Goal: Task Accomplishment & Management: Manage account settings

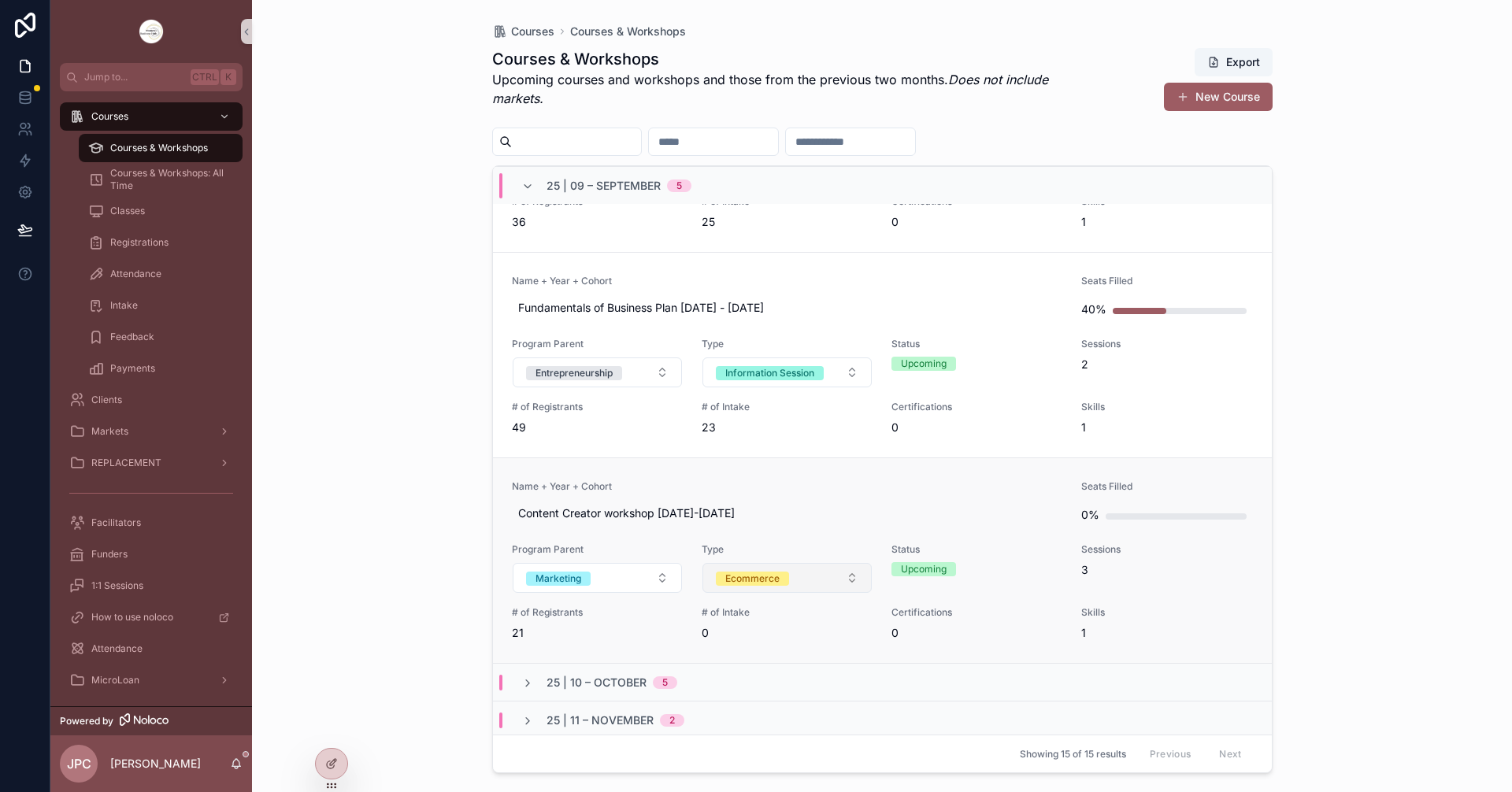
scroll to position [709, 0]
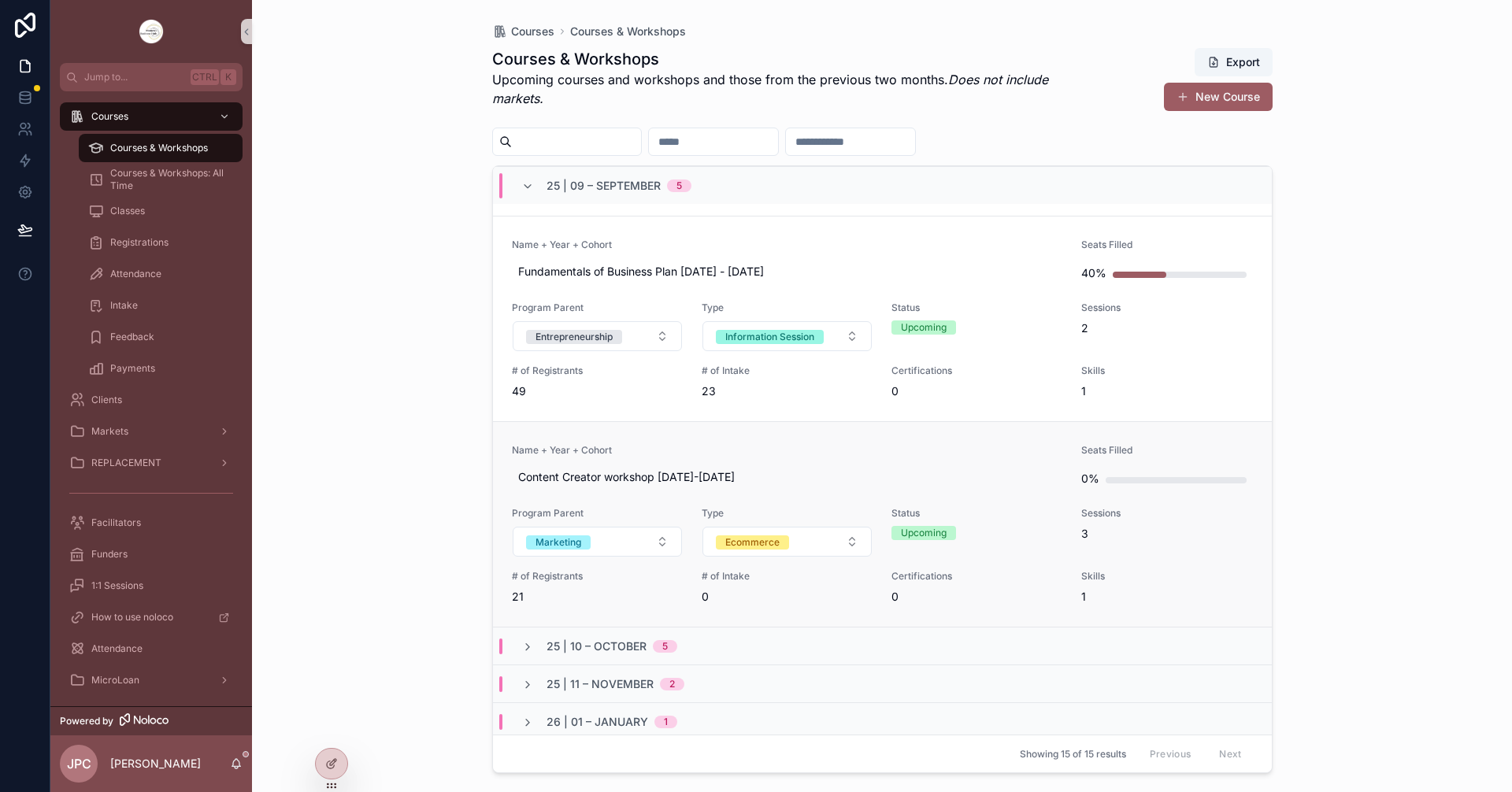
click at [812, 445] on span "Name + Year + Cohort" at bounding box center [787, 450] width 551 height 12
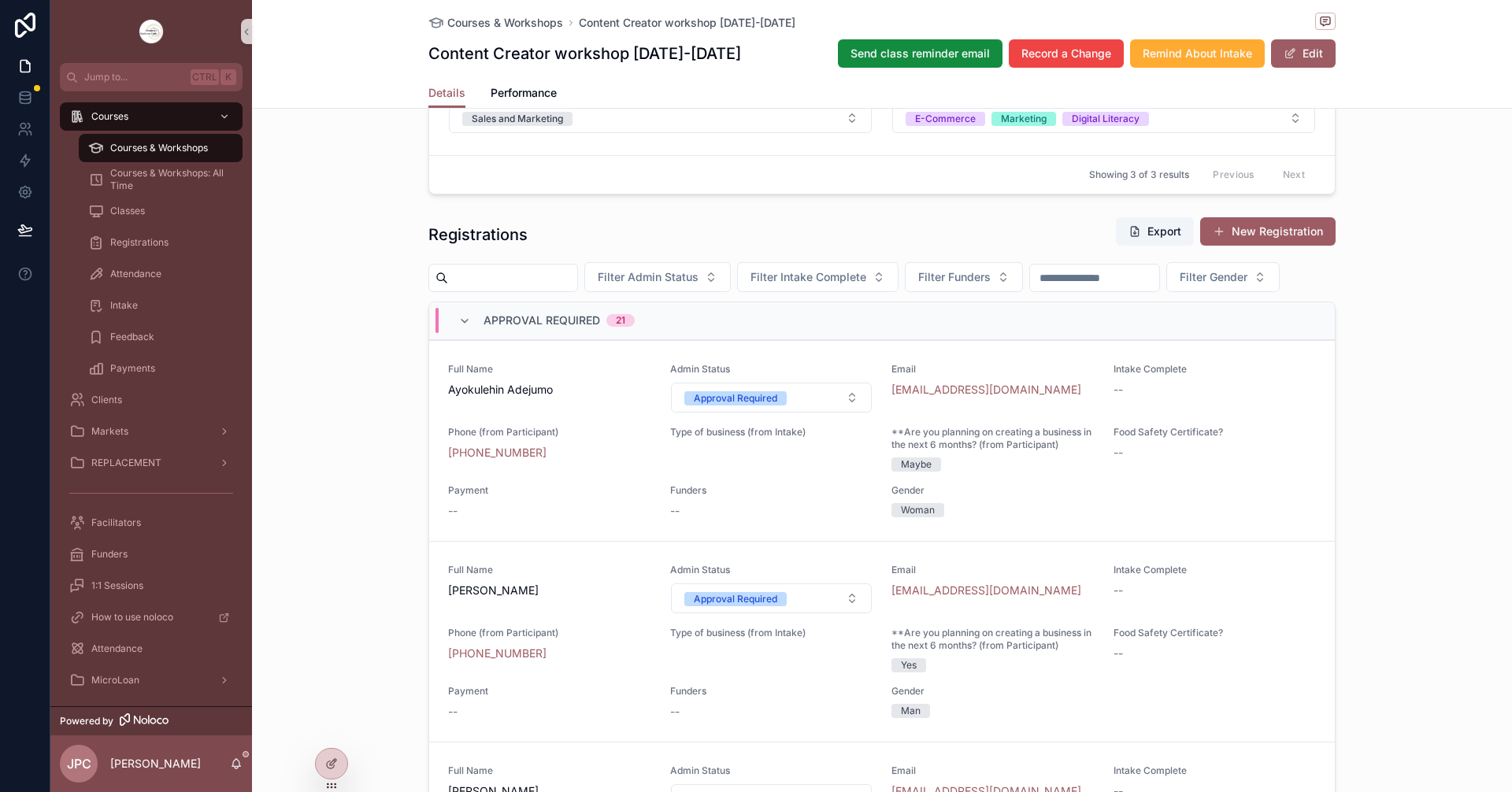
scroll to position [1338, 0]
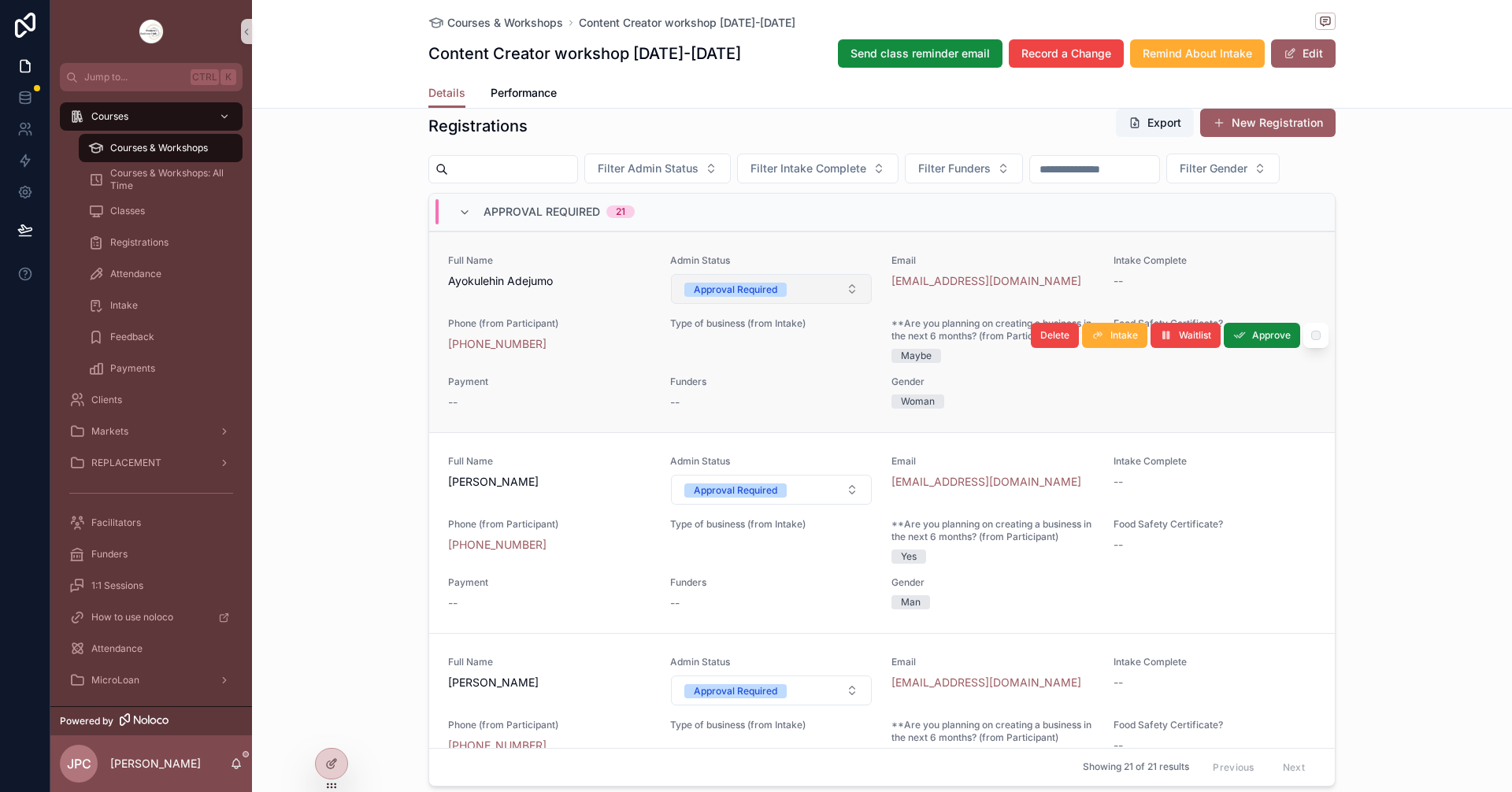
click at [811, 304] on button "Approval Required" at bounding box center [771, 289] width 202 height 30
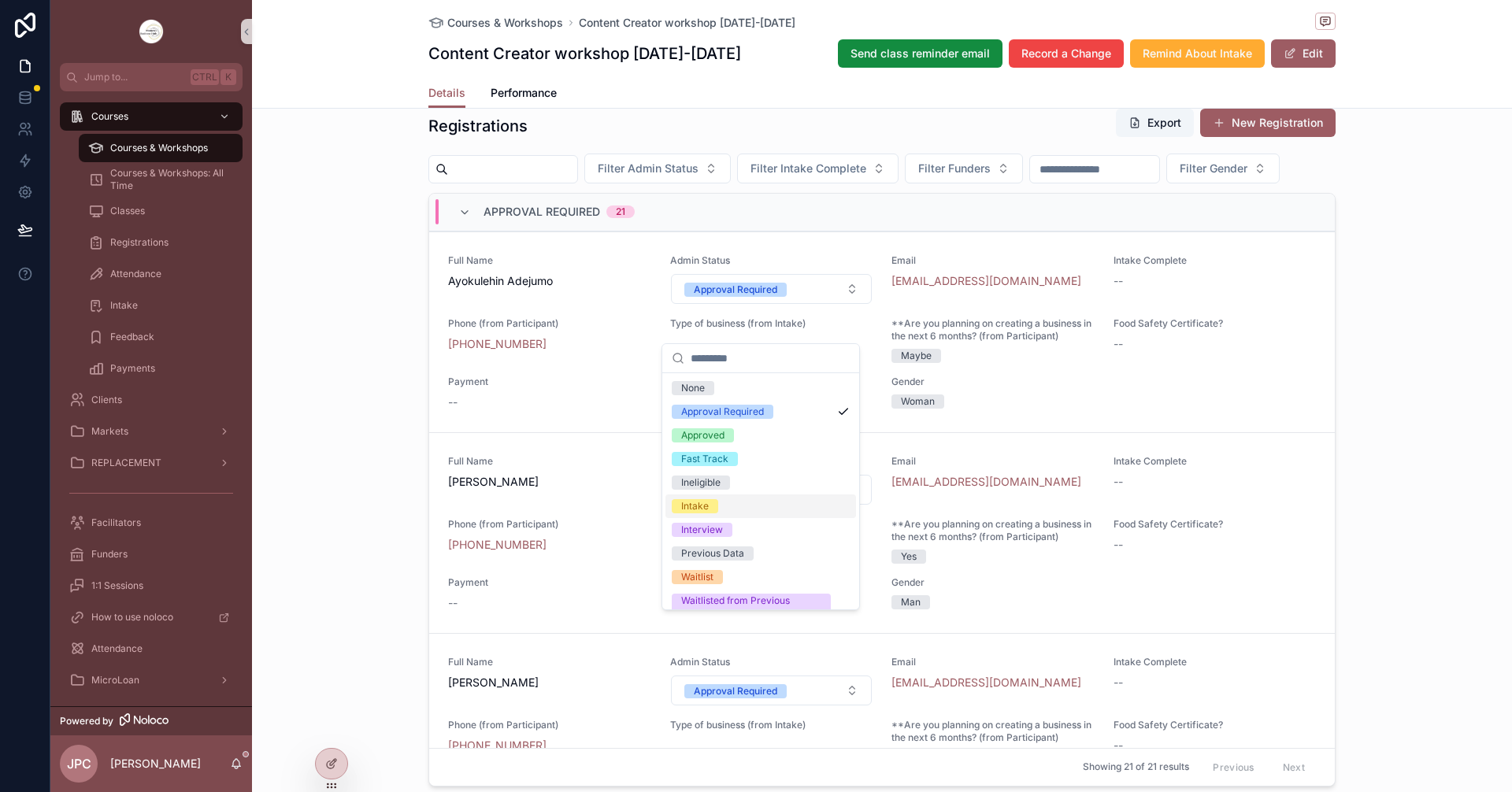
click at [702, 504] on div "Intake" at bounding box center [695, 506] width 27 height 14
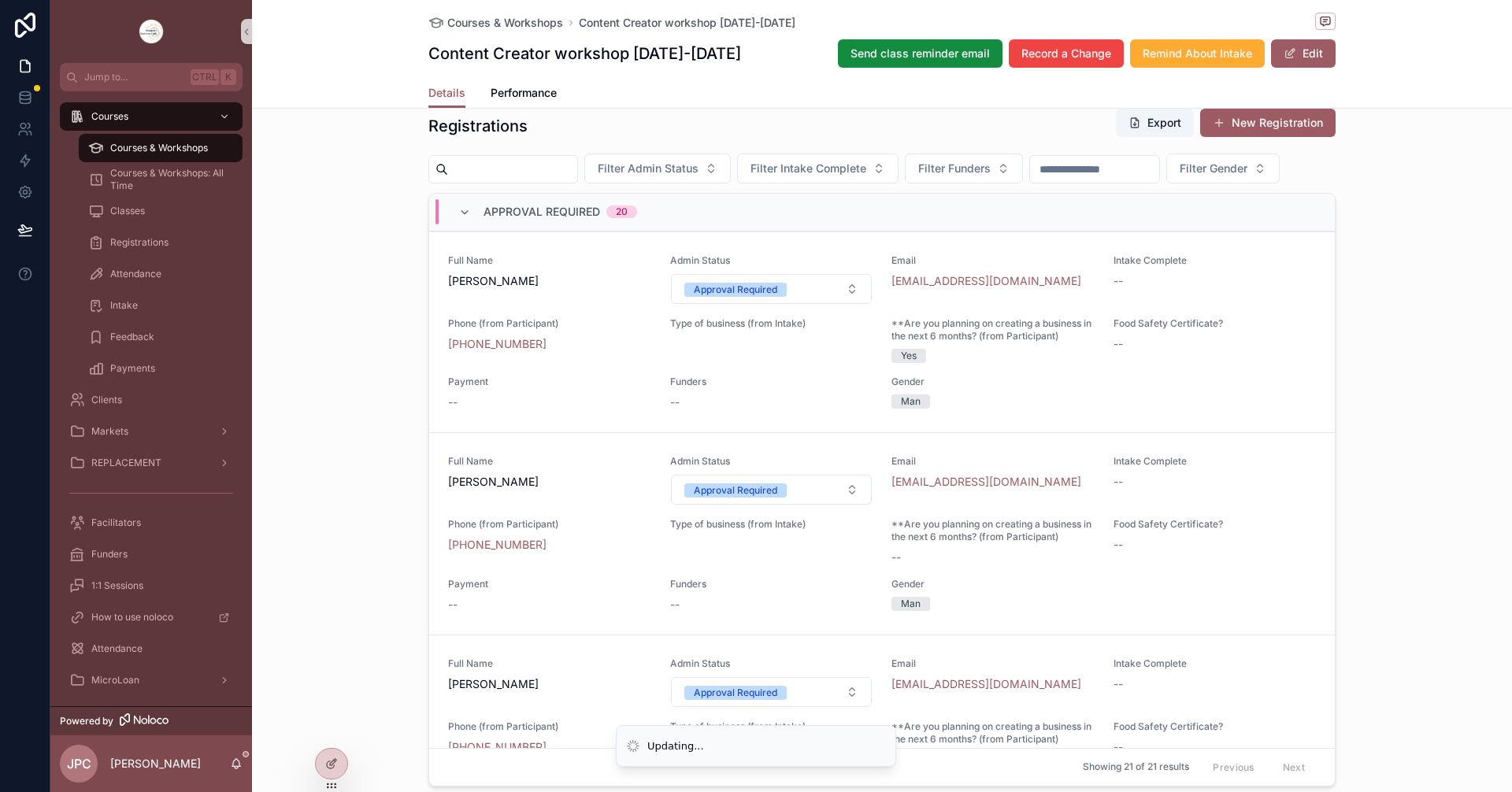
click at [804, 304] on button "Approval Required" at bounding box center [771, 289] width 202 height 30
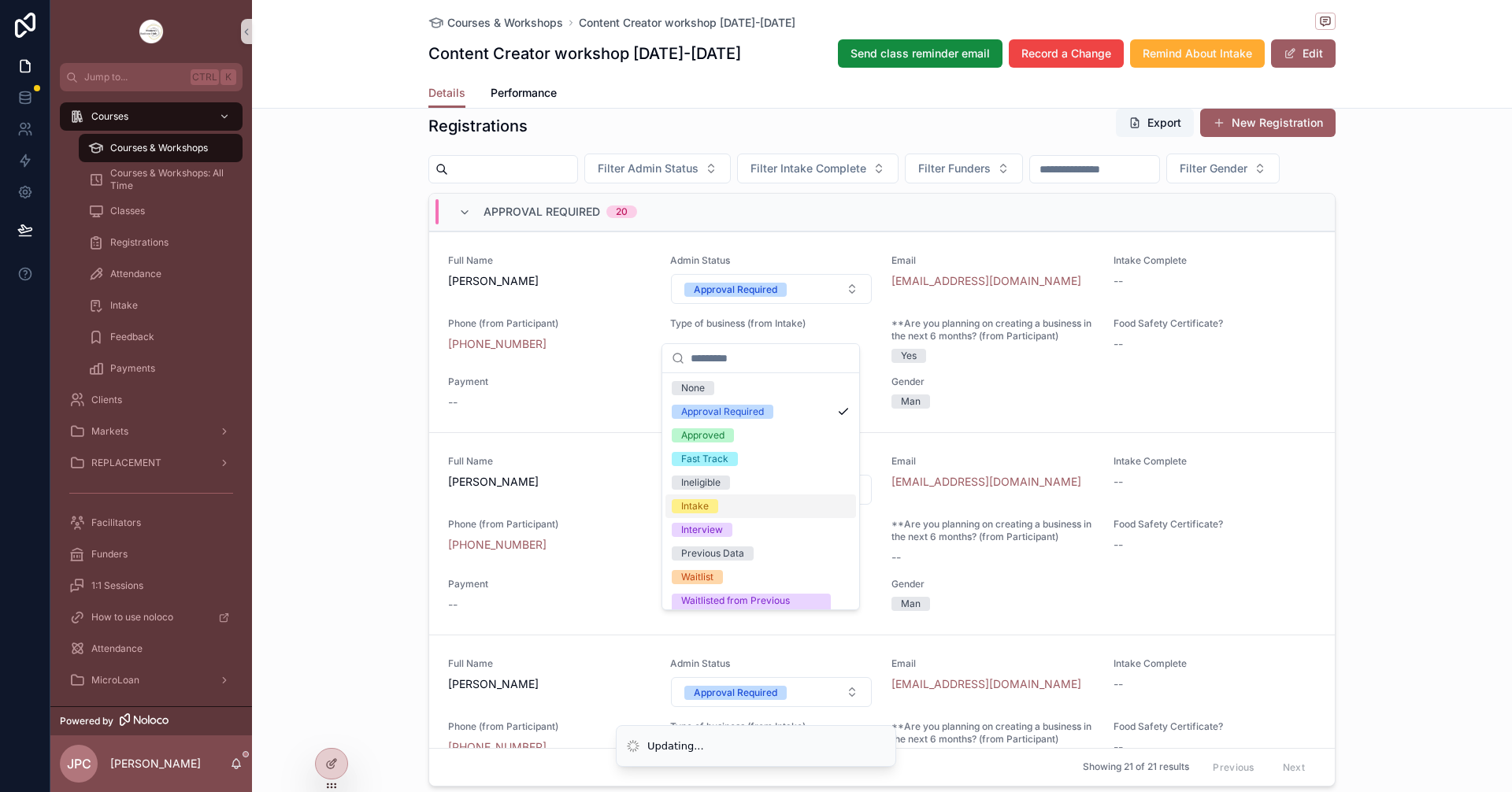
click at [701, 504] on div "Intake" at bounding box center [695, 506] width 27 height 14
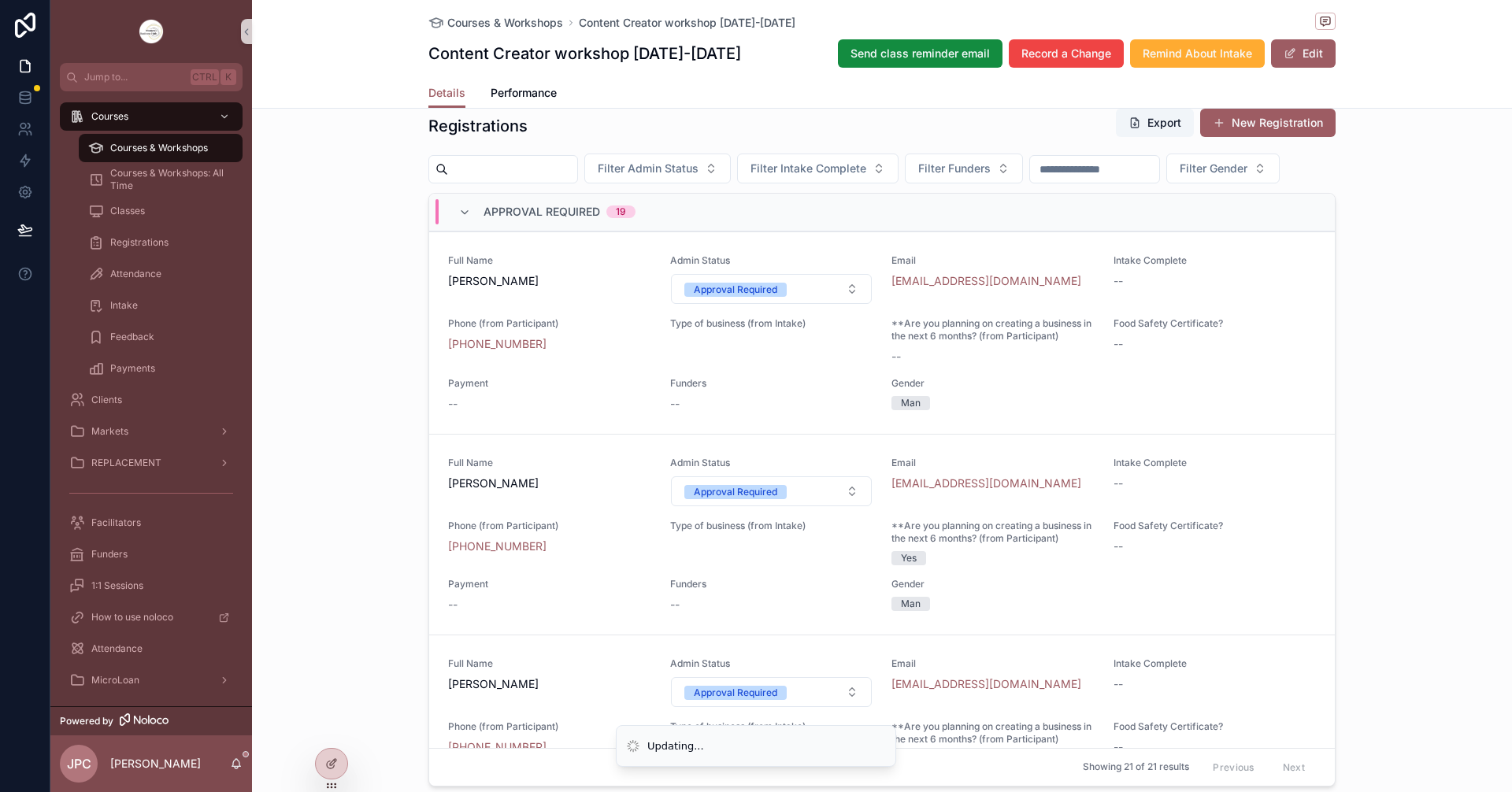
click at [795, 304] on button "Approval Required" at bounding box center [771, 289] width 202 height 30
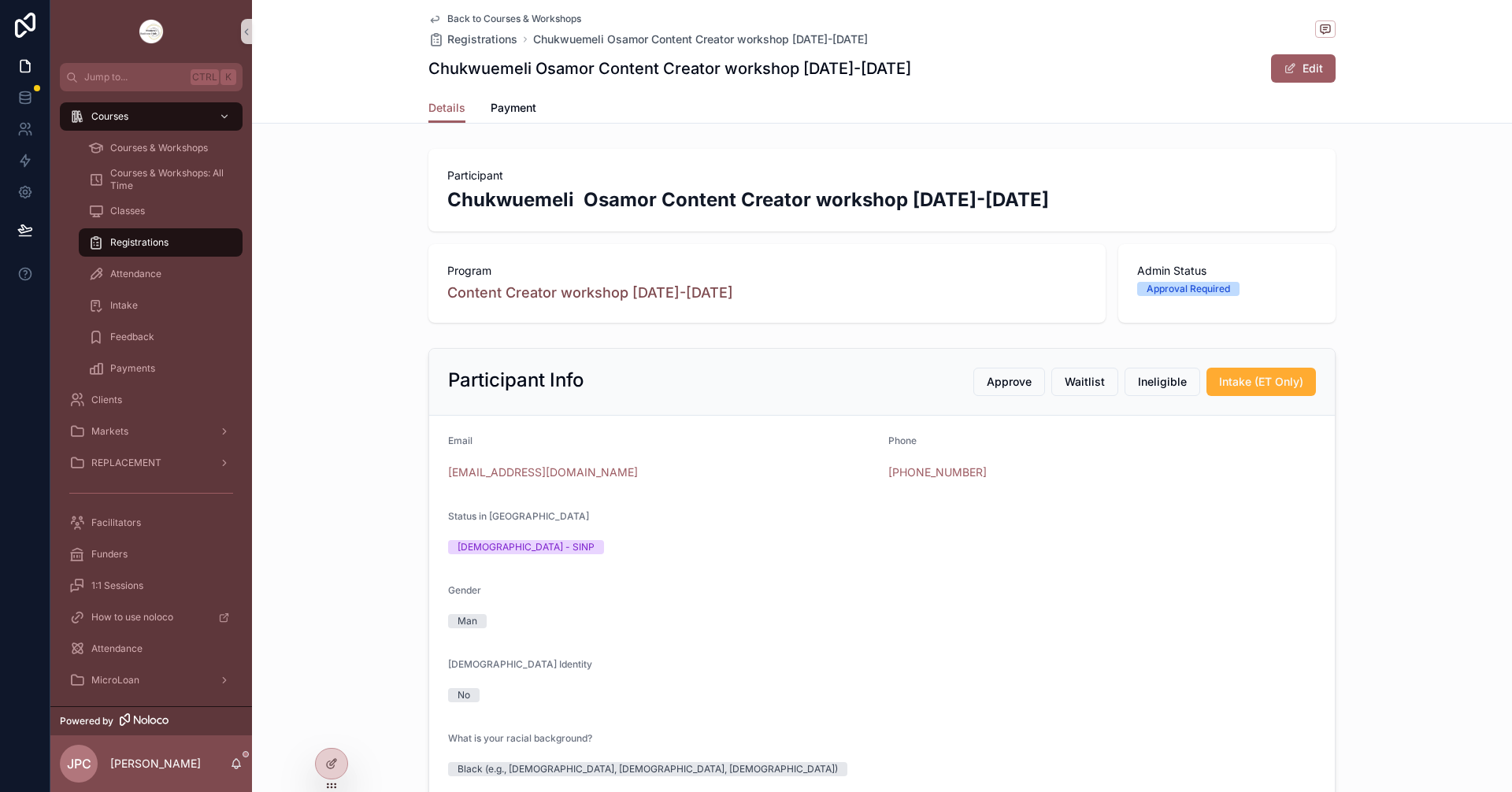
click at [498, 16] on span "Back to Courses & Workshops" at bounding box center [514, 18] width 134 height 12
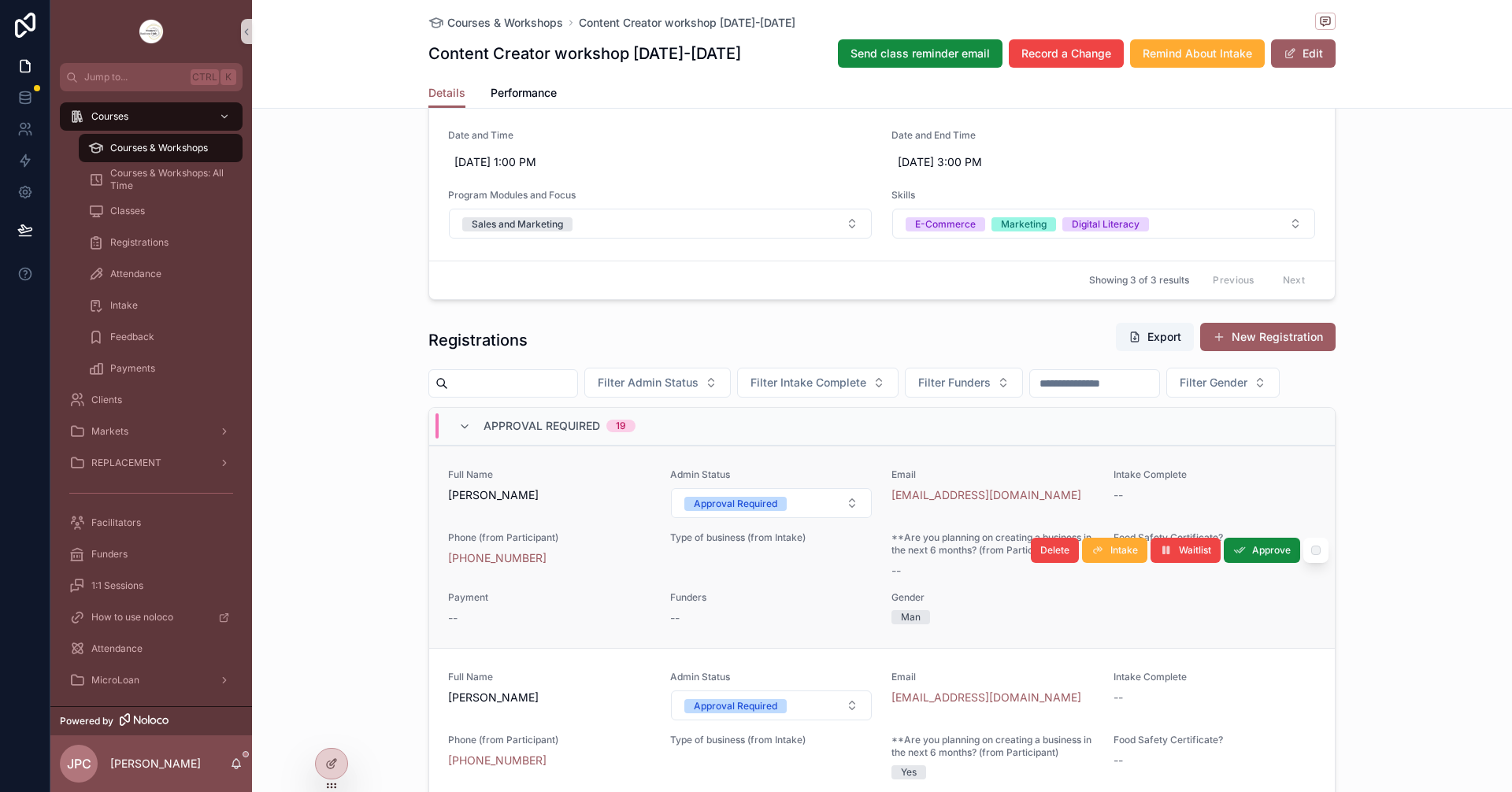
scroll to position [1260, 0]
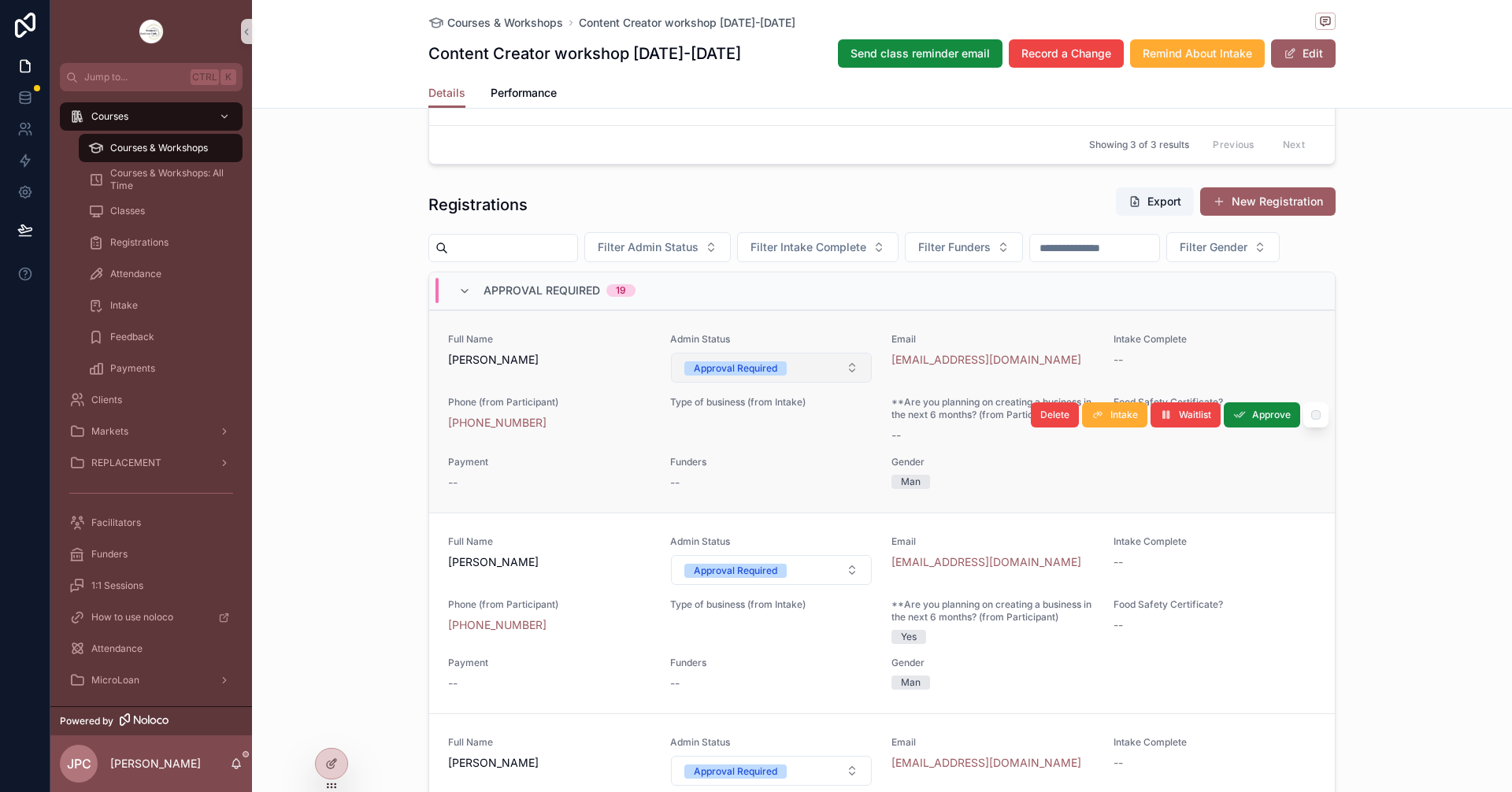
click at [787, 382] on button "Approval Required" at bounding box center [771, 367] width 202 height 30
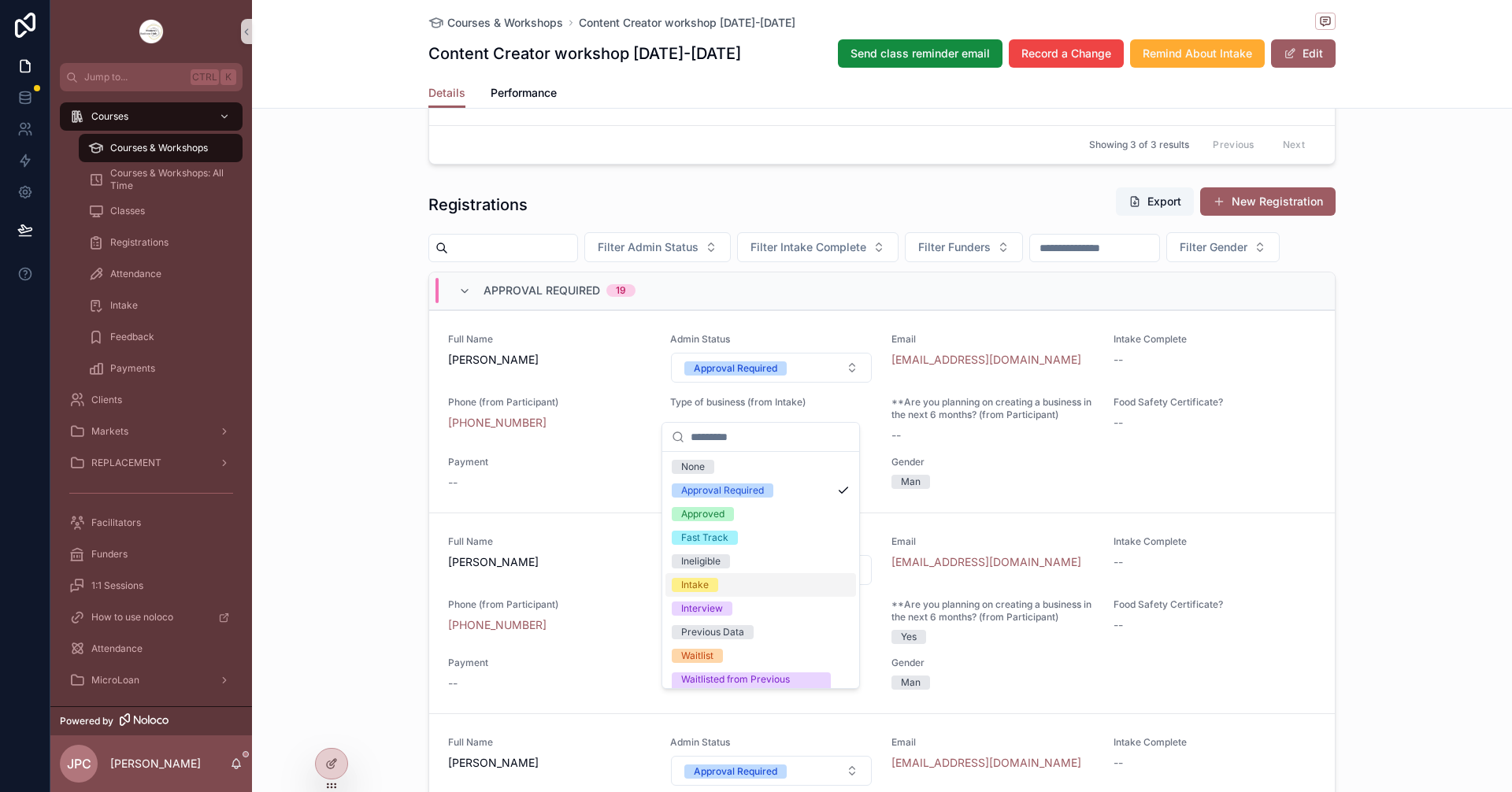
click at [681, 589] on div "Intake" at bounding box center [695, 585] width 27 height 14
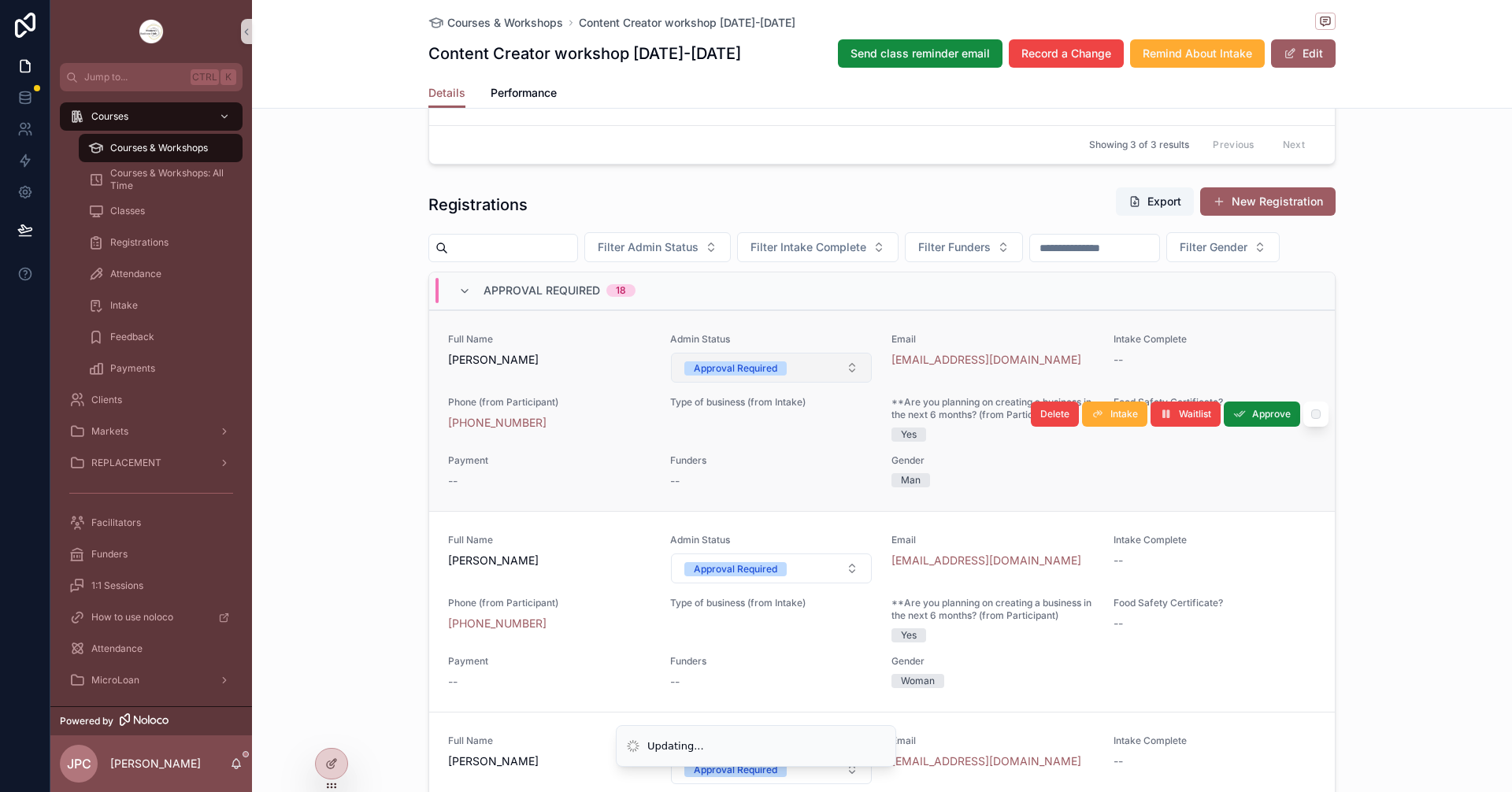
click at [793, 382] on button "Approval Required" at bounding box center [771, 367] width 202 height 30
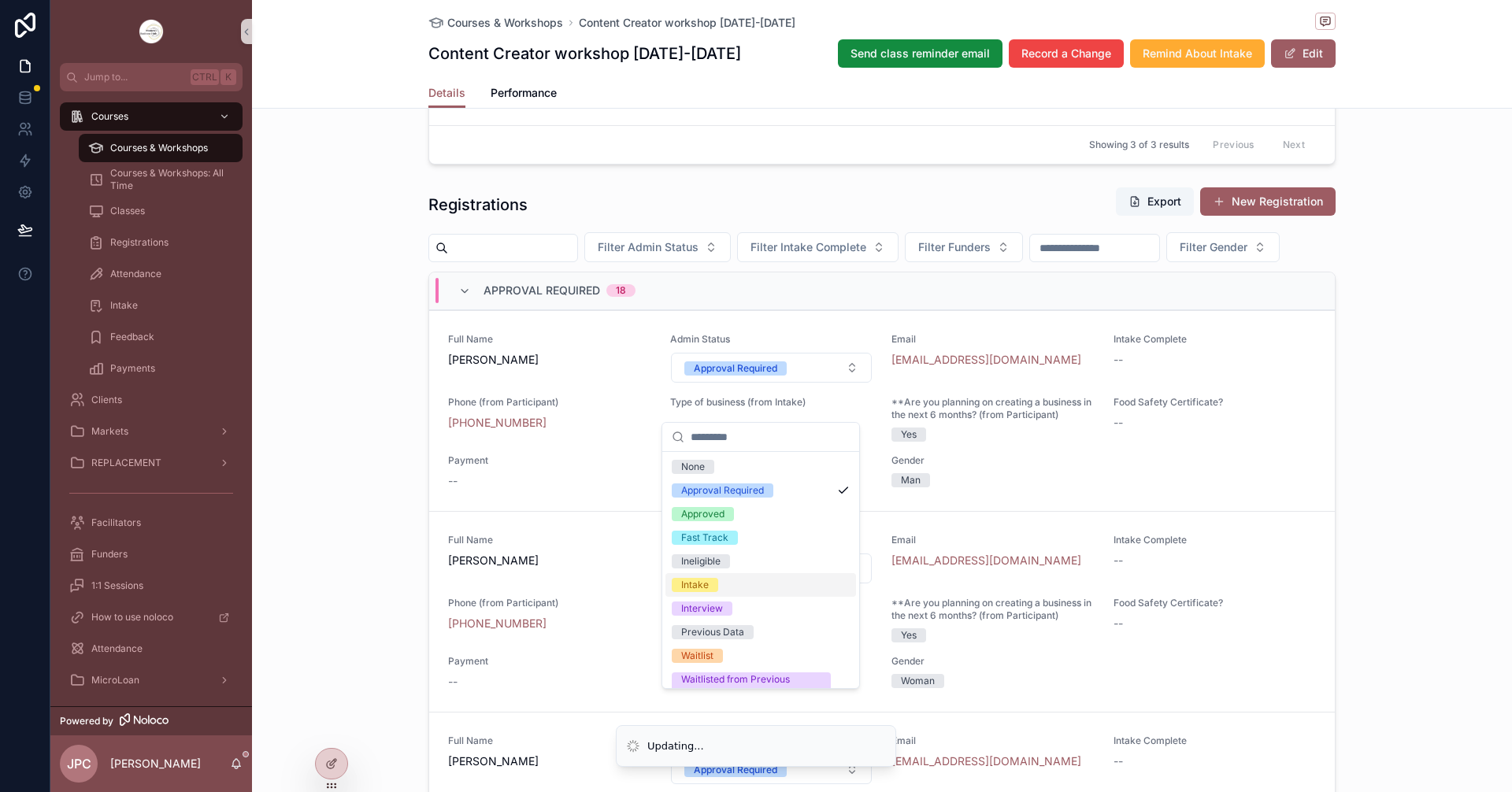
click at [697, 586] on div "Intake" at bounding box center [695, 585] width 27 height 14
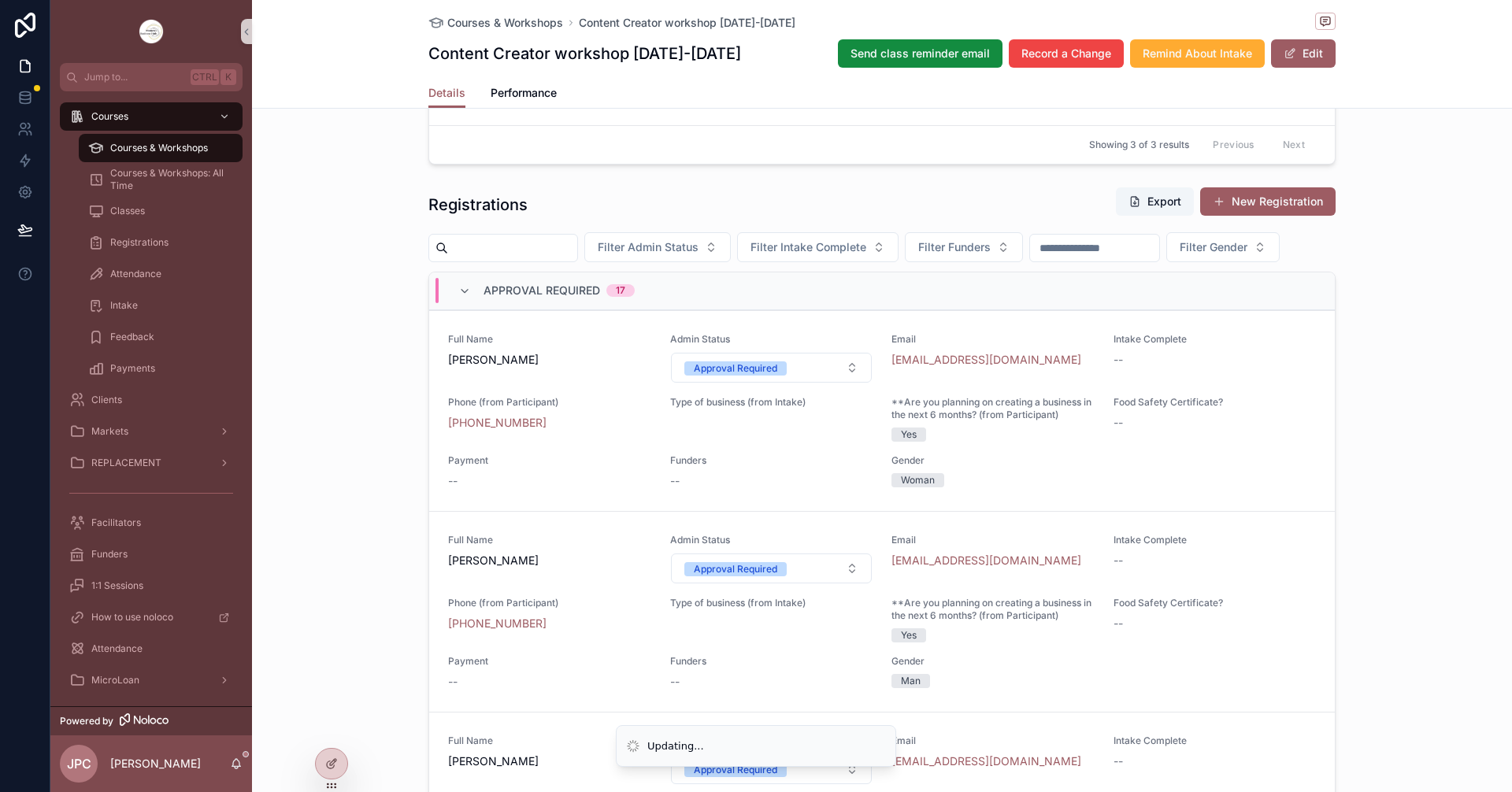
click at [780, 382] on button "Approval Required" at bounding box center [771, 367] width 202 height 30
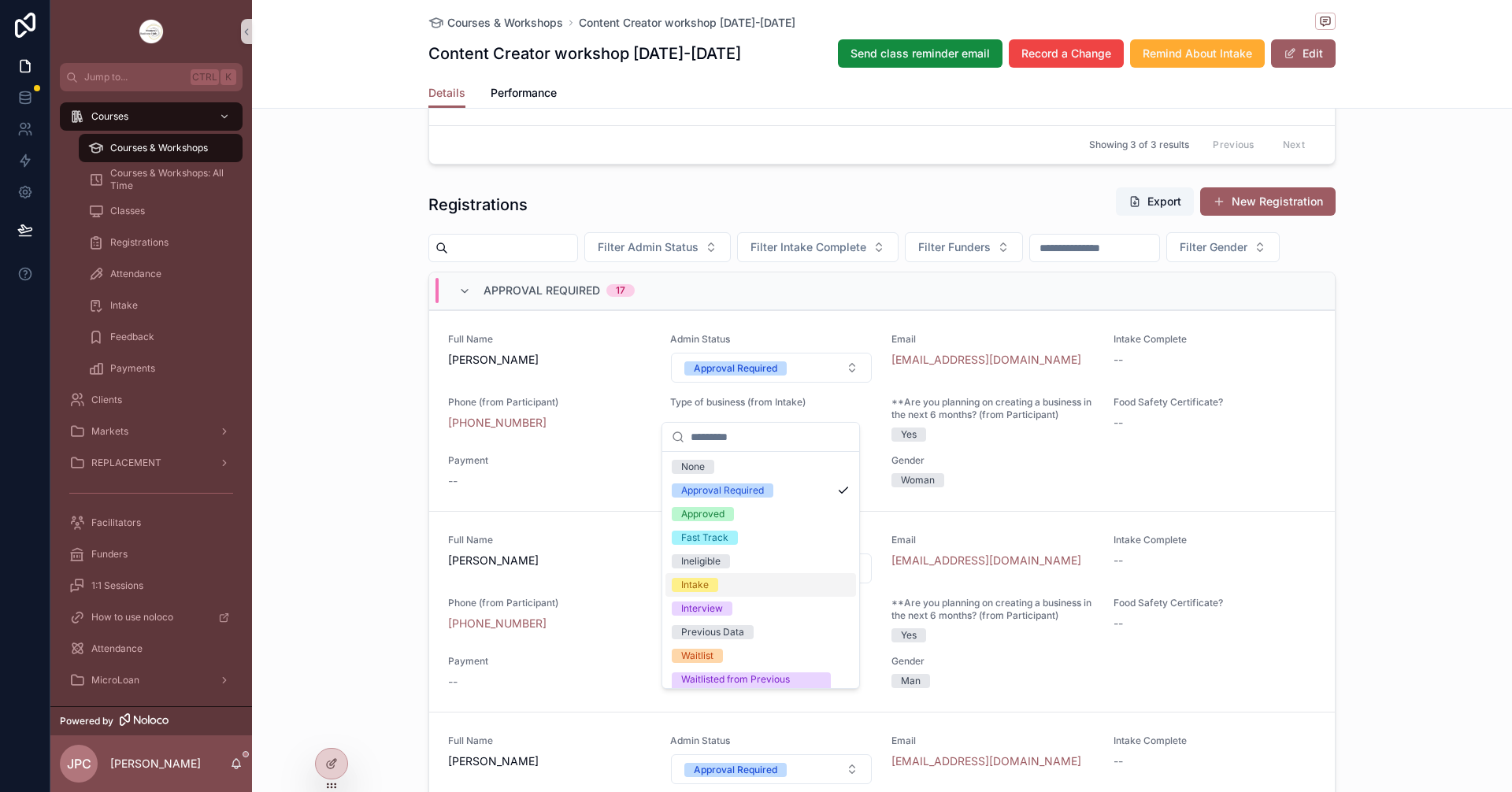
click at [688, 586] on div "Intake" at bounding box center [695, 585] width 27 height 14
click at [691, 587] on div "Intake" at bounding box center [695, 585] width 27 height 14
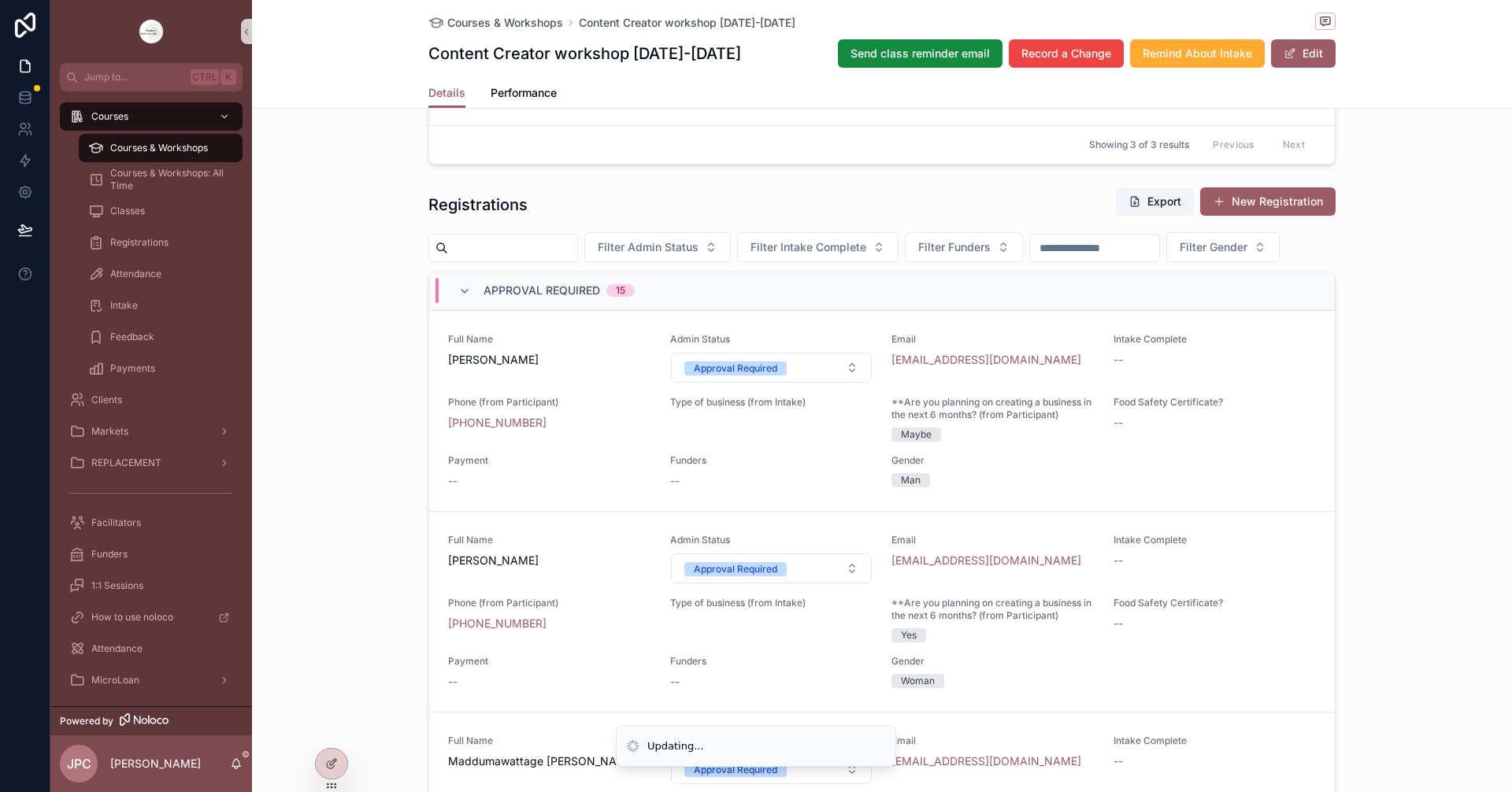
click at [790, 382] on button "Approval Required" at bounding box center [771, 367] width 202 height 30
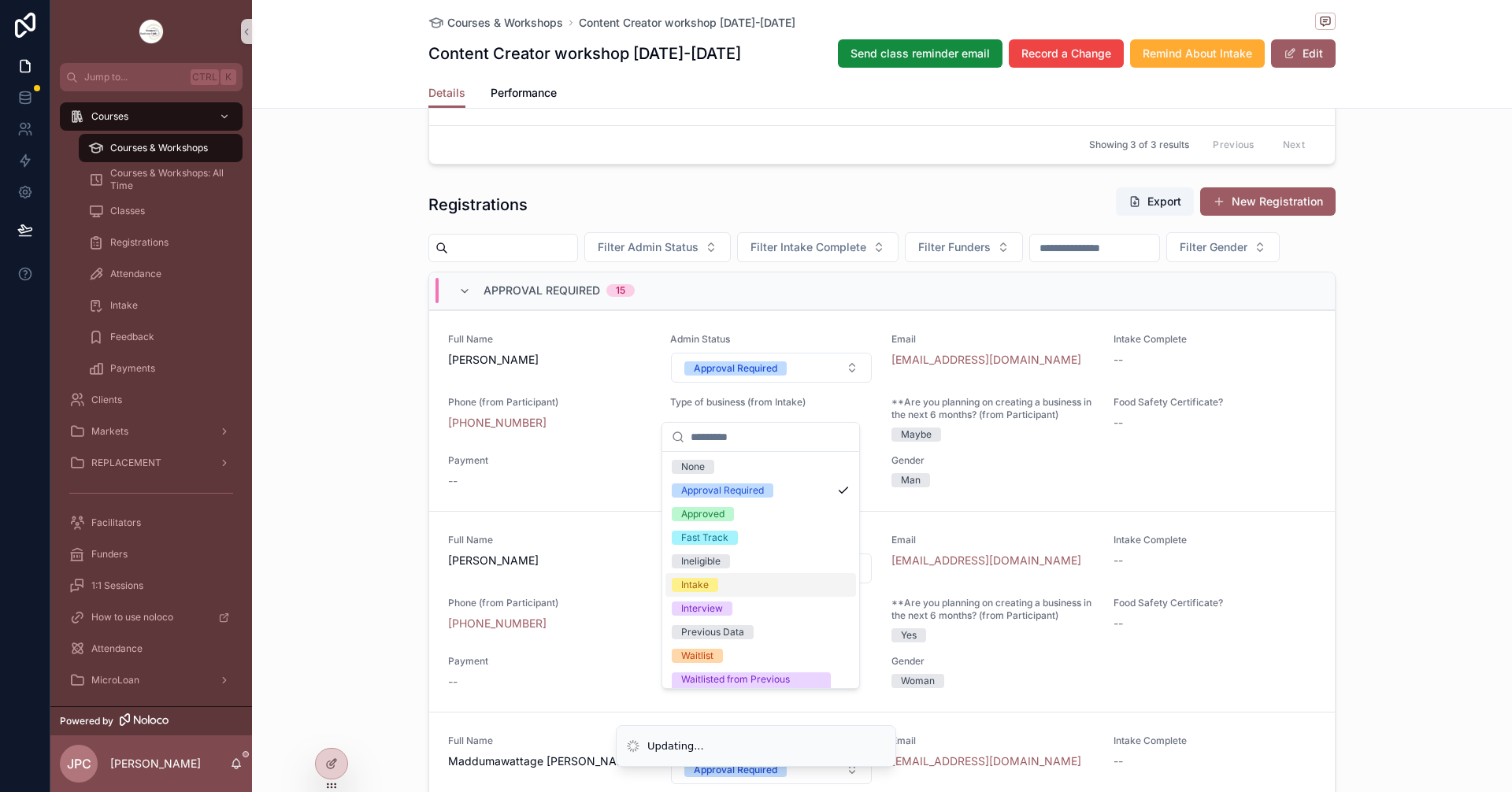
click at [696, 585] on div "Intake" at bounding box center [695, 585] width 27 height 14
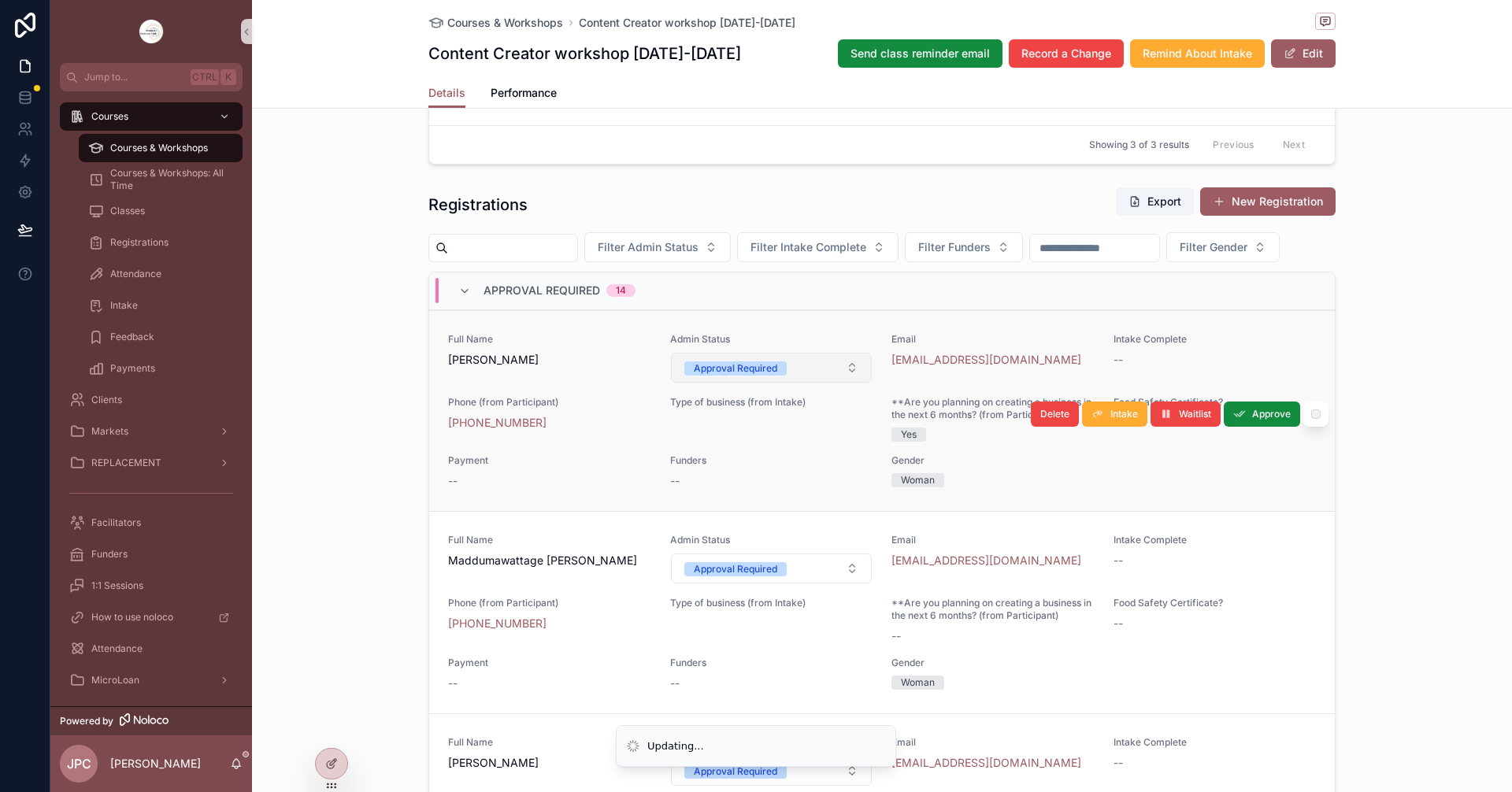
click at [793, 382] on button "Approval Required" at bounding box center [771, 367] width 202 height 30
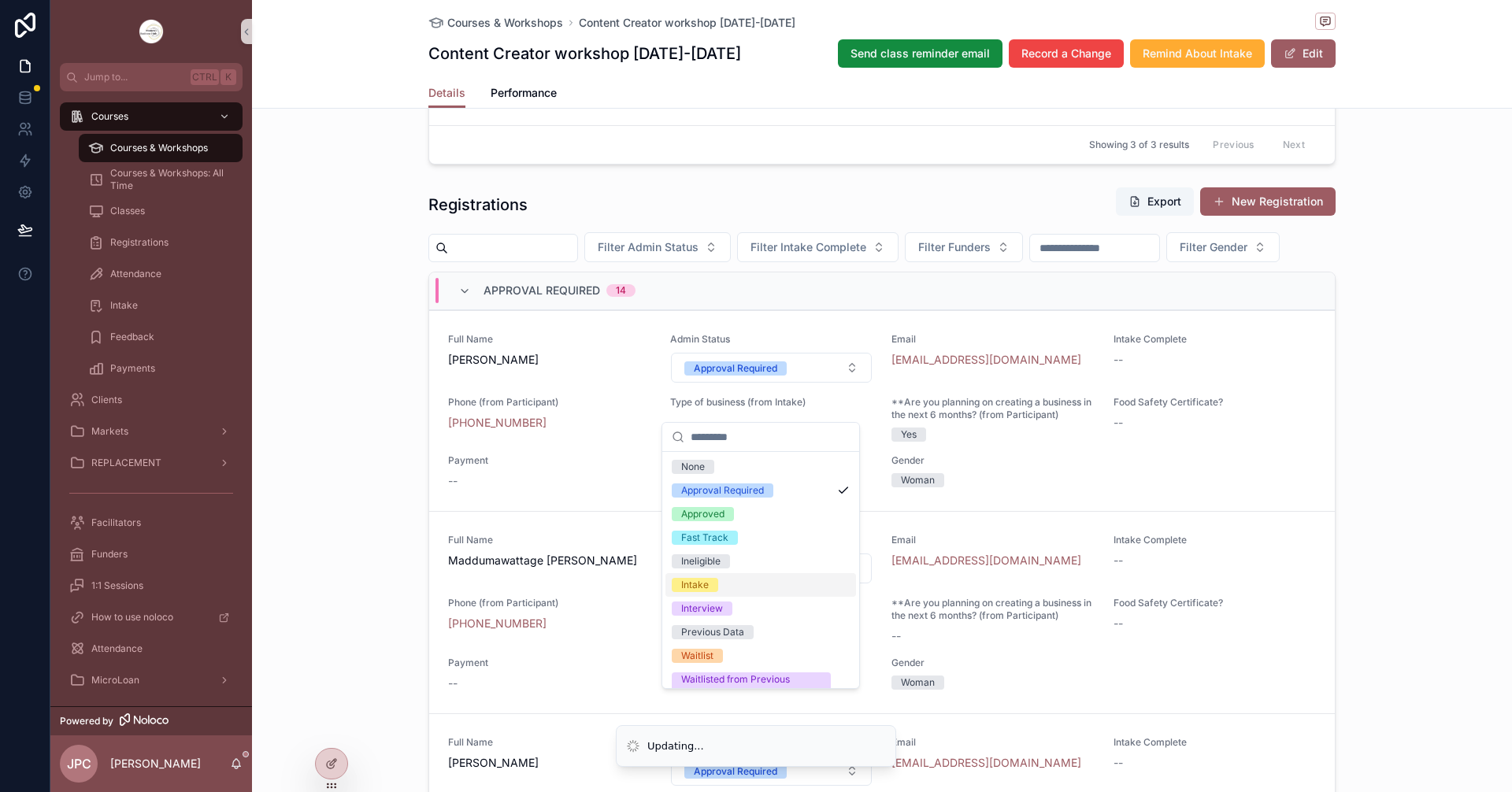
click at [698, 587] on div "Intake" at bounding box center [695, 585] width 27 height 14
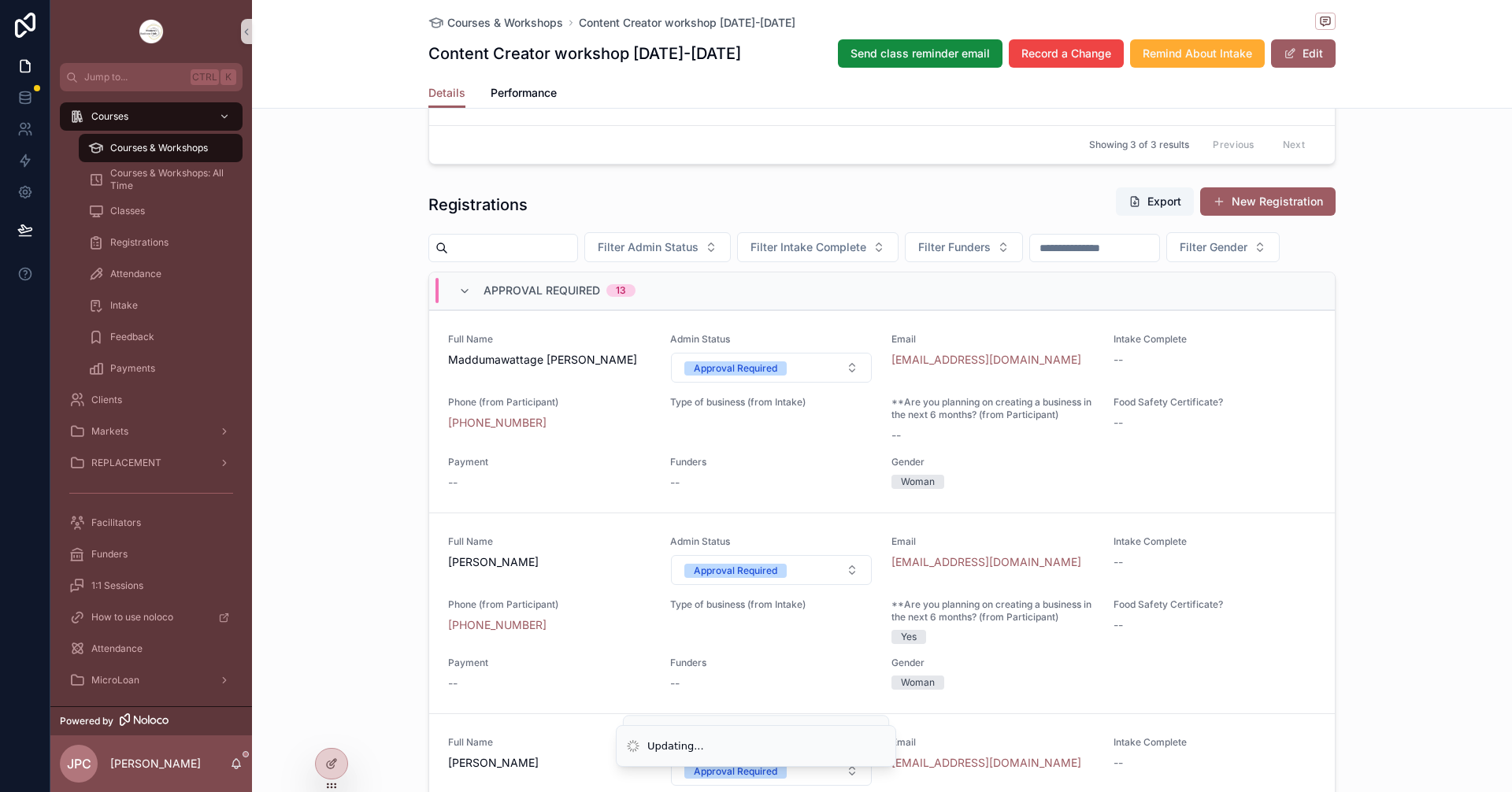
click at [778, 382] on button "Approval Required" at bounding box center [771, 367] width 202 height 30
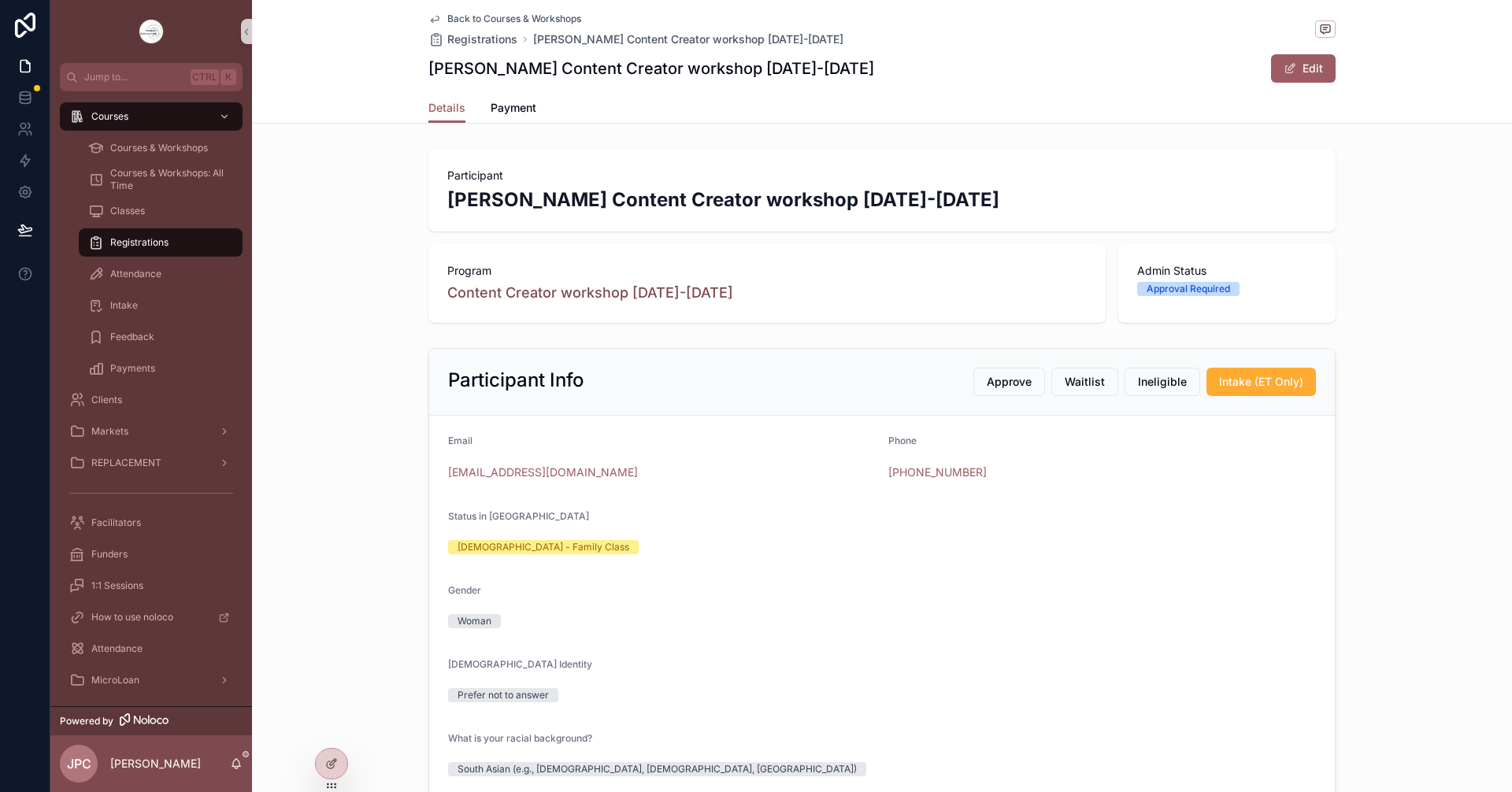
click at [495, 19] on span "Back to Courses & Workshops" at bounding box center [514, 18] width 134 height 12
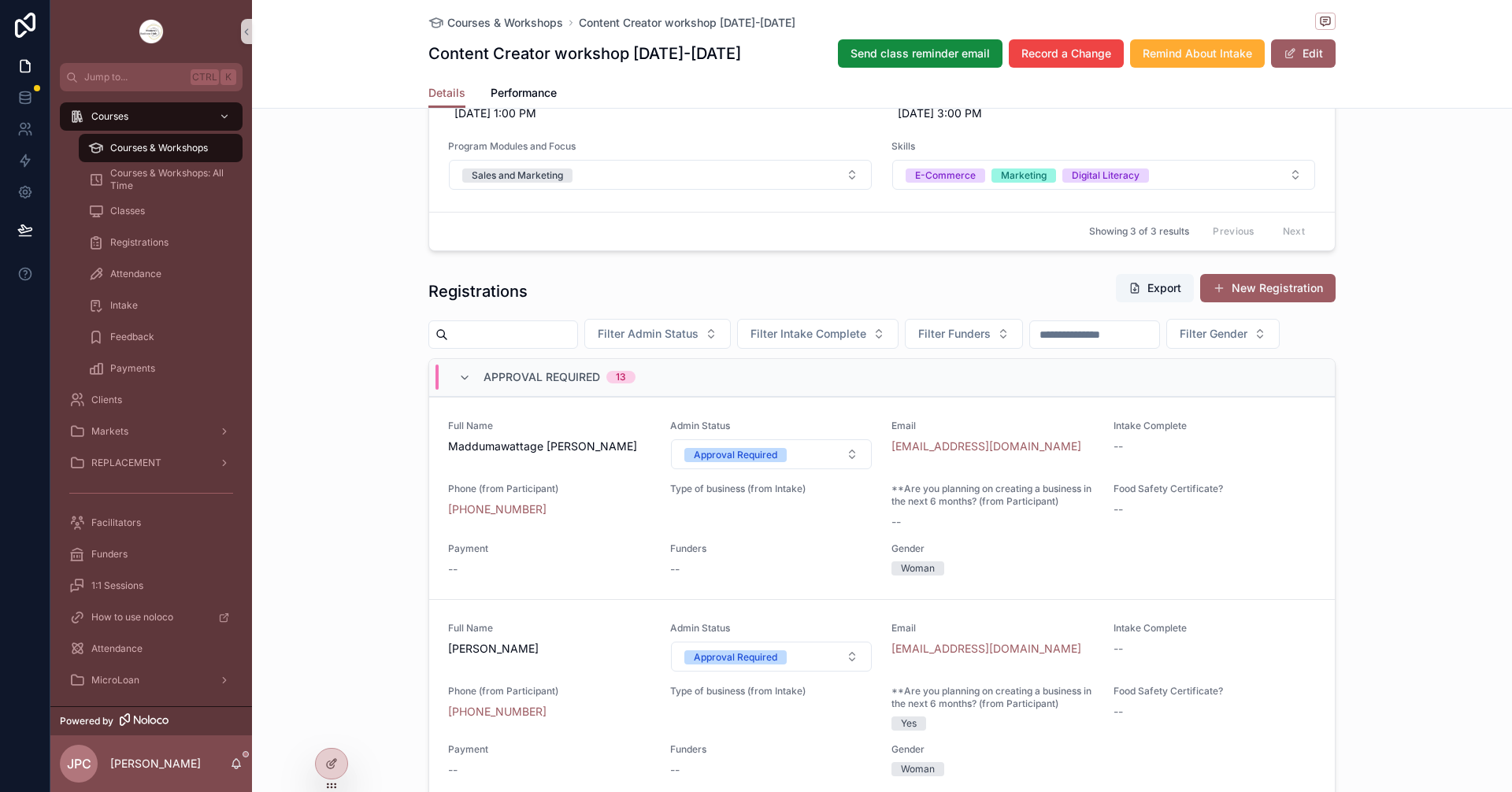
scroll to position [1181, 0]
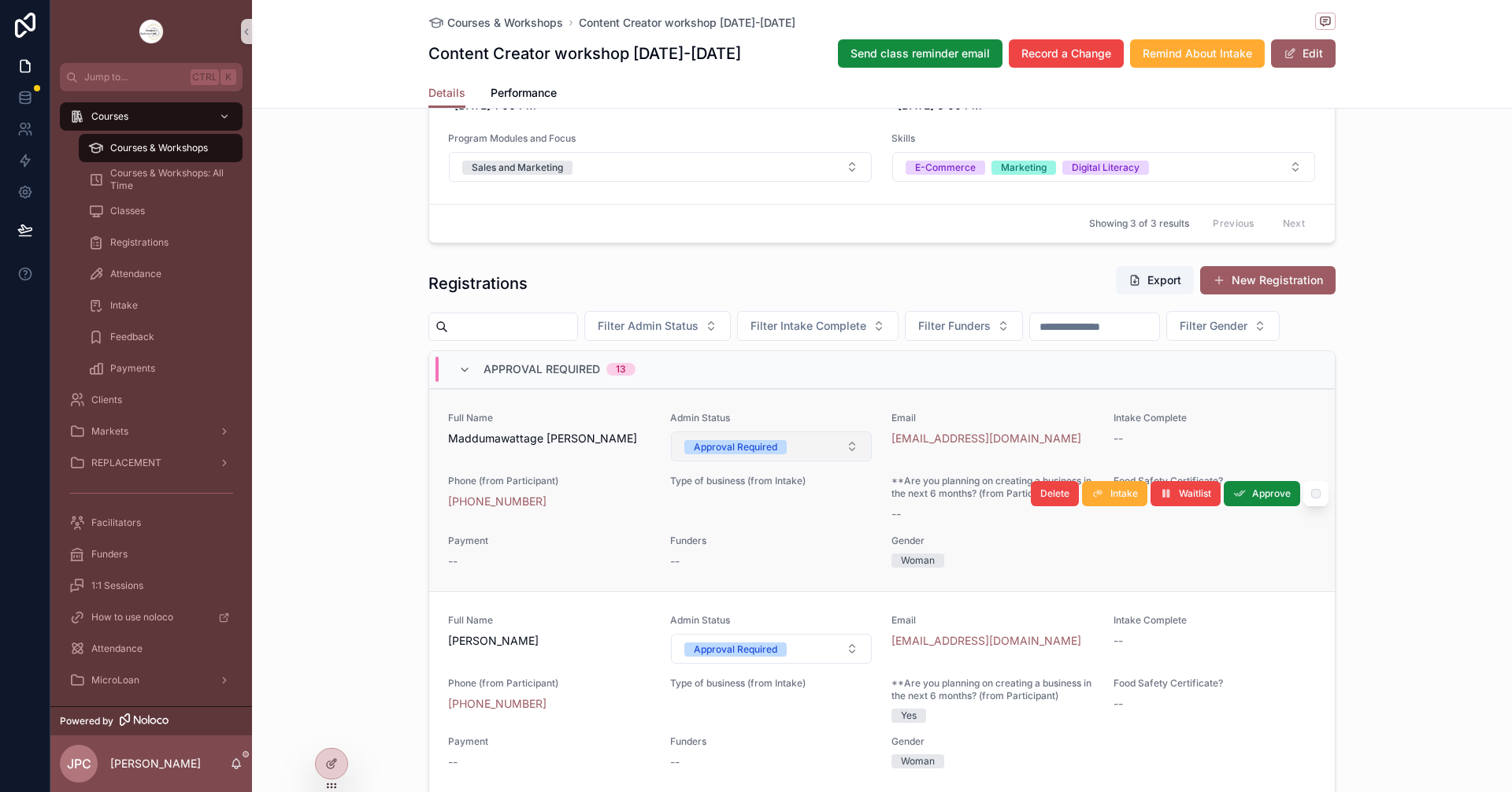
click at [827, 461] on button "Approval Required" at bounding box center [771, 446] width 202 height 30
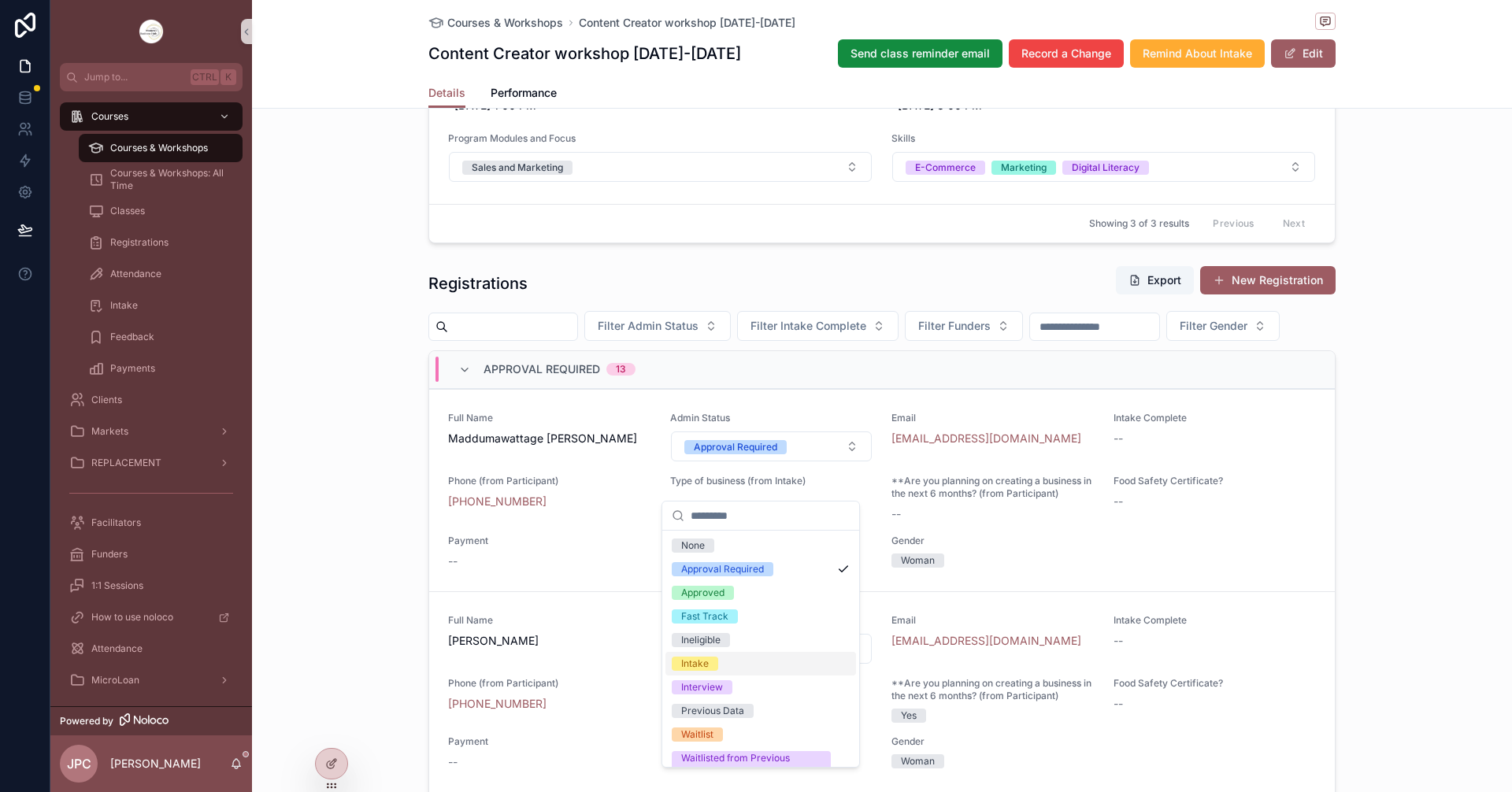
click at [695, 663] on div "Intake" at bounding box center [695, 664] width 27 height 14
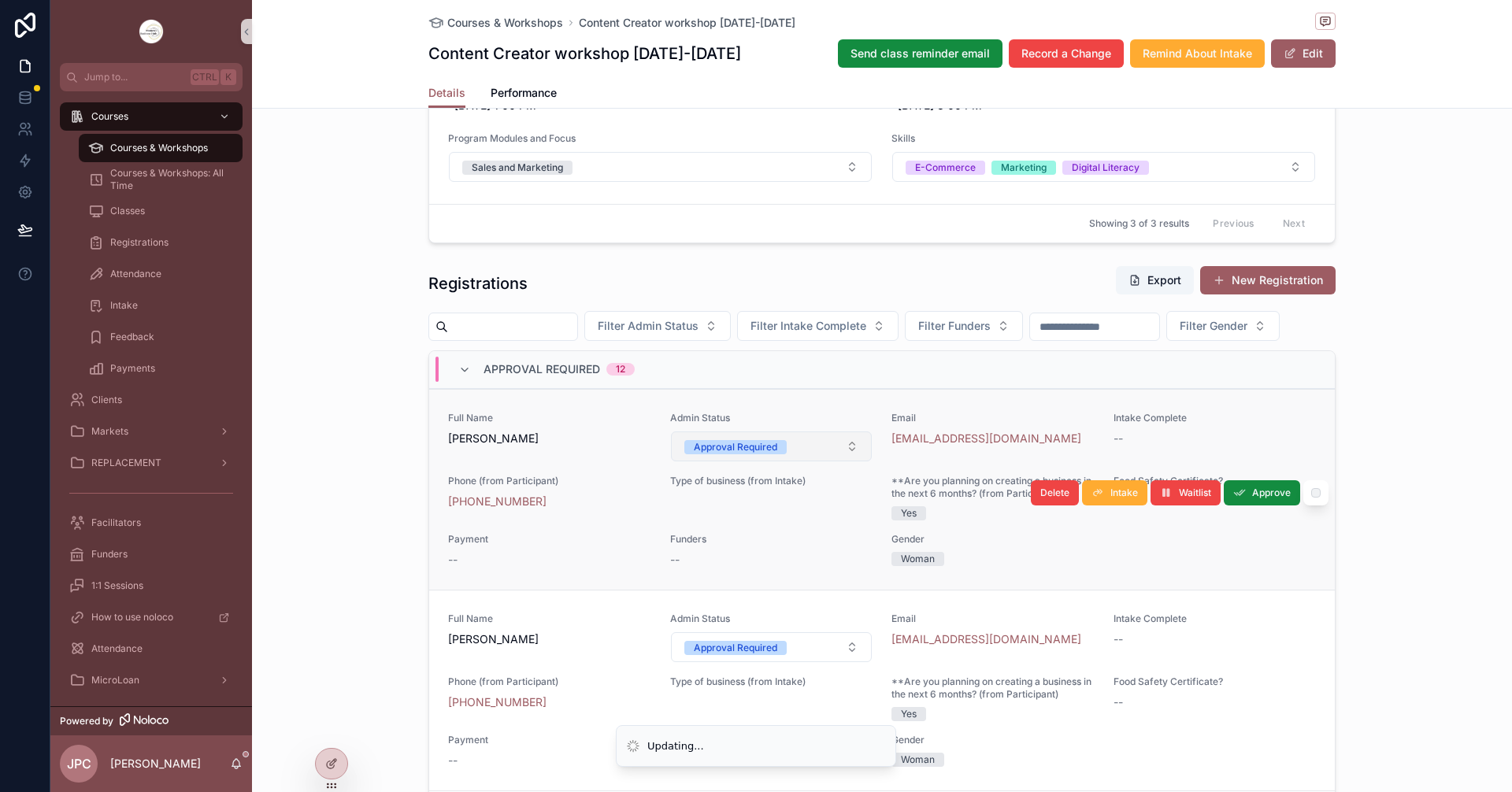
click at [816, 461] on button "Approval Required" at bounding box center [771, 446] width 202 height 30
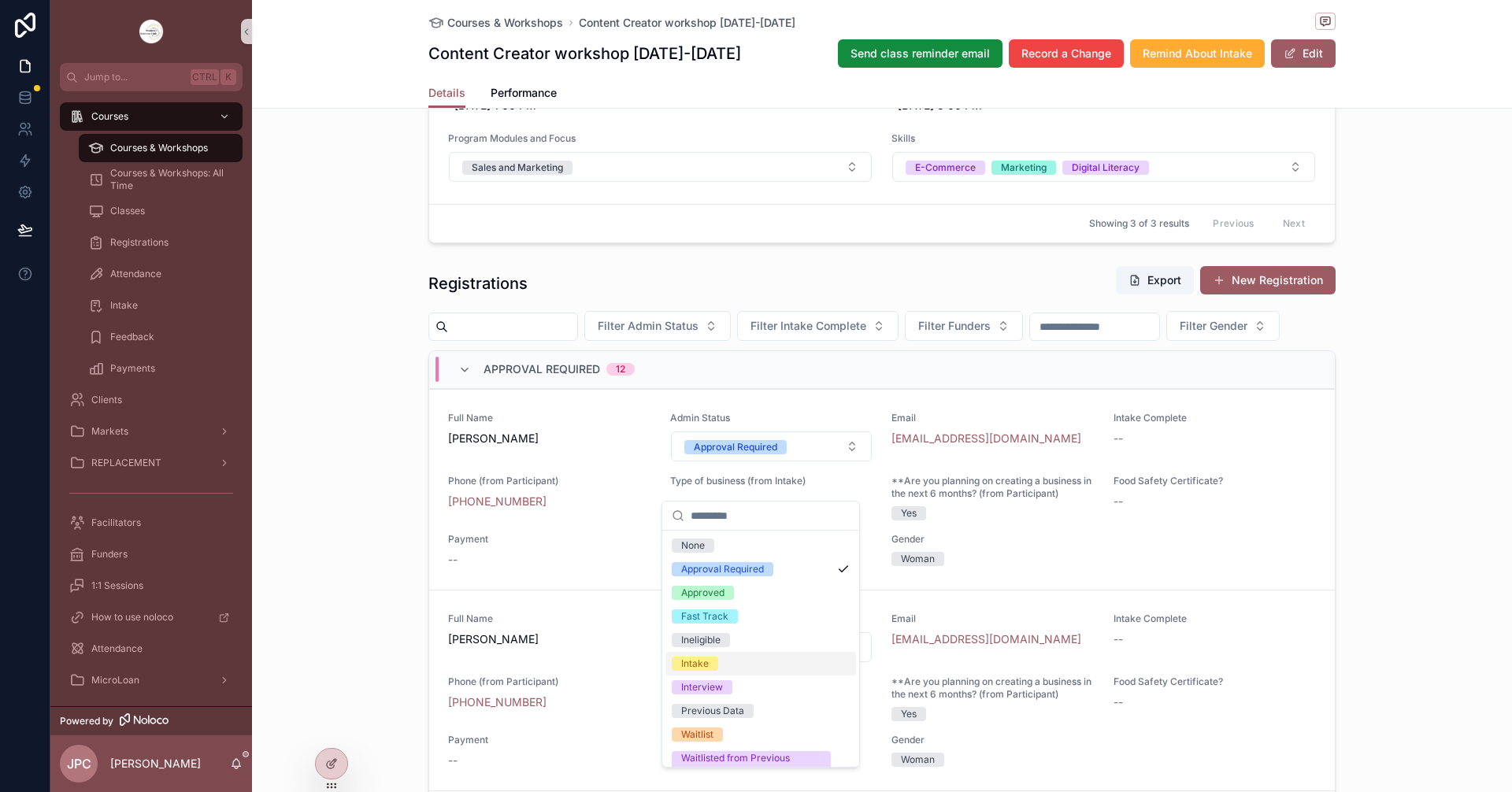
click at [711, 661] on span "Intake" at bounding box center [696, 664] width 47 height 14
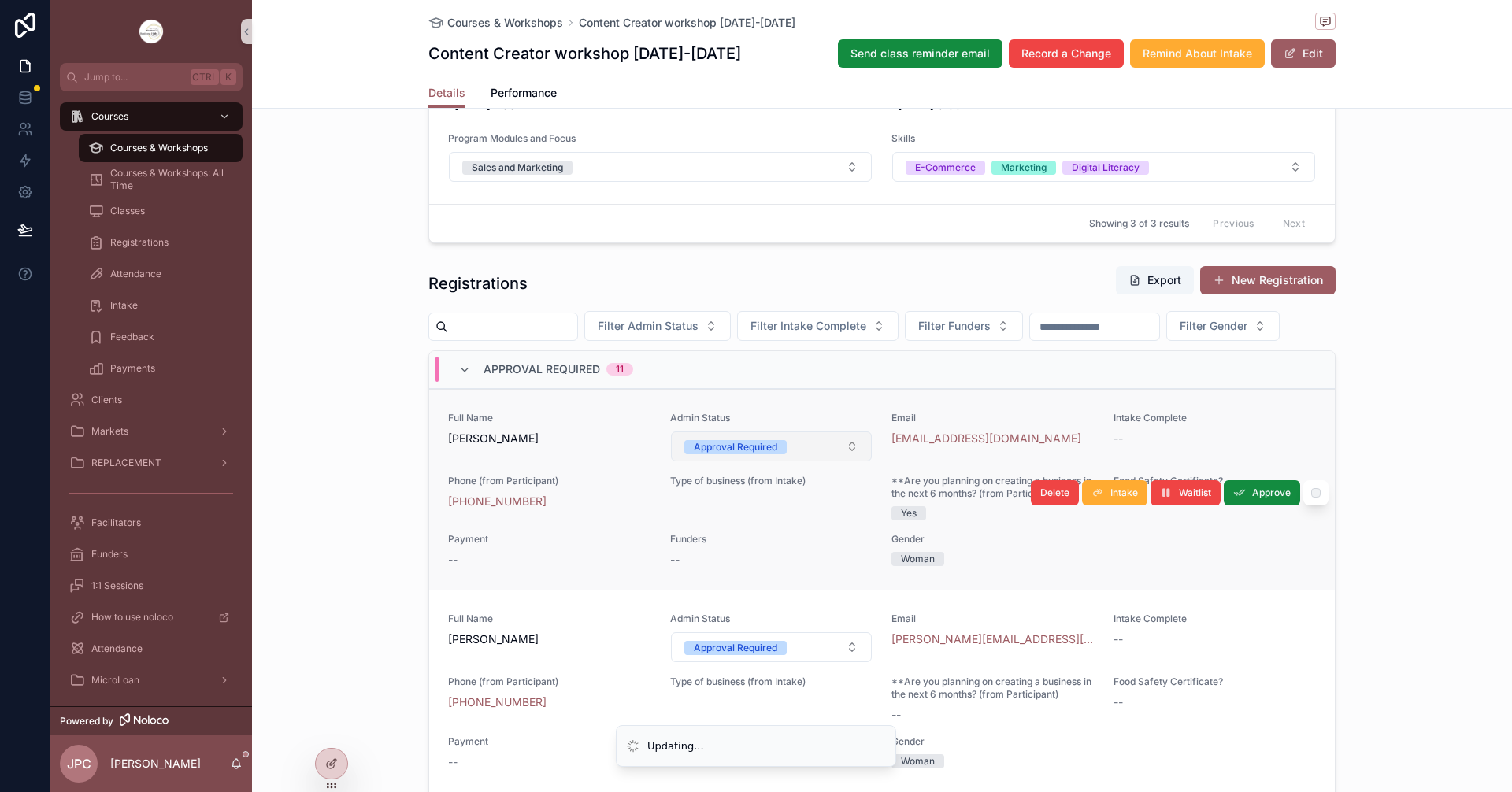
click at [814, 461] on button "Approval Required" at bounding box center [771, 446] width 202 height 30
click at [772, 455] on span "Approval Required" at bounding box center [735, 447] width 102 height 14
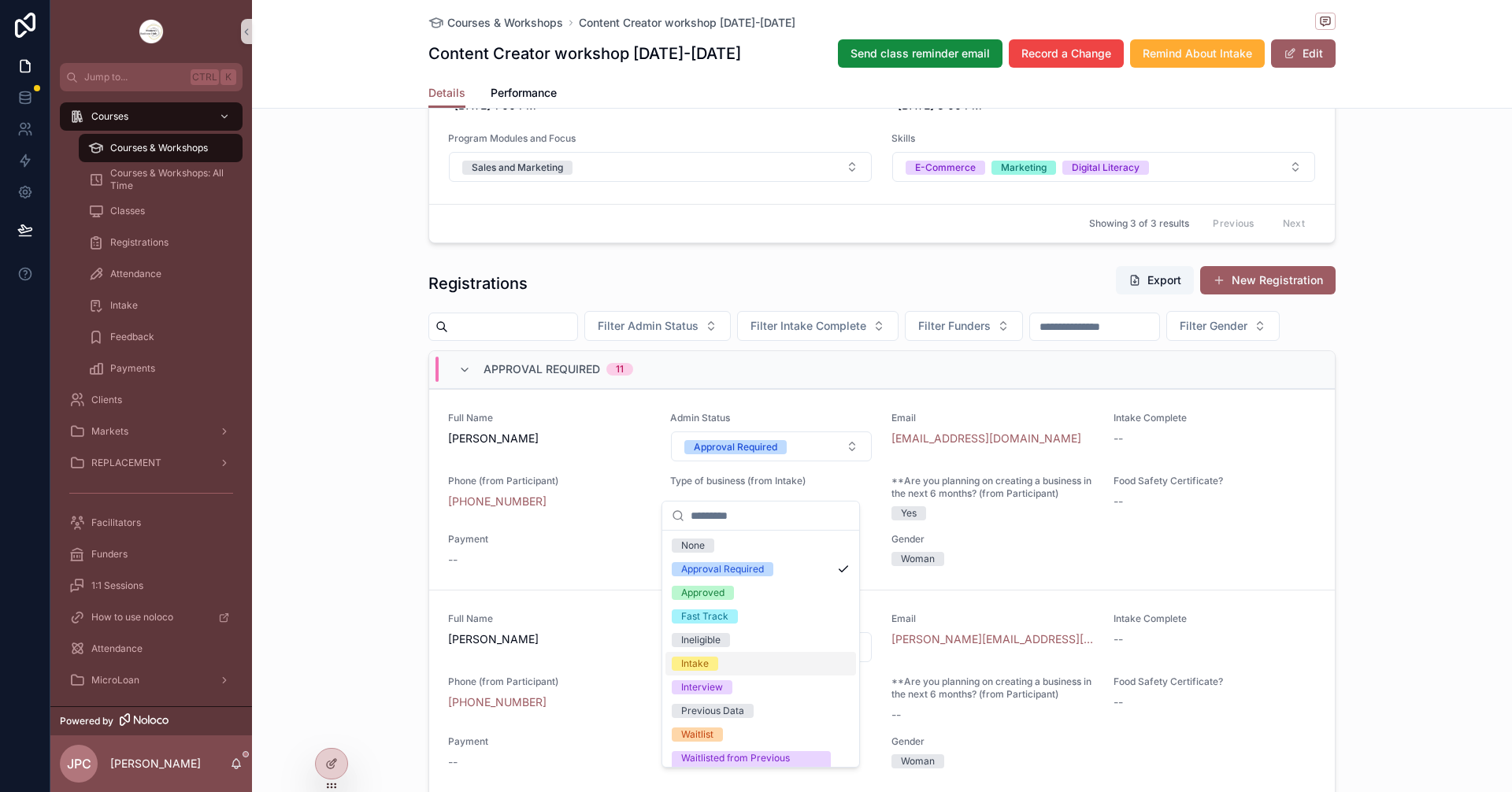
click at [698, 662] on div "Intake" at bounding box center [695, 664] width 27 height 14
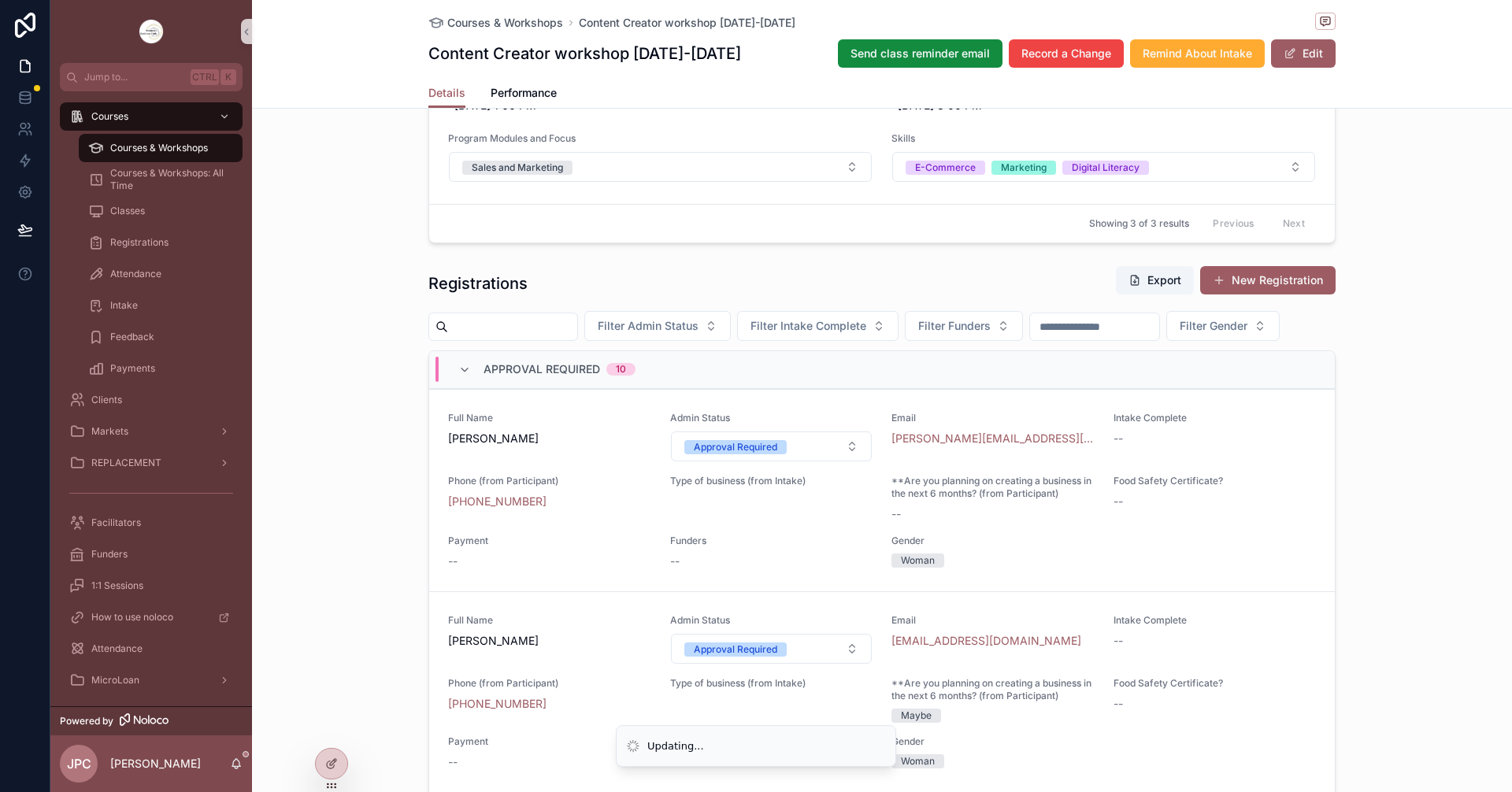
click at [810, 461] on button "Approval Required" at bounding box center [771, 446] width 202 height 30
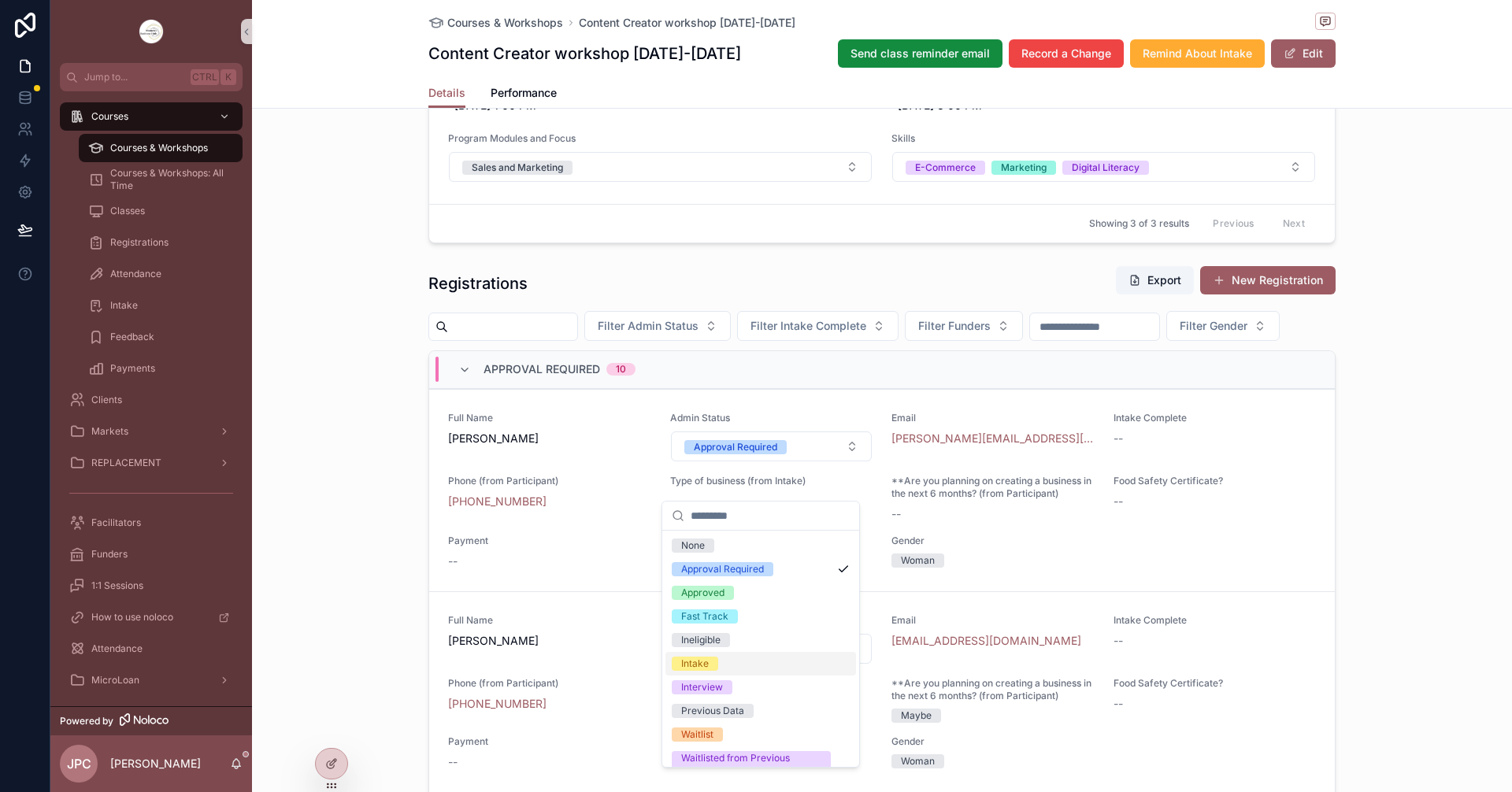
click at [690, 663] on div "Intake" at bounding box center [695, 664] width 27 height 14
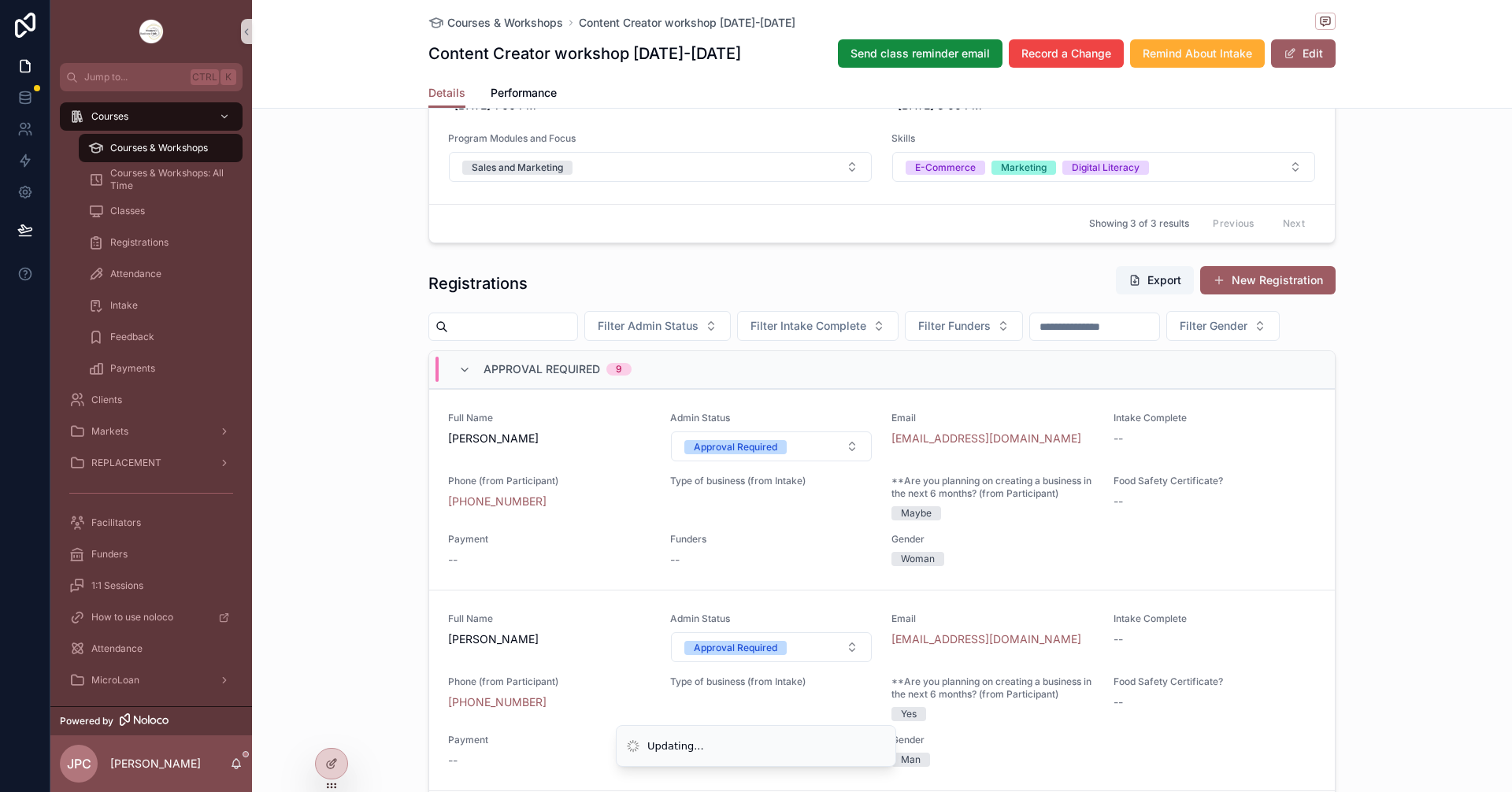
click at [805, 461] on button "Approval Required" at bounding box center [771, 446] width 202 height 30
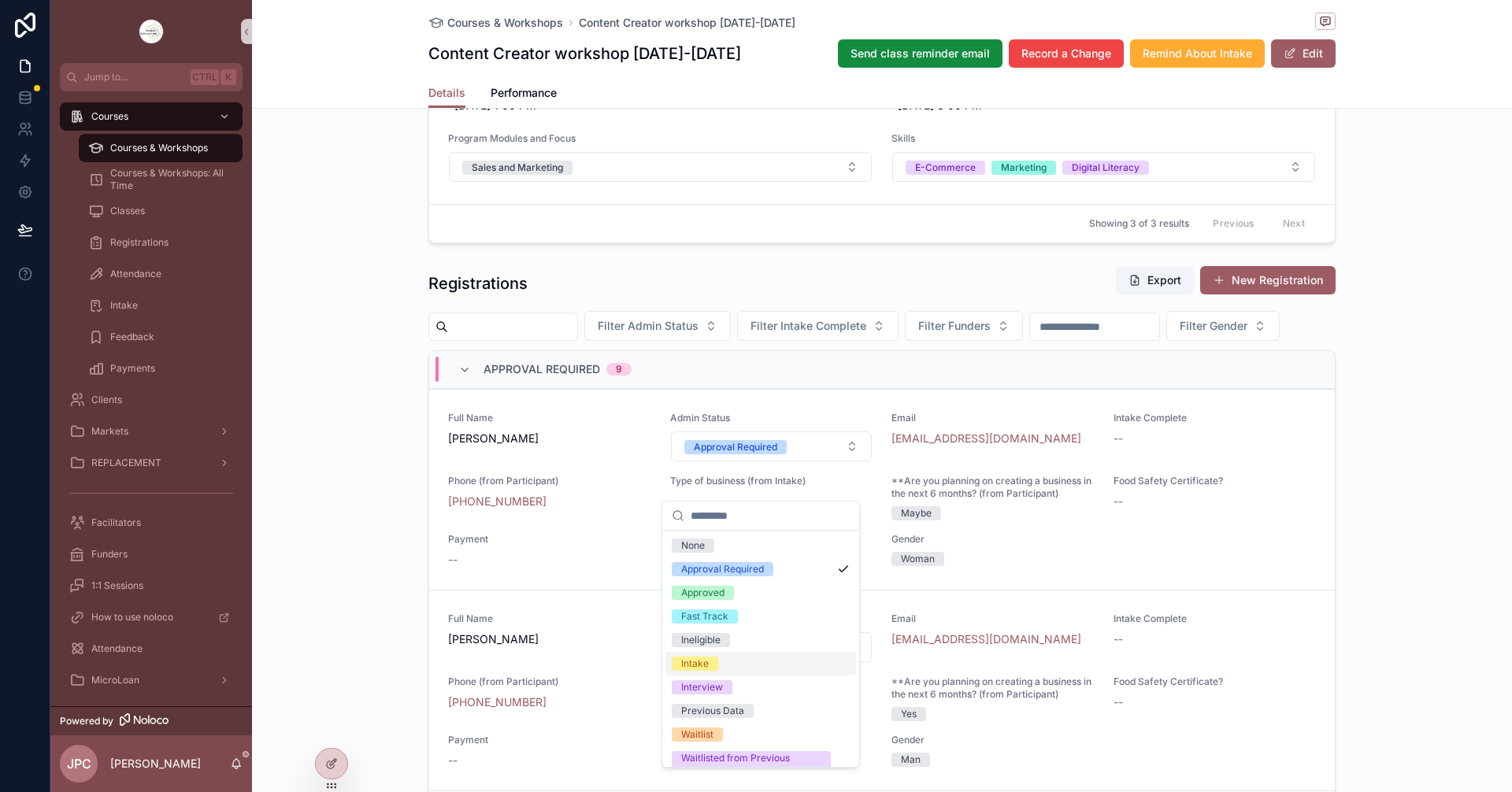
click at [702, 662] on div "Intake" at bounding box center [695, 664] width 27 height 14
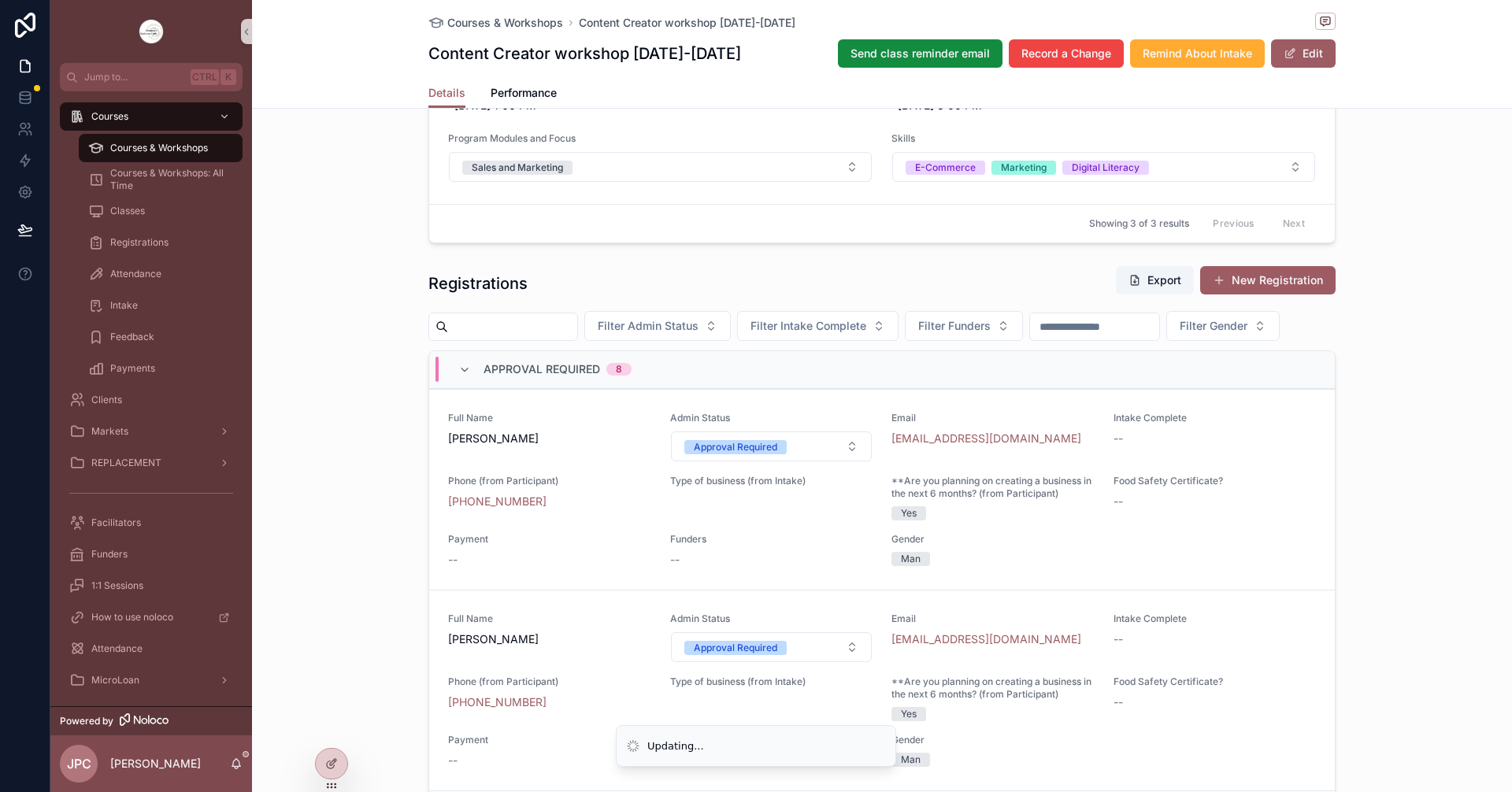
click at [802, 461] on button "Approval Required" at bounding box center [771, 446] width 202 height 30
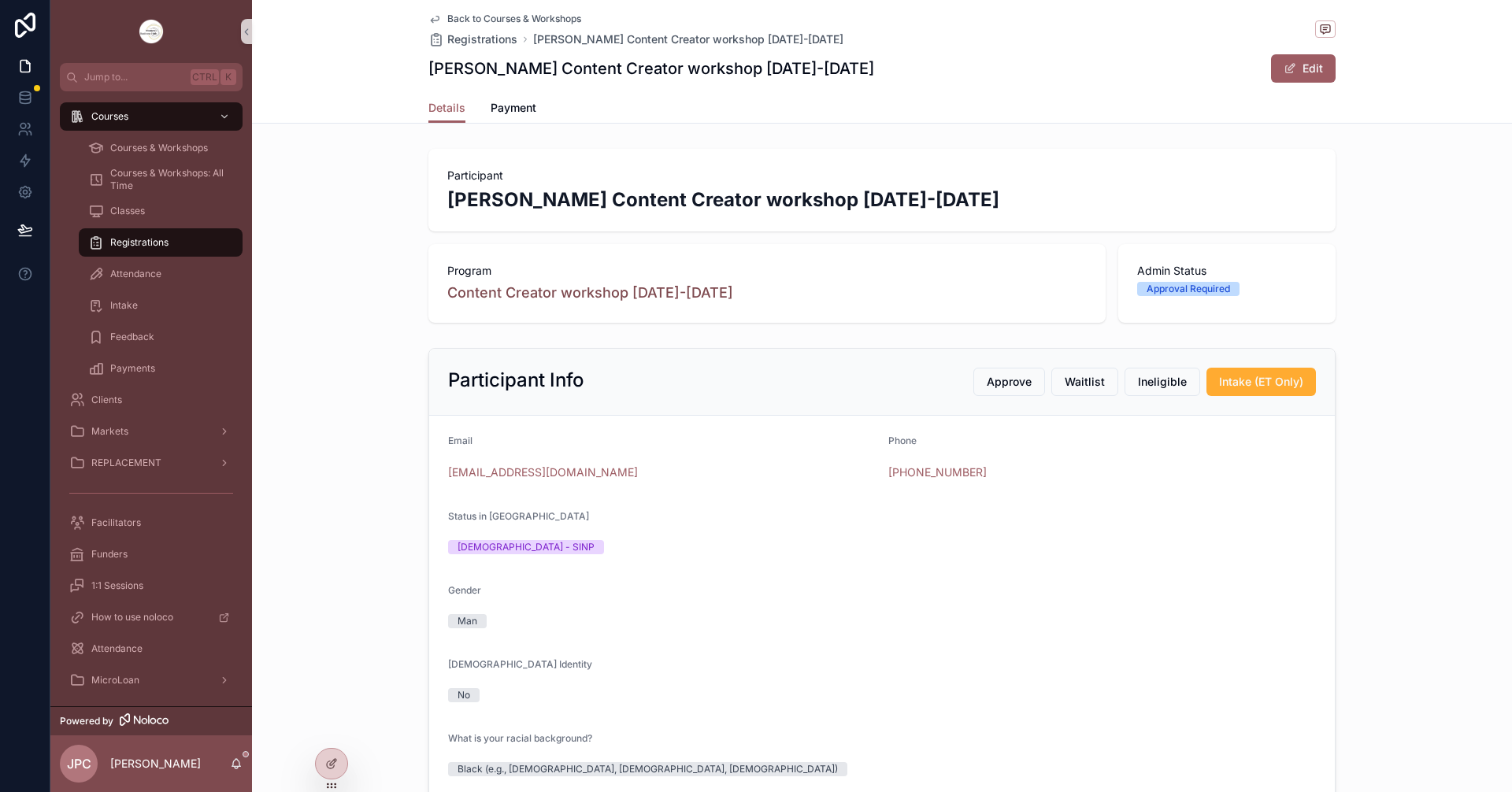
click at [500, 17] on span "Back to Courses & Workshops" at bounding box center [514, 18] width 134 height 12
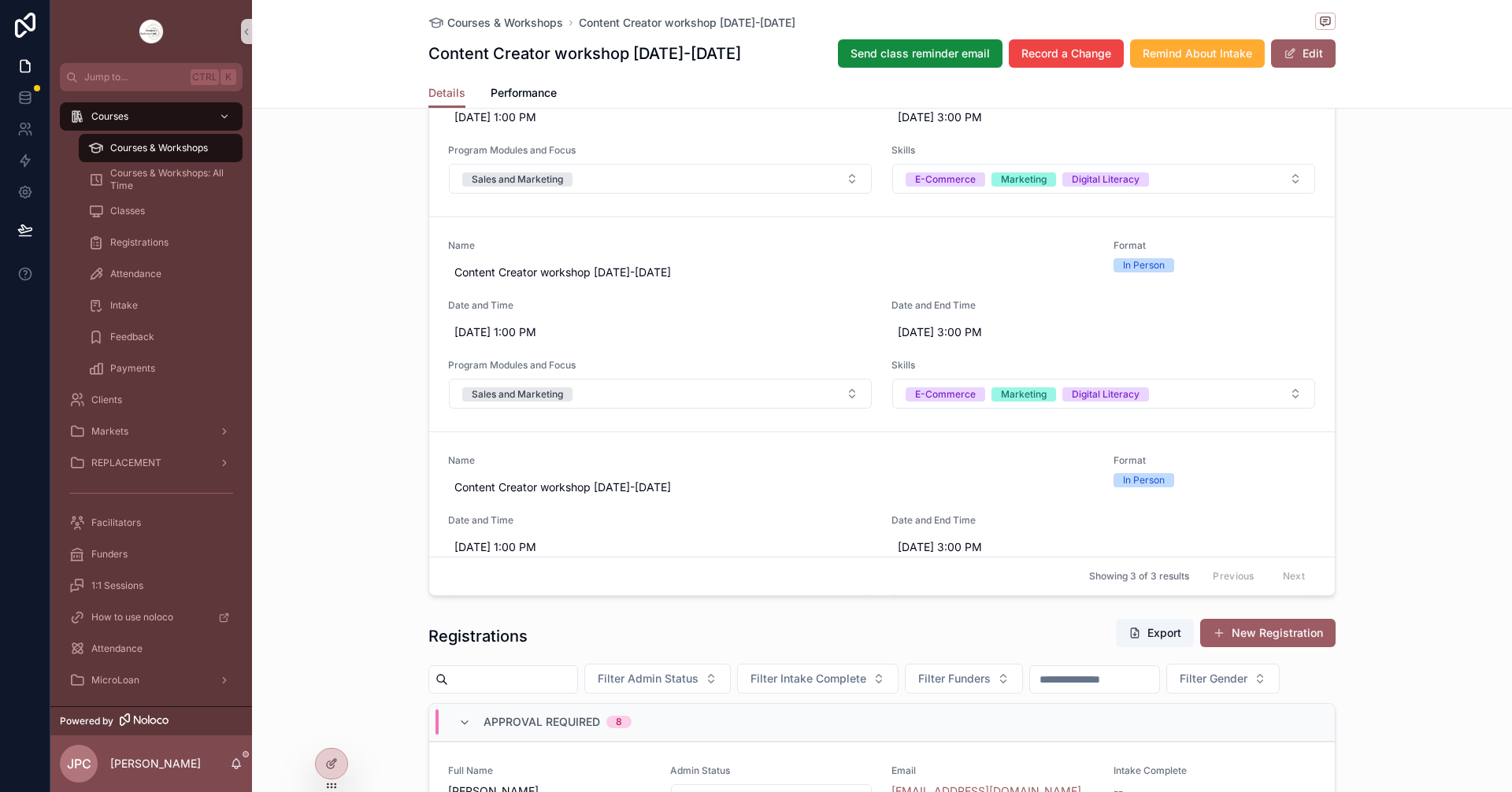
scroll to position [1181, 0]
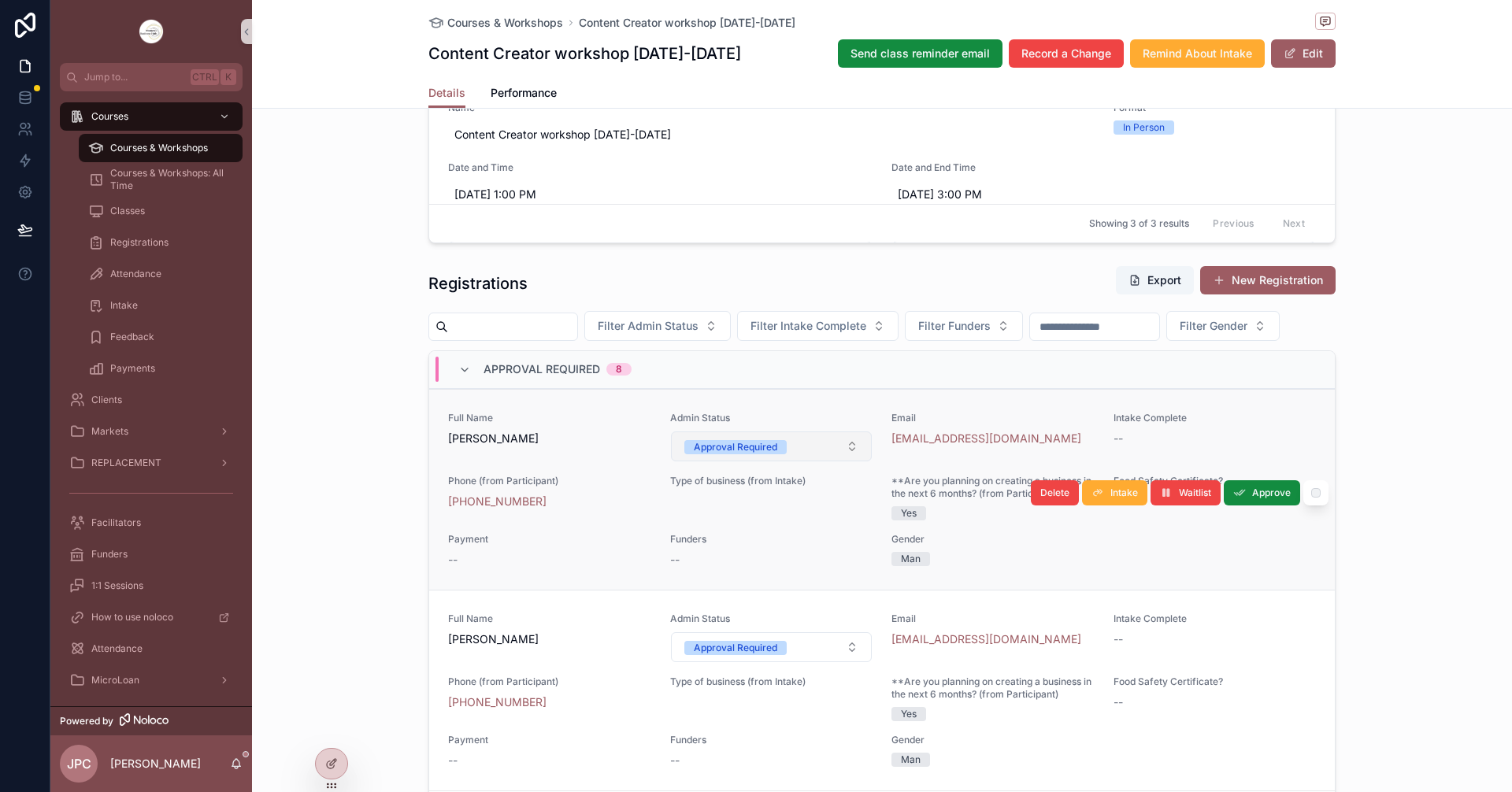
click at [792, 461] on button "Approval Required" at bounding box center [771, 446] width 202 height 30
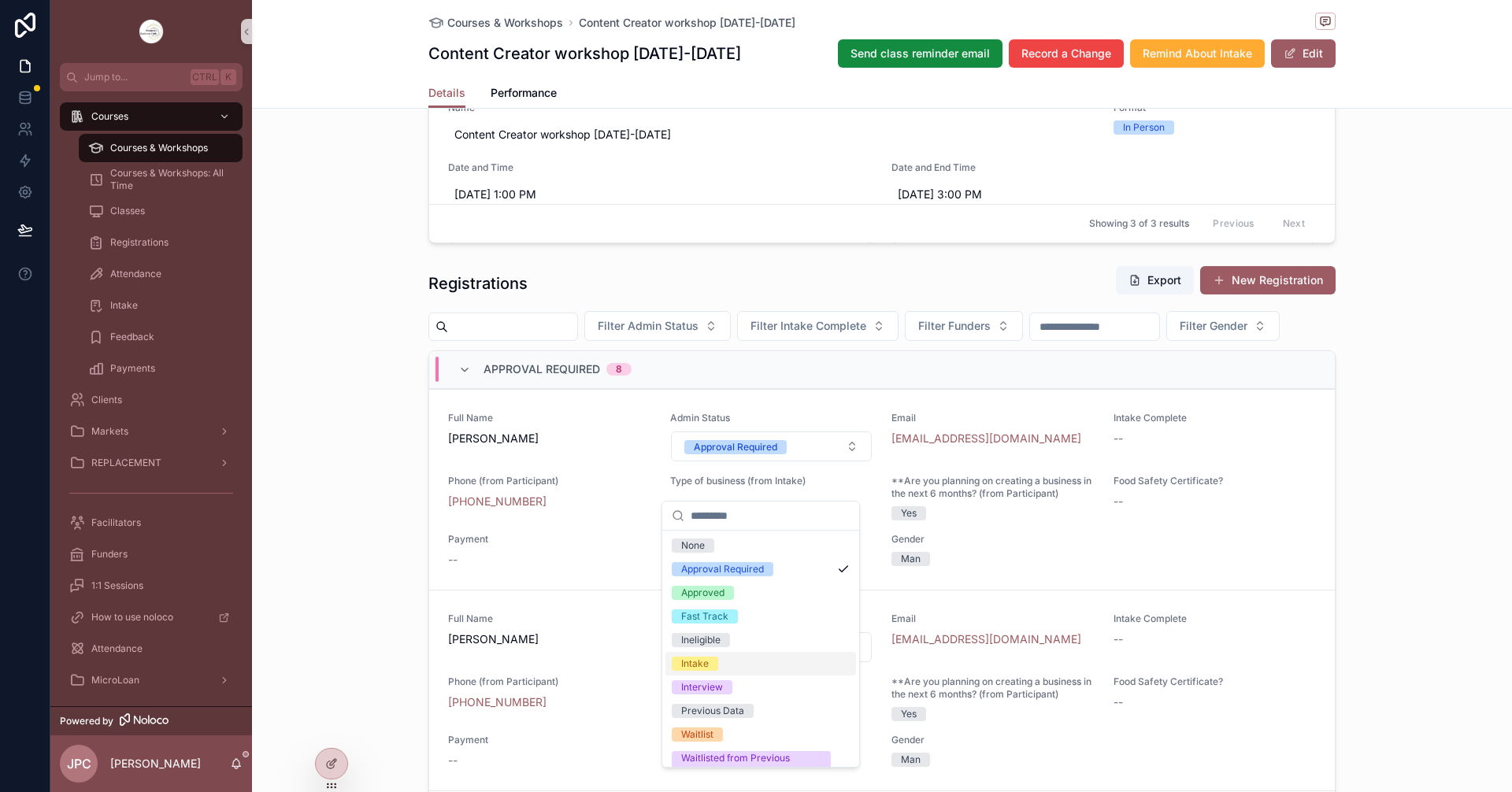
click at [701, 659] on div "Intake" at bounding box center [695, 664] width 27 height 14
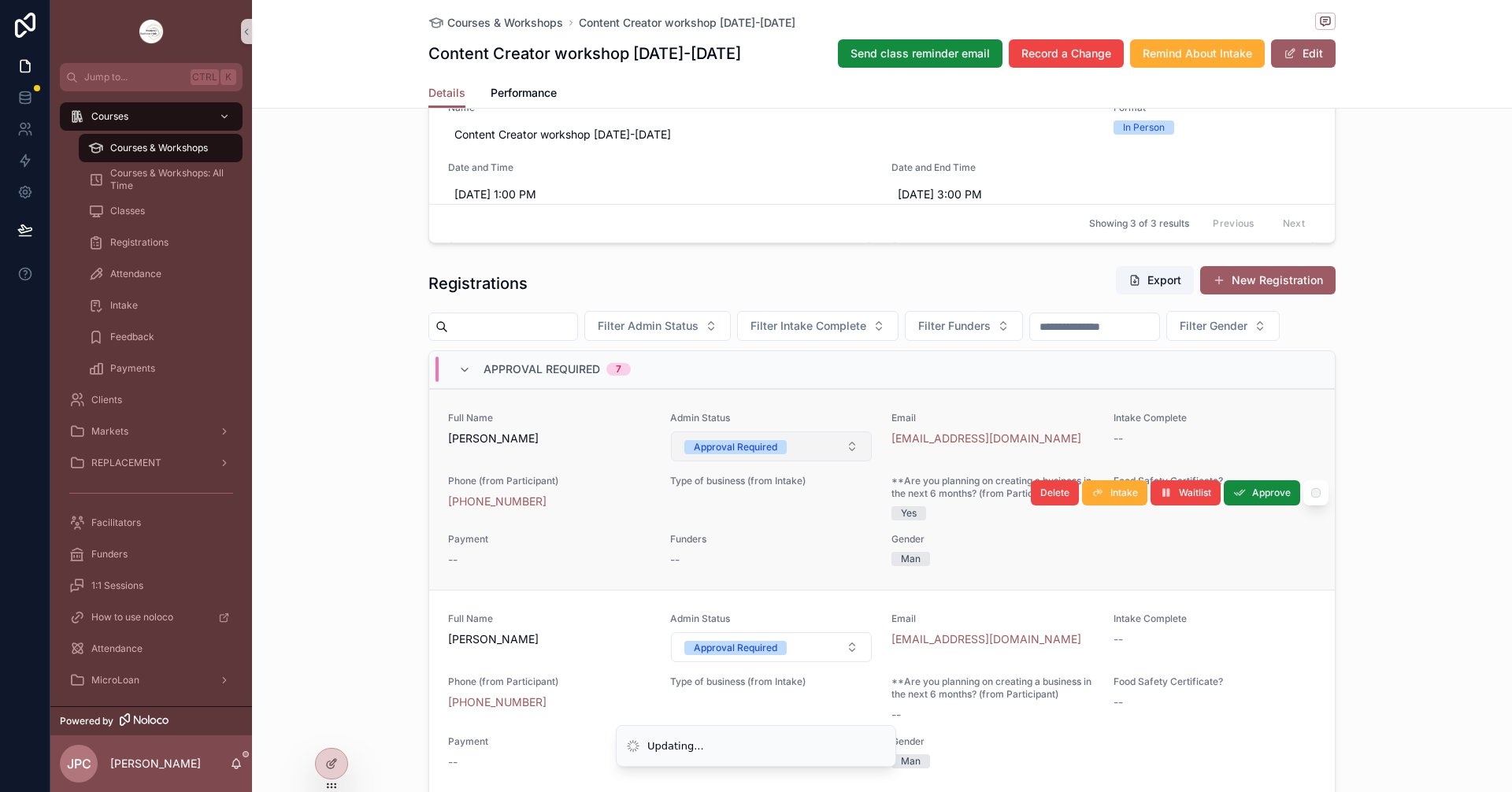
click at [771, 455] on span "Approval Required" at bounding box center [735, 447] width 102 height 14
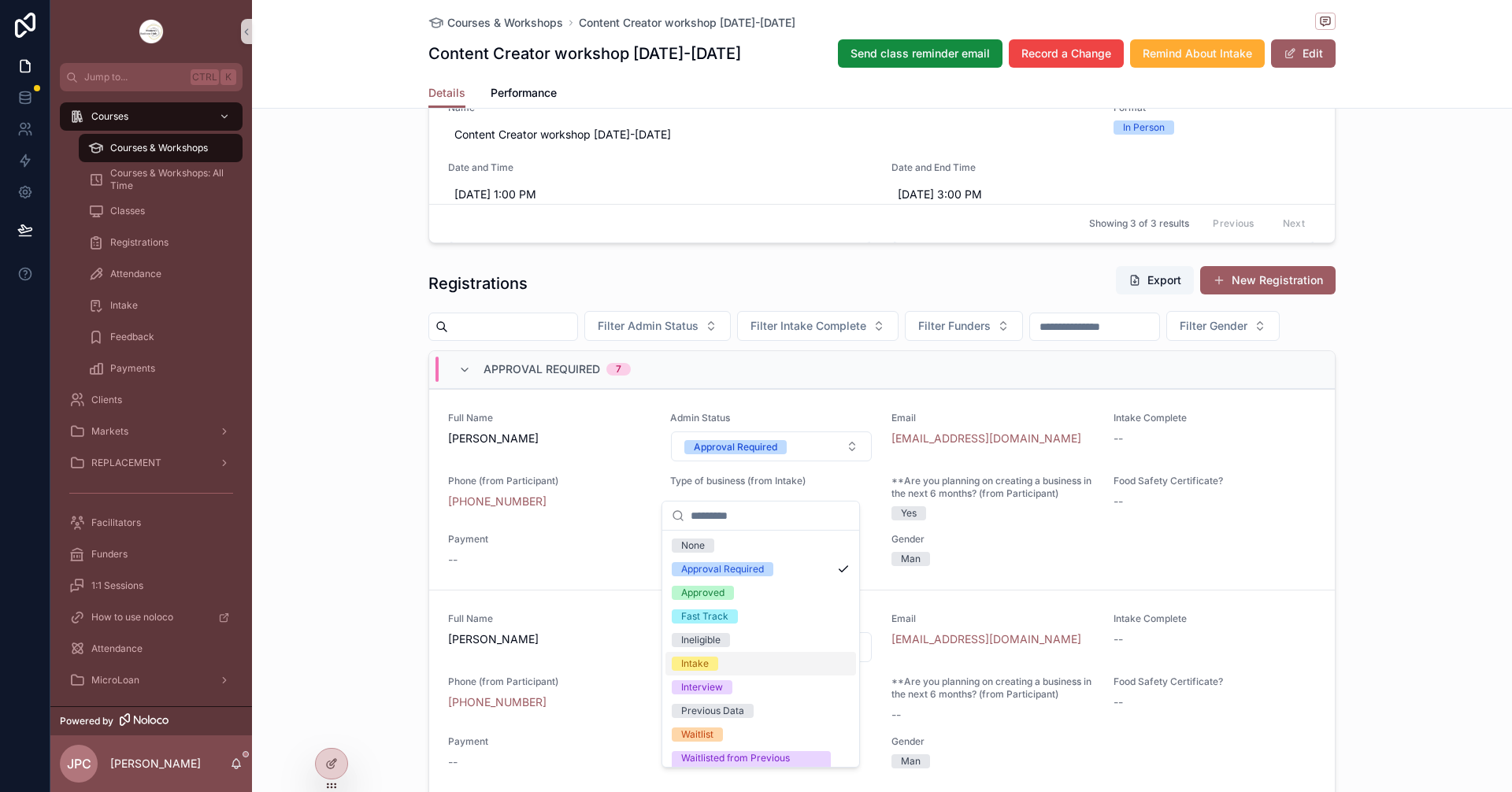
click at [696, 660] on div "Intake" at bounding box center [695, 664] width 27 height 14
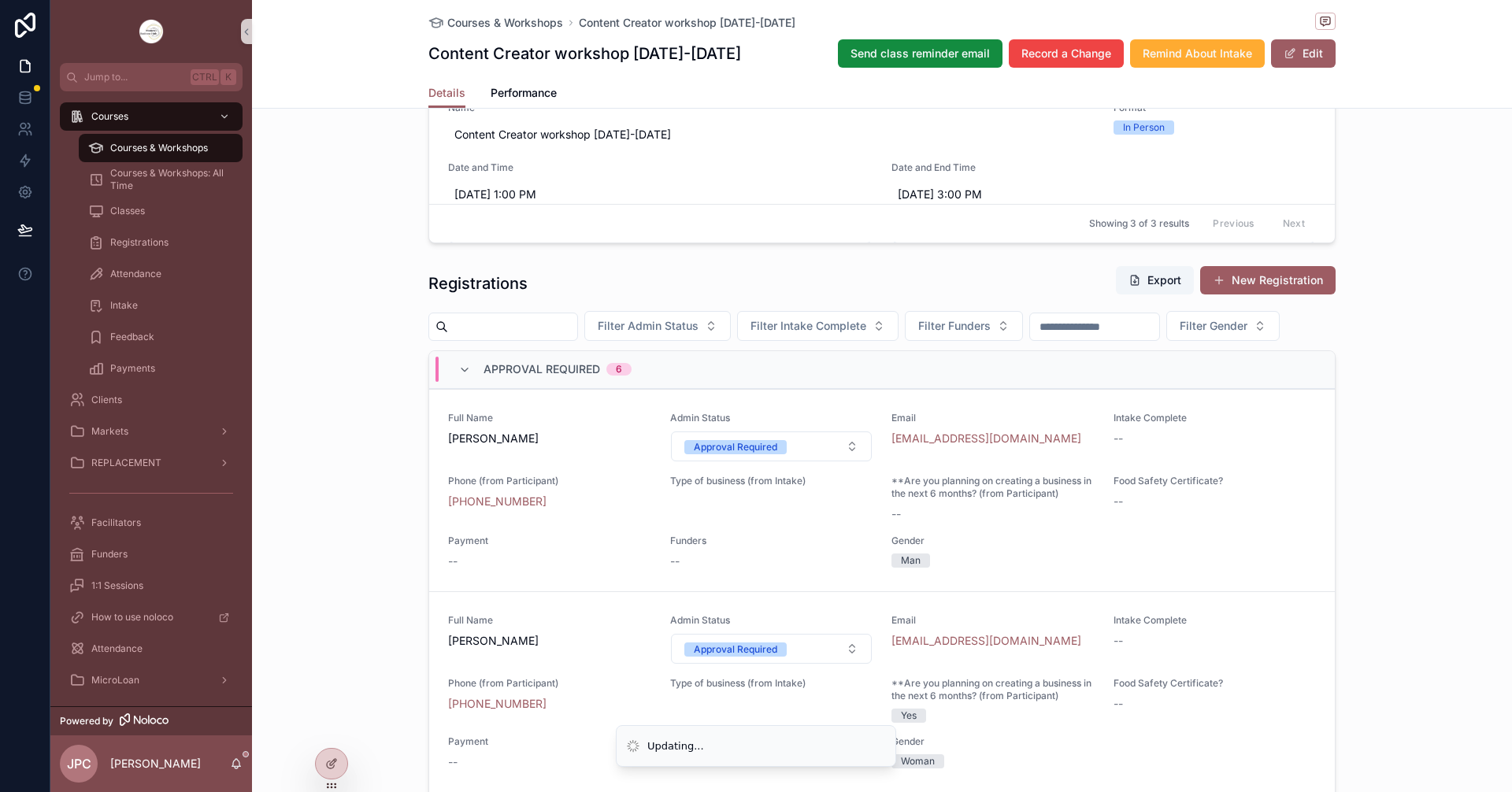
click at [784, 461] on button "Approval Required" at bounding box center [771, 446] width 202 height 30
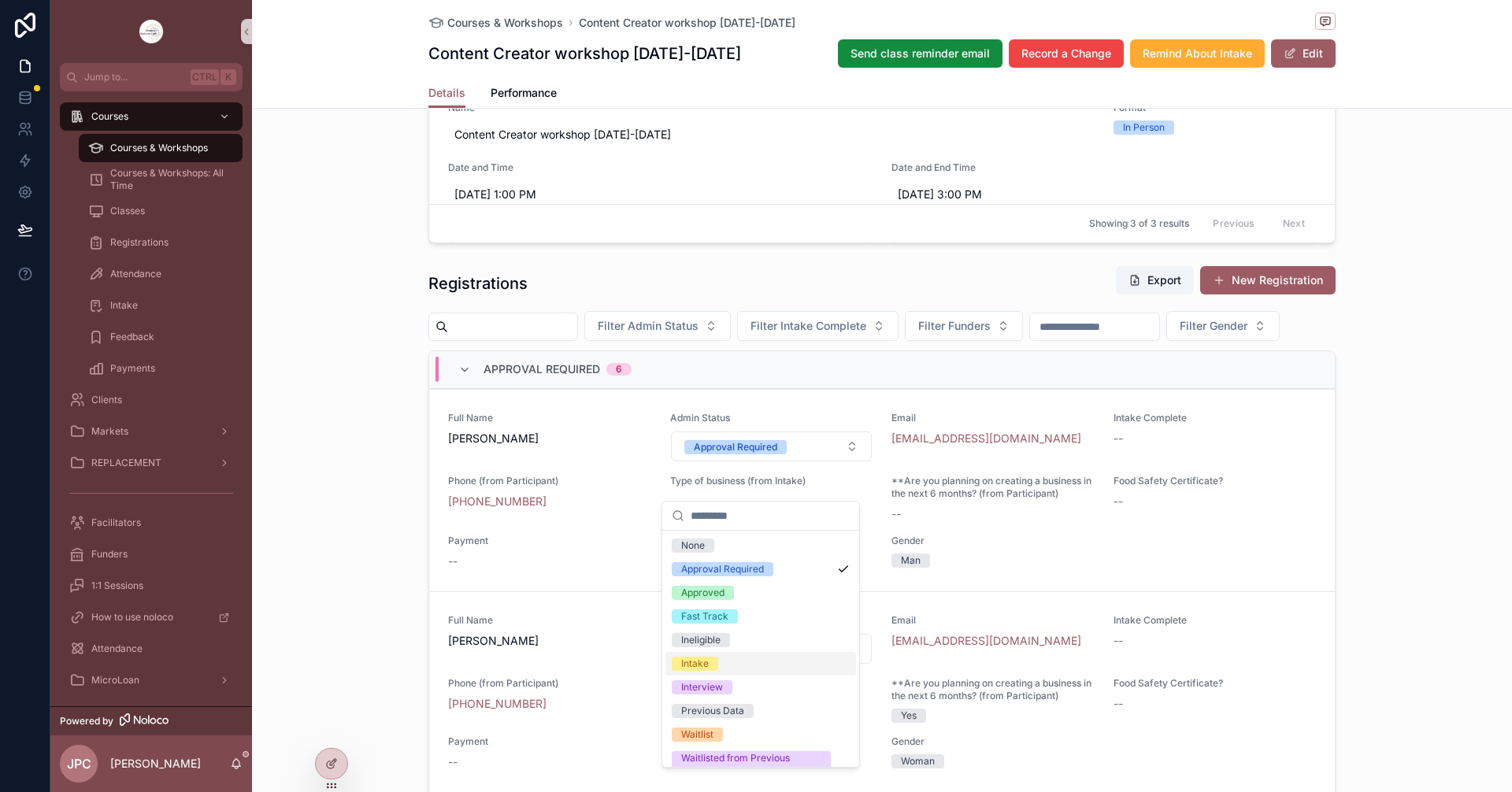
click at [707, 665] on div "Intake" at bounding box center [695, 664] width 27 height 14
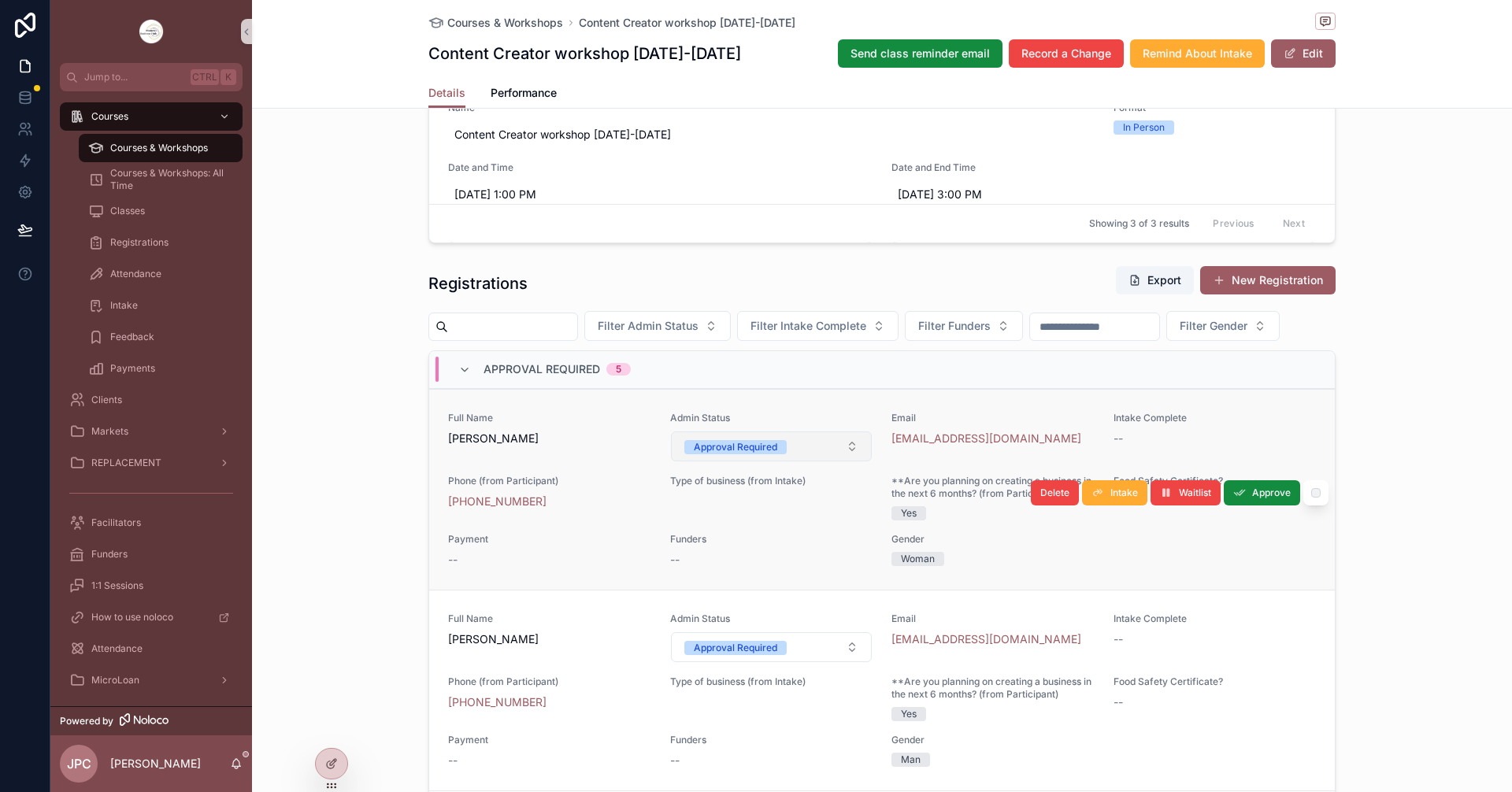
click at [800, 461] on button "Approval Required" at bounding box center [771, 446] width 202 height 30
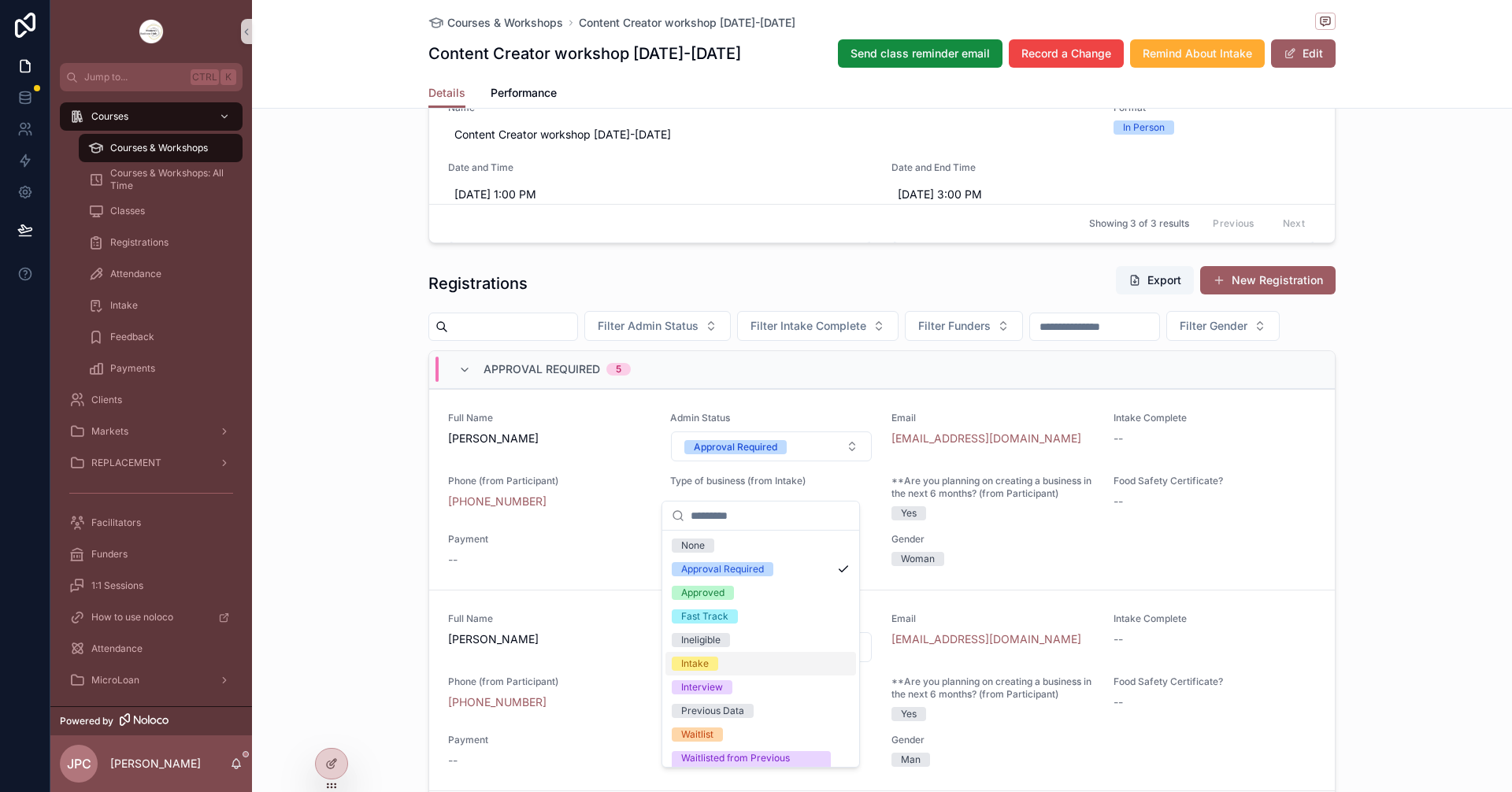
click at [698, 667] on div "Intake" at bounding box center [695, 664] width 27 height 14
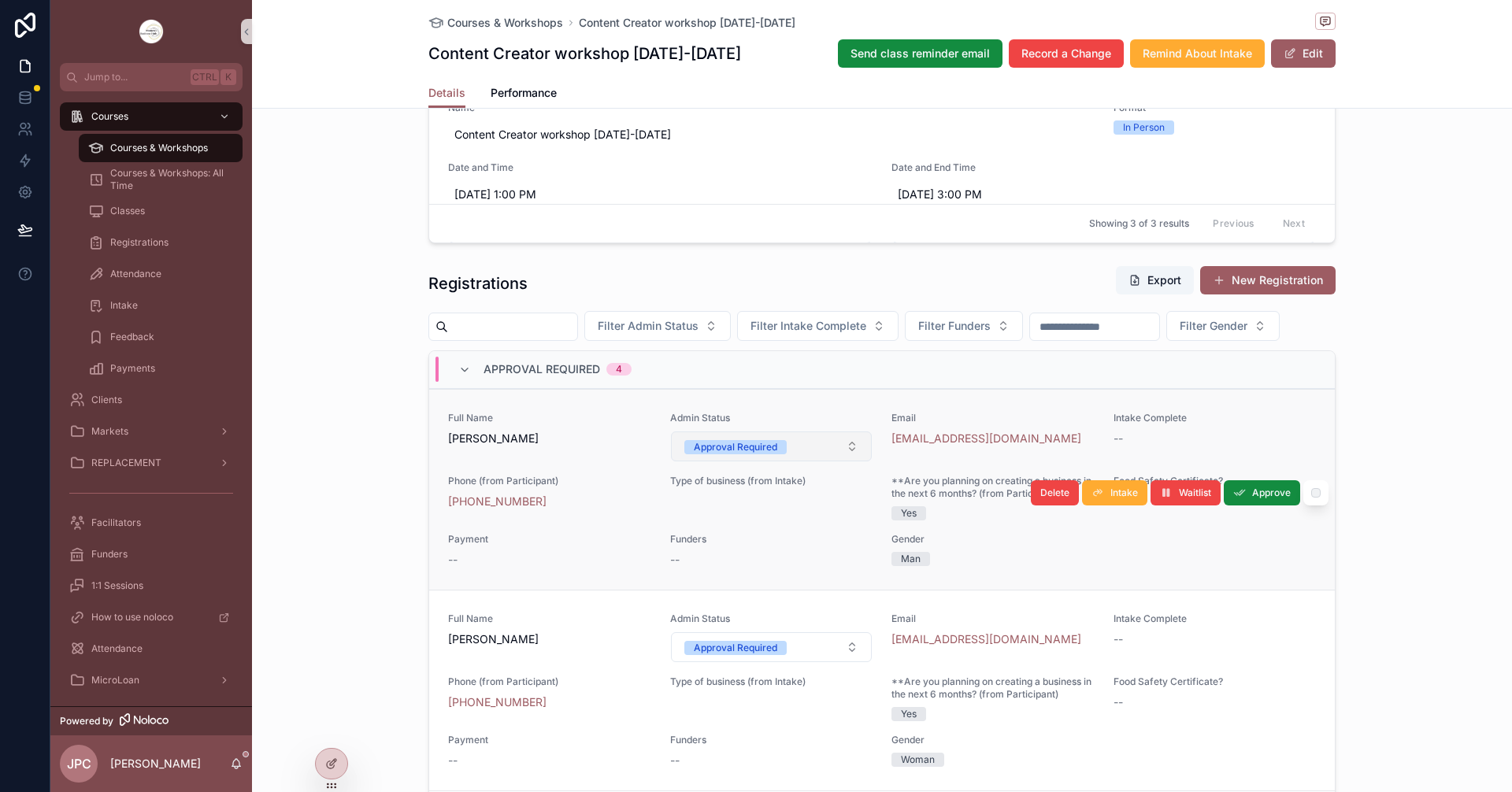
click at [819, 461] on button "Approval Required" at bounding box center [771, 446] width 202 height 30
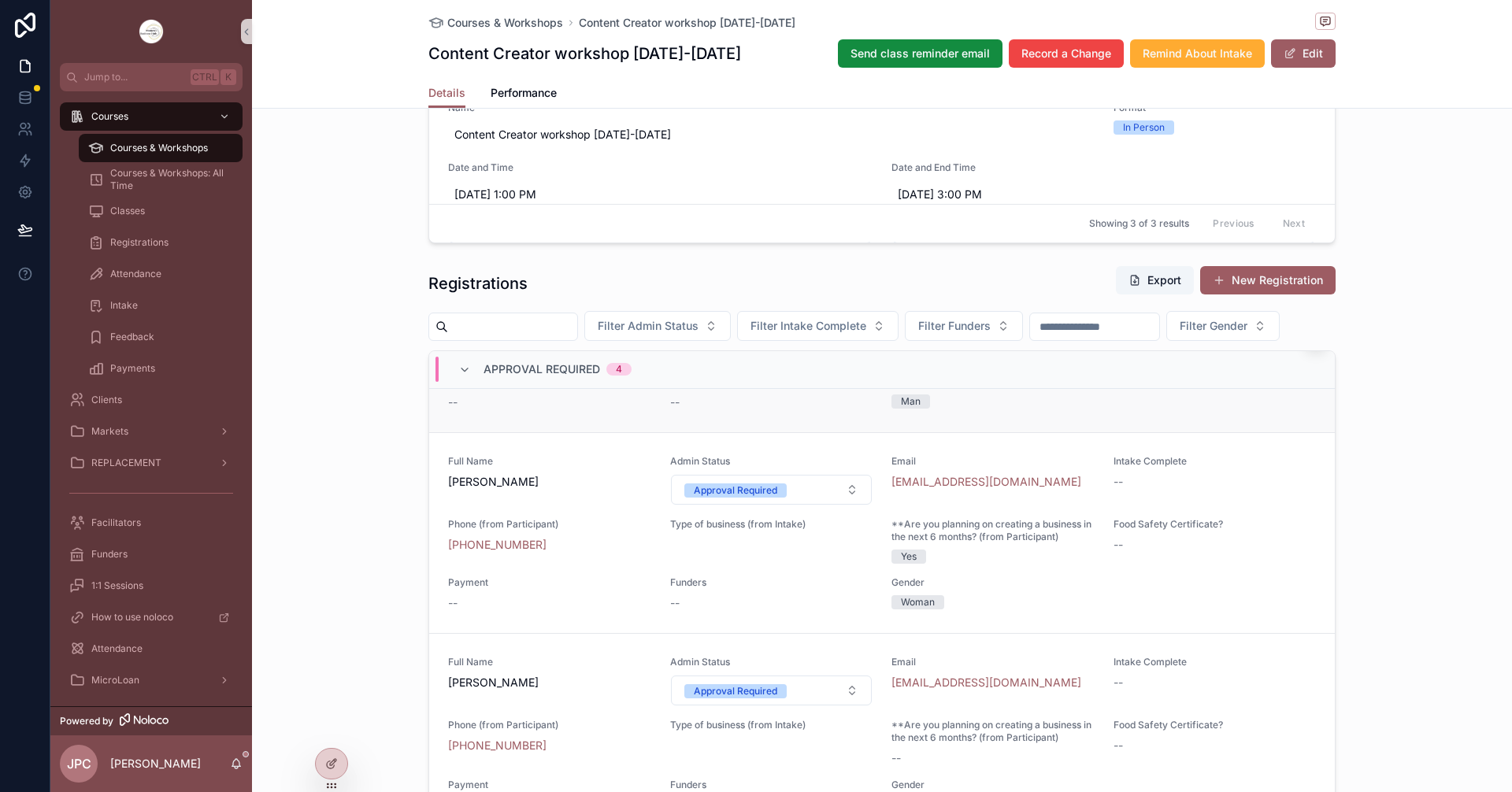
scroll to position [0, 0]
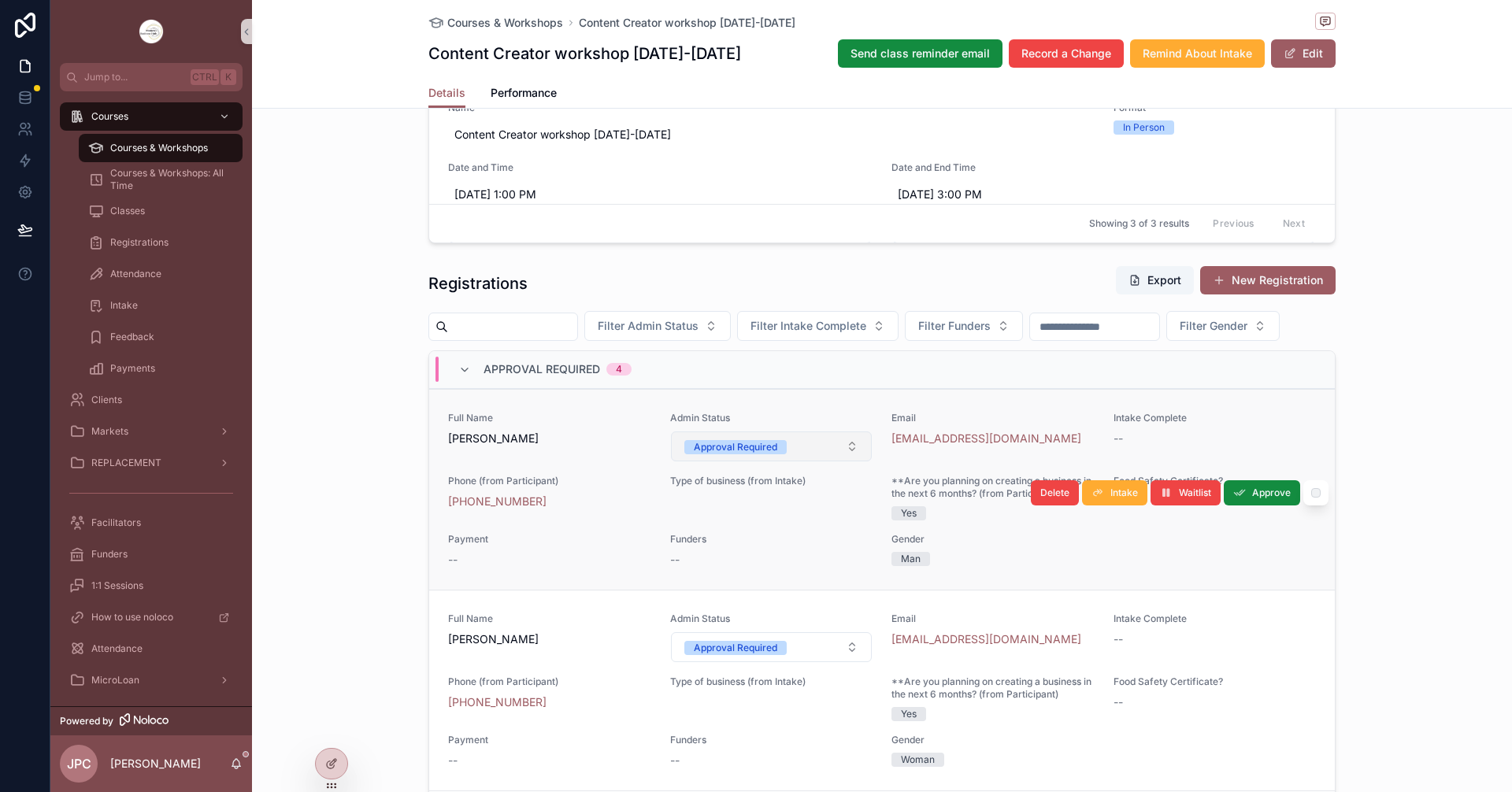
click at [824, 461] on button "Approval Required" at bounding box center [771, 446] width 202 height 30
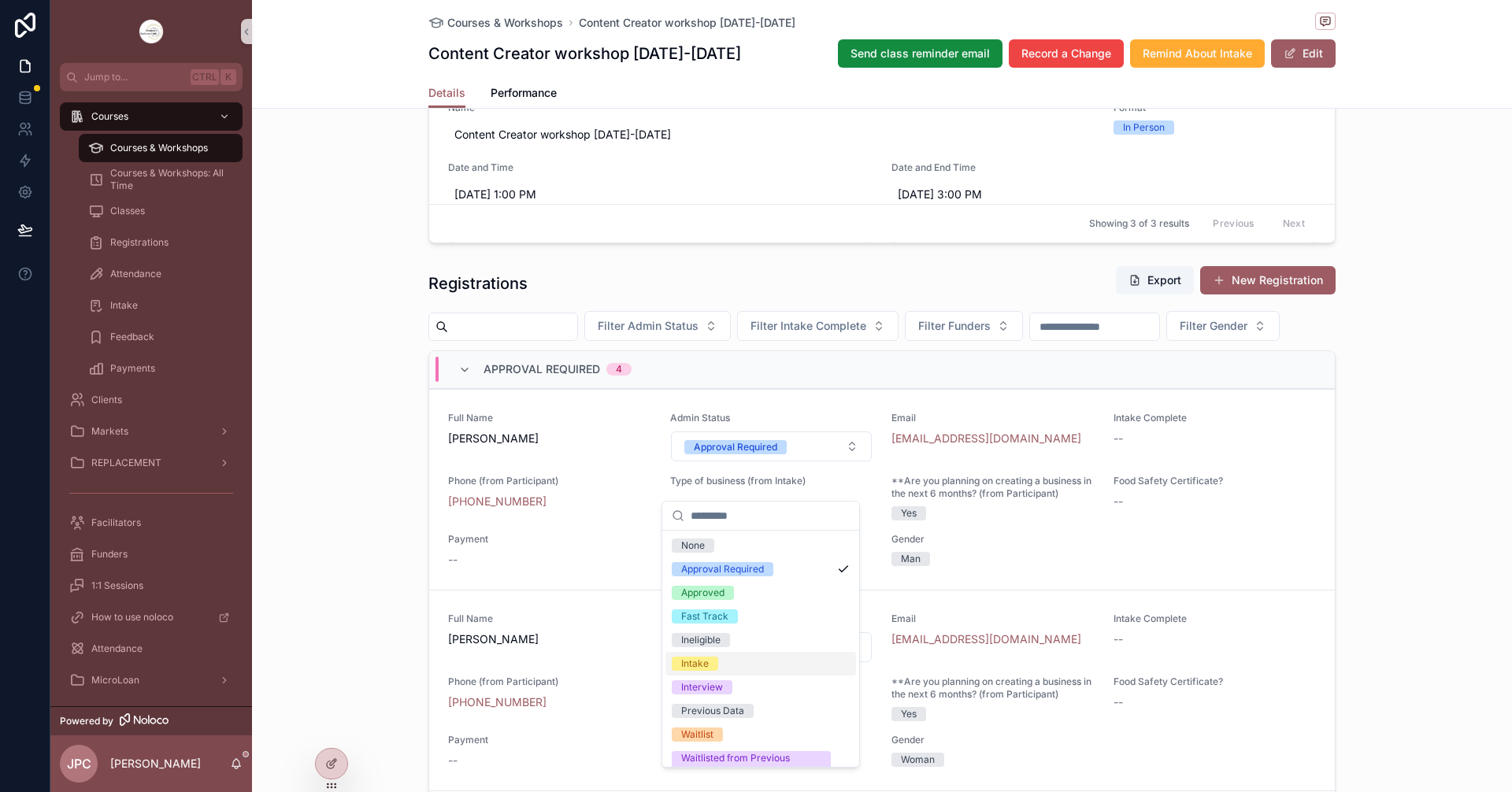
click at [696, 664] on div "Intake" at bounding box center [695, 664] width 27 height 14
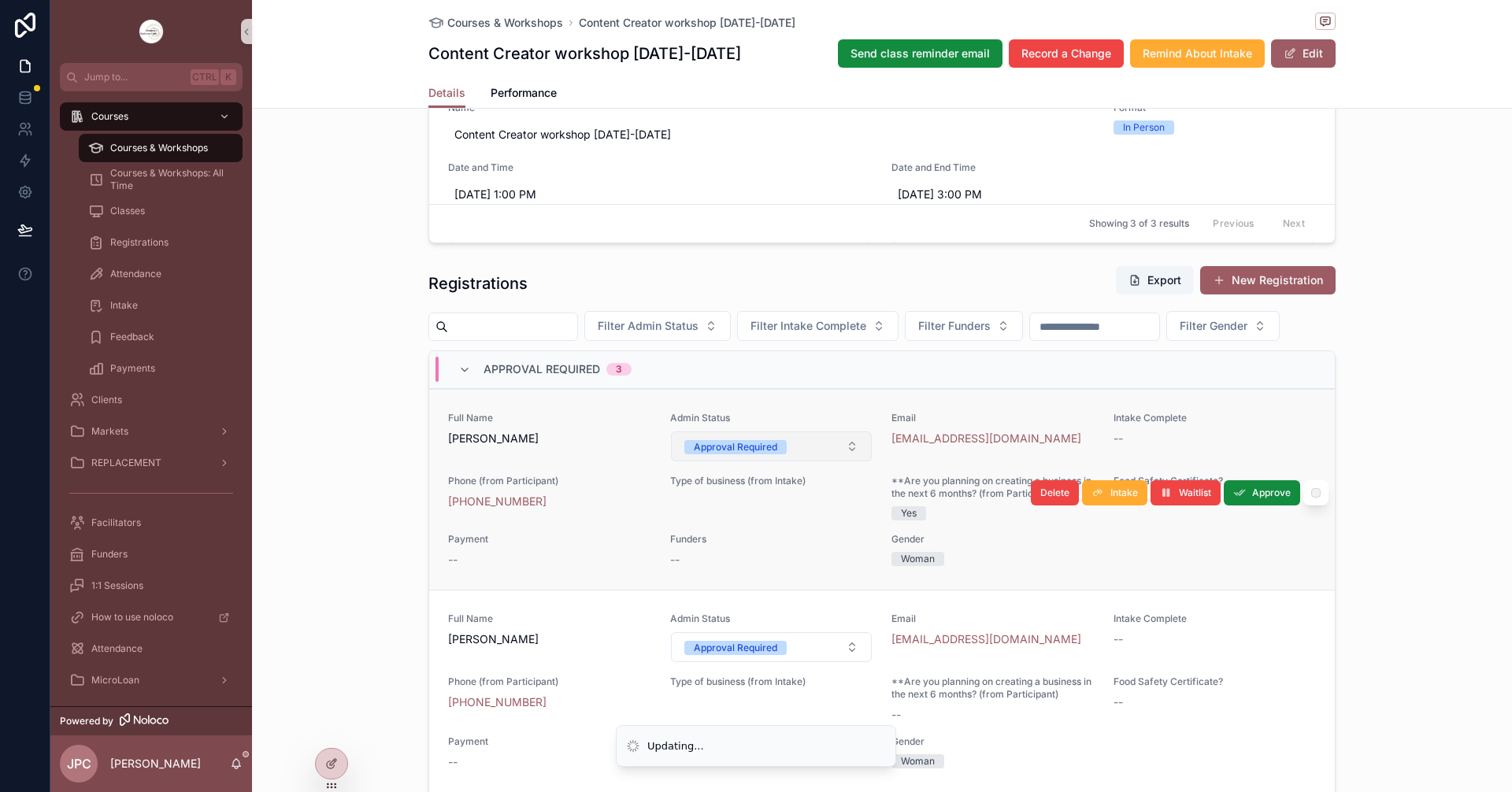
click at [828, 461] on button "Approval Required" at bounding box center [771, 446] width 202 height 30
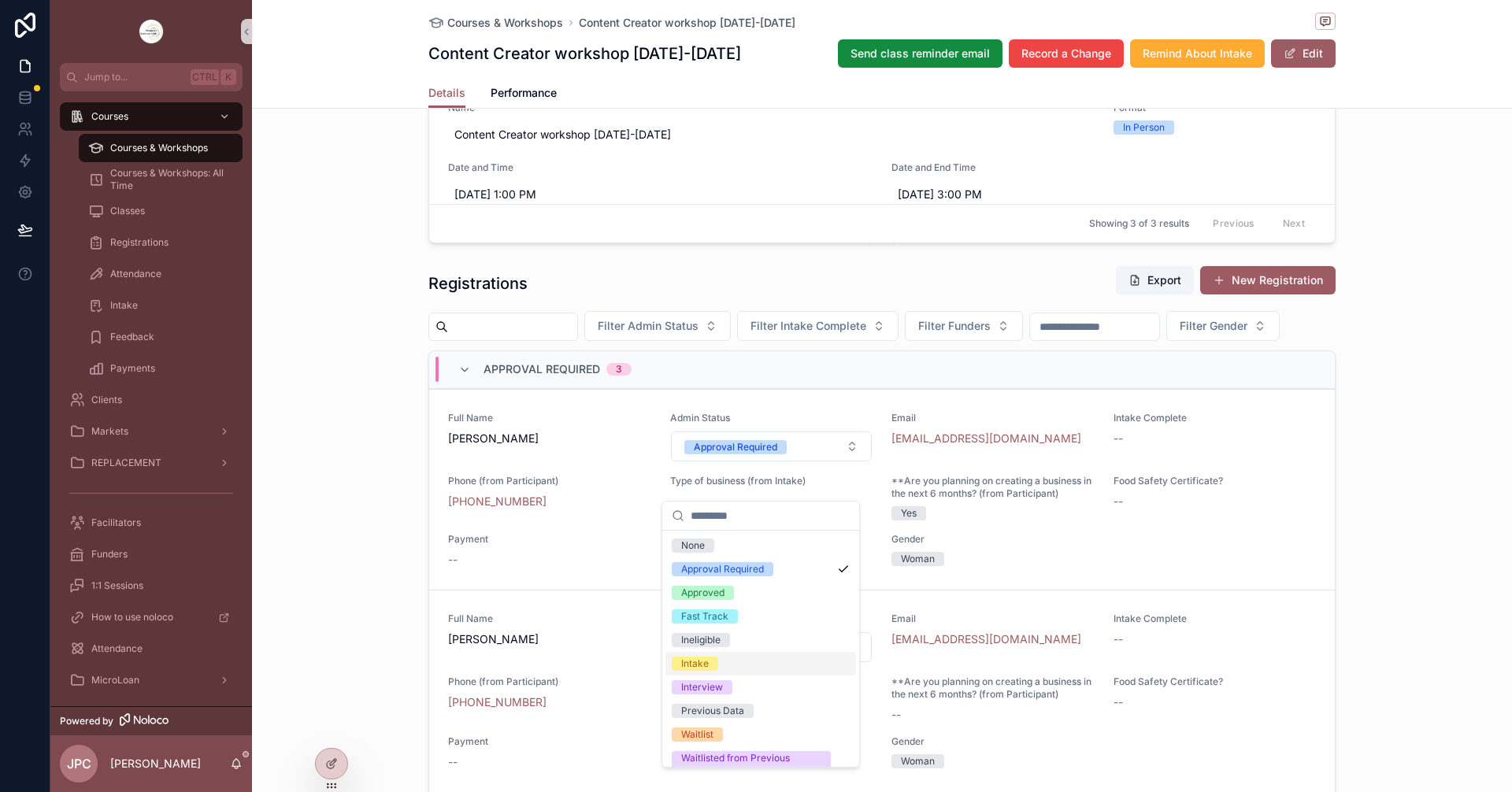
click at [696, 665] on div "Intake" at bounding box center [695, 664] width 27 height 14
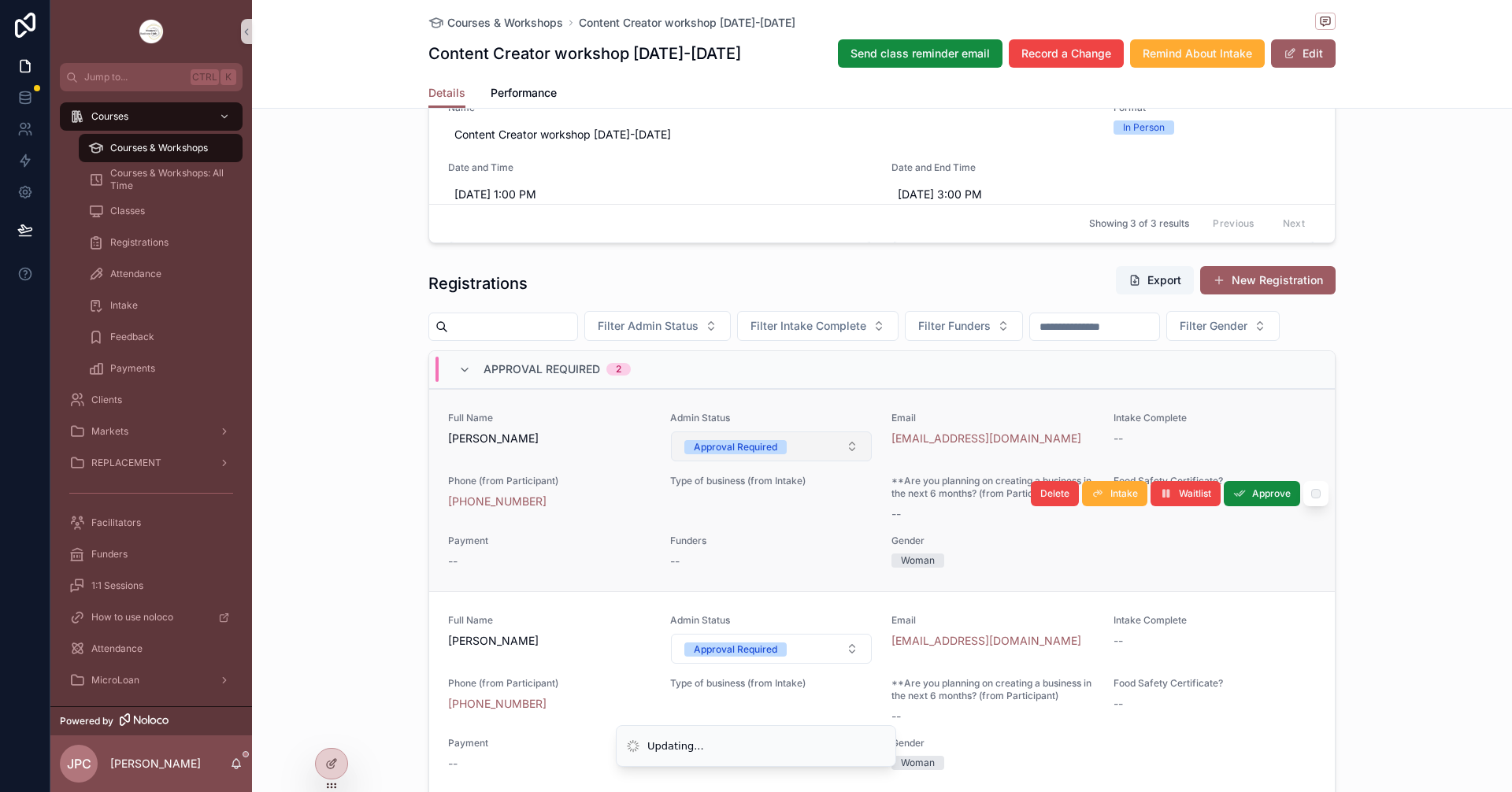
click at [799, 461] on button "Approval Required" at bounding box center [771, 446] width 202 height 30
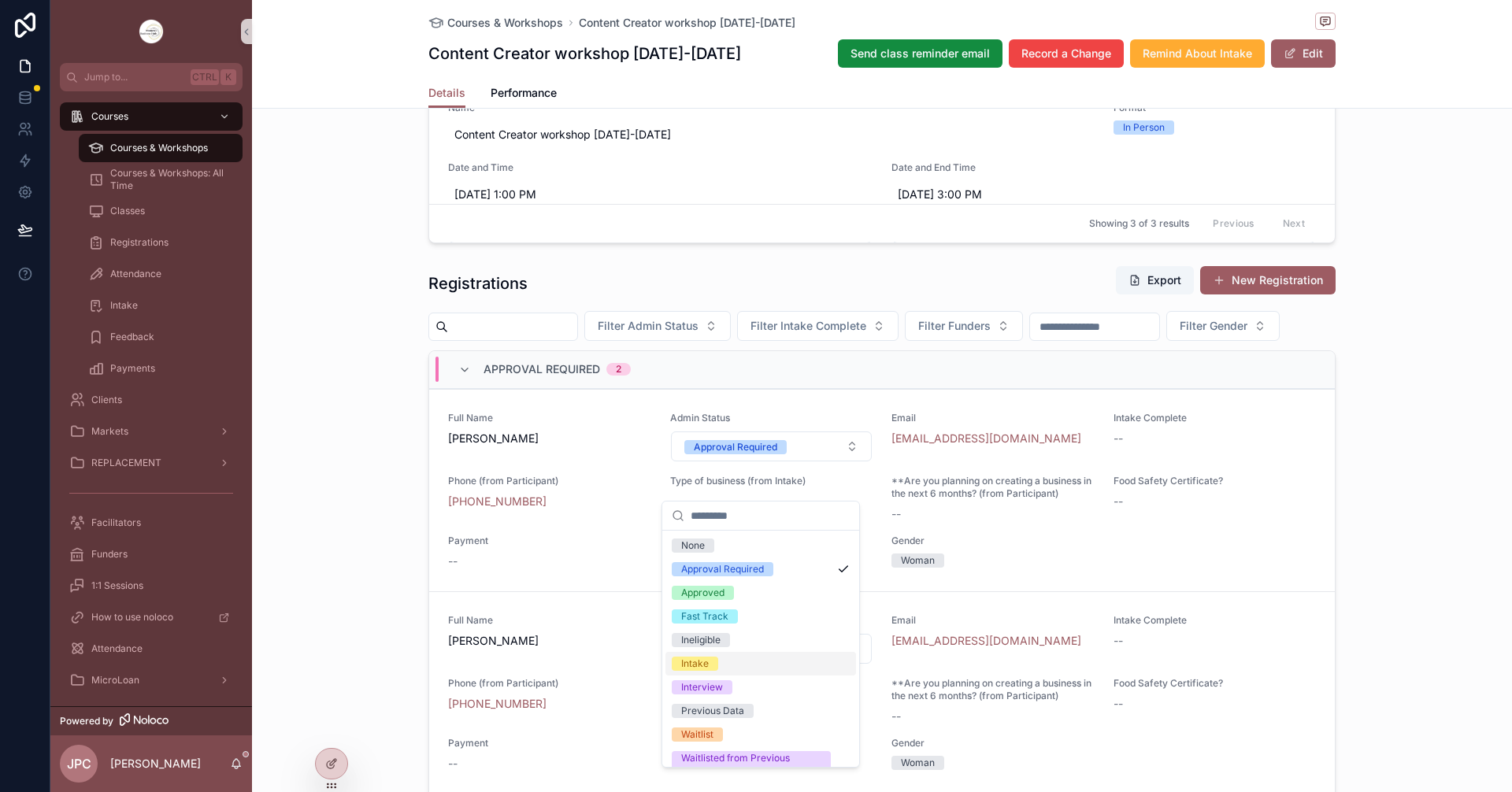
click at [702, 664] on div "Intake" at bounding box center [695, 664] width 27 height 14
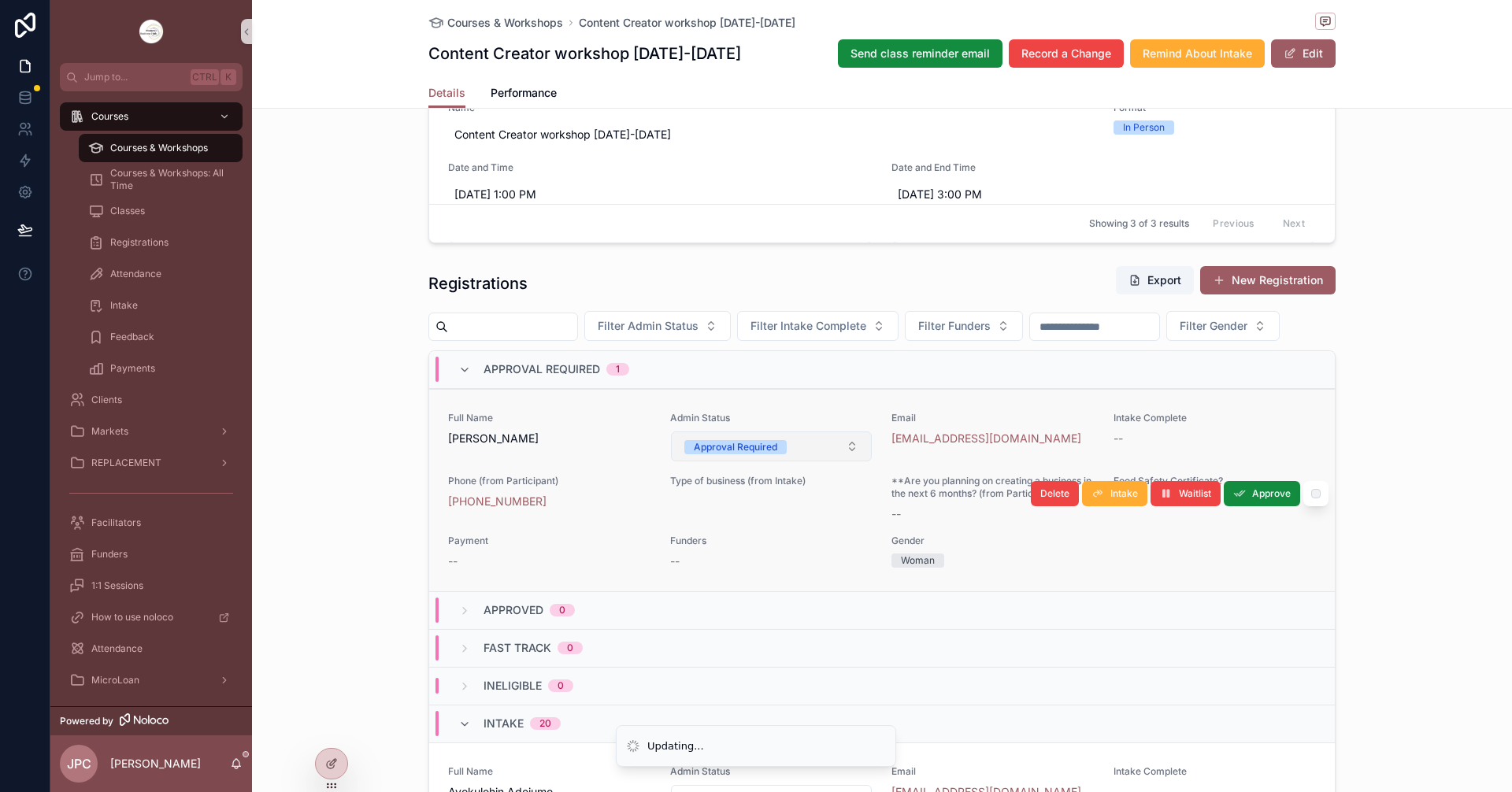
click at [795, 461] on button "Approval Required" at bounding box center [771, 446] width 202 height 30
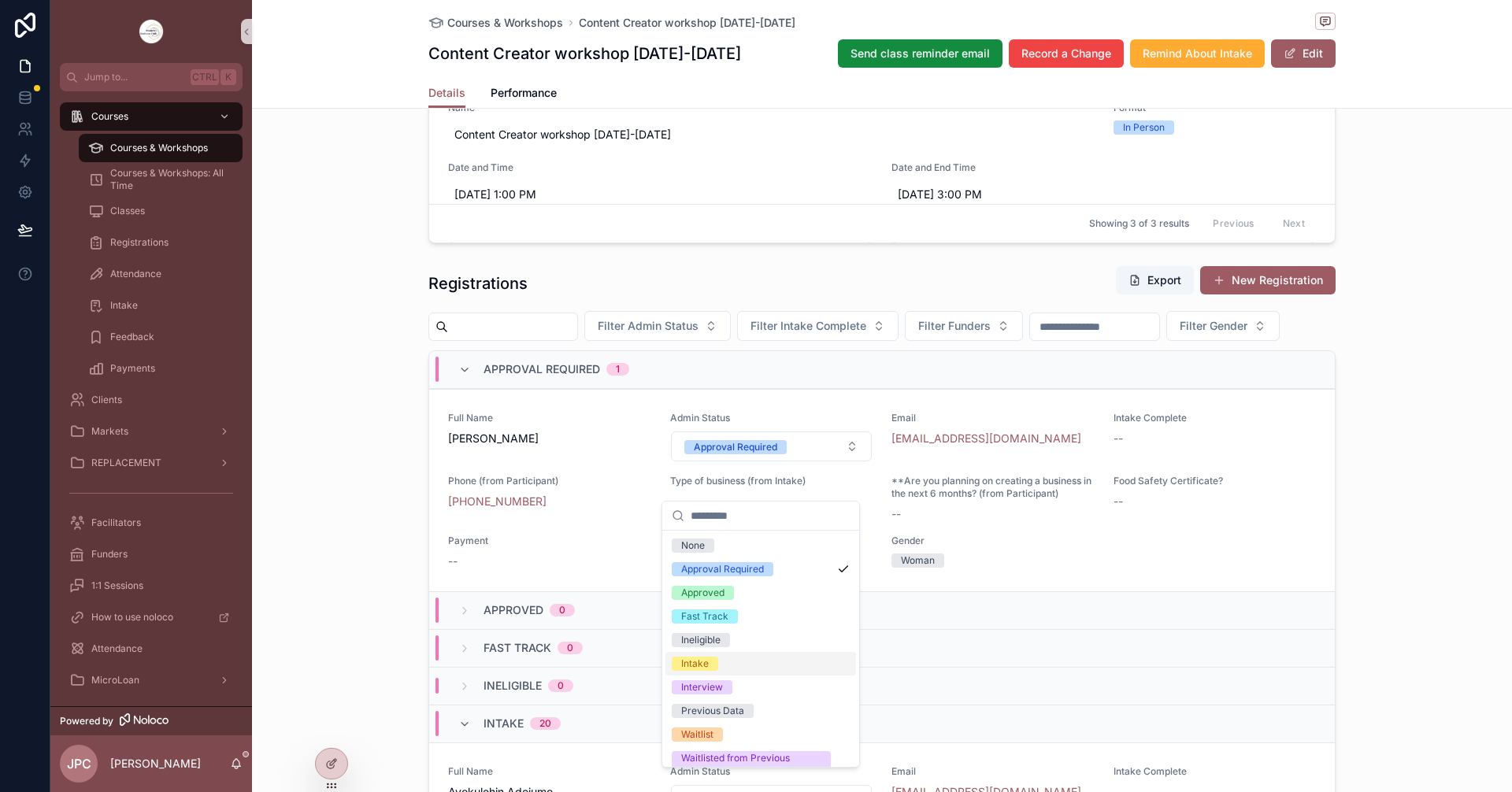
click at [698, 662] on div "Intake" at bounding box center [695, 664] width 27 height 14
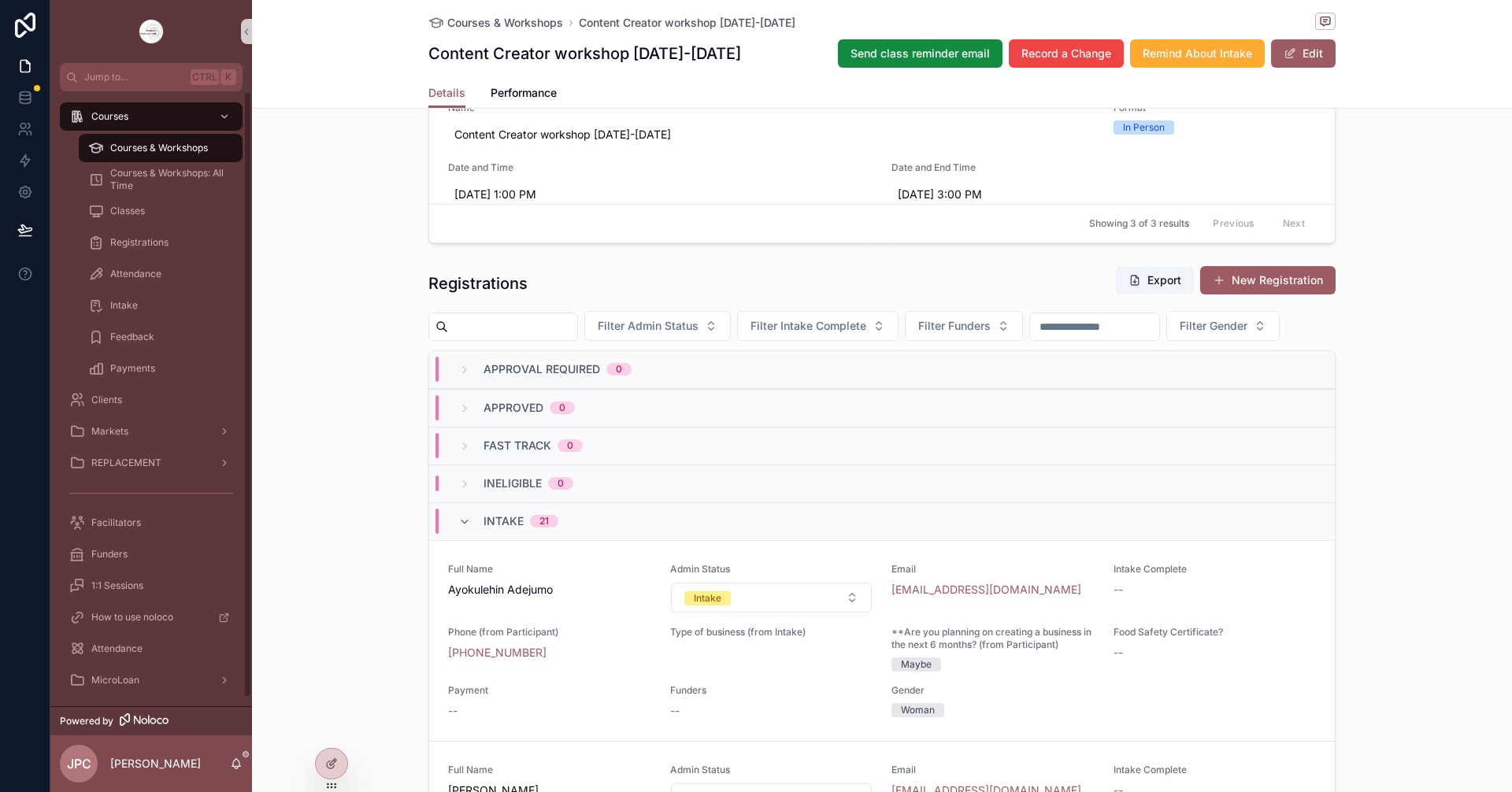
click at [191, 141] on div "Courses & Workshops" at bounding box center [160, 147] width 145 height 25
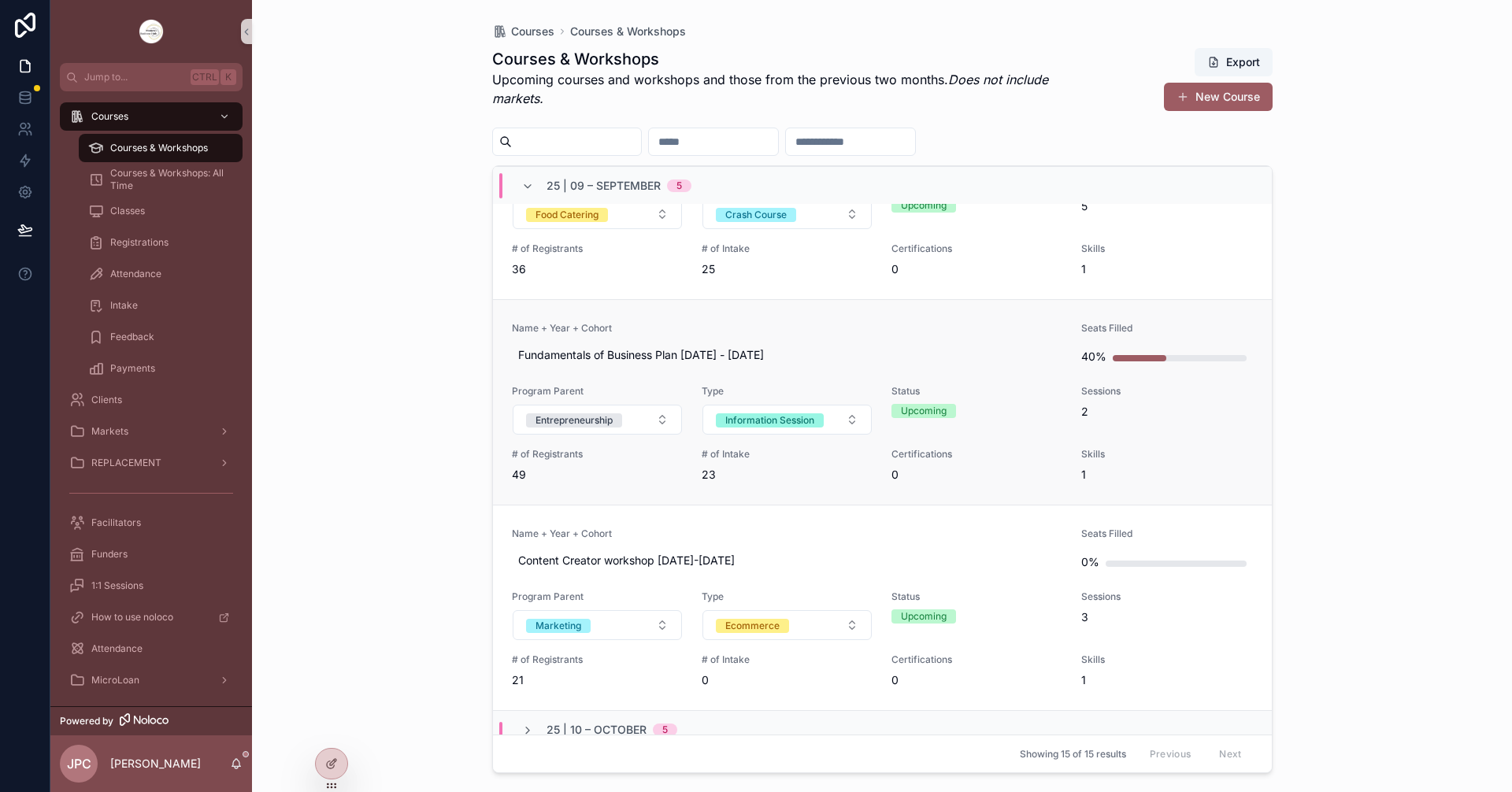
scroll to position [630, 0]
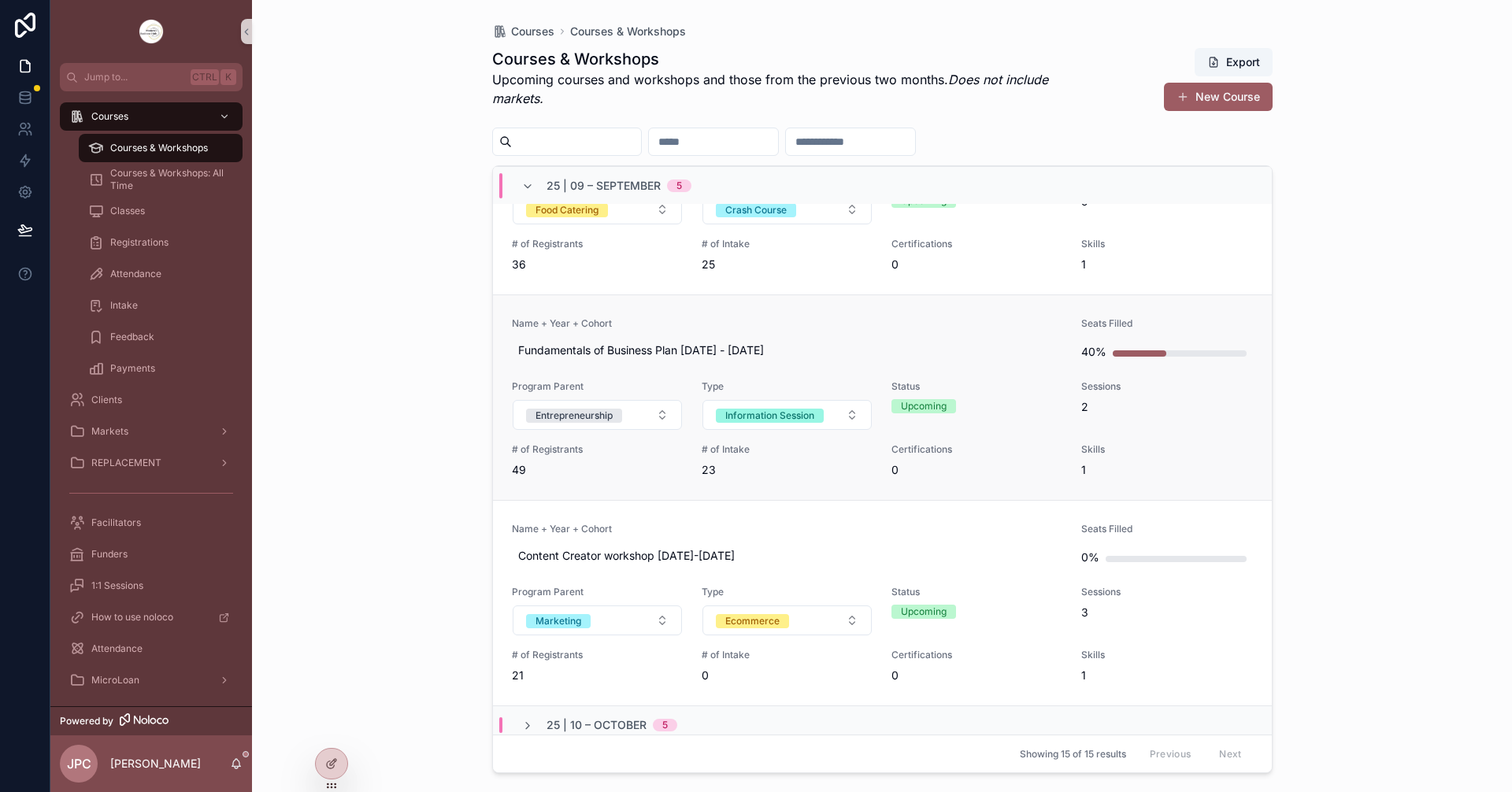
click at [751, 323] on span "Name + Year + Cohort" at bounding box center [787, 323] width 551 height 12
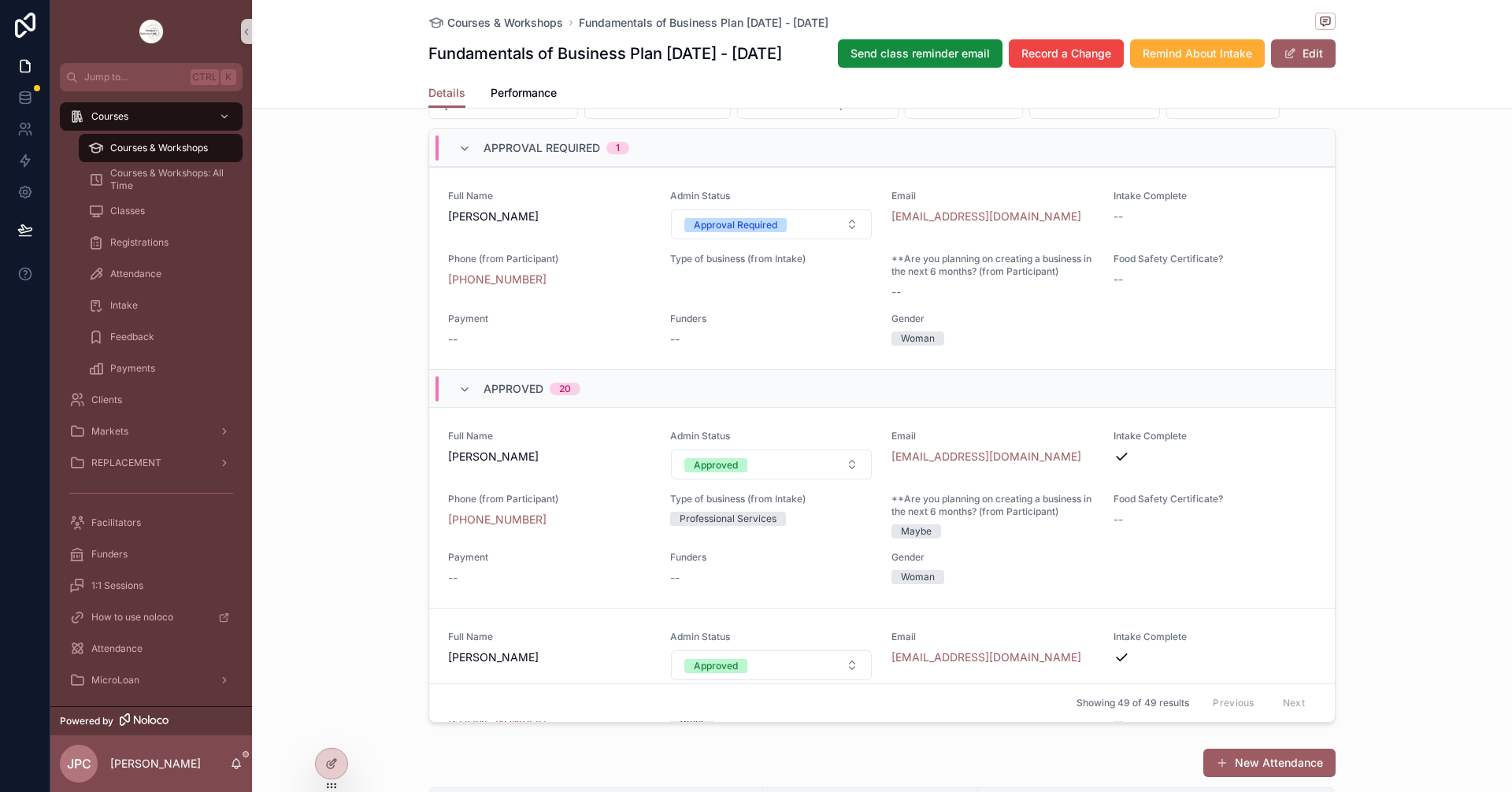
scroll to position [1278, 0]
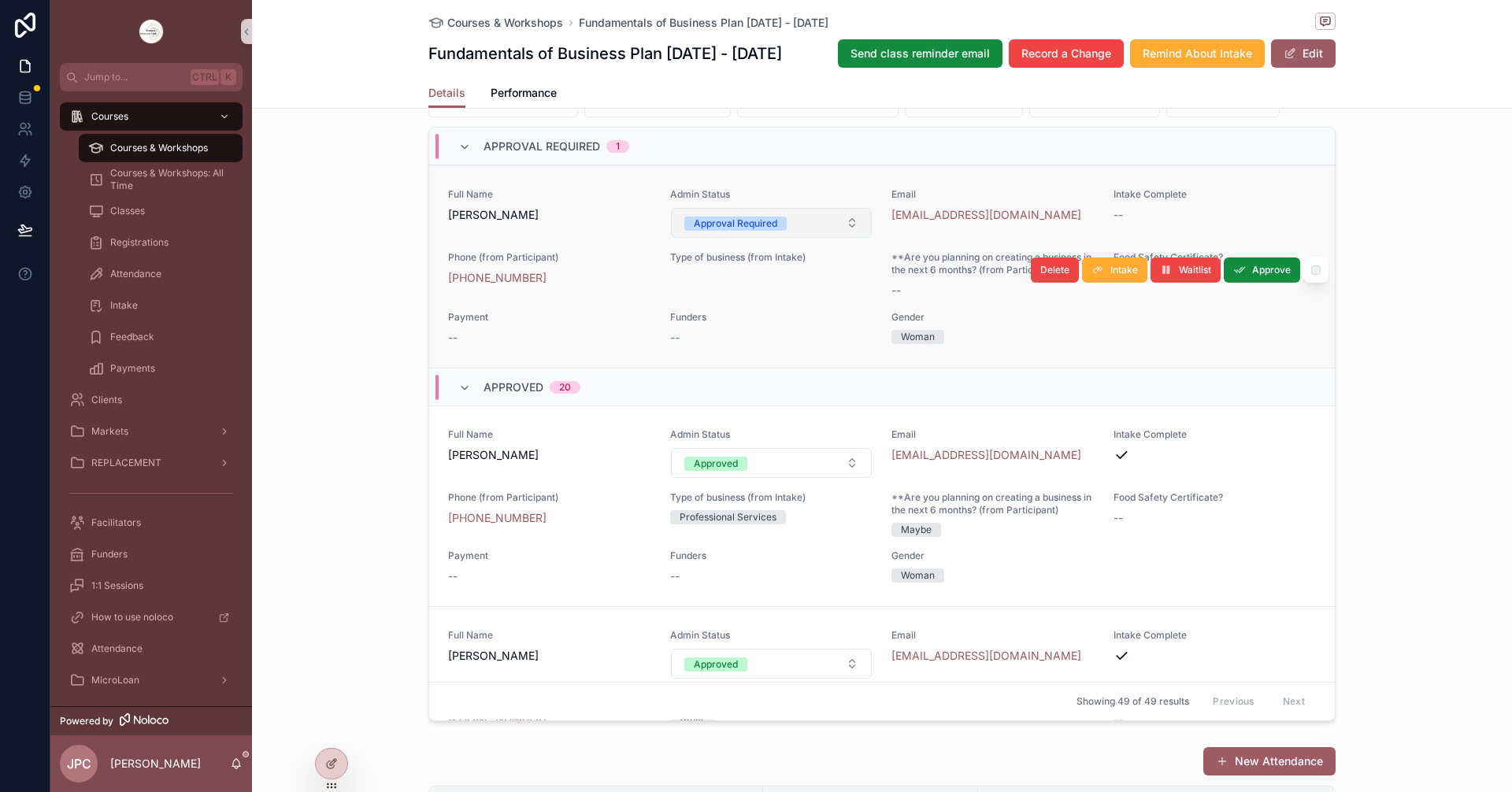
click at [815, 238] on button "Approval Required" at bounding box center [771, 223] width 202 height 30
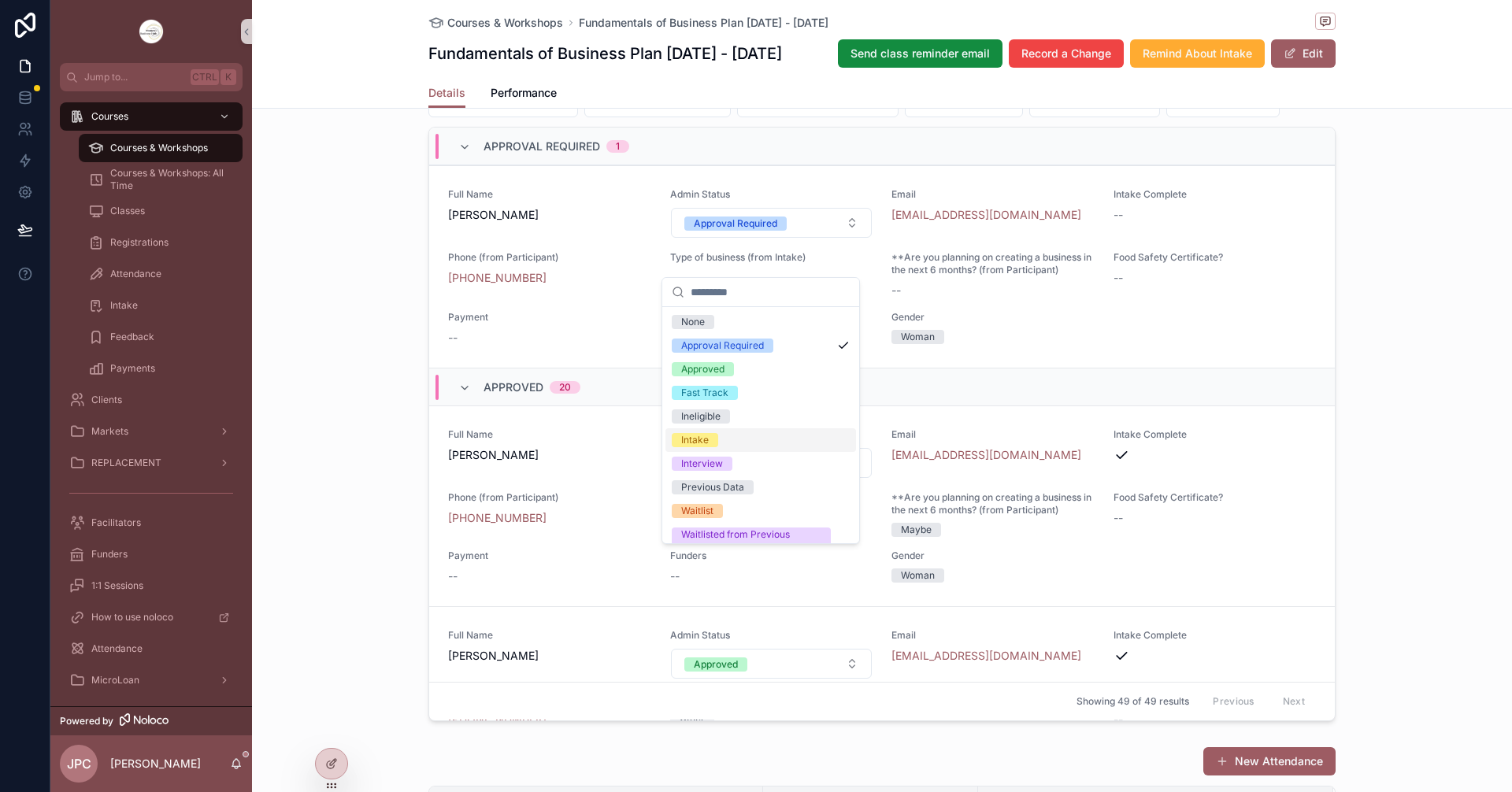
click at [682, 440] on div "Intake" at bounding box center [695, 440] width 27 height 14
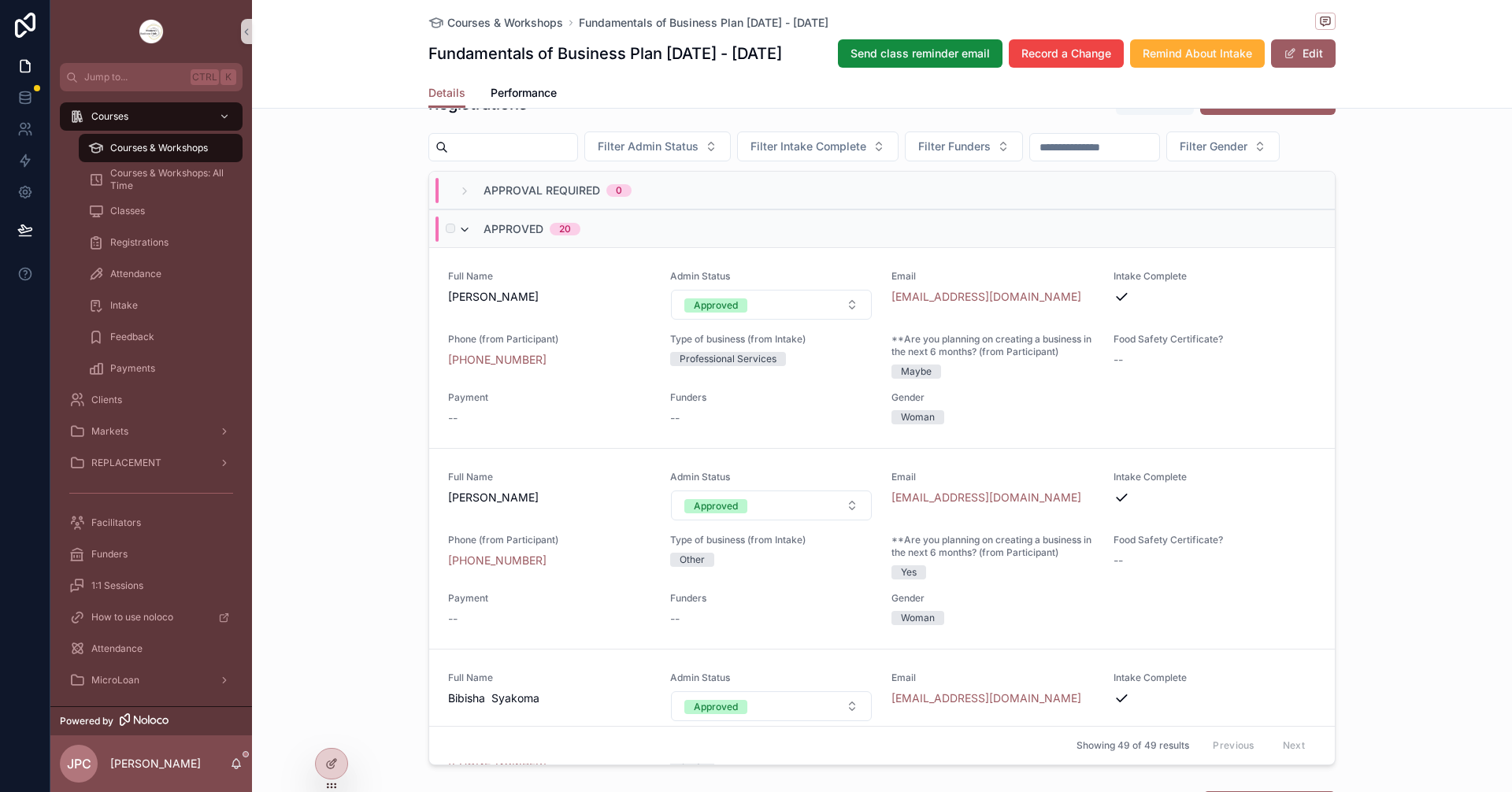
scroll to position [1200, 0]
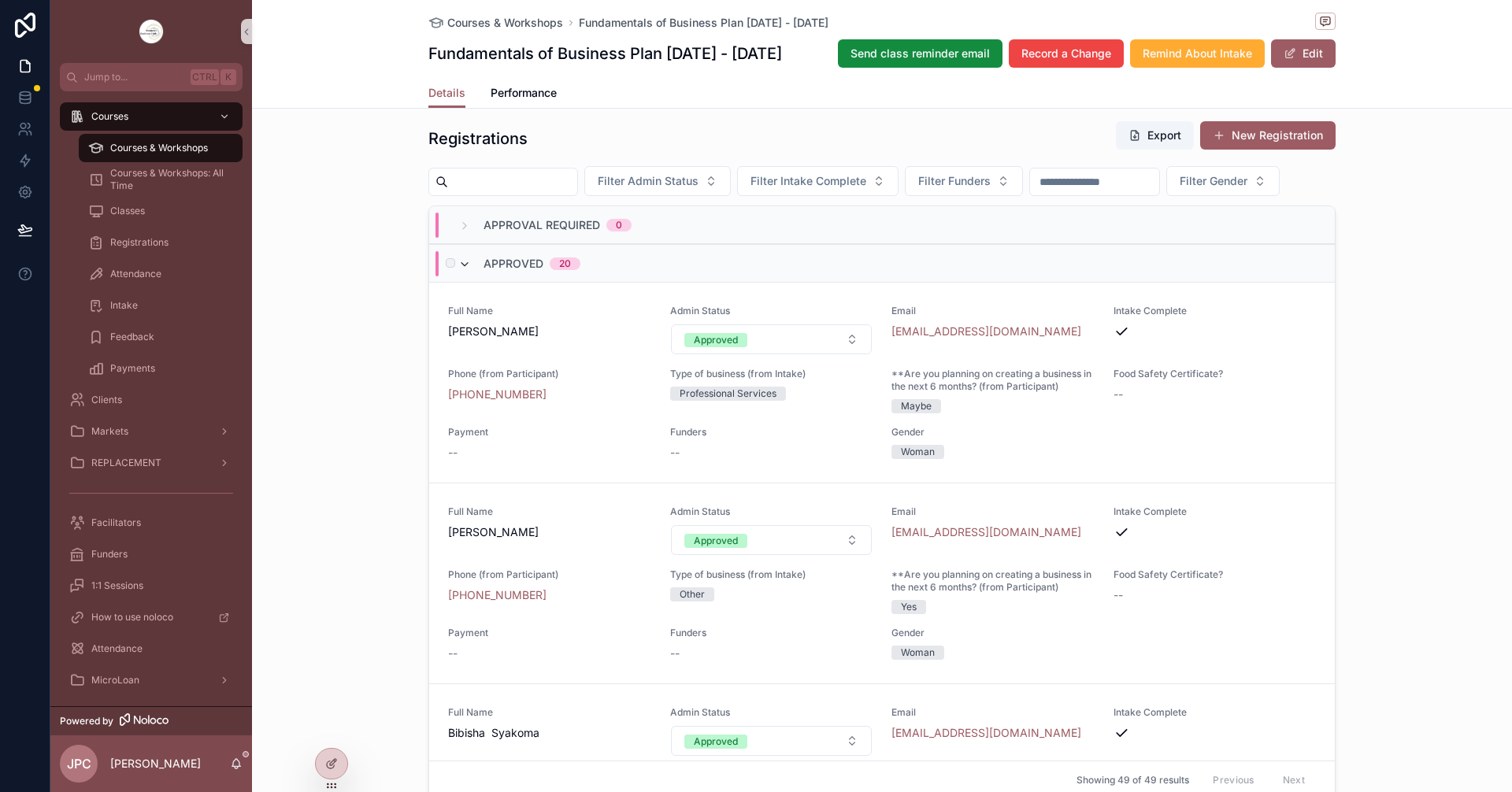
click at [460, 271] on icon "scrollable content" at bounding box center [464, 264] width 12 height 12
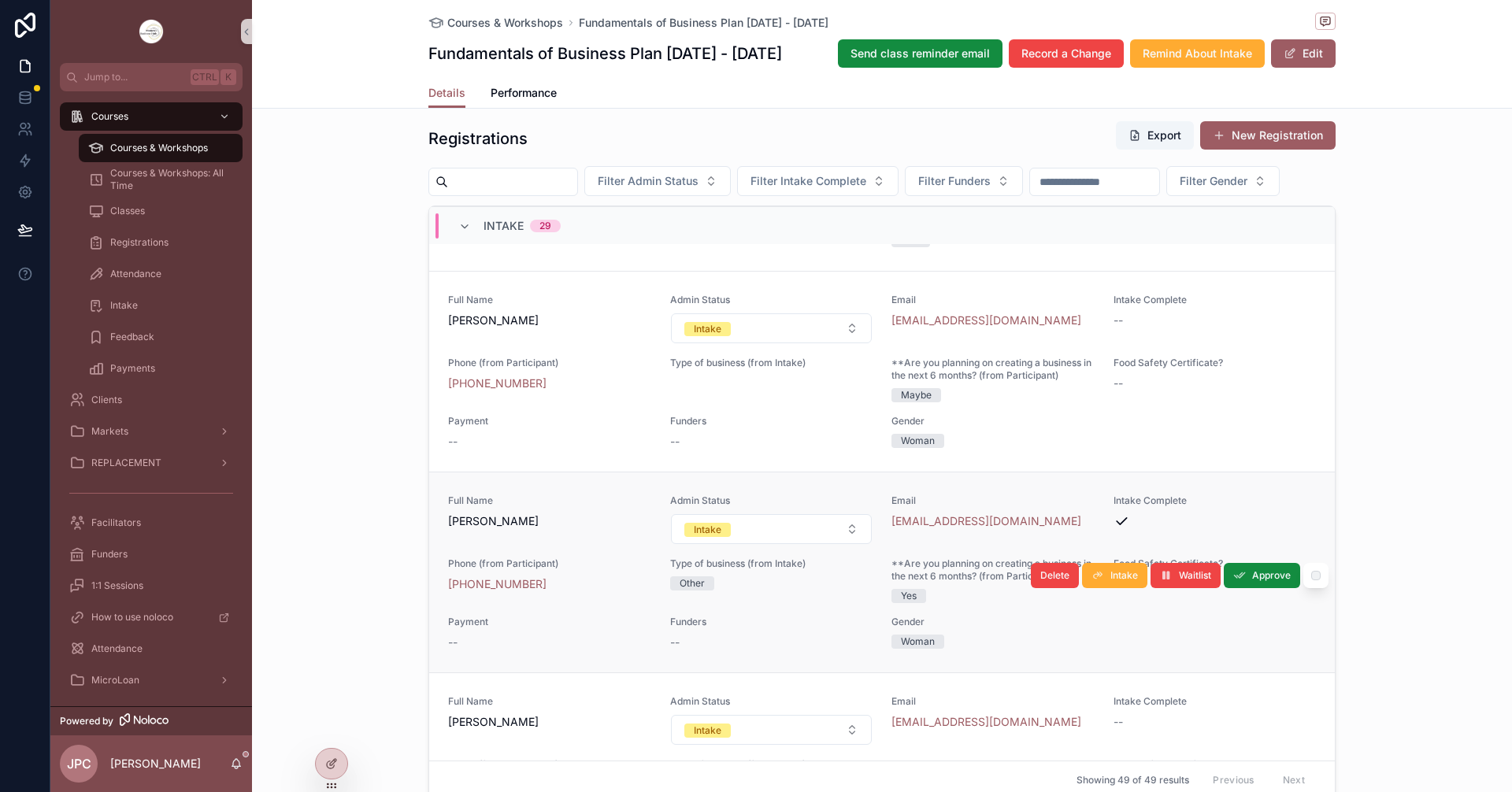
scroll to position [1811, 0]
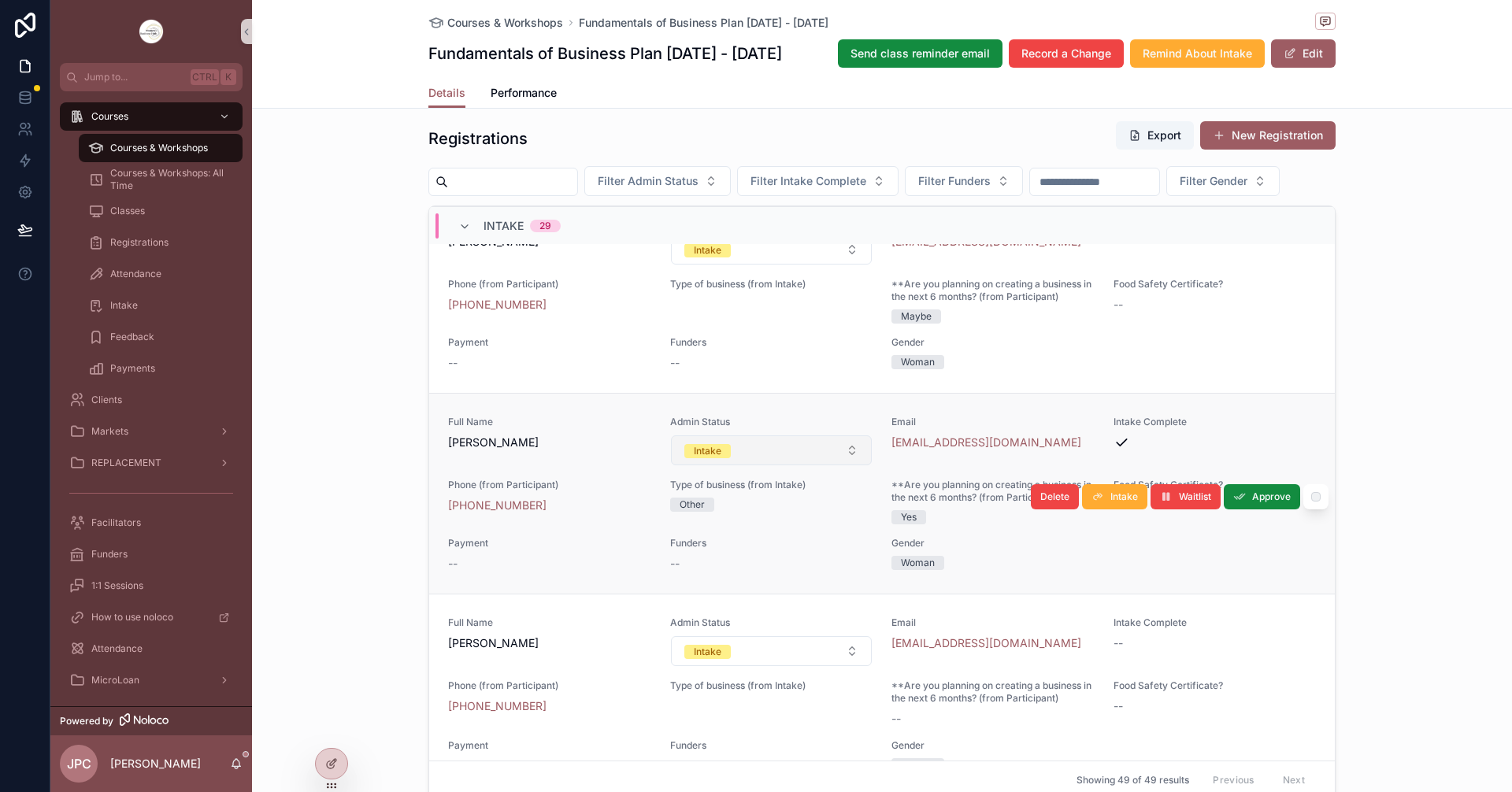
click at [795, 465] on button "Intake" at bounding box center [771, 451] width 202 height 30
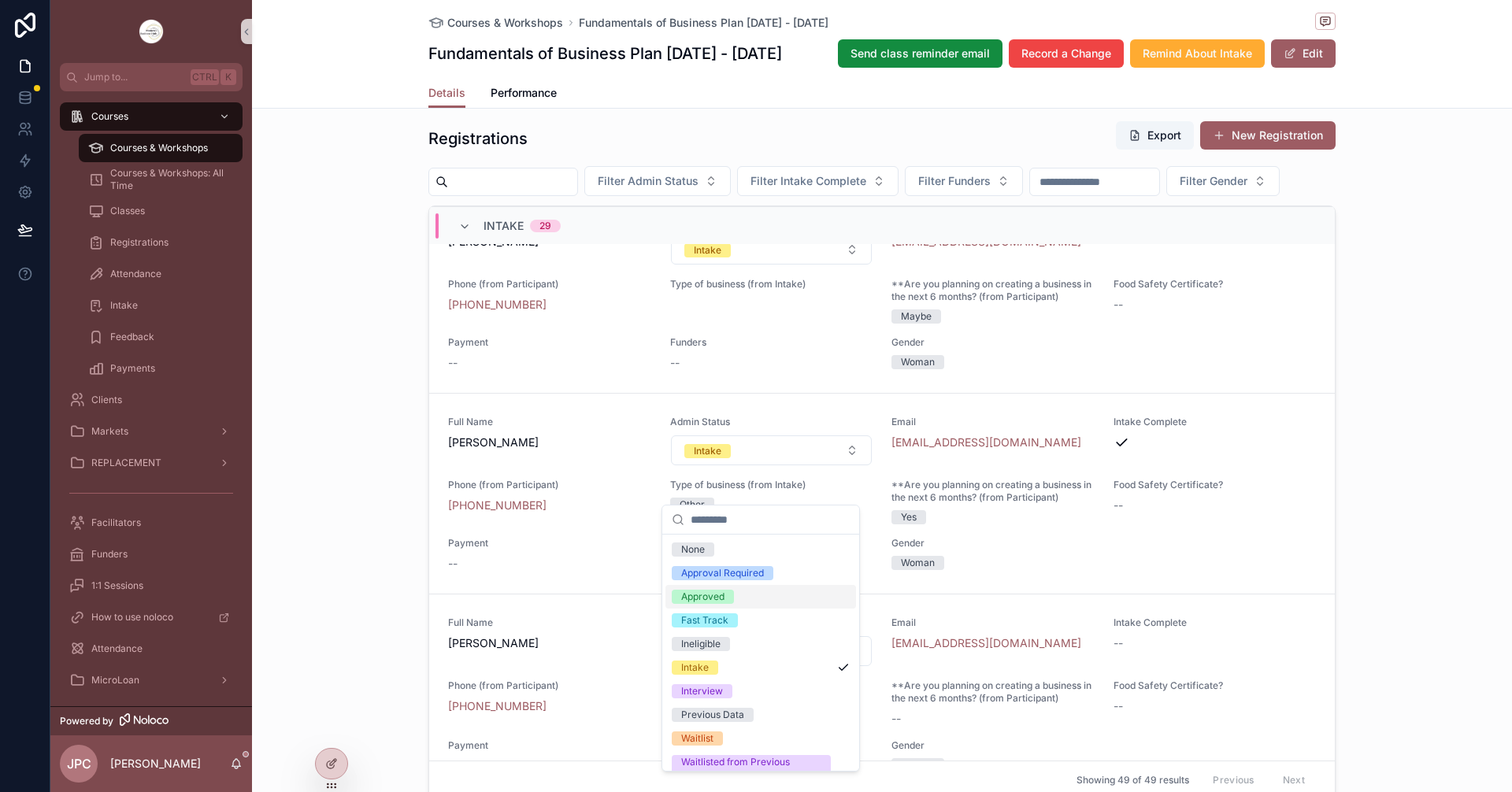
click at [718, 599] on div "Approved" at bounding box center [703, 596] width 43 height 14
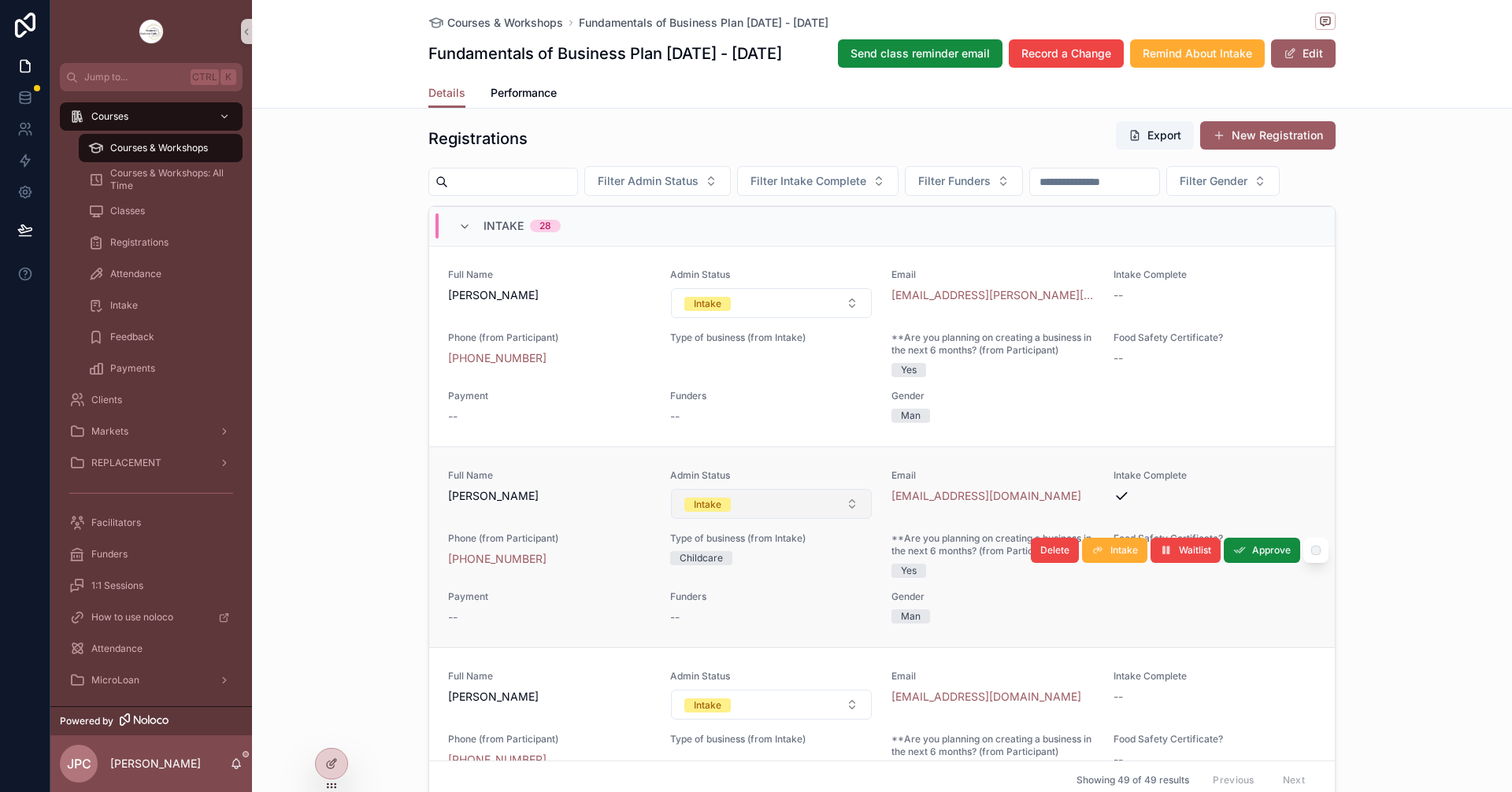
scroll to position [4628, 0]
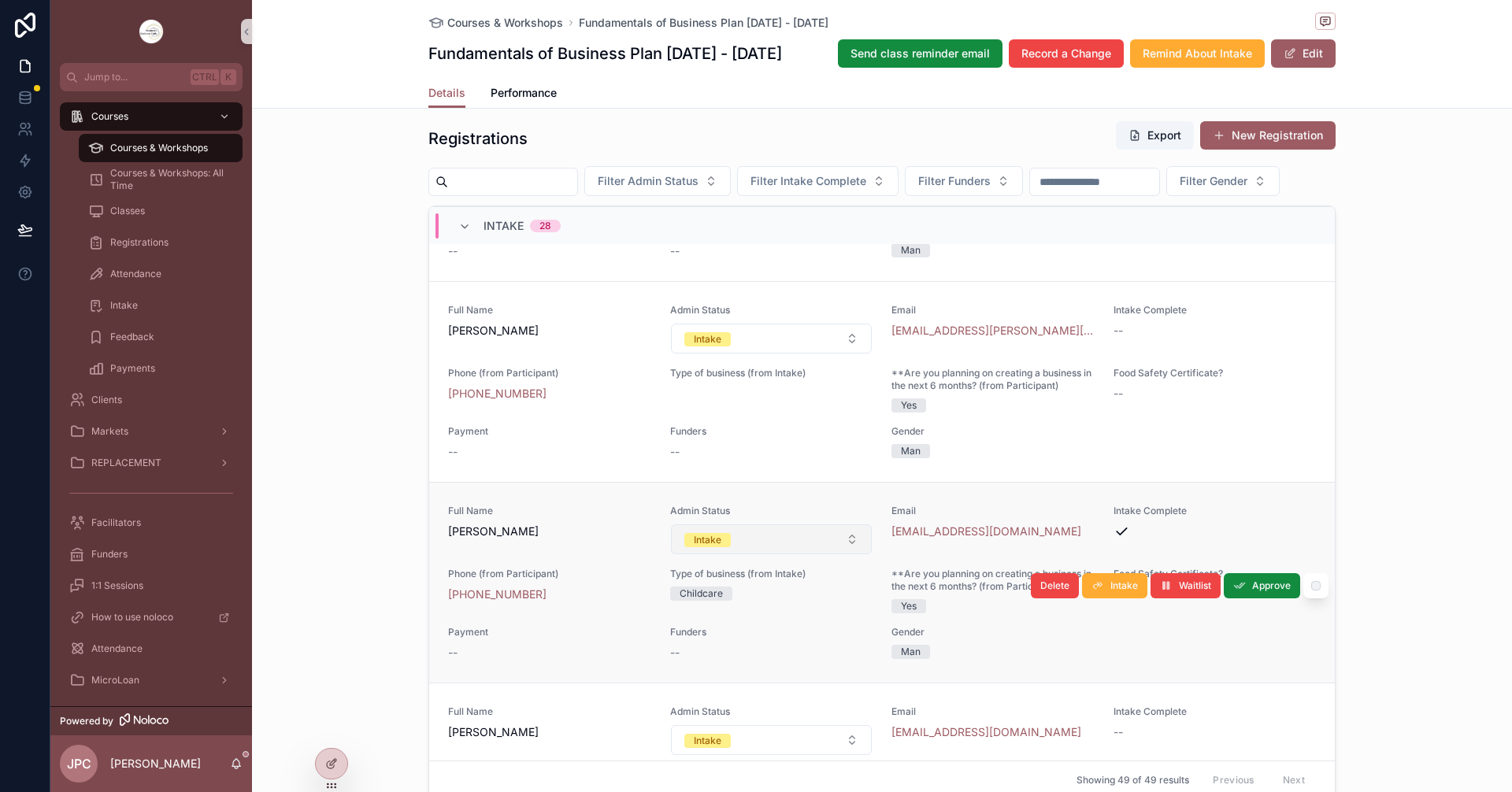
click at [779, 554] on button "Intake" at bounding box center [771, 539] width 202 height 30
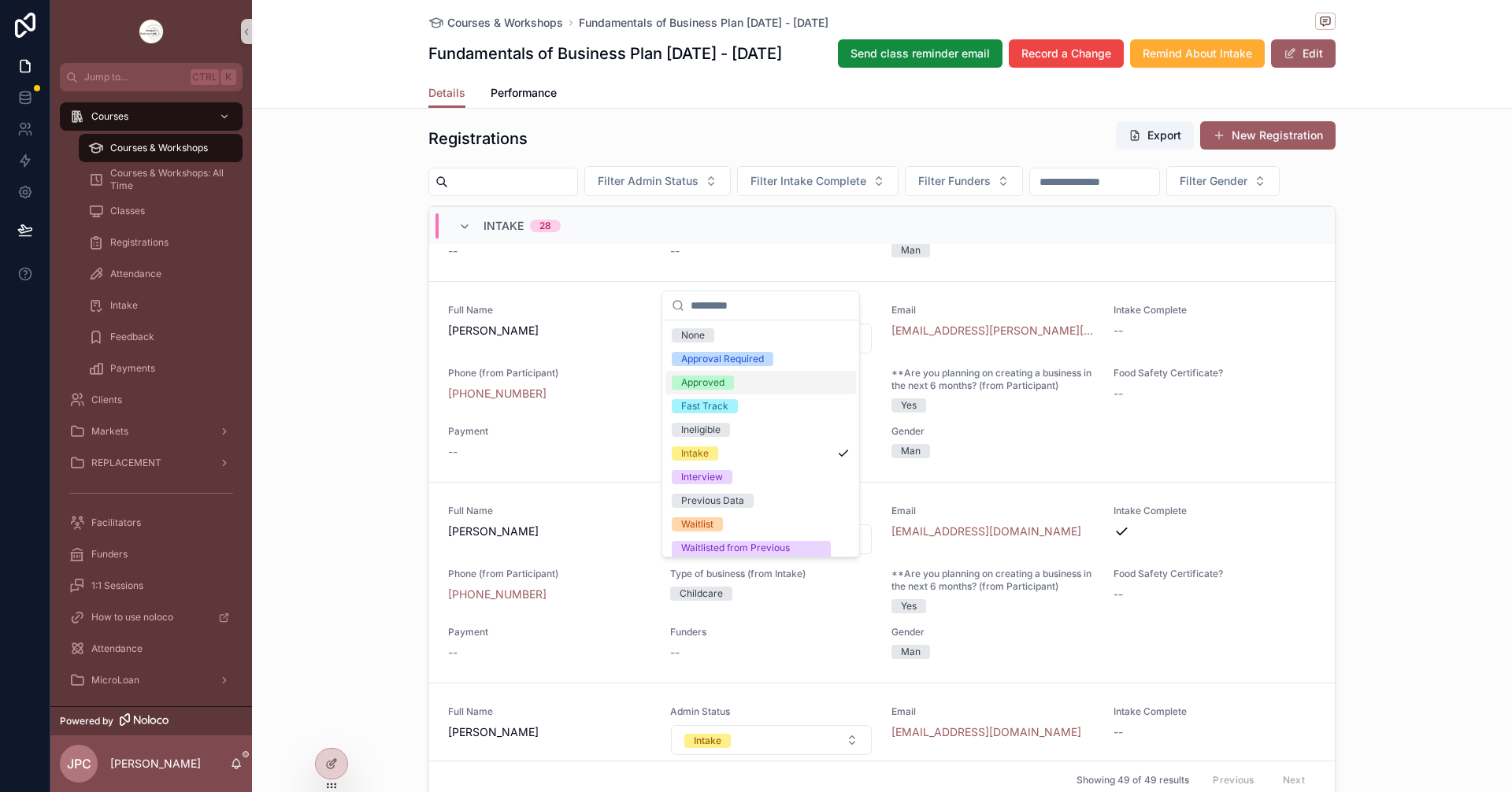
click at [711, 386] on div "Approved" at bounding box center [703, 382] width 43 height 14
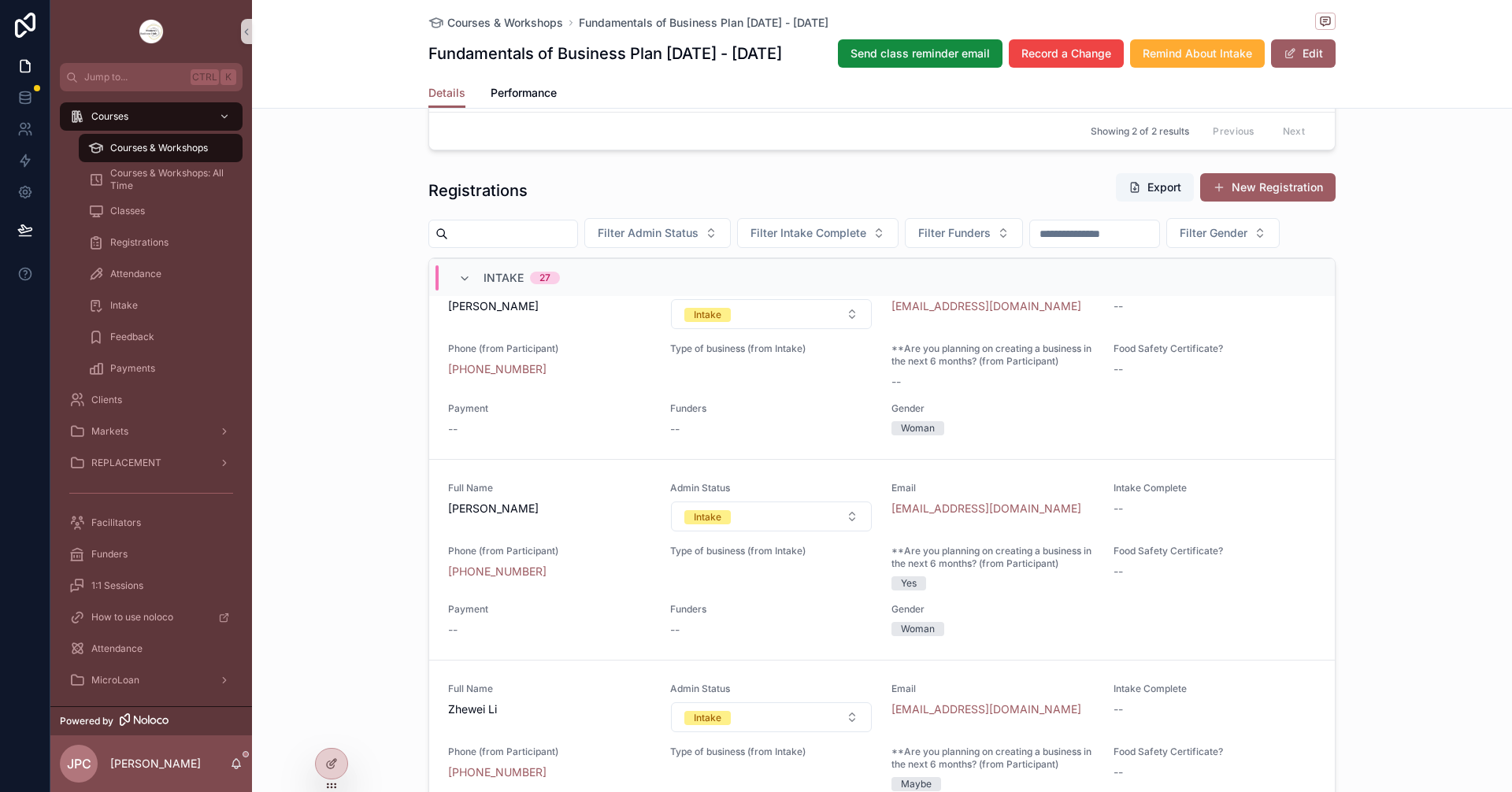
scroll to position [1121, 0]
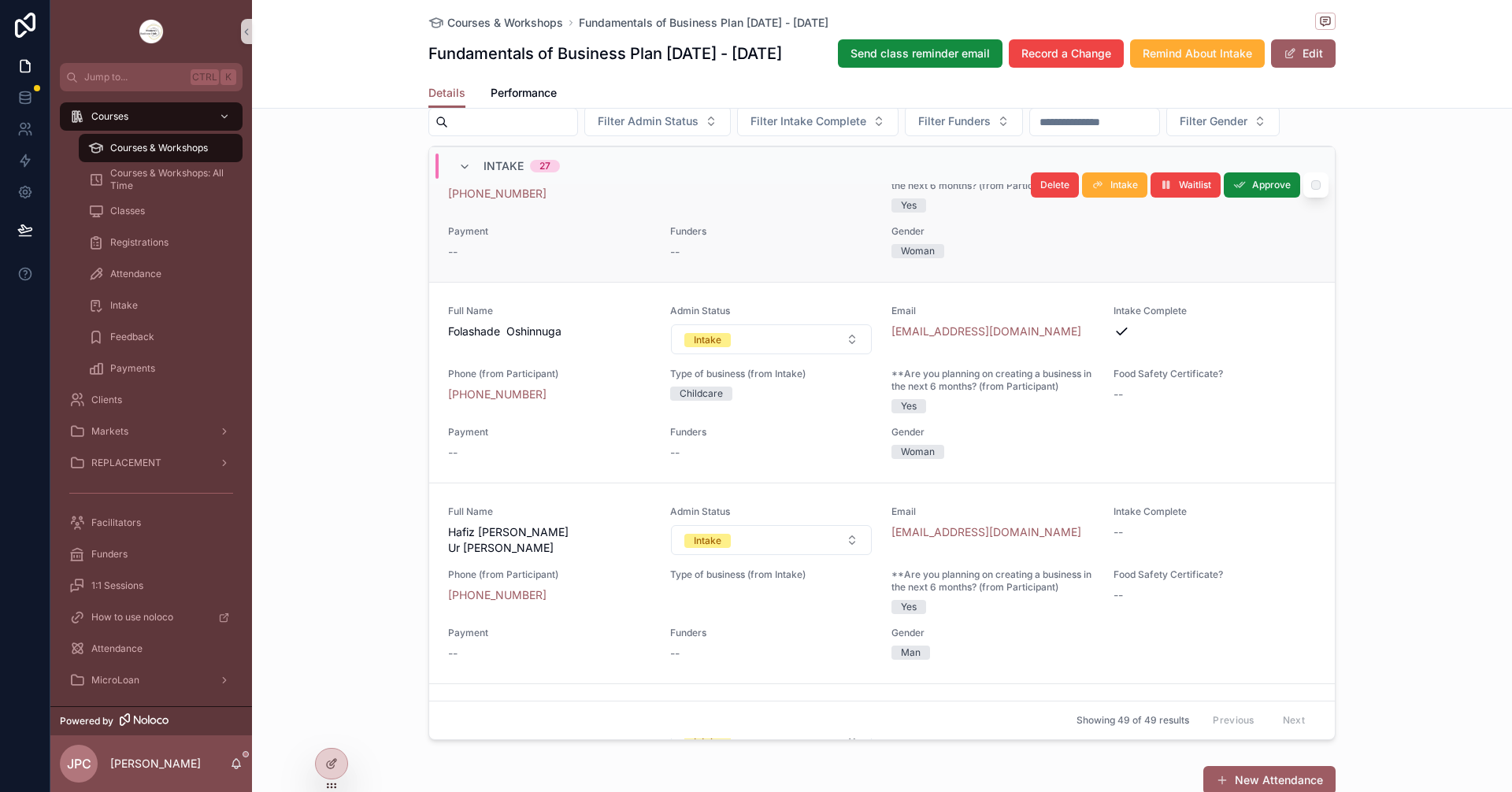
scroll to position [1102, 0]
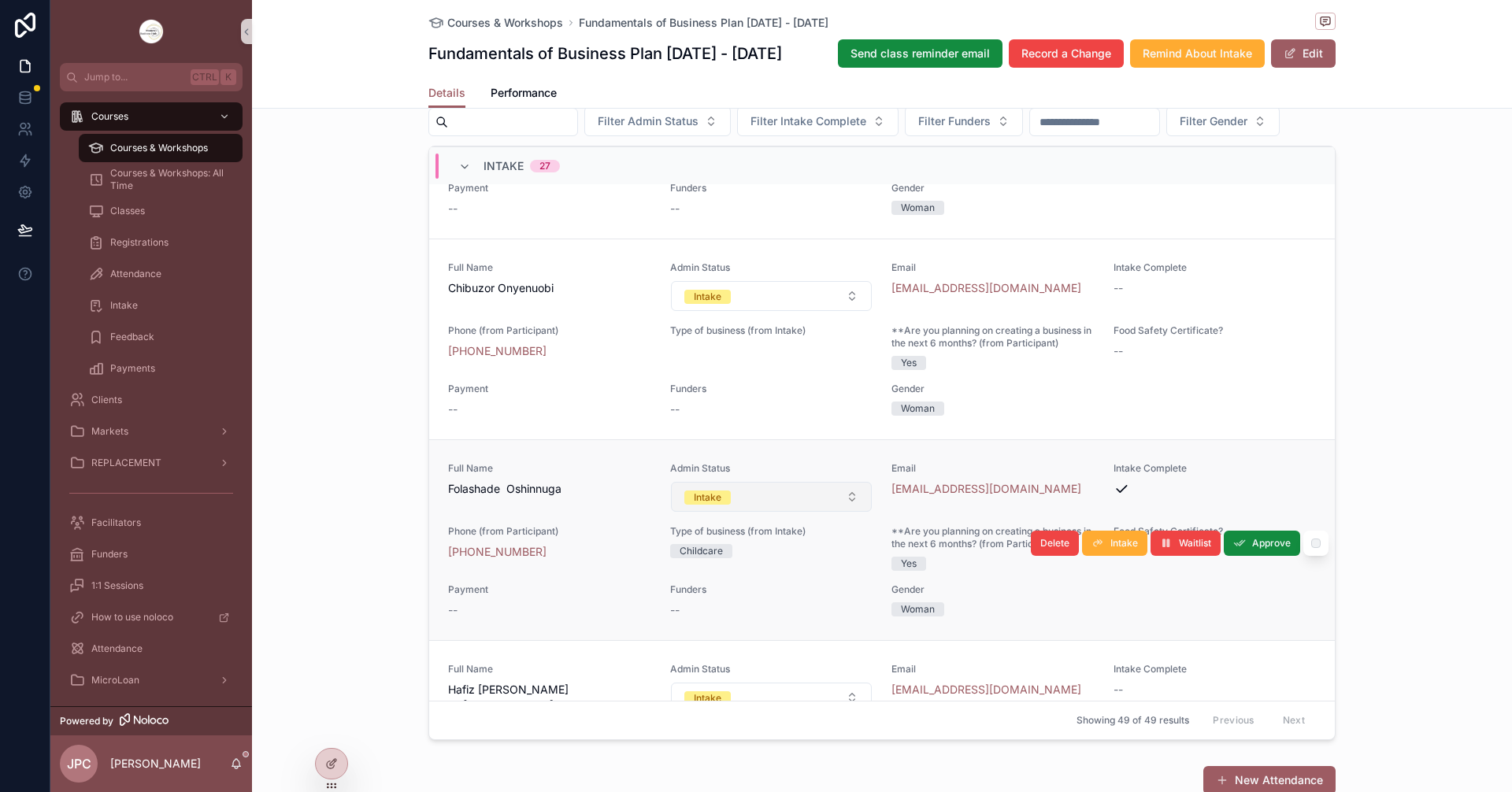
click at [786, 512] on button "Intake" at bounding box center [771, 497] width 202 height 30
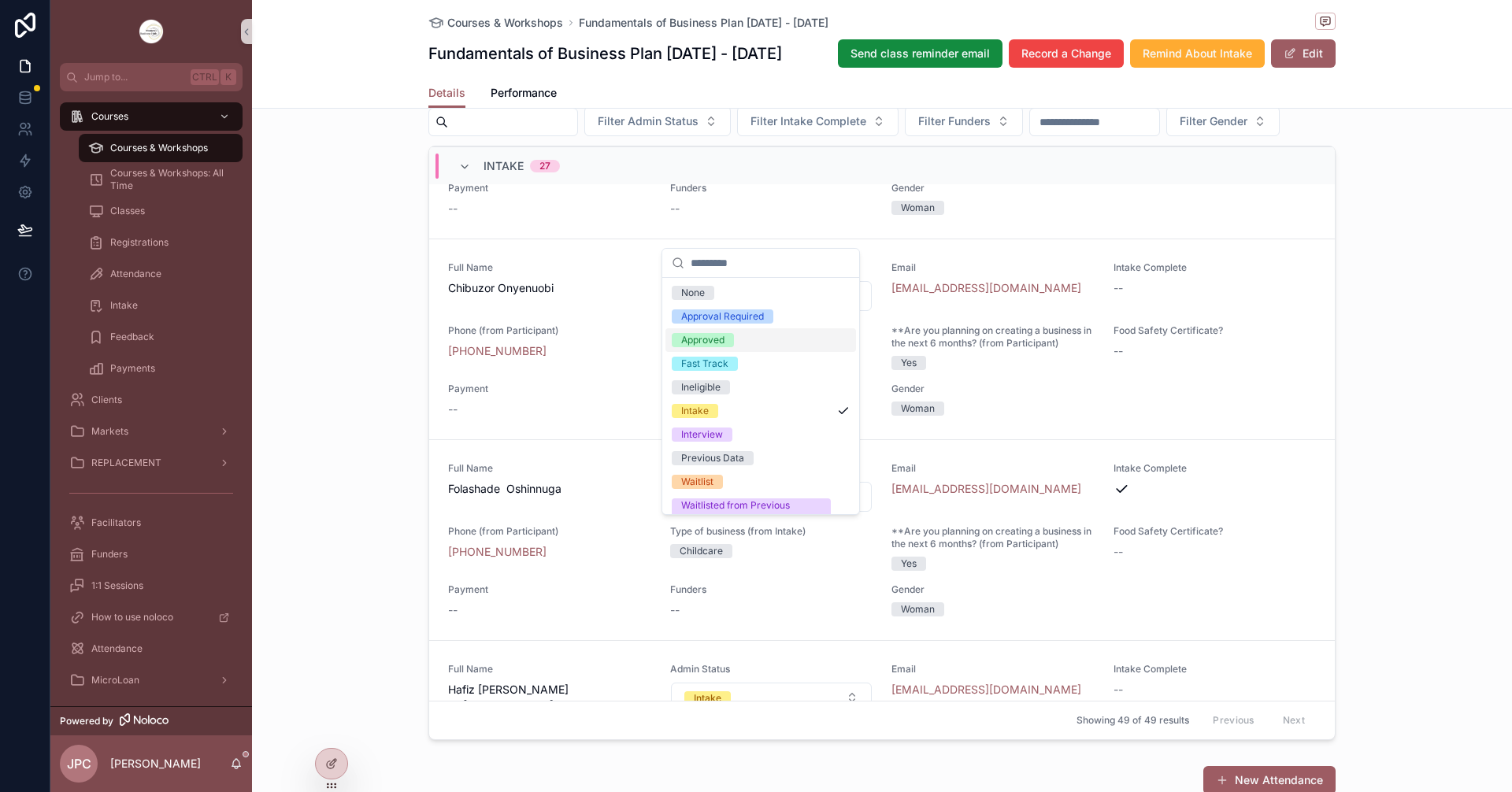
click at [718, 340] on div "Approved" at bounding box center [703, 339] width 43 height 14
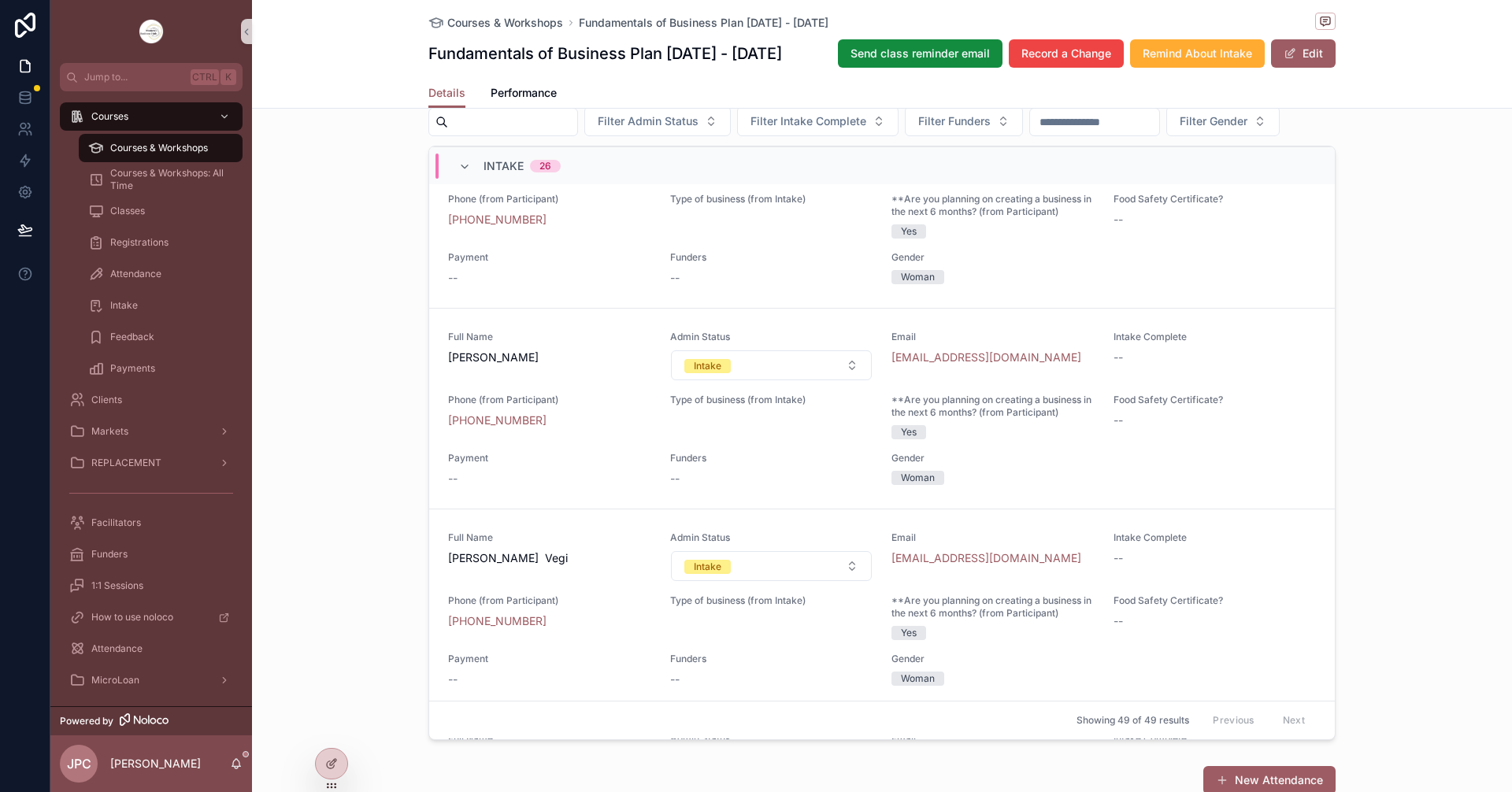
scroll to position [5090, 0]
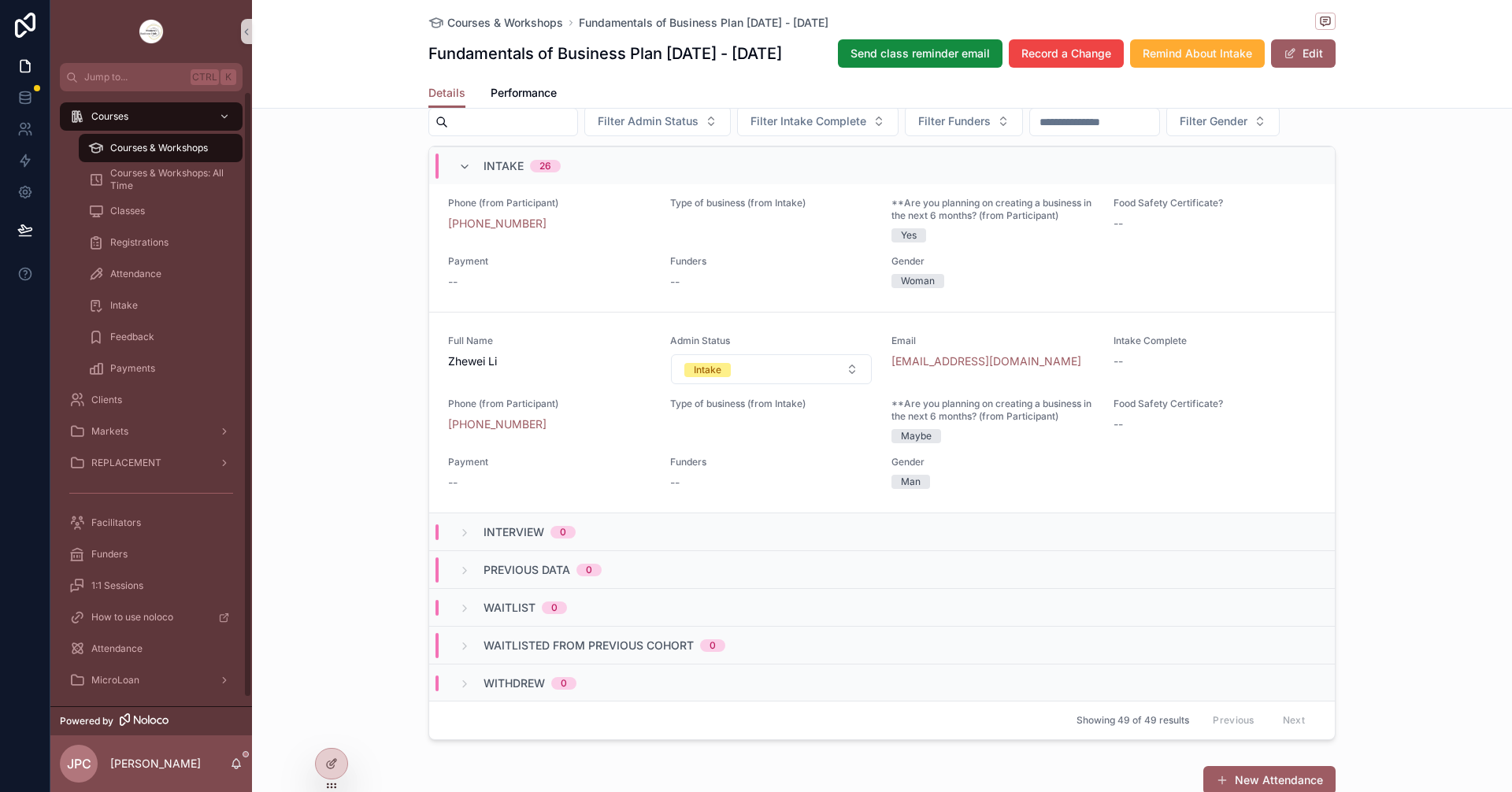
click at [210, 155] on div "Courses & Workshops" at bounding box center [160, 147] width 145 height 25
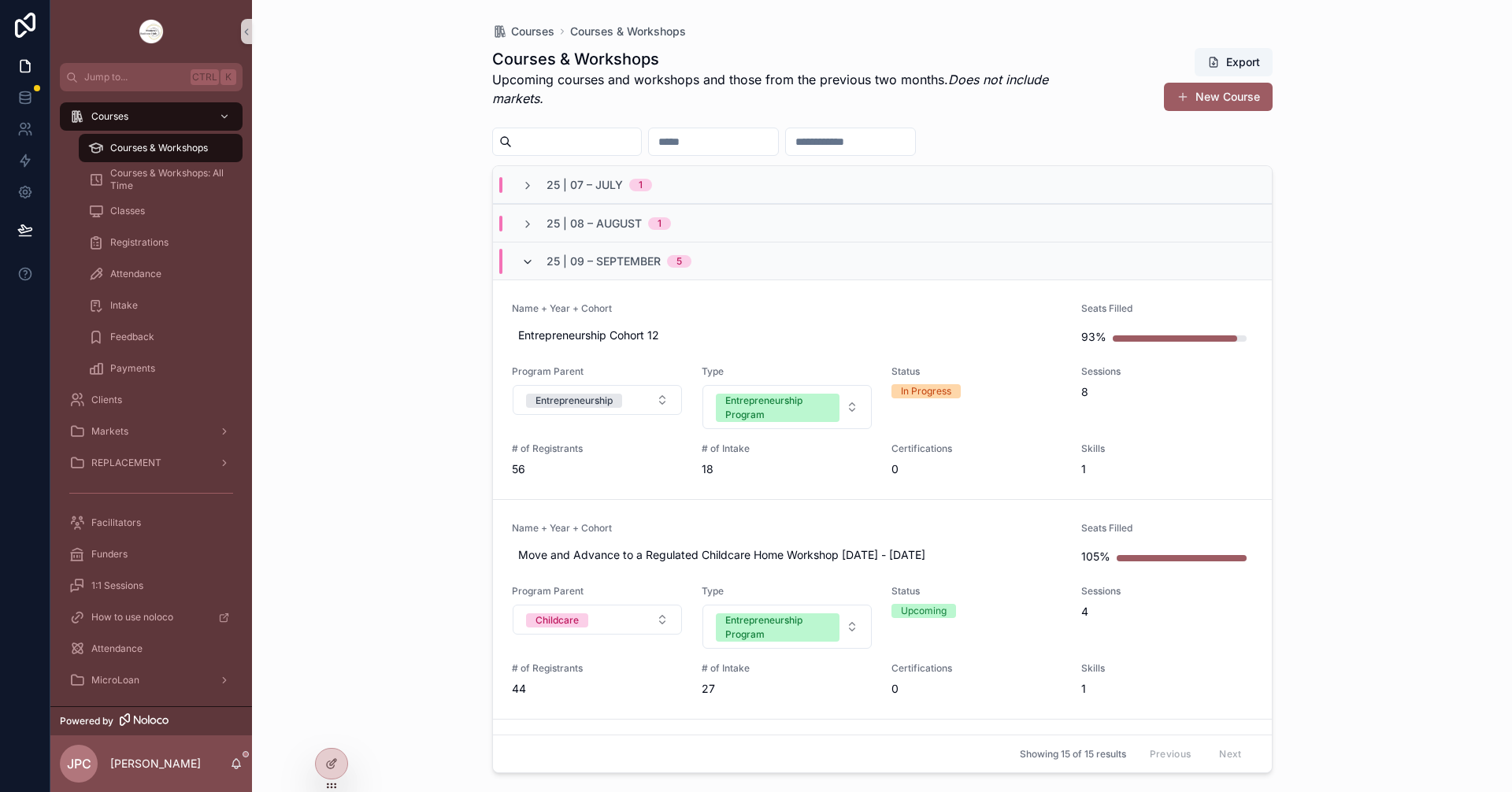
click at [524, 267] on icon "scrollable content" at bounding box center [527, 262] width 12 height 12
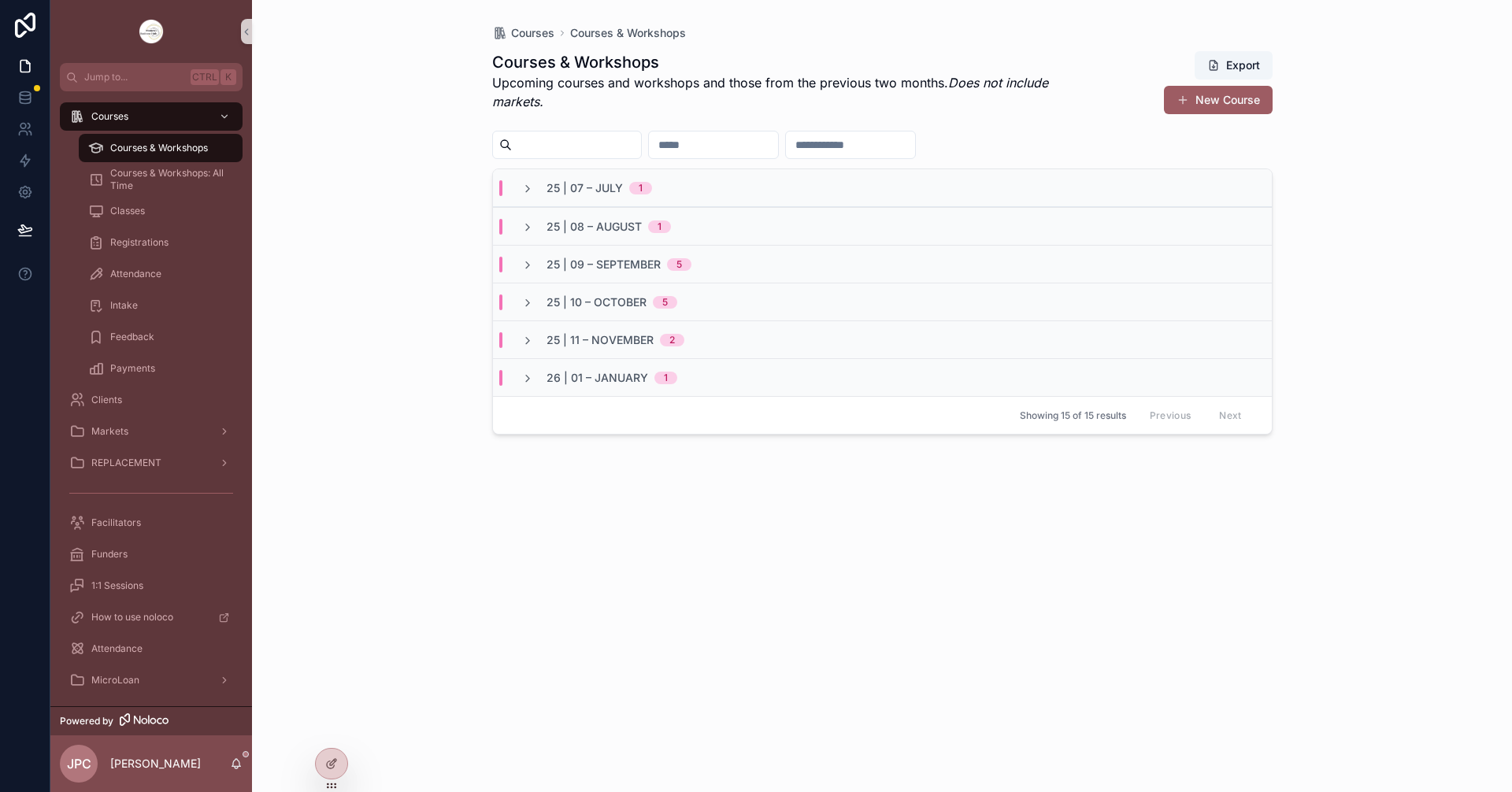
click at [515, 271] on div "25 | 09 – [DATE]" at bounding box center [606, 264] width 208 height 16
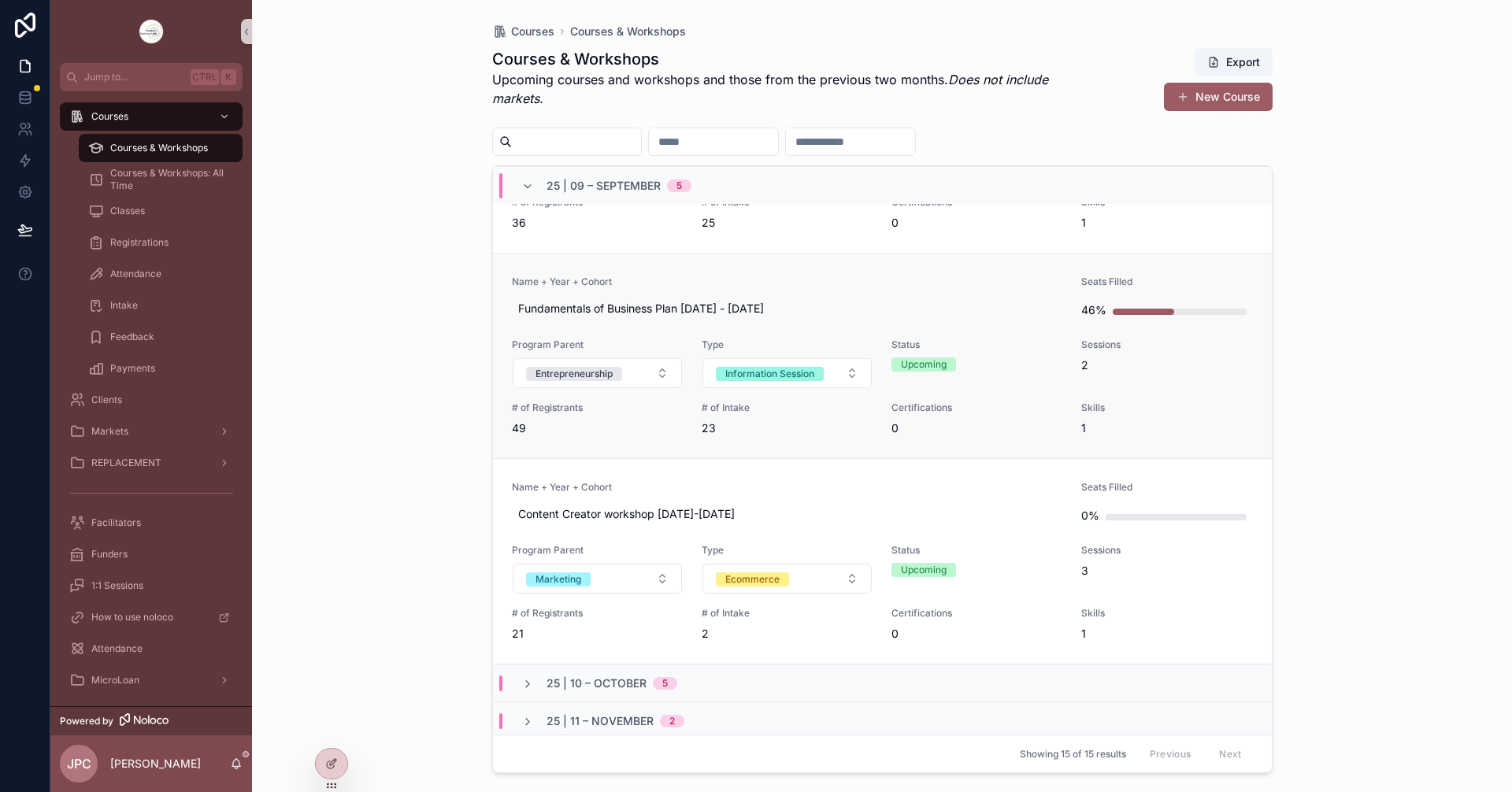
scroll to position [635, 0]
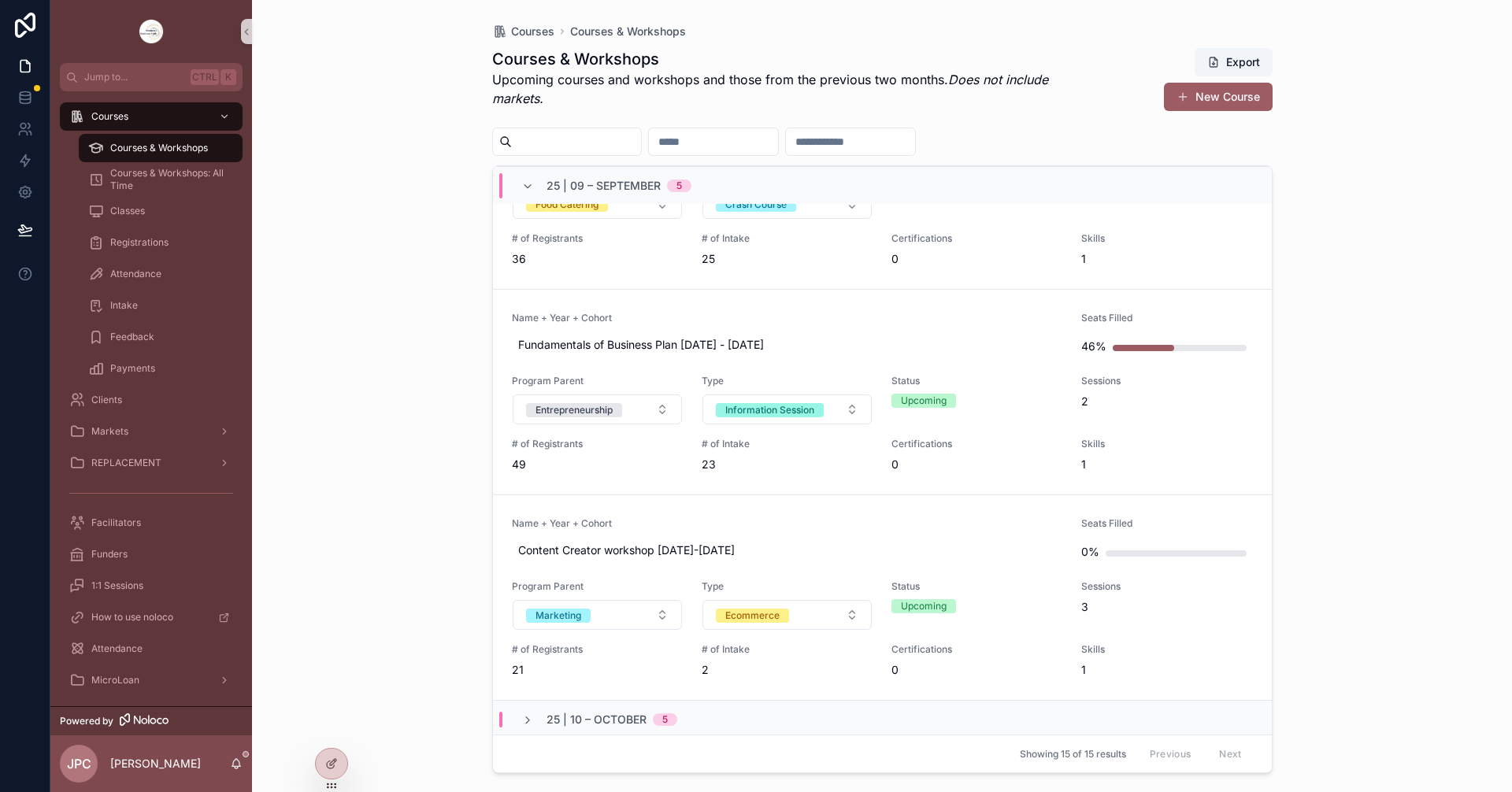
click at [816, 516] on link "Name + Year + Cohort Content Creator workshop [DATE]-[DATE] Seats Filled 0% Pro…" at bounding box center [882, 597] width 779 height 205
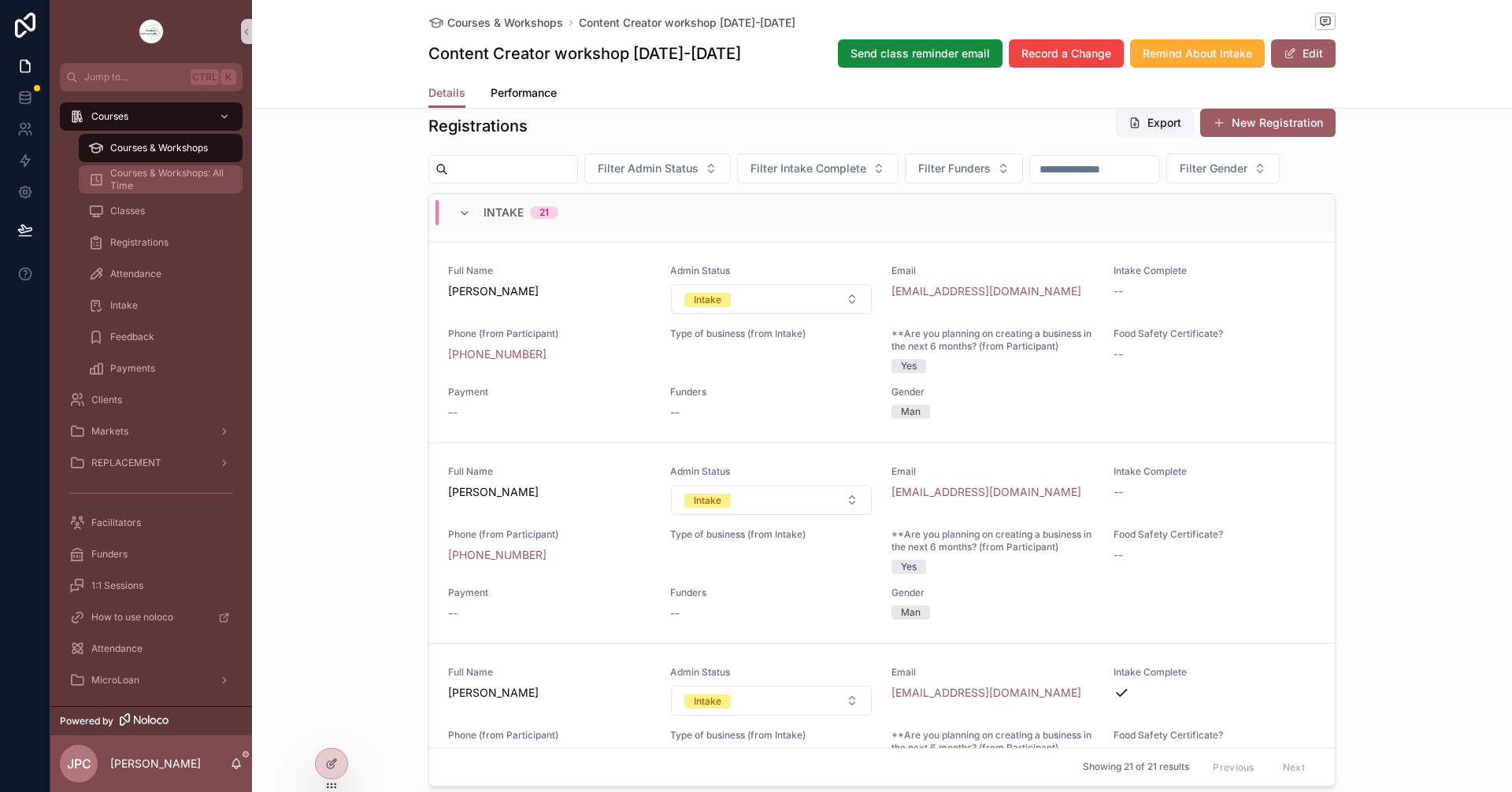
scroll to position [3149, 0]
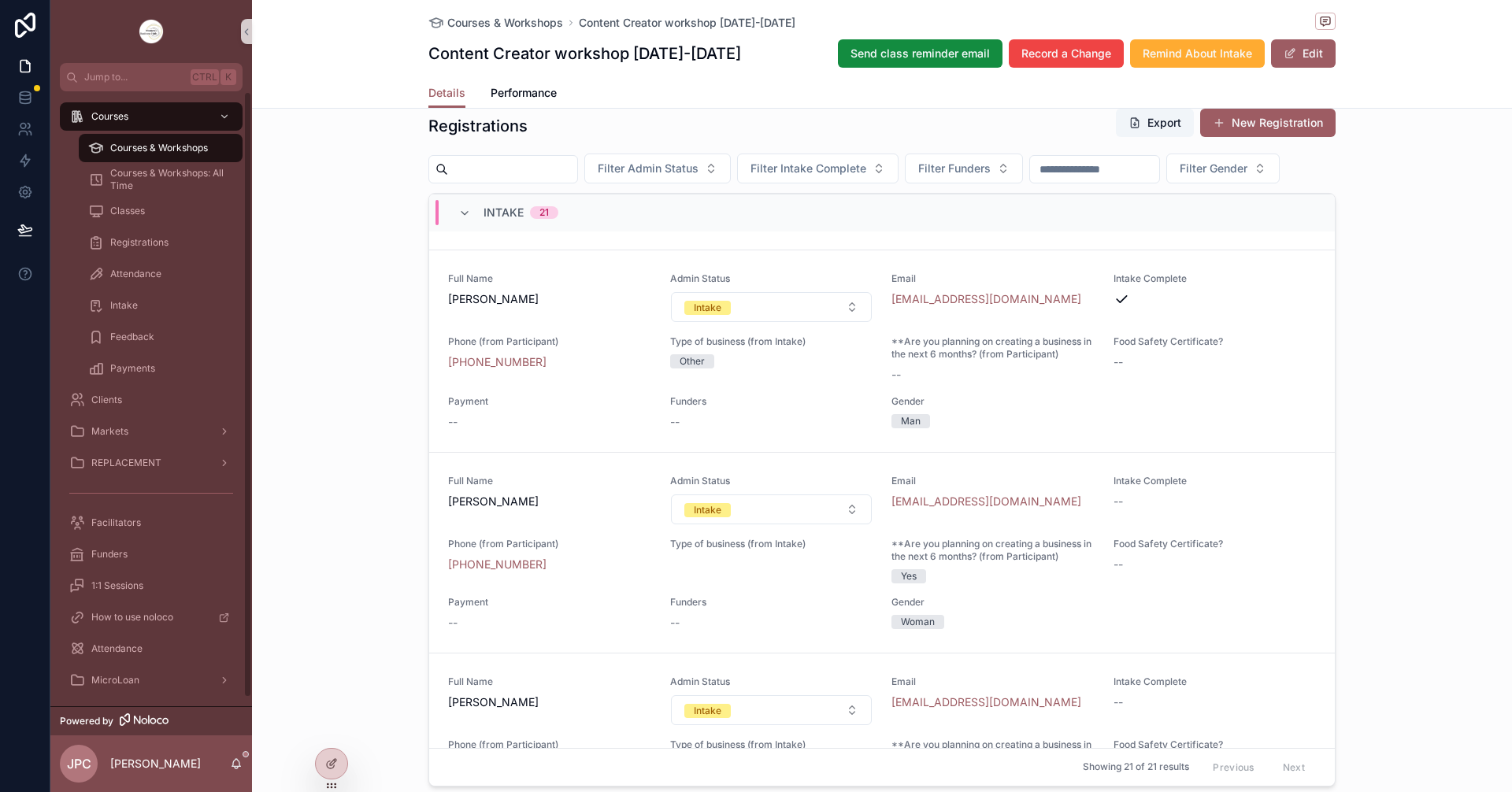
click at [165, 150] on span "Courses & Workshops" at bounding box center [159, 147] width 97 height 12
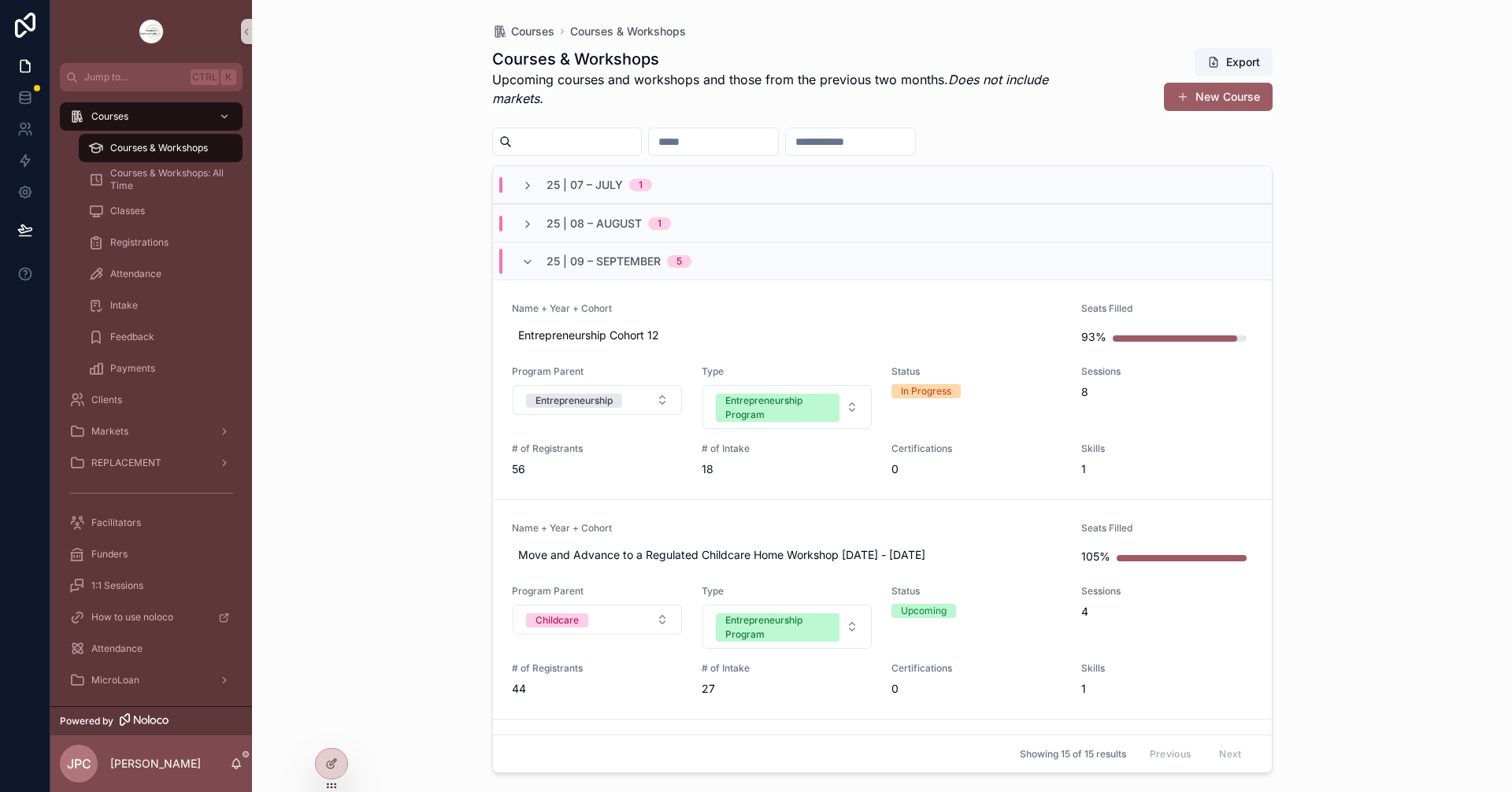
click at [525, 270] on div "25 | 09 – [DATE]" at bounding box center [606, 261] width 170 height 25
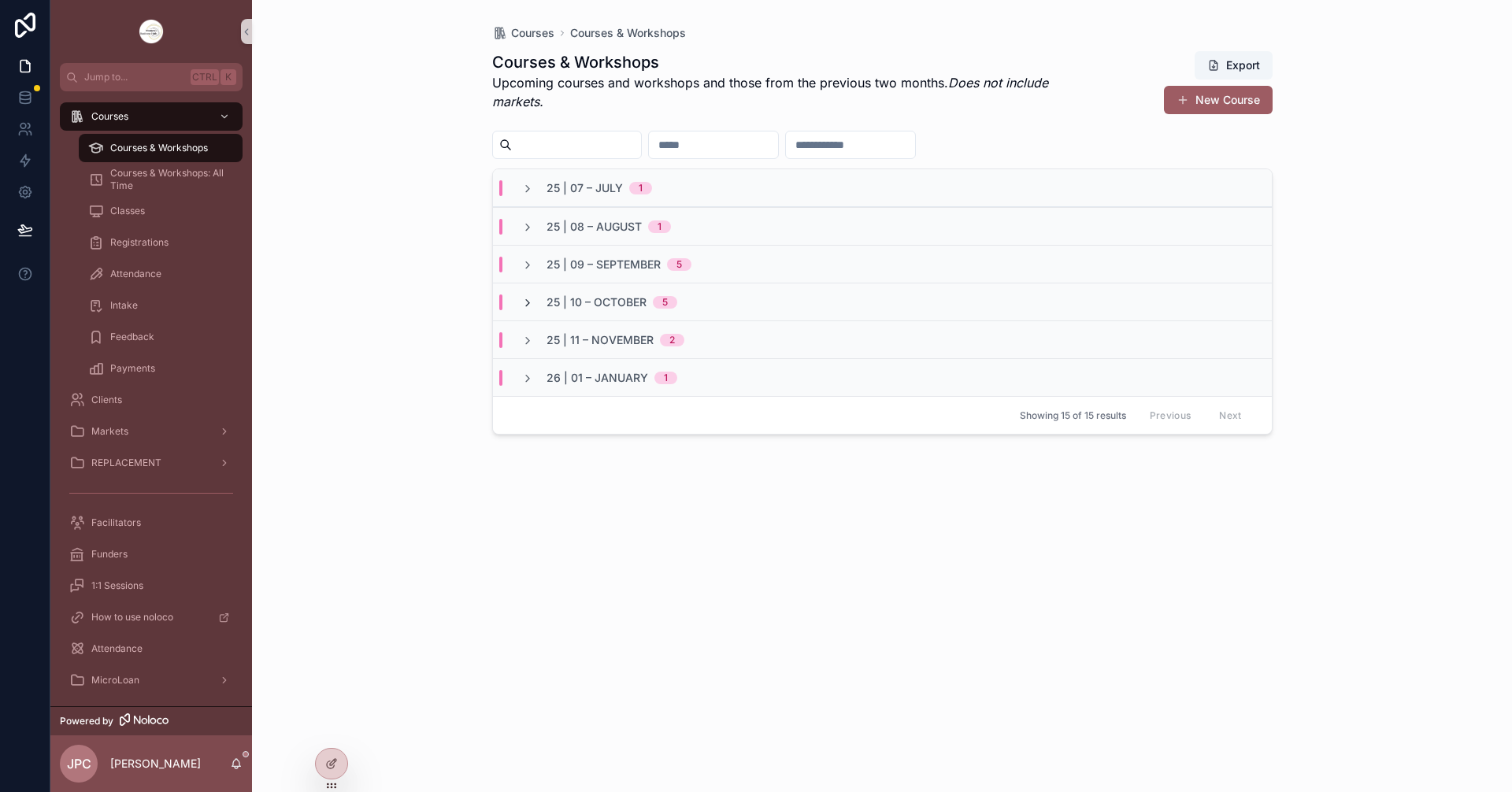
click at [531, 306] on icon "scrollable content" at bounding box center [527, 303] width 12 height 12
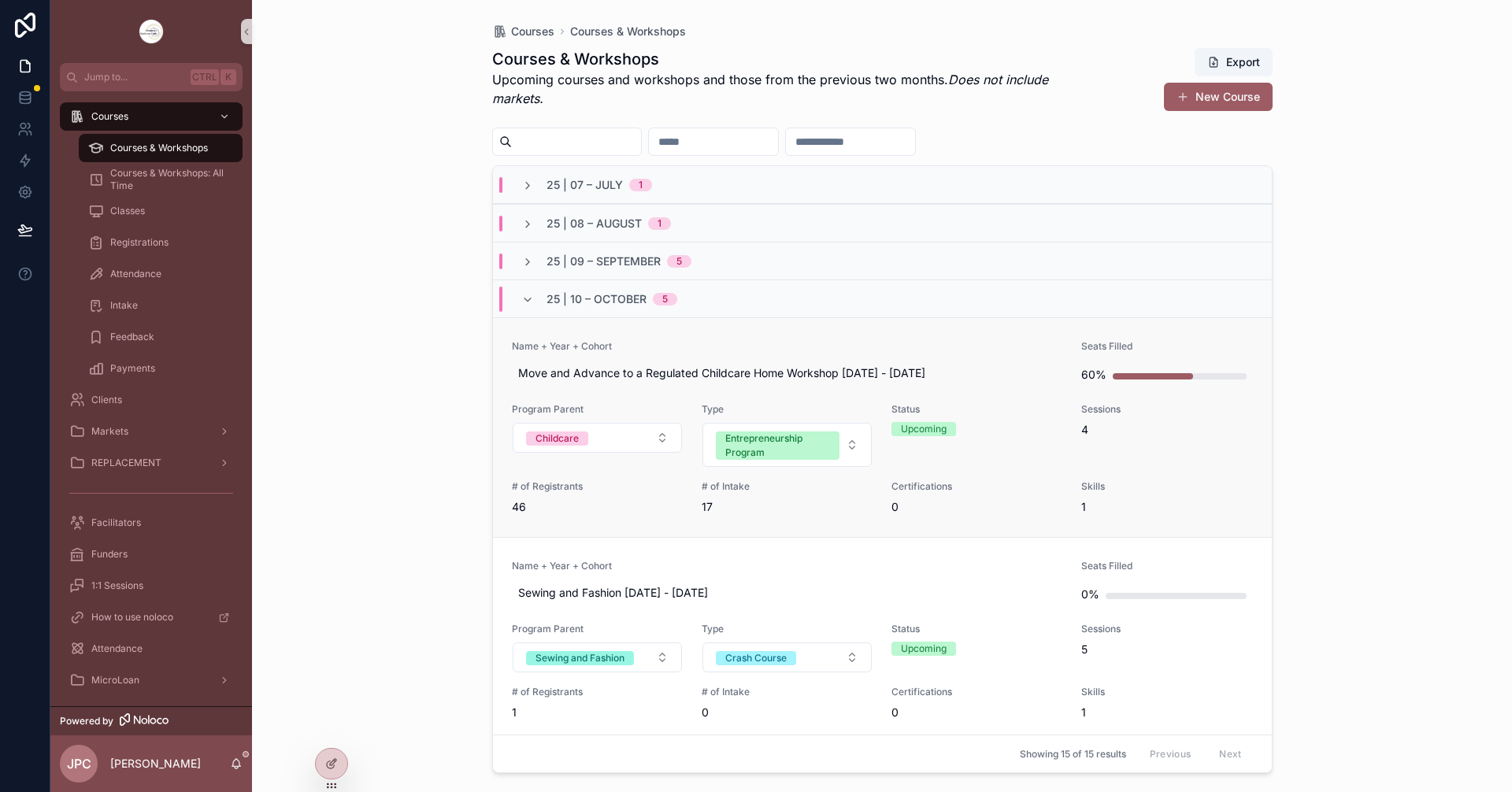
click at [838, 341] on span "Name + Year + Cohort" at bounding box center [787, 346] width 551 height 12
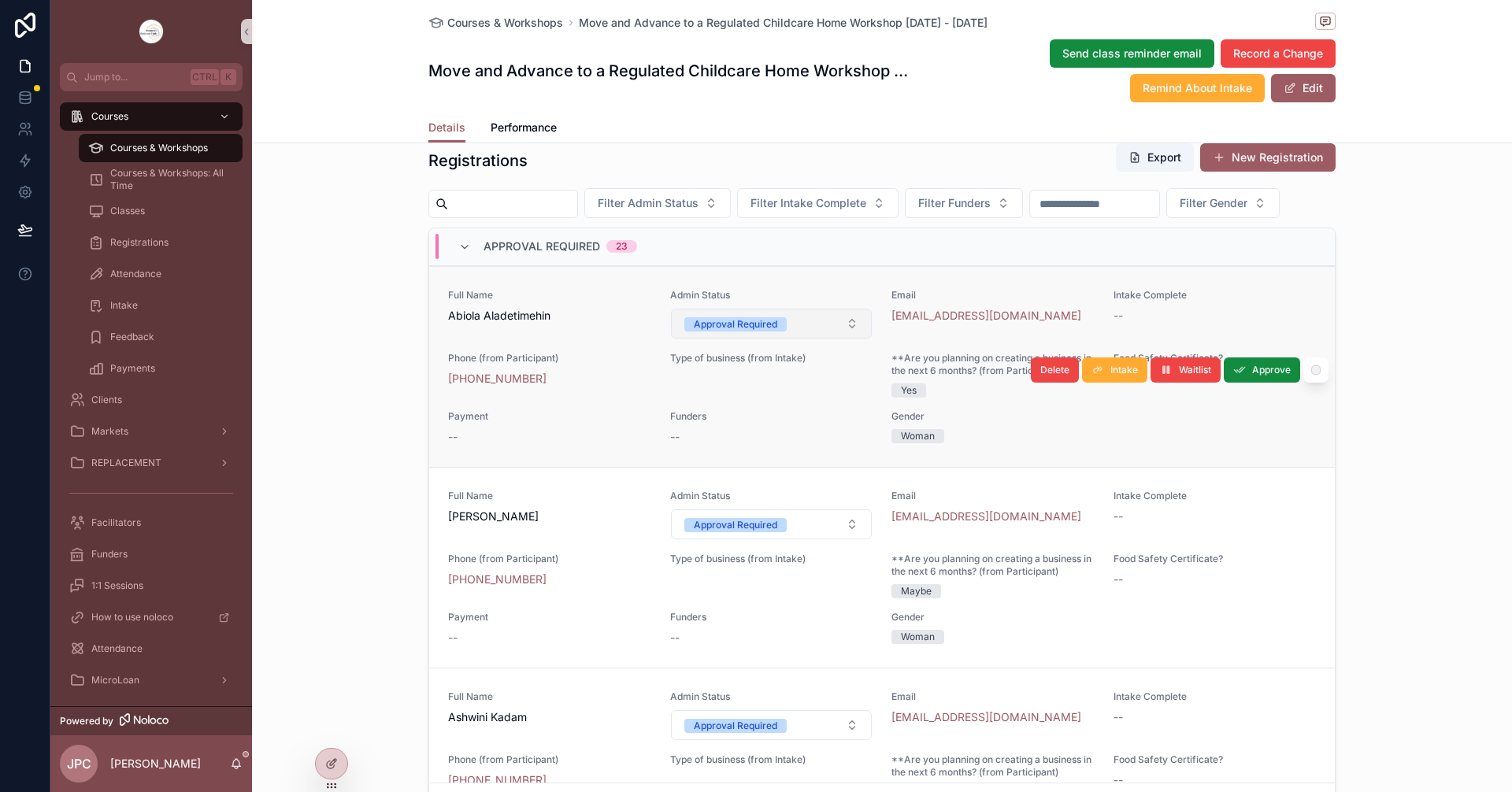
click at [777, 332] on span "Approval Required" at bounding box center [735, 324] width 102 height 14
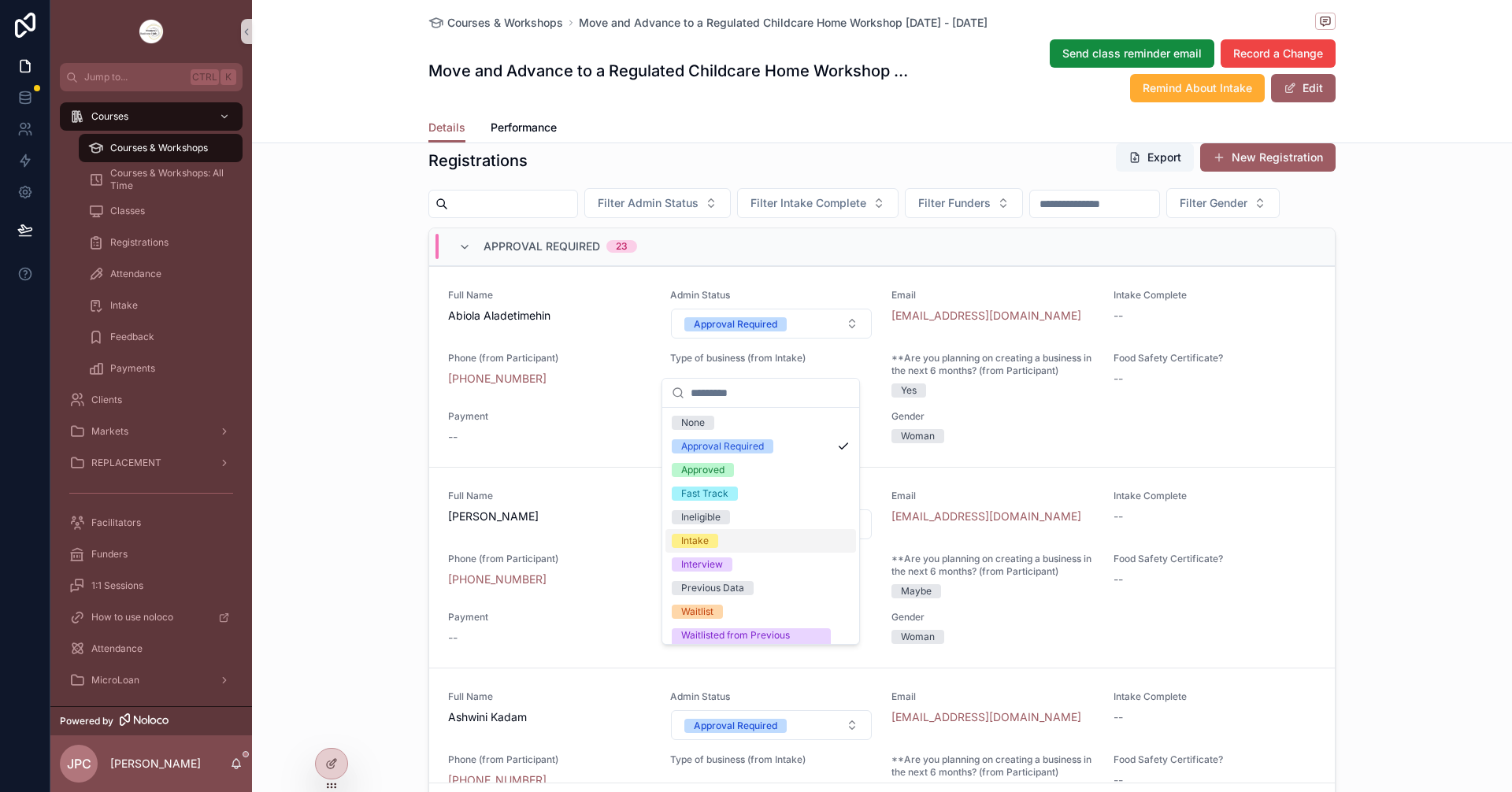
click at [695, 543] on div "Intake" at bounding box center [695, 541] width 27 height 14
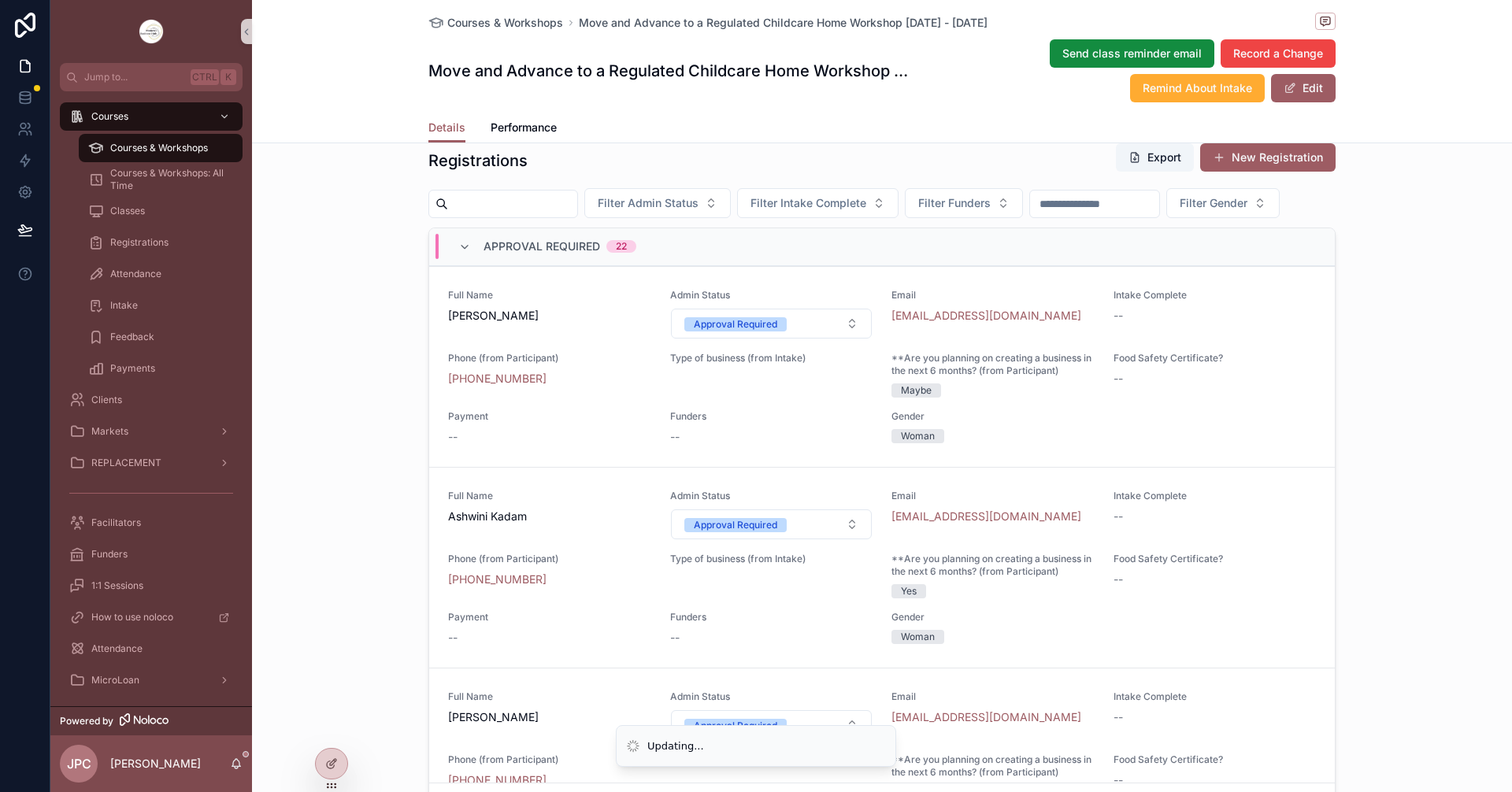
click at [798, 338] on button "Approval Required" at bounding box center [771, 323] width 202 height 30
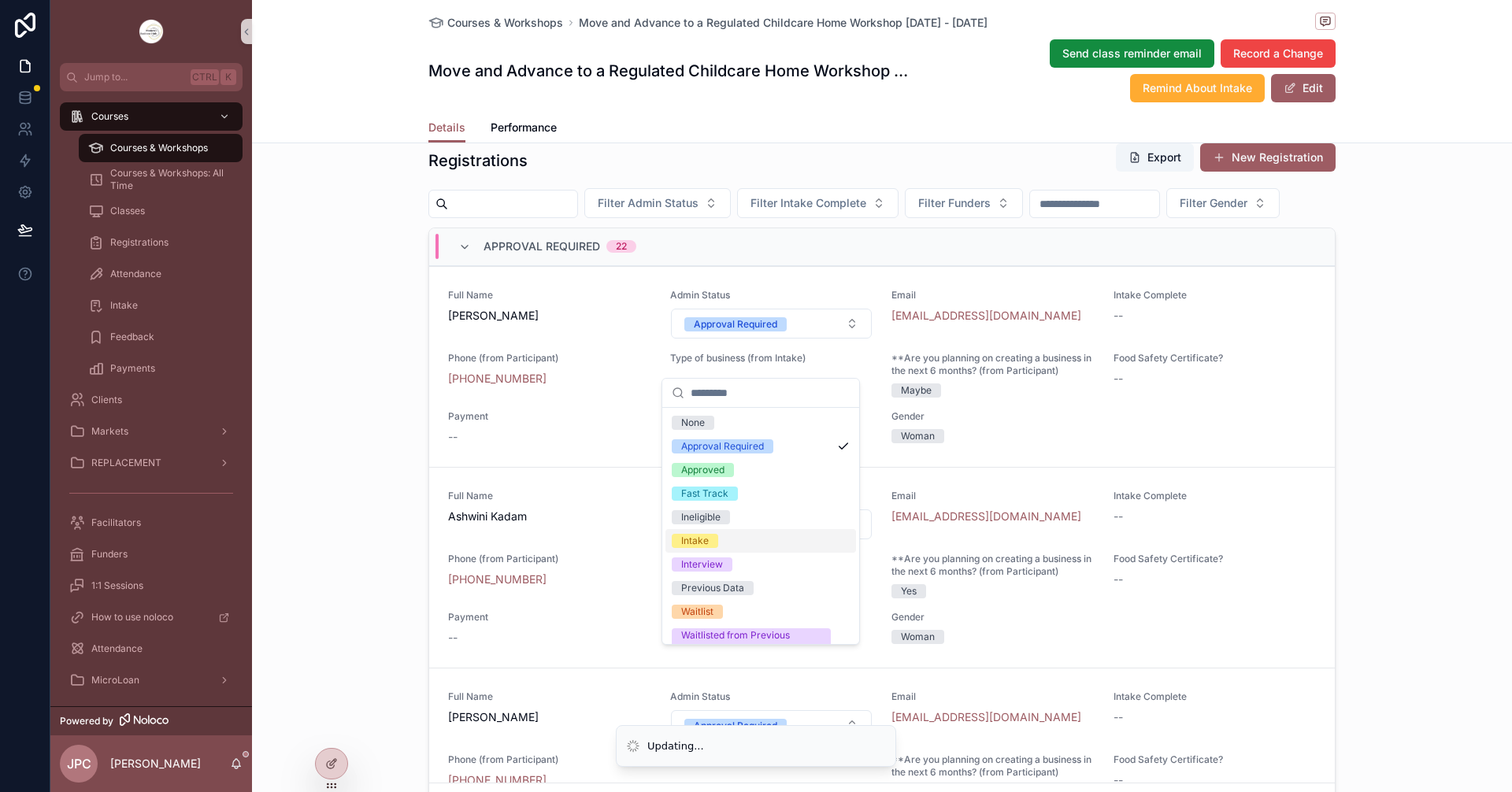
click at [708, 542] on div "Intake" at bounding box center [695, 541] width 27 height 14
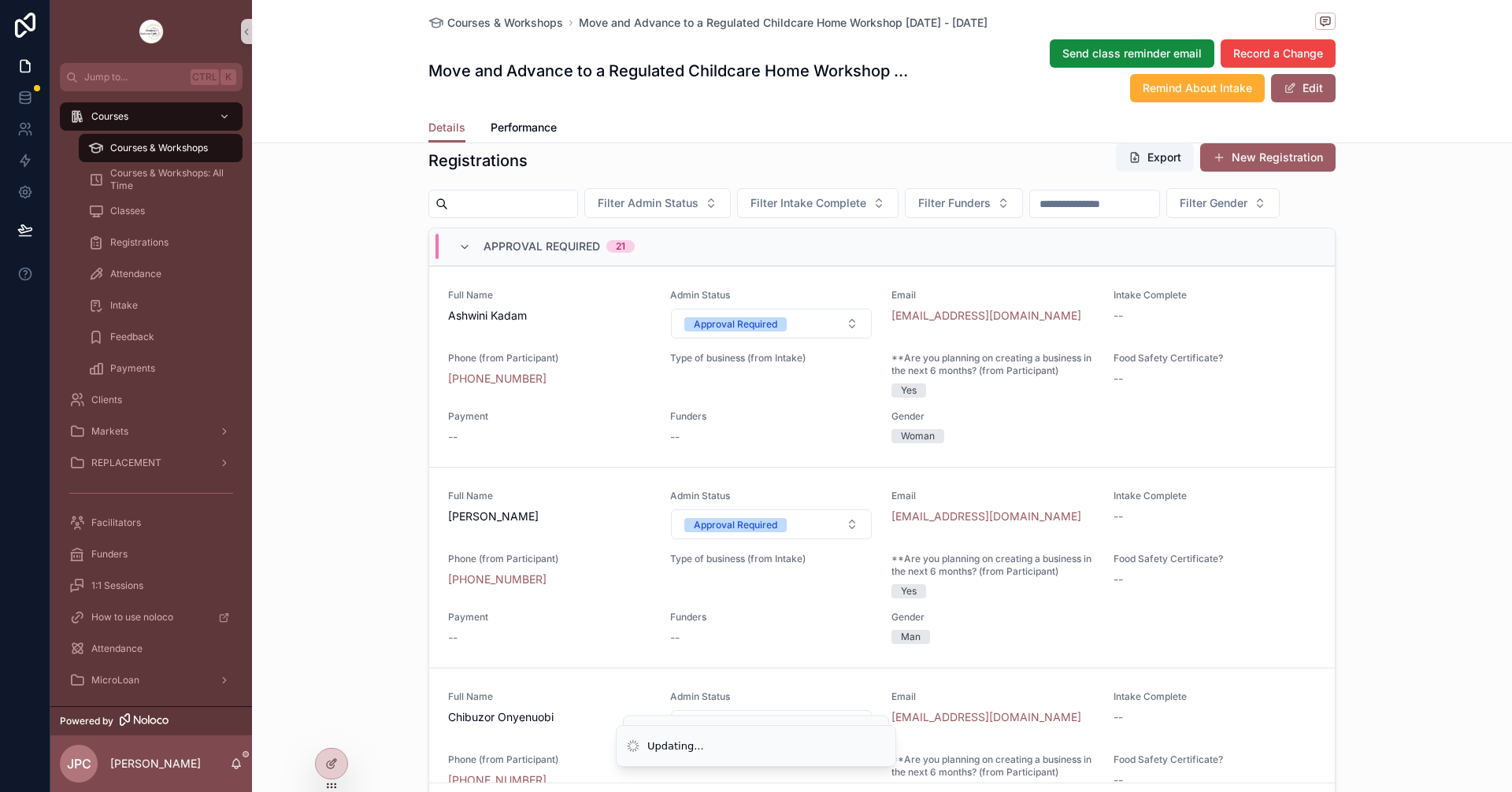
click at [786, 338] on button "Approval Required" at bounding box center [771, 323] width 202 height 30
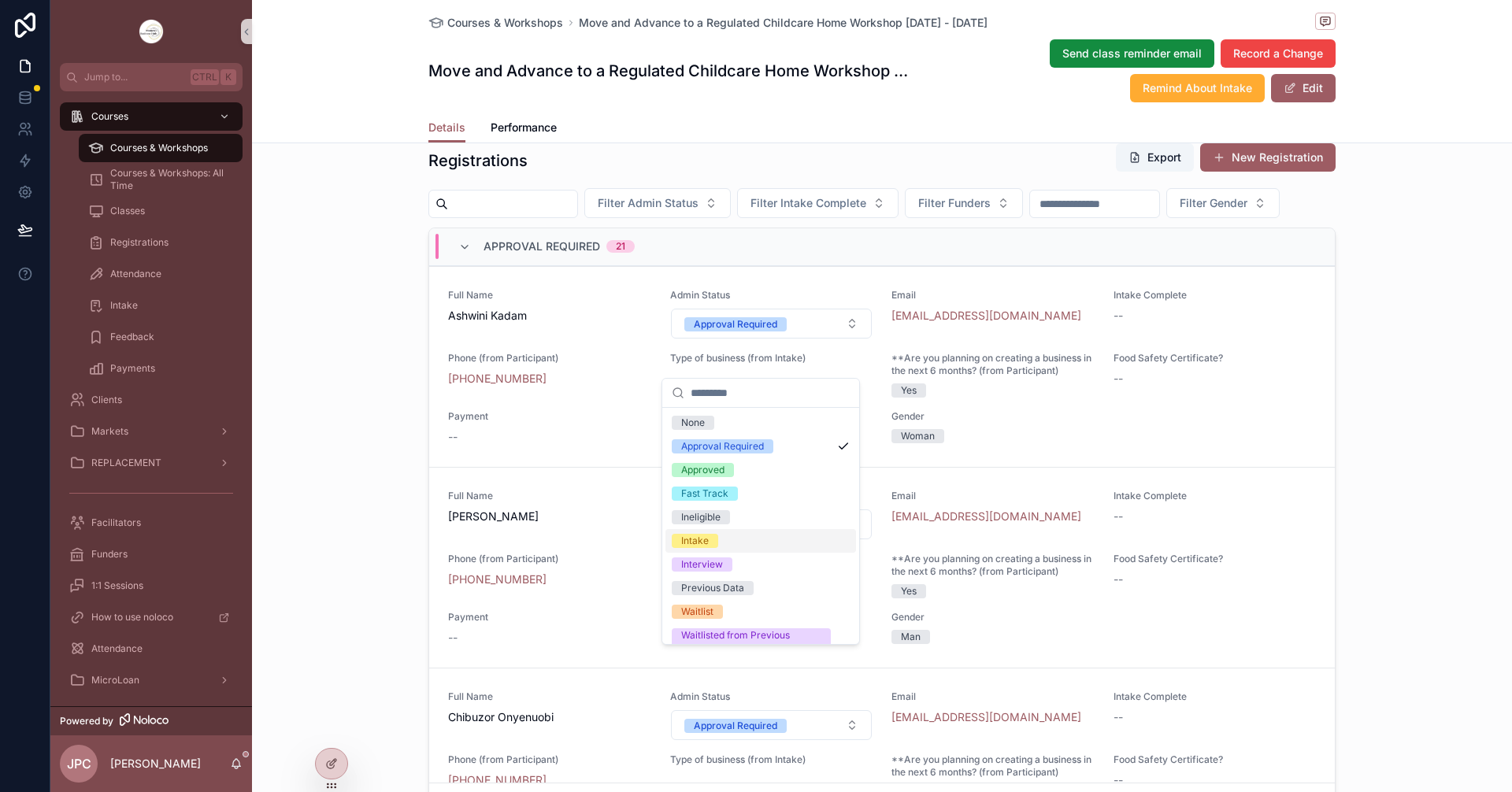
click at [700, 545] on div "Intake" at bounding box center [695, 541] width 27 height 14
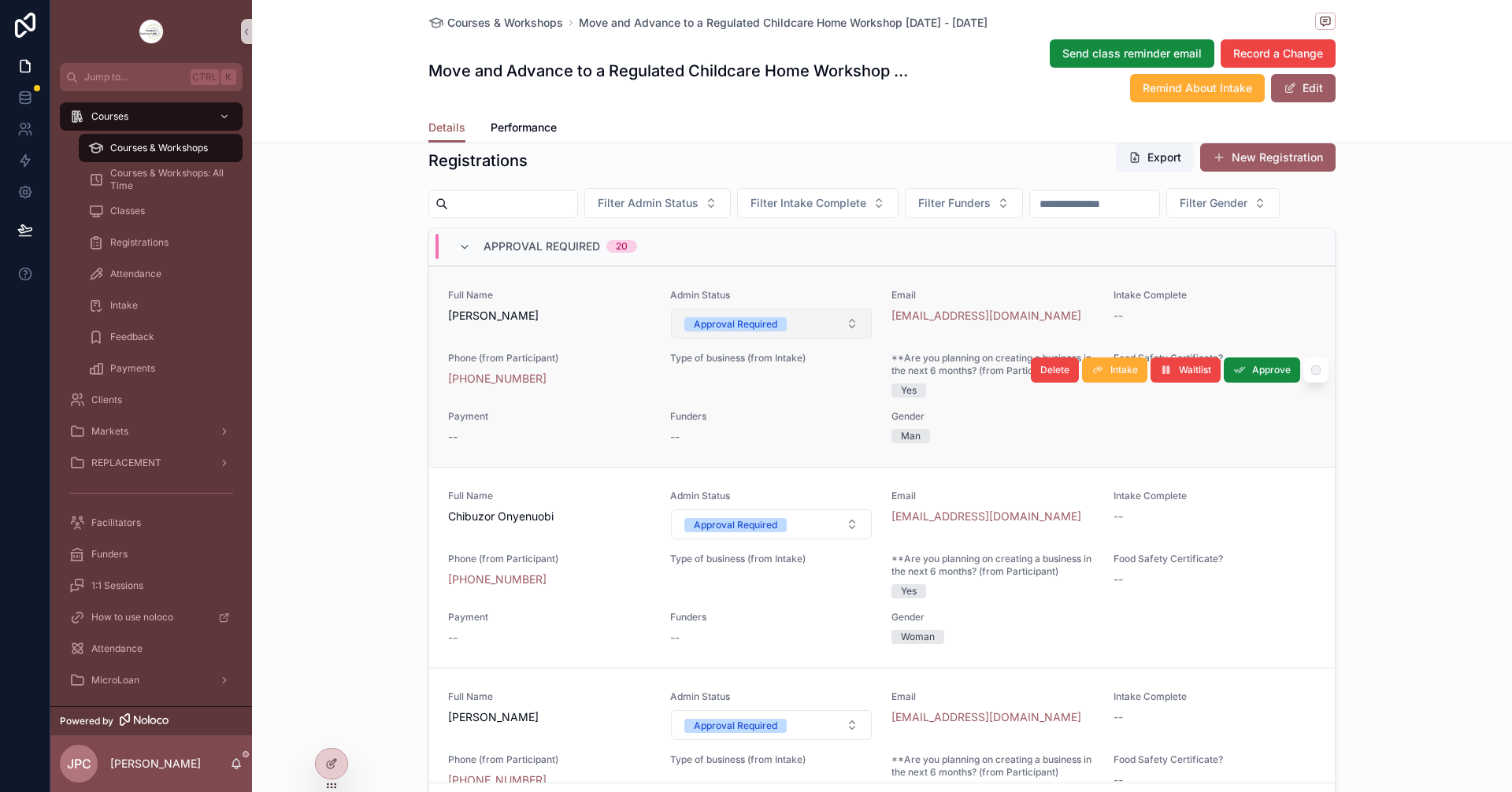
click at [790, 338] on button "Approval Required" at bounding box center [771, 323] width 202 height 30
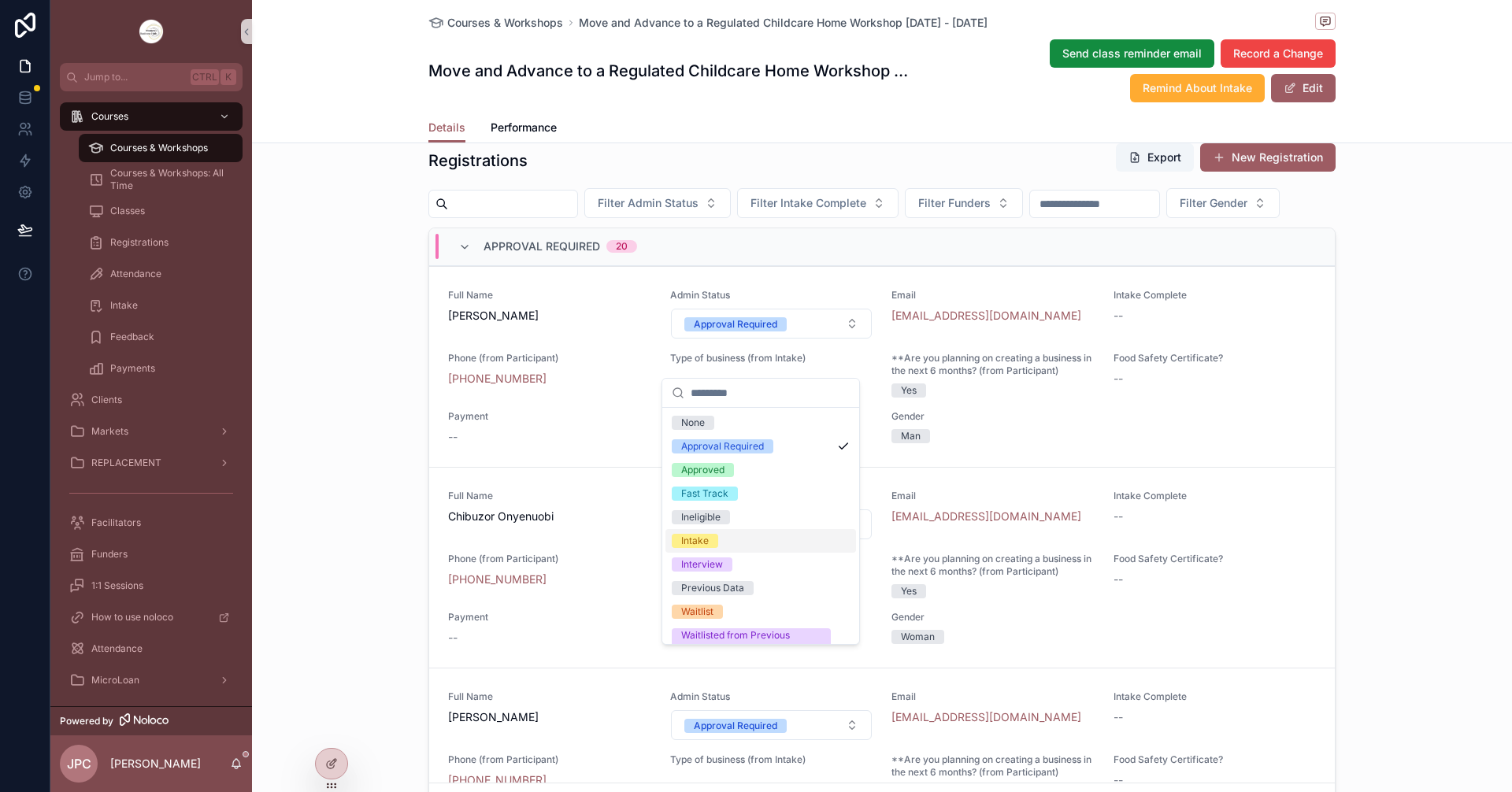
click at [702, 545] on div "Intake" at bounding box center [695, 541] width 27 height 14
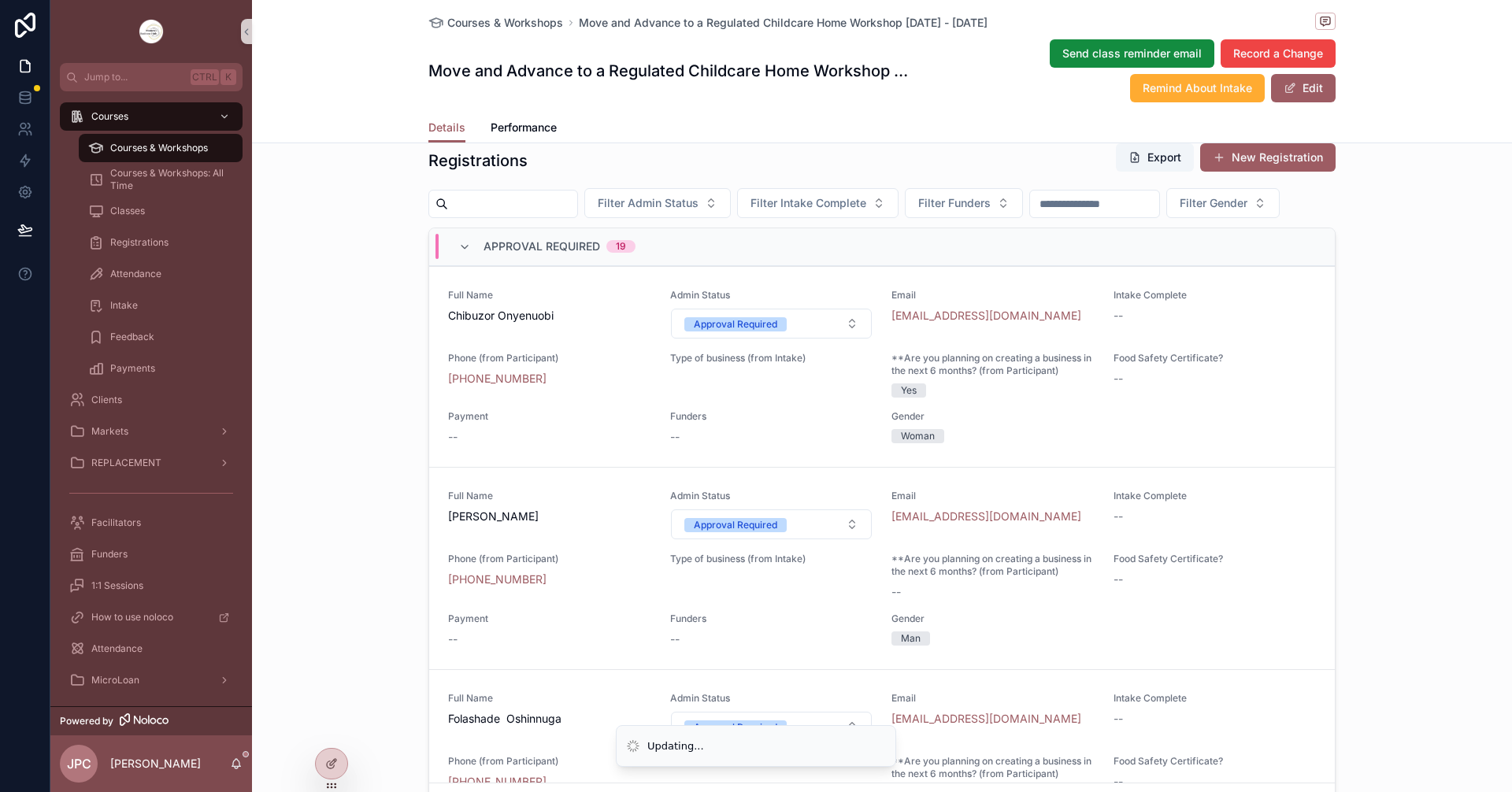
click at [805, 338] on button "Approval Required" at bounding box center [771, 323] width 202 height 30
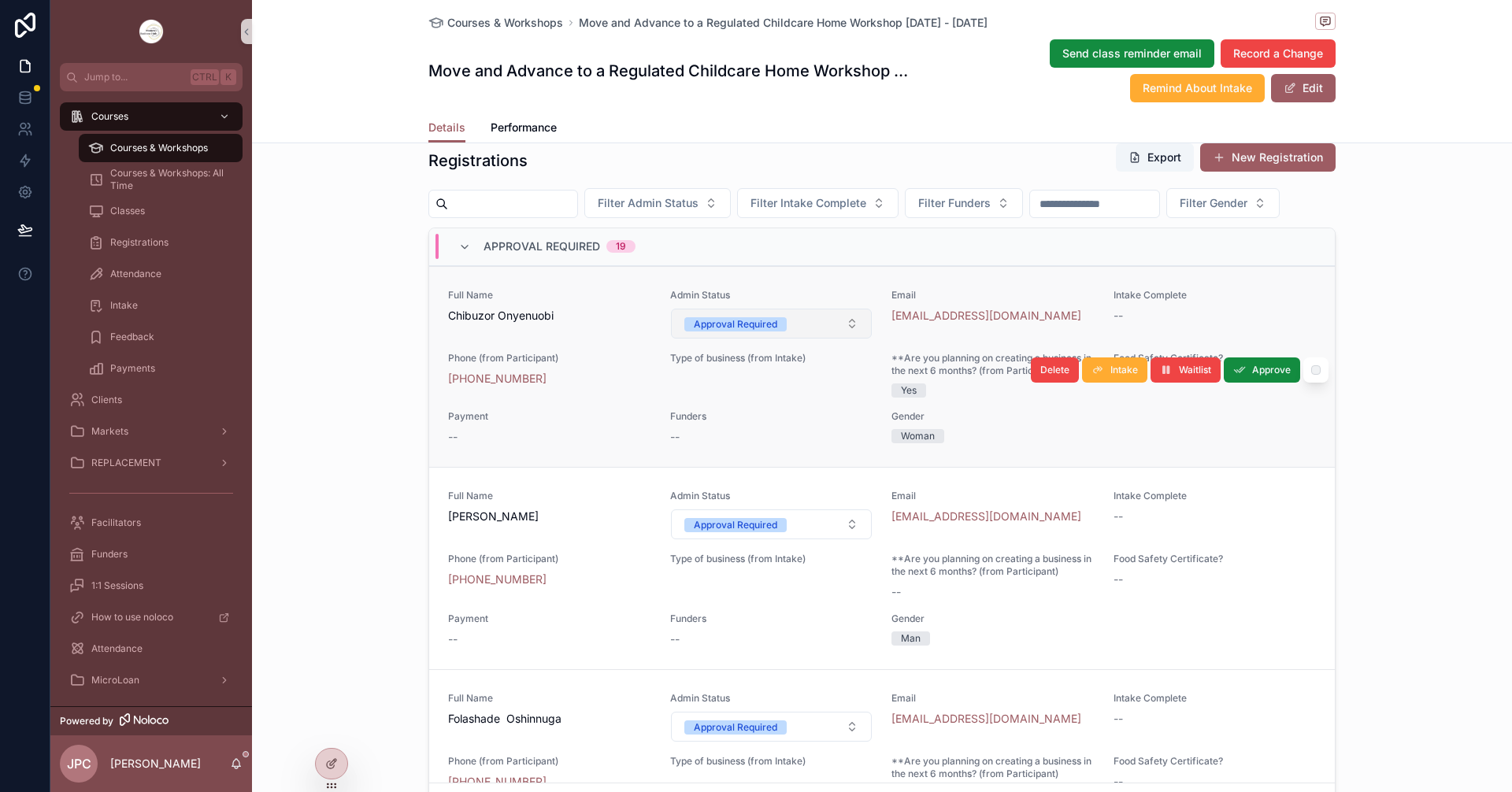
click at [746, 332] on div "Approval Required" at bounding box center [735, 324] width 83 height 14
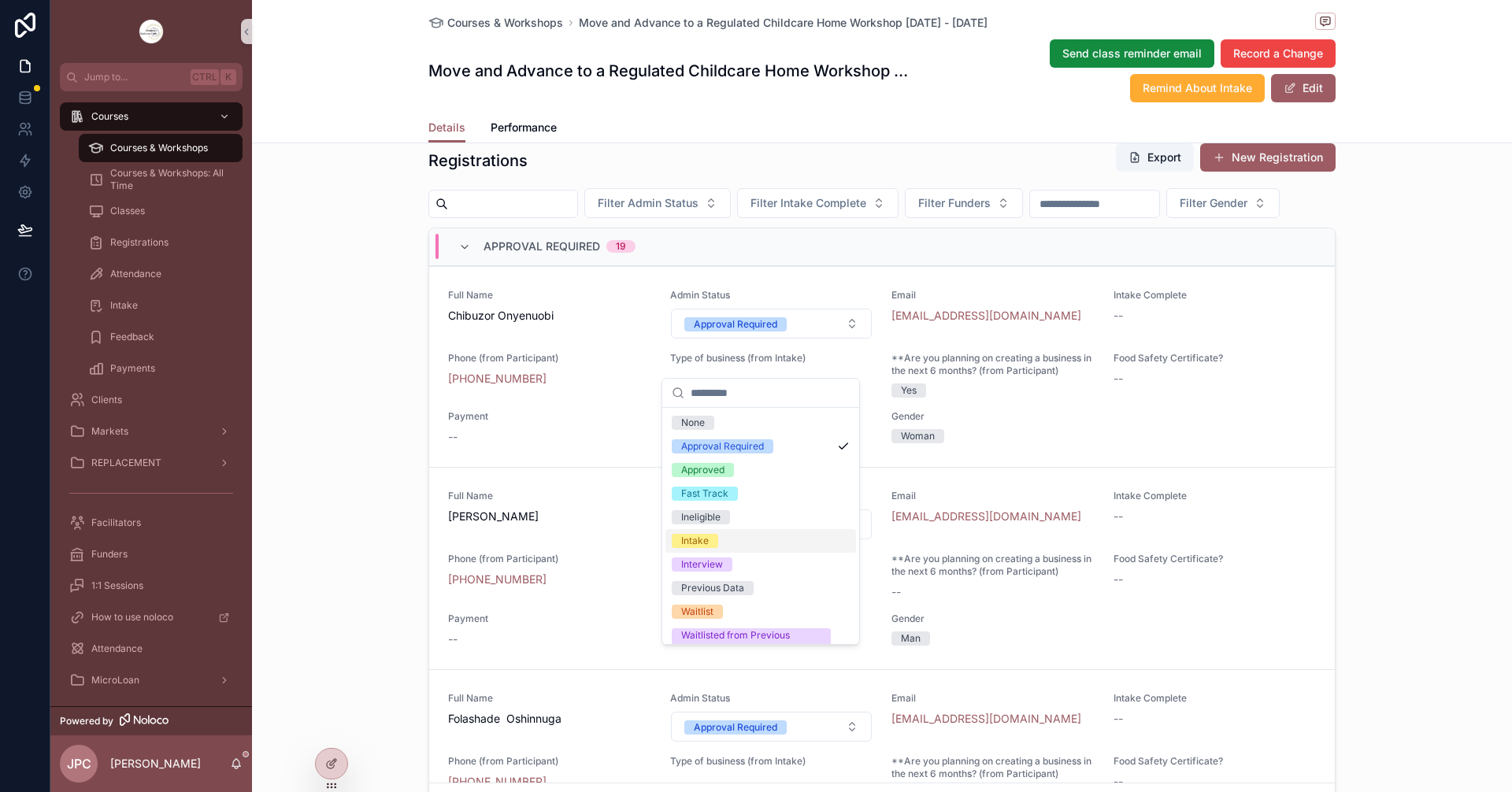
click at [703, 544] on div "Intake" at bounding box center [695, 541] width 27 height 14
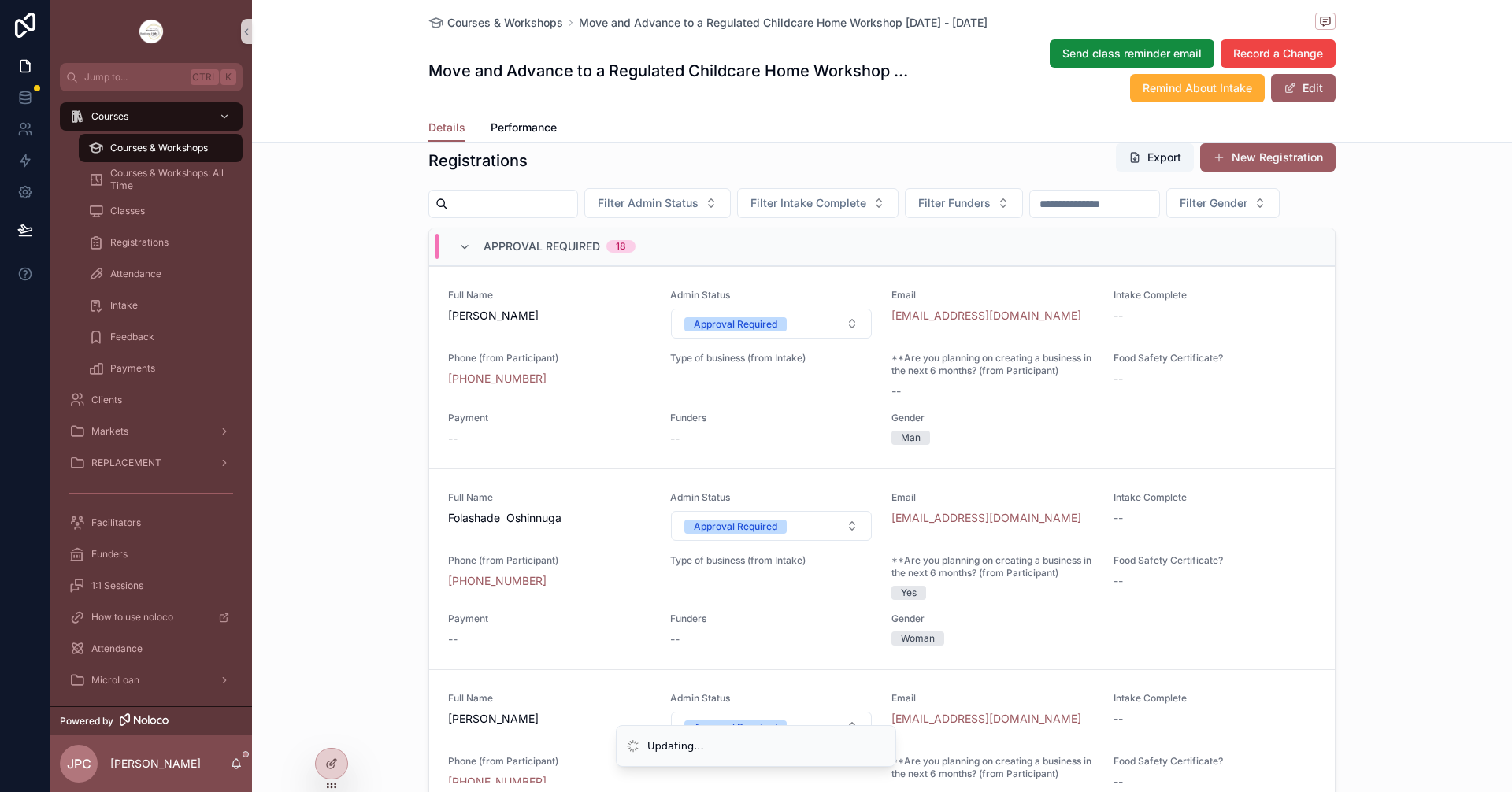
click at [757, 338] on button "Approval Required" at bounding box center [771, 323] width 202 height 30
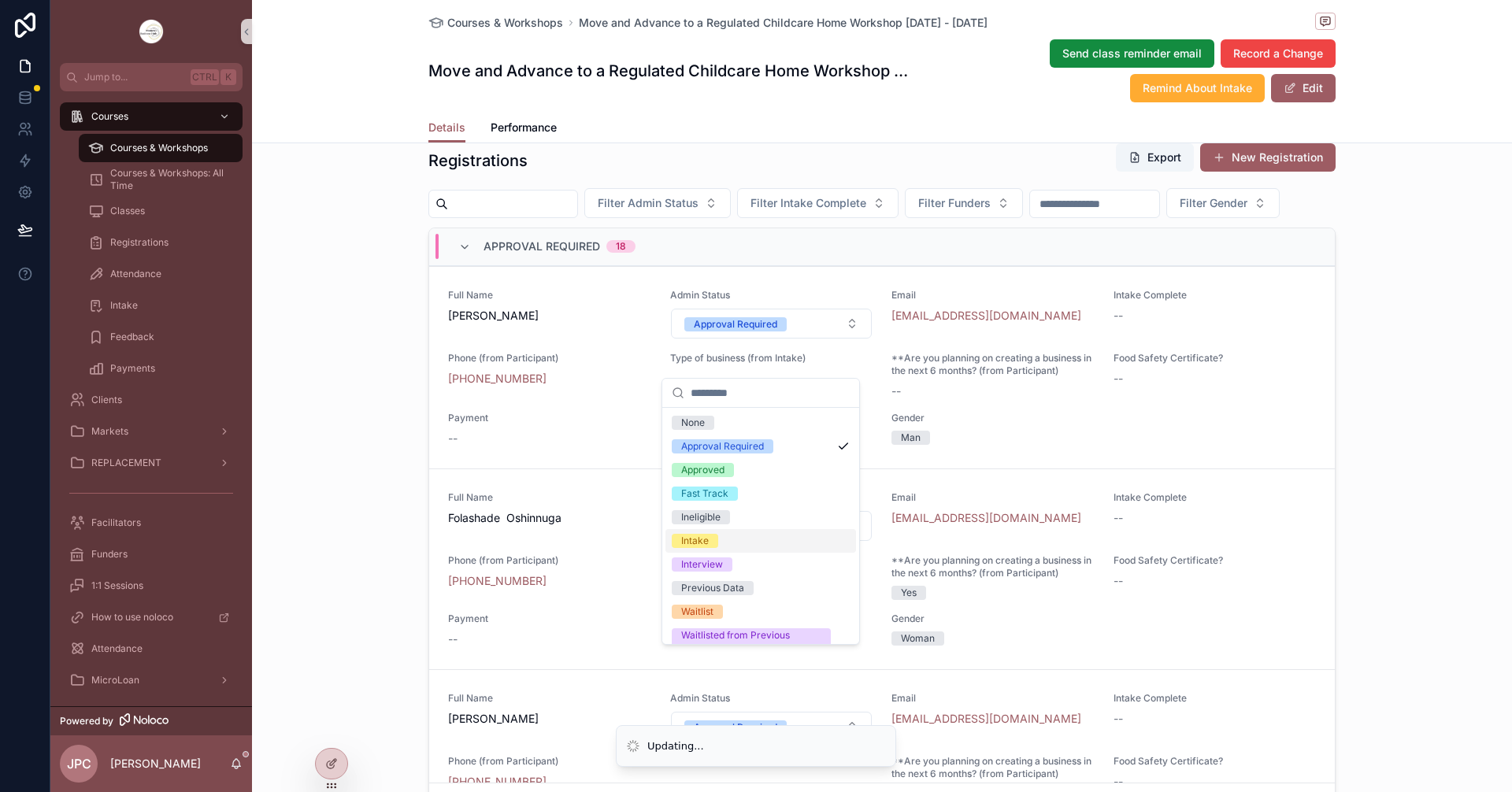
click at [699, 541] on div "Intake" at bounding box center [695, 541] width 27 height 14
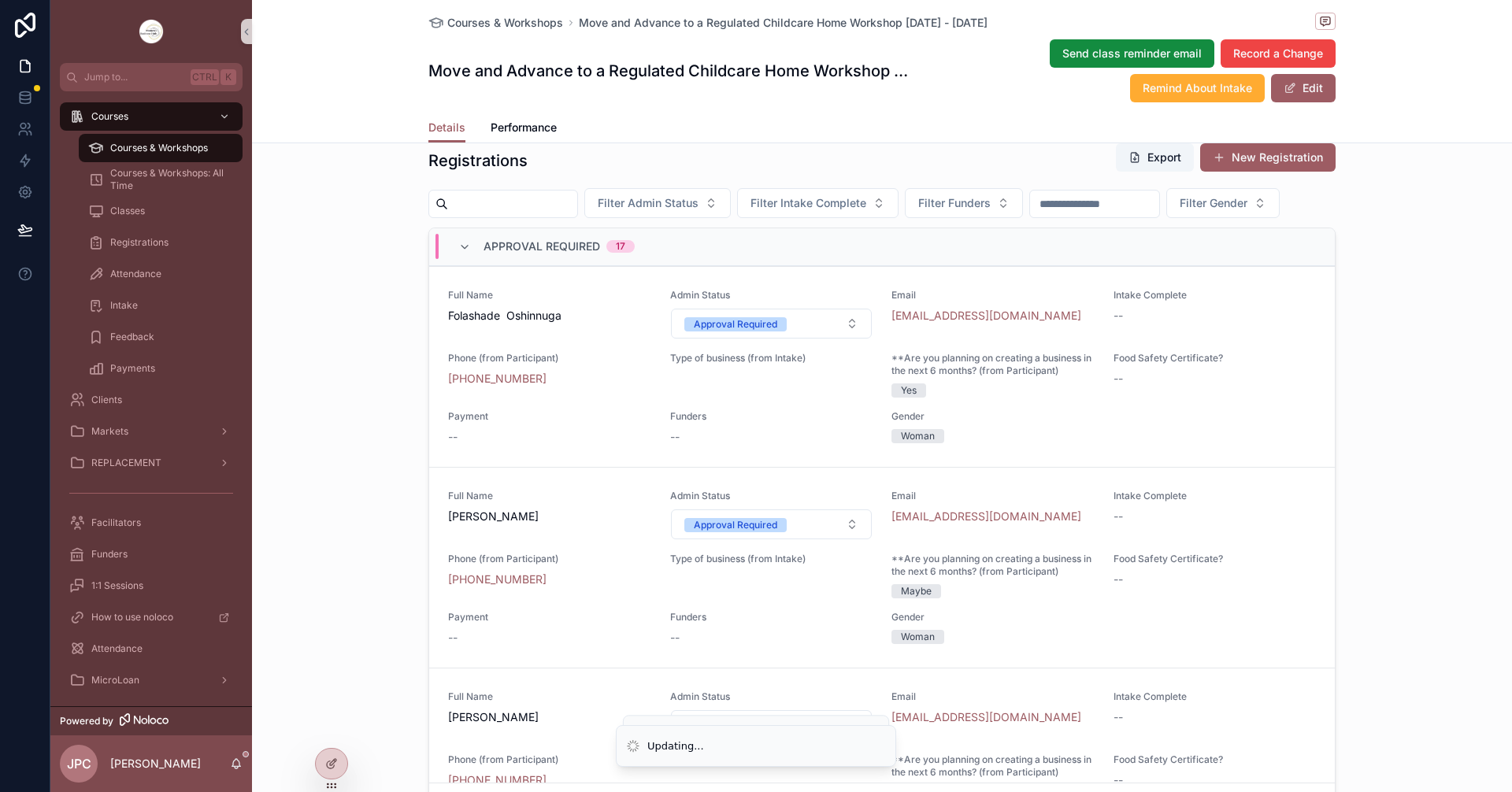
click at [756, 332] on div "Approval Required" at bounding box center [735, 324] width 83 height 14
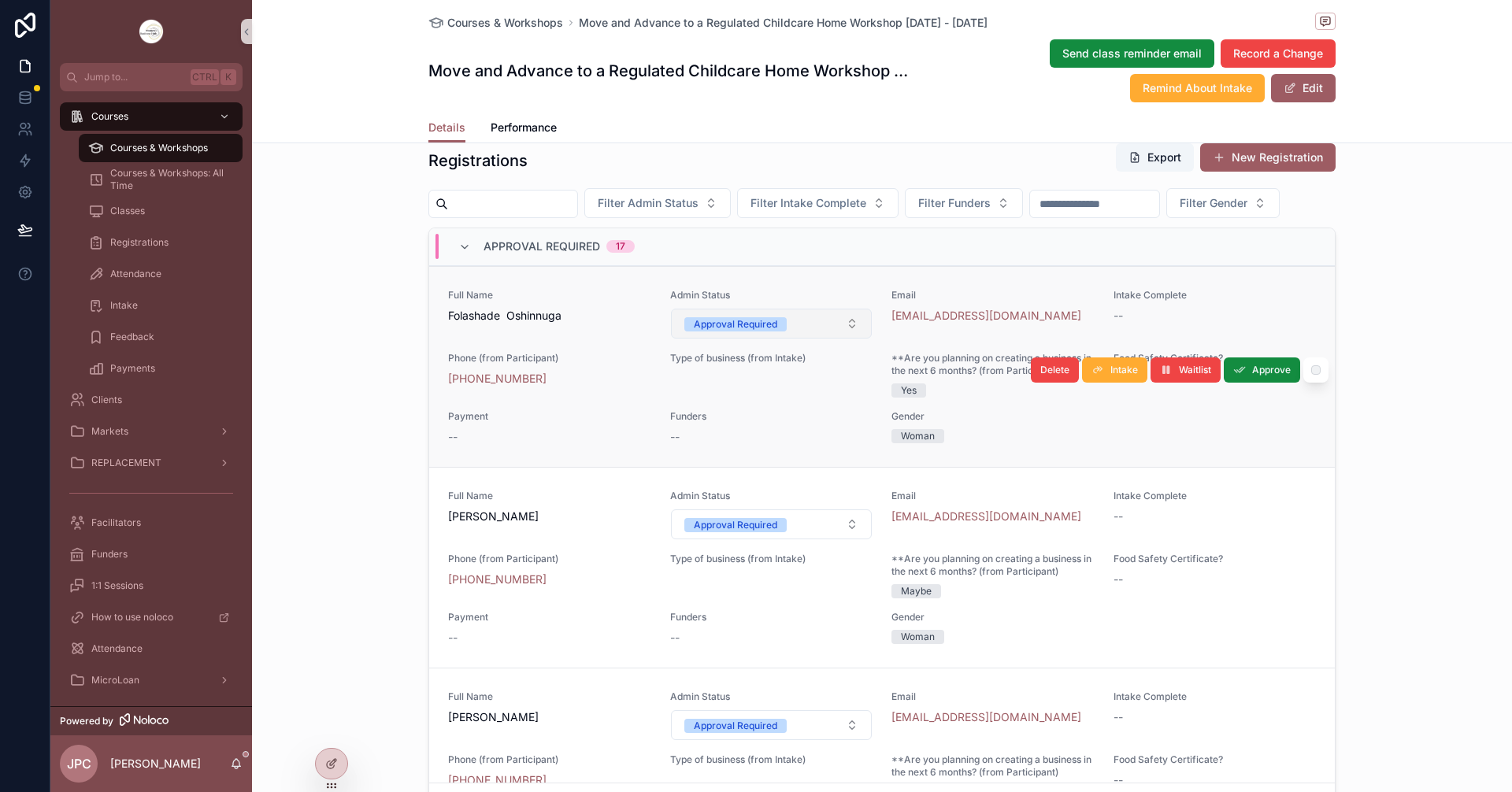
click at [741, 338] on button "Approval Required" at bounding box center [771, 323] width 202 height 30
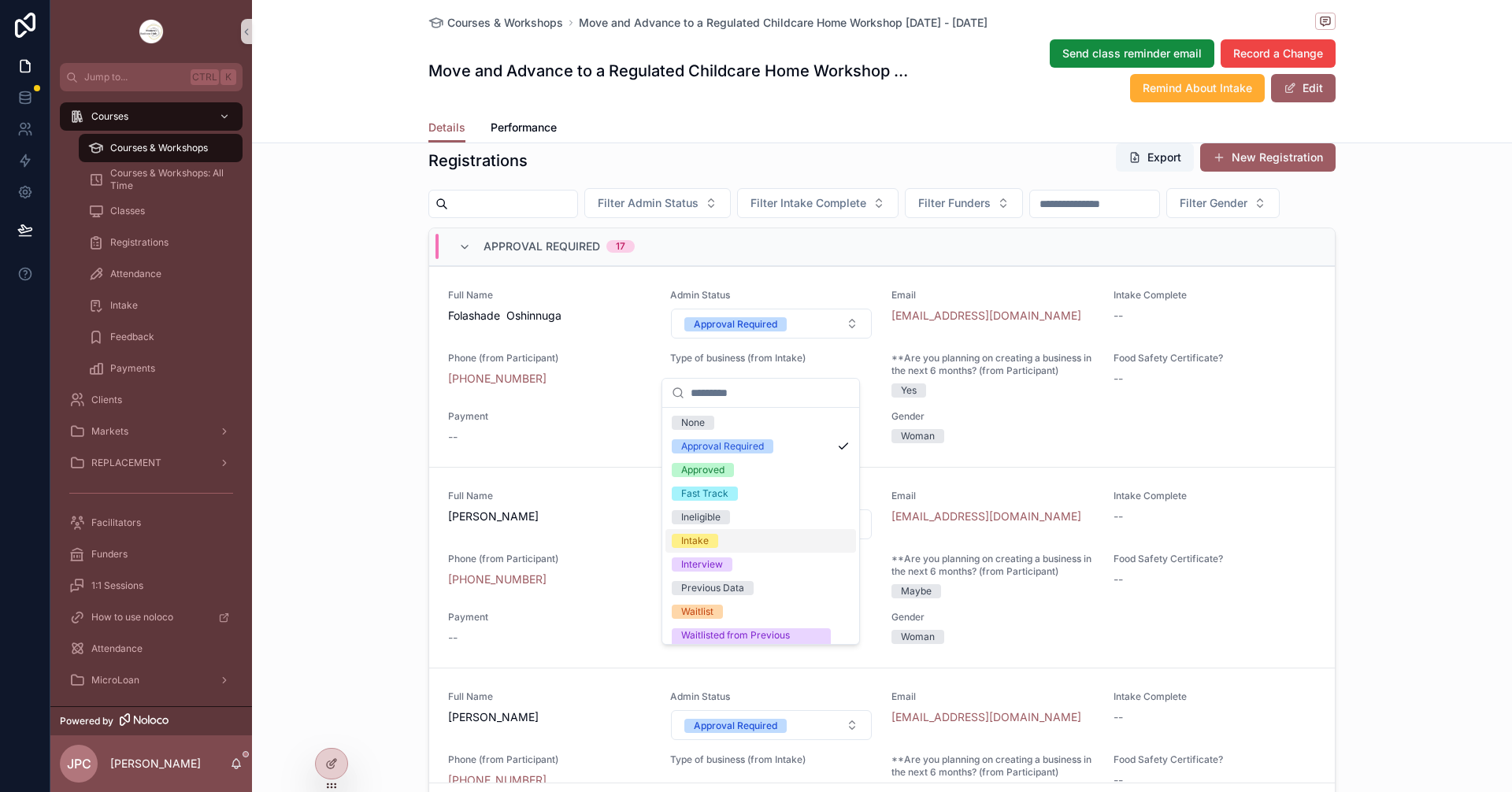
click at [696, 541] on div "Intake" at bounding box center [695, 541] width 27 height 14
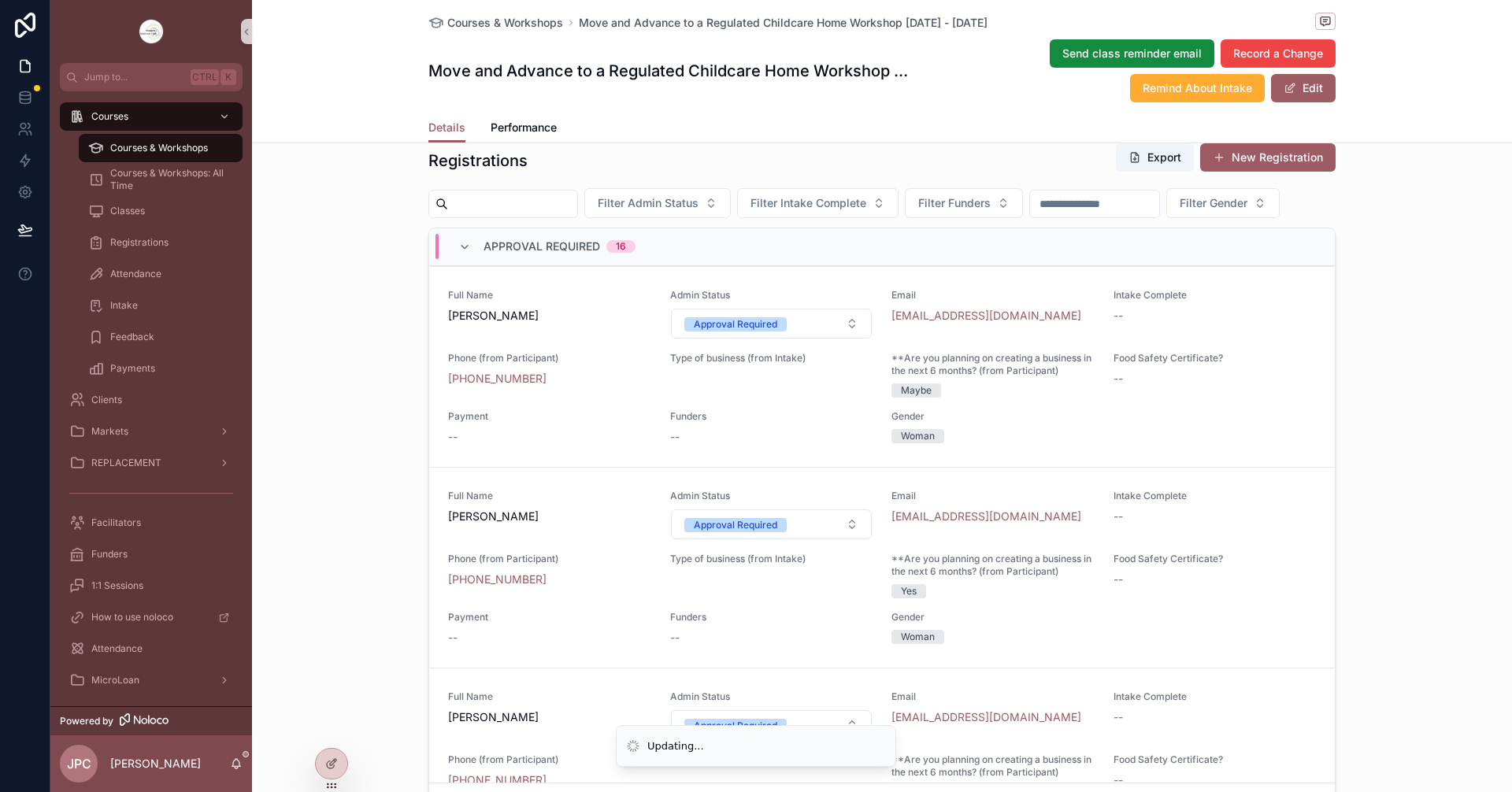
click at [759, 332] on div "Approval Required" at bounding box center [735, 324] width 83 height 14
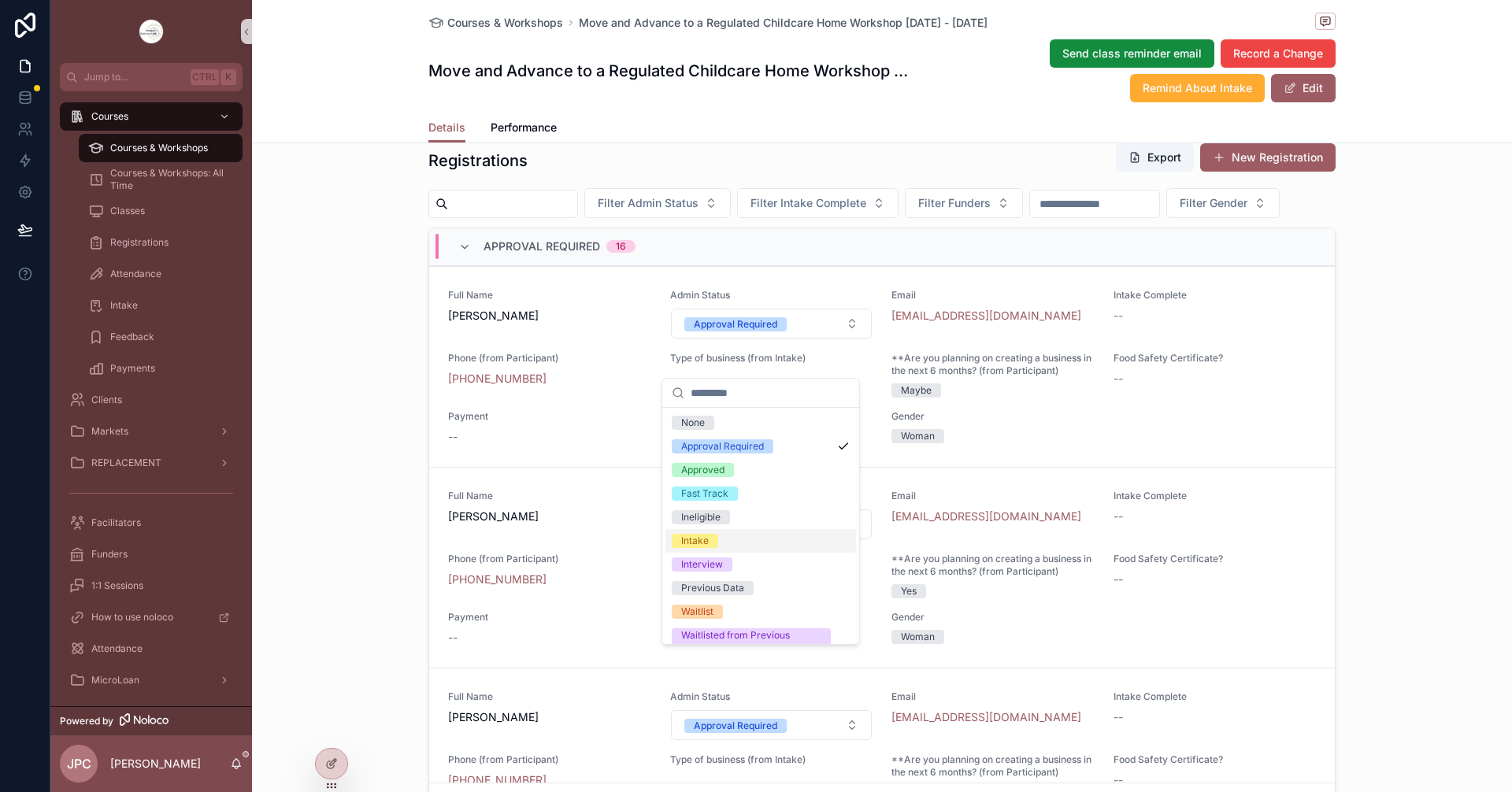
click at [695, 543] on div "Intake" at bounding box center [695, 541] width 27 height 14
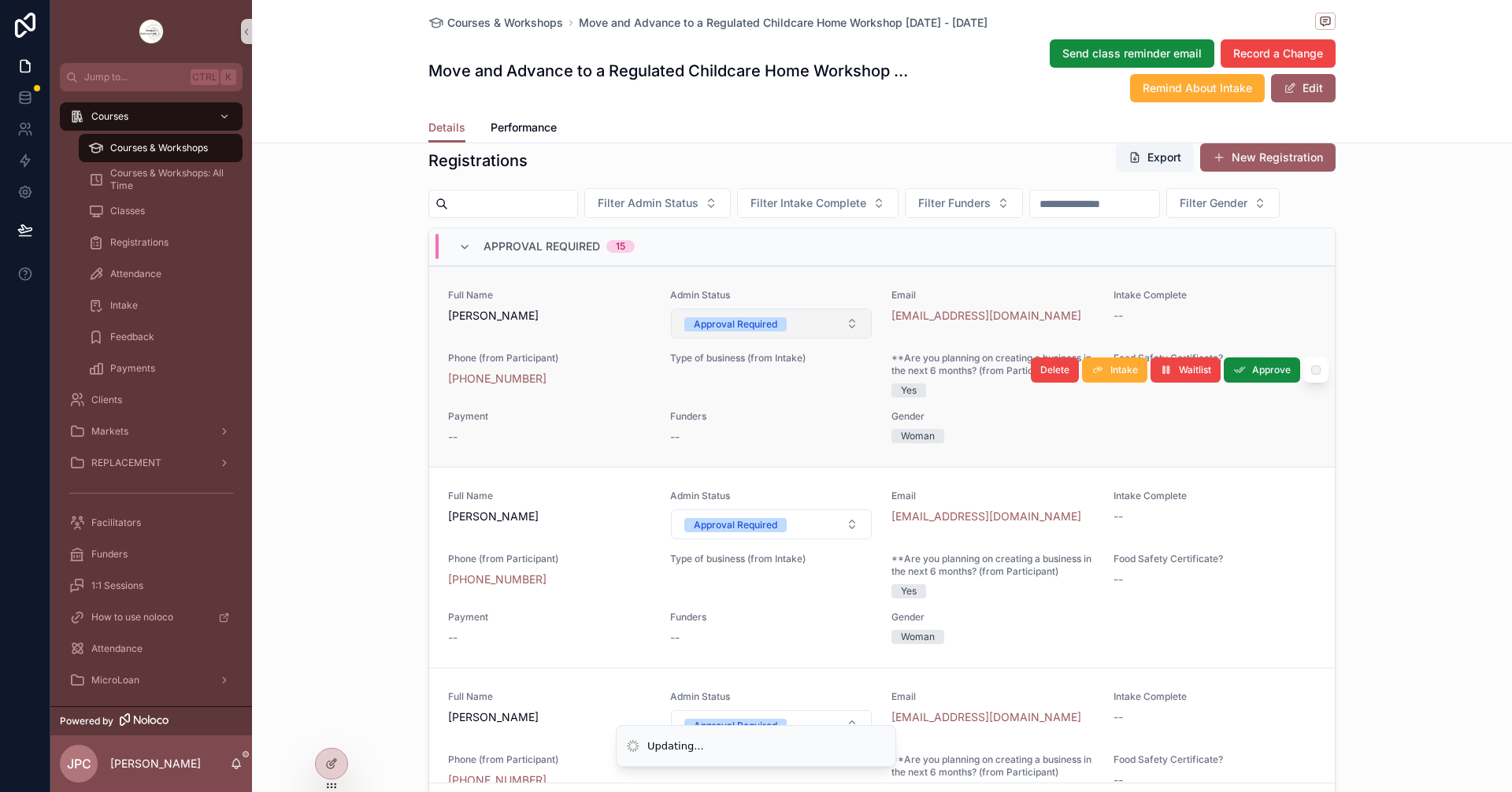
click at [733, 332] on div "Approval Required" at bounding box center [735, 324] width 83 height 14
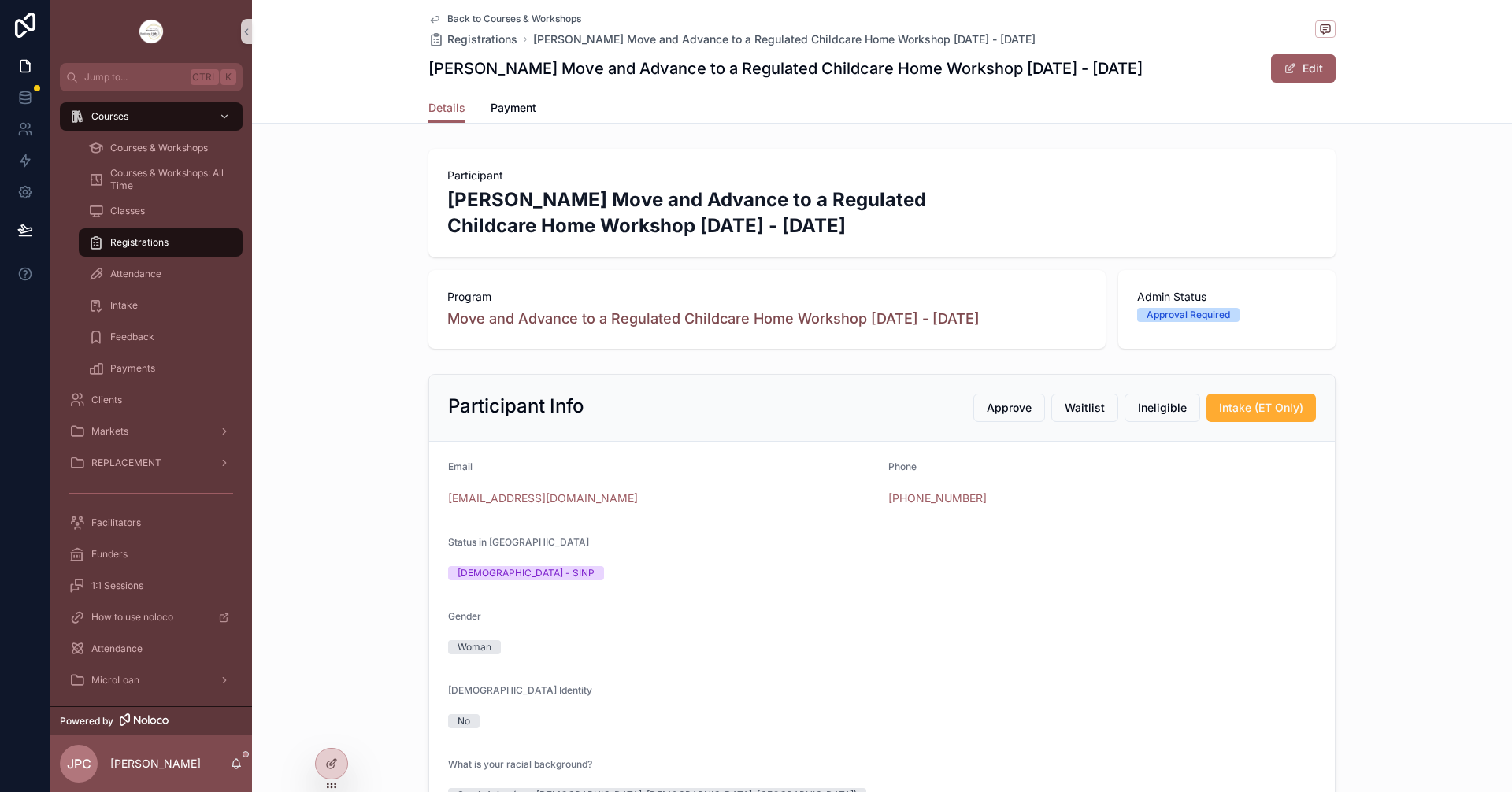
click at [475, 17] on span "Back to Courses & Workshops" at bounding box center [514, 18] width 134 height 12
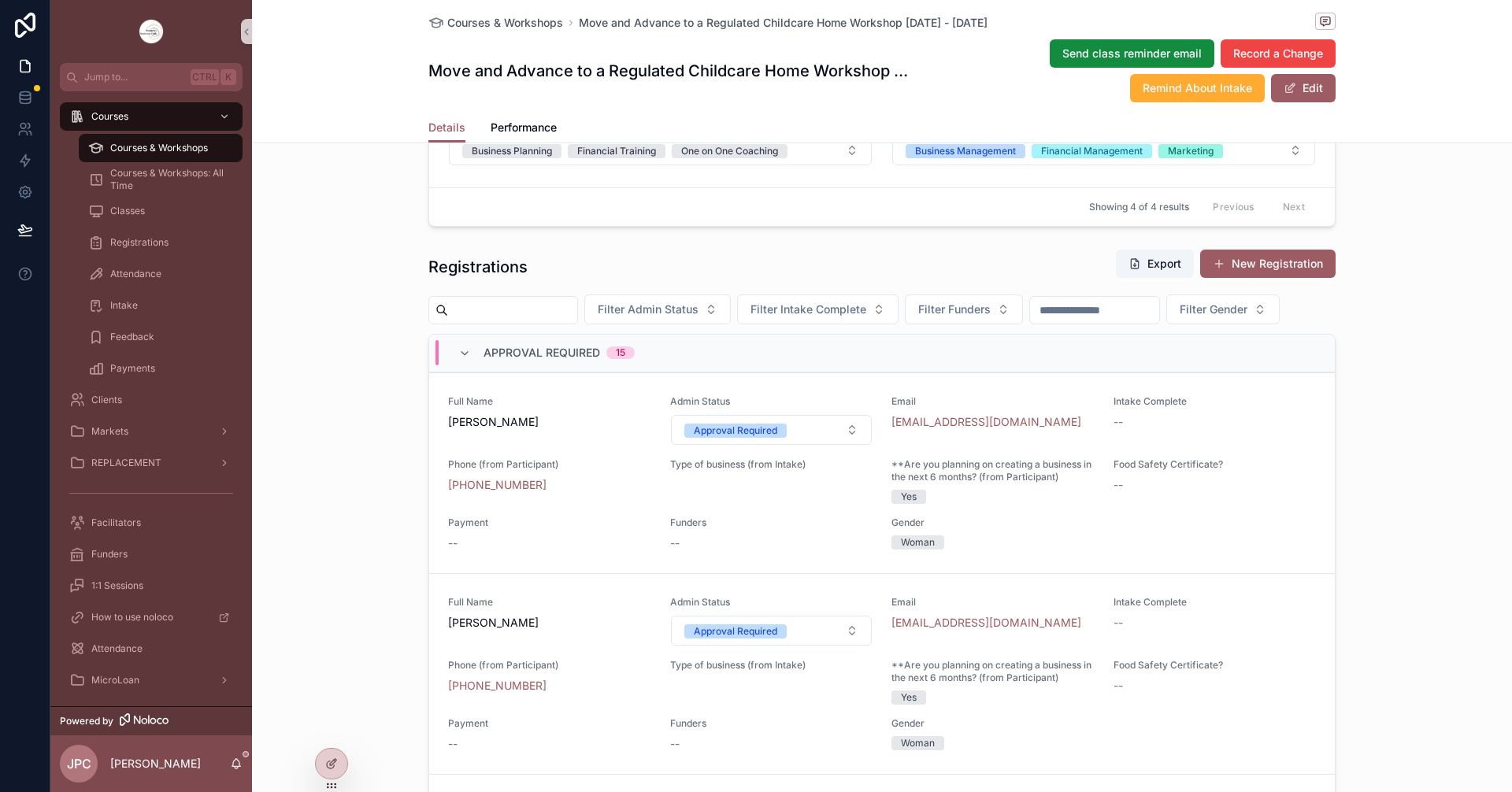
scroll to position [1260, 0]
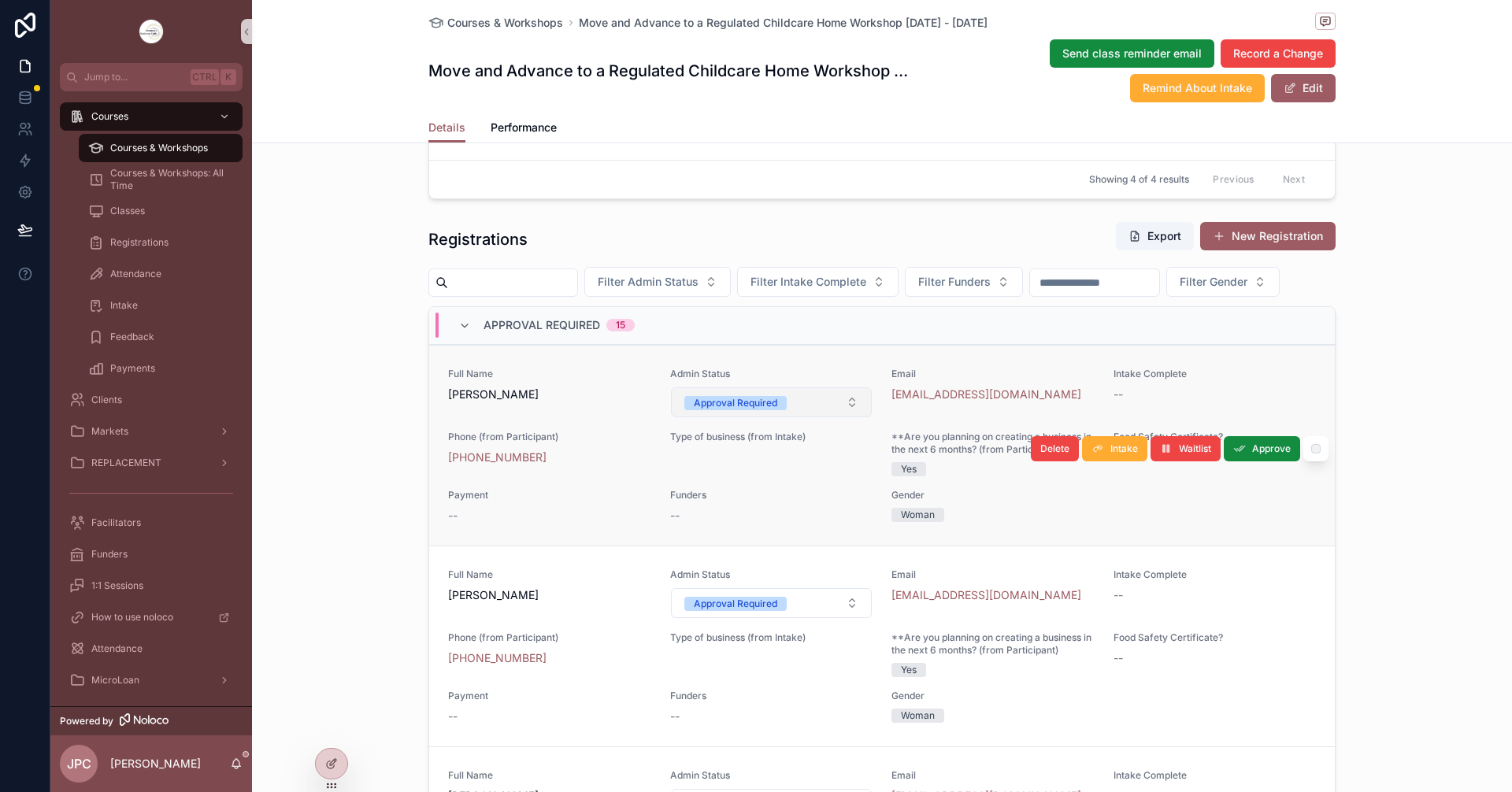
click at [771, 411] on span "Approval Required" at bounding box center [735, 403] width 102 height 14
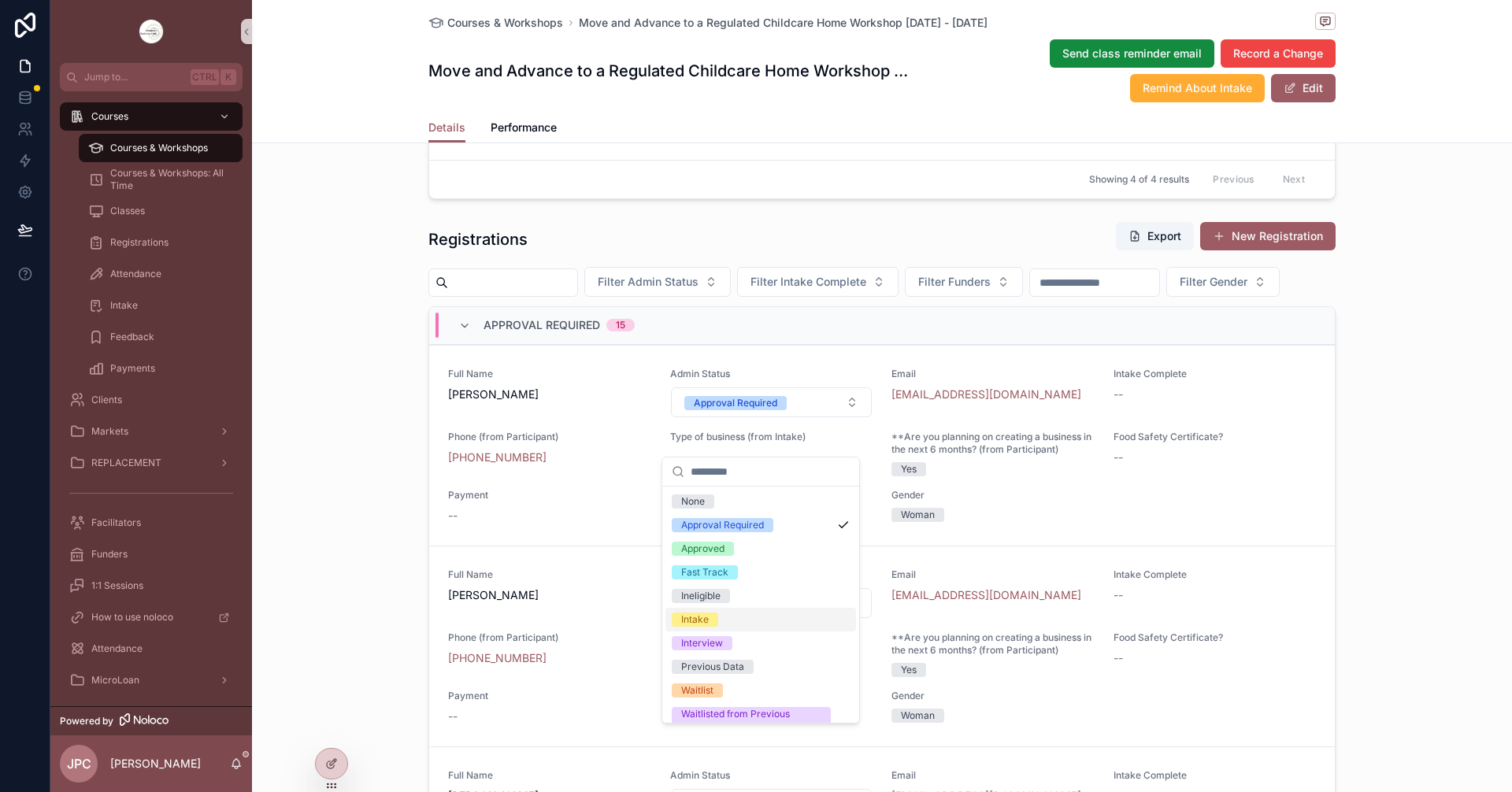
click at [692, 623] on div "Intake" at bounding box center [695, 620] width 27 height 14
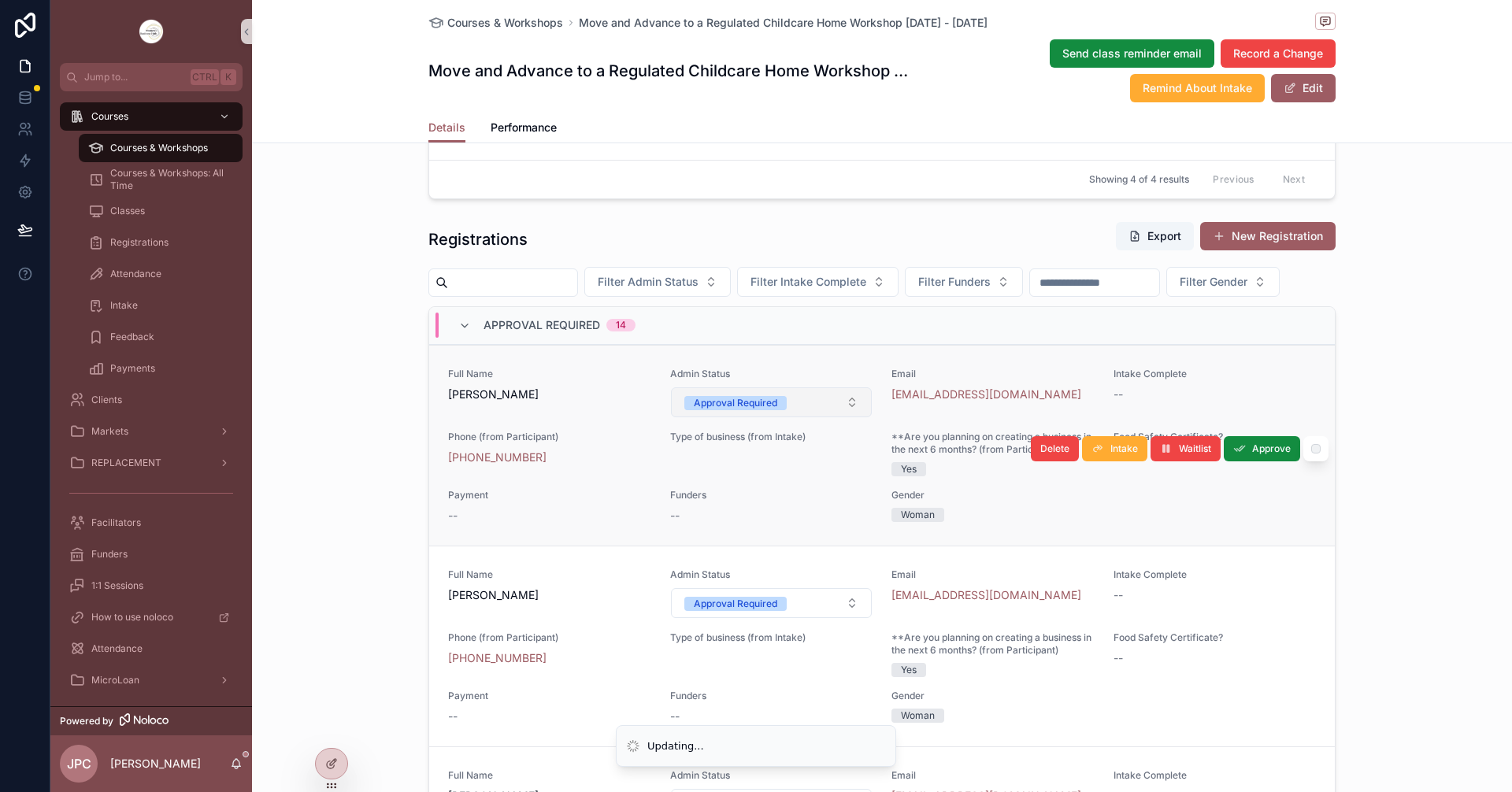
click at [831, 417] on button "Approval Required" at bounding box center [771, 402] width 202 height 30
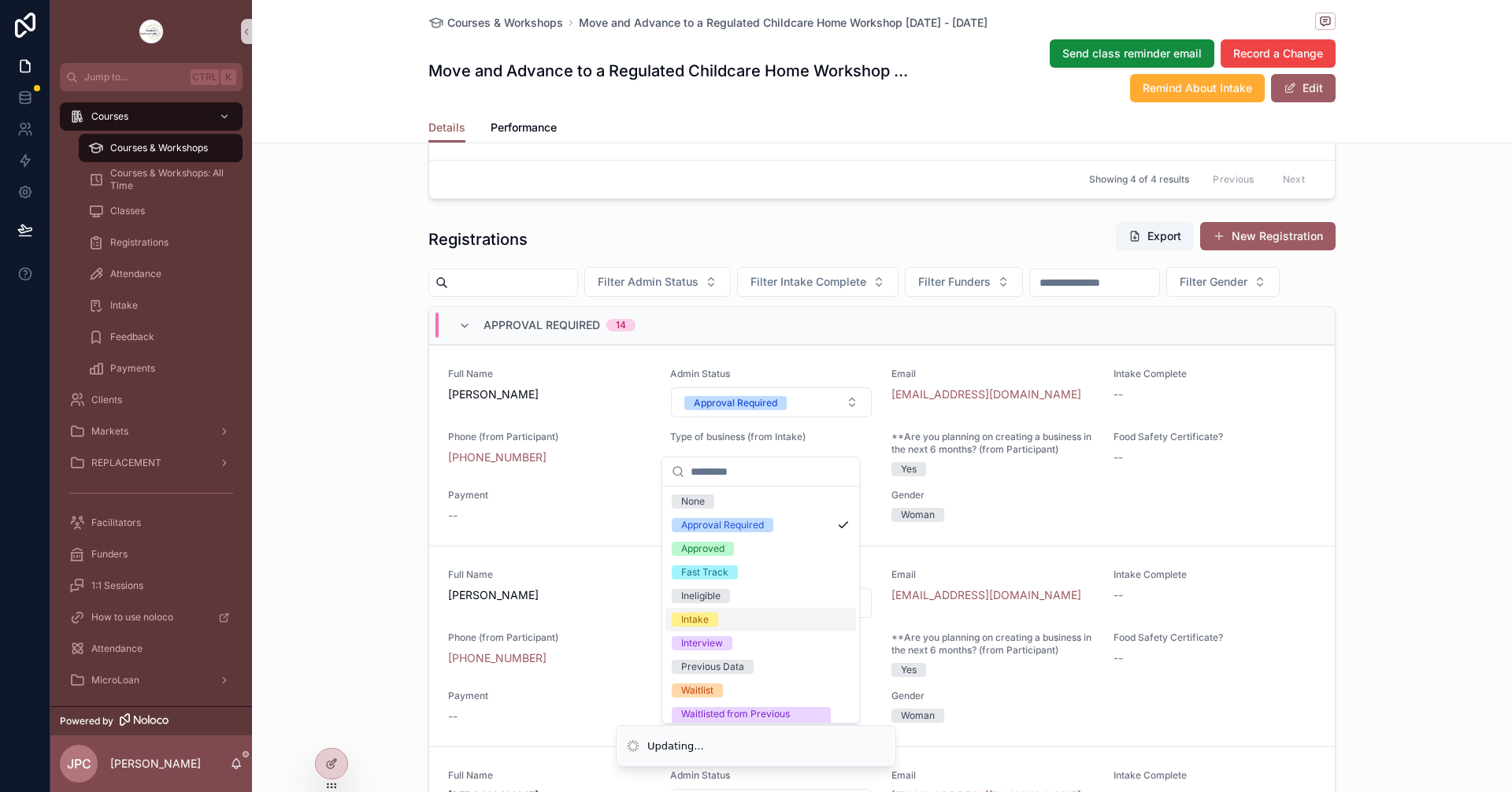
click at [702, 620] on div "Intake" at bounding box center [695, 620] width 27 height 14
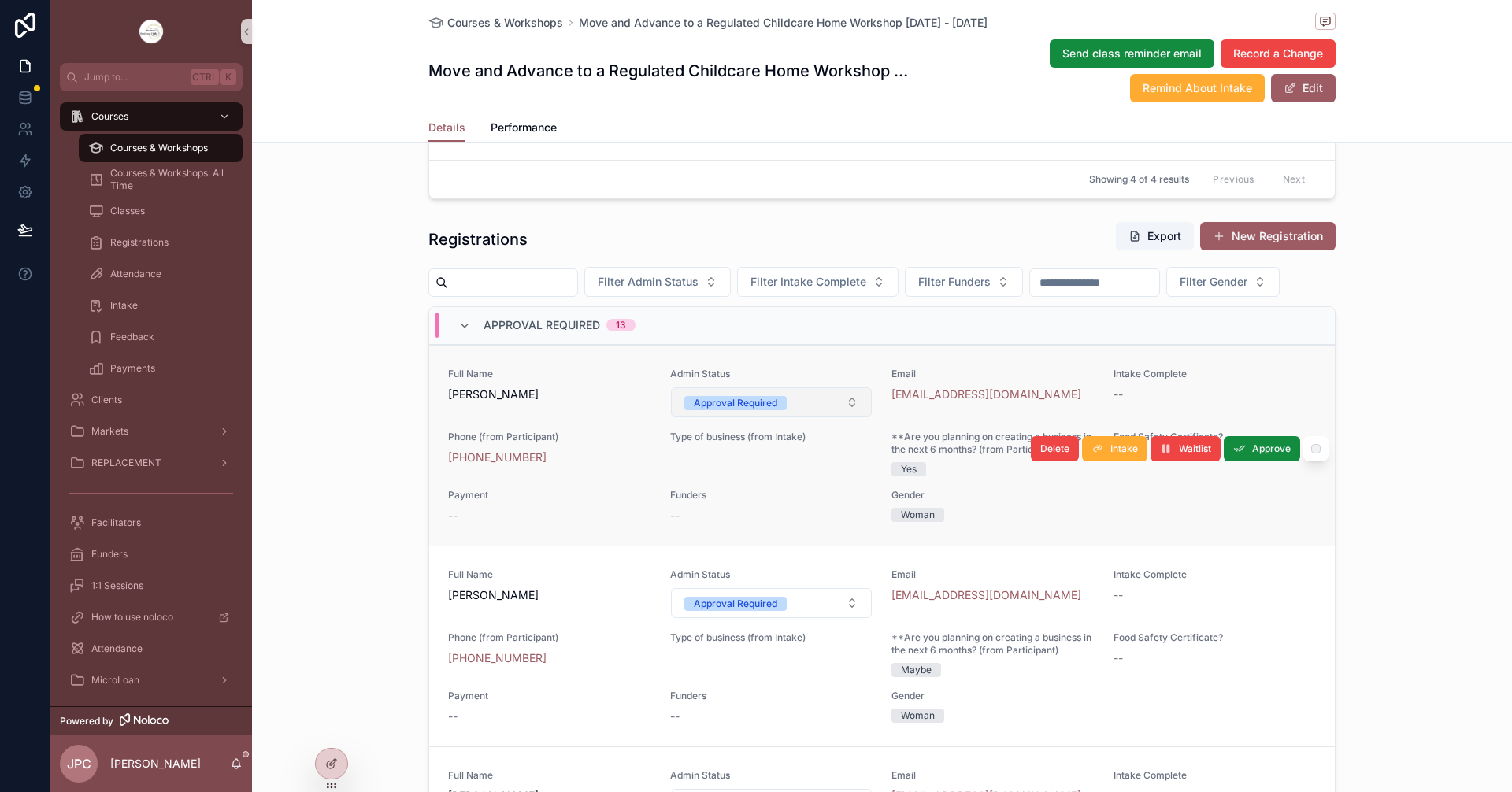
click at [818, 417] on button "Approval Required" at bounding box center [771, 402] width 202 height 30
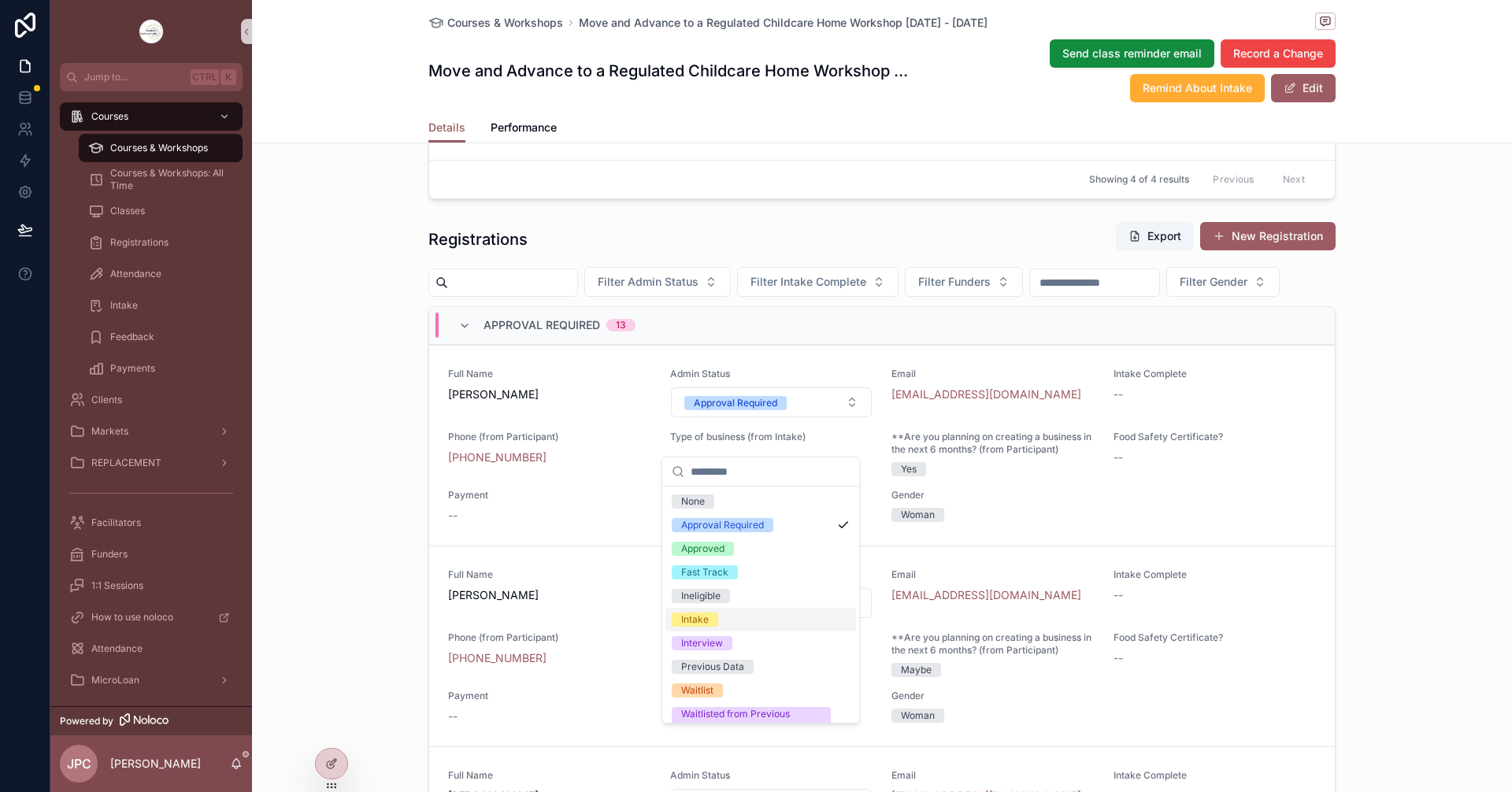
click at [698, 620] on div "Intake" at bounding box center [695, 620] width 27 height 14
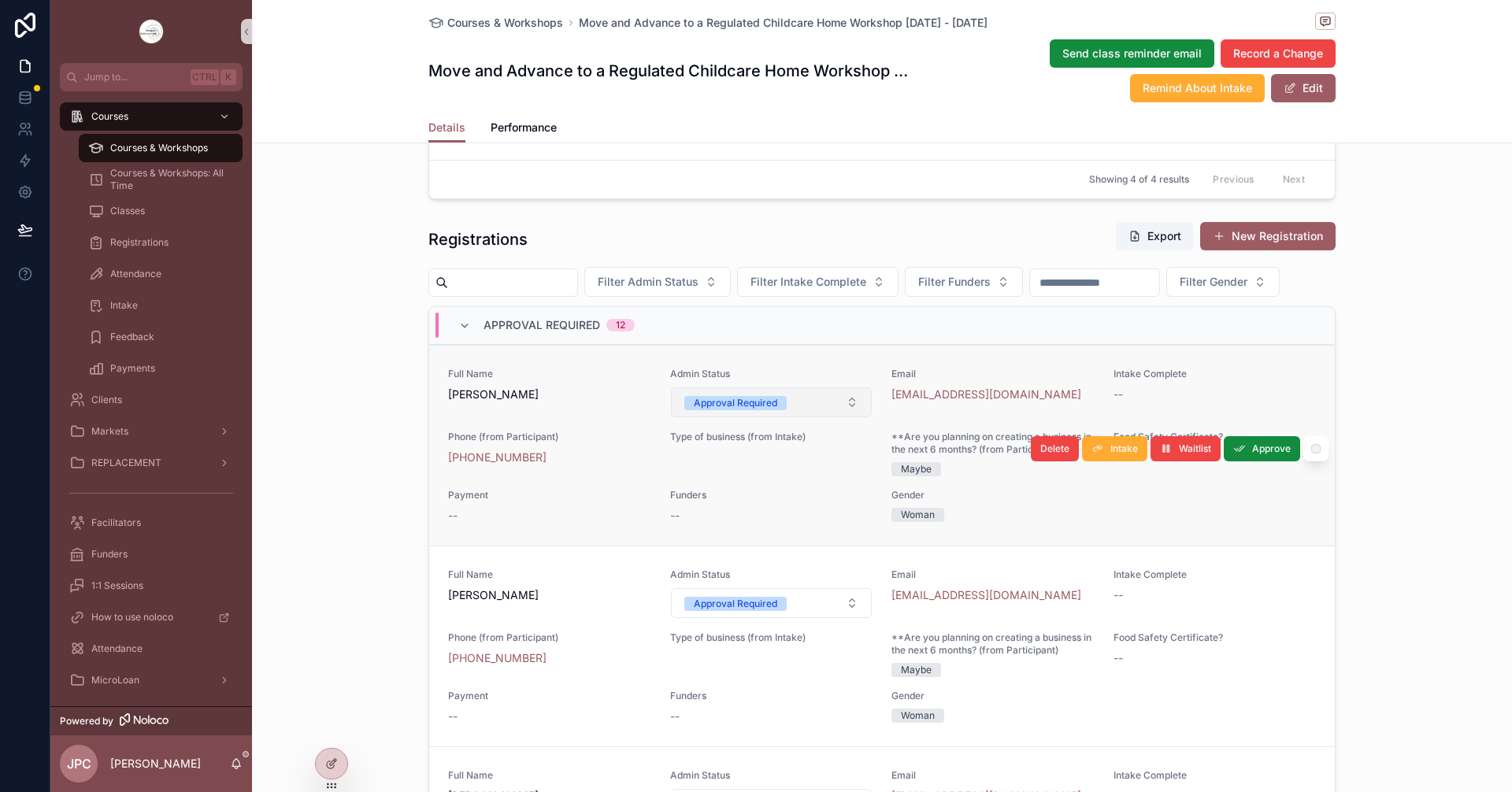
click at [819, 417] on button "Approval Required" at bounding box center [771, 402] width 202 height 30
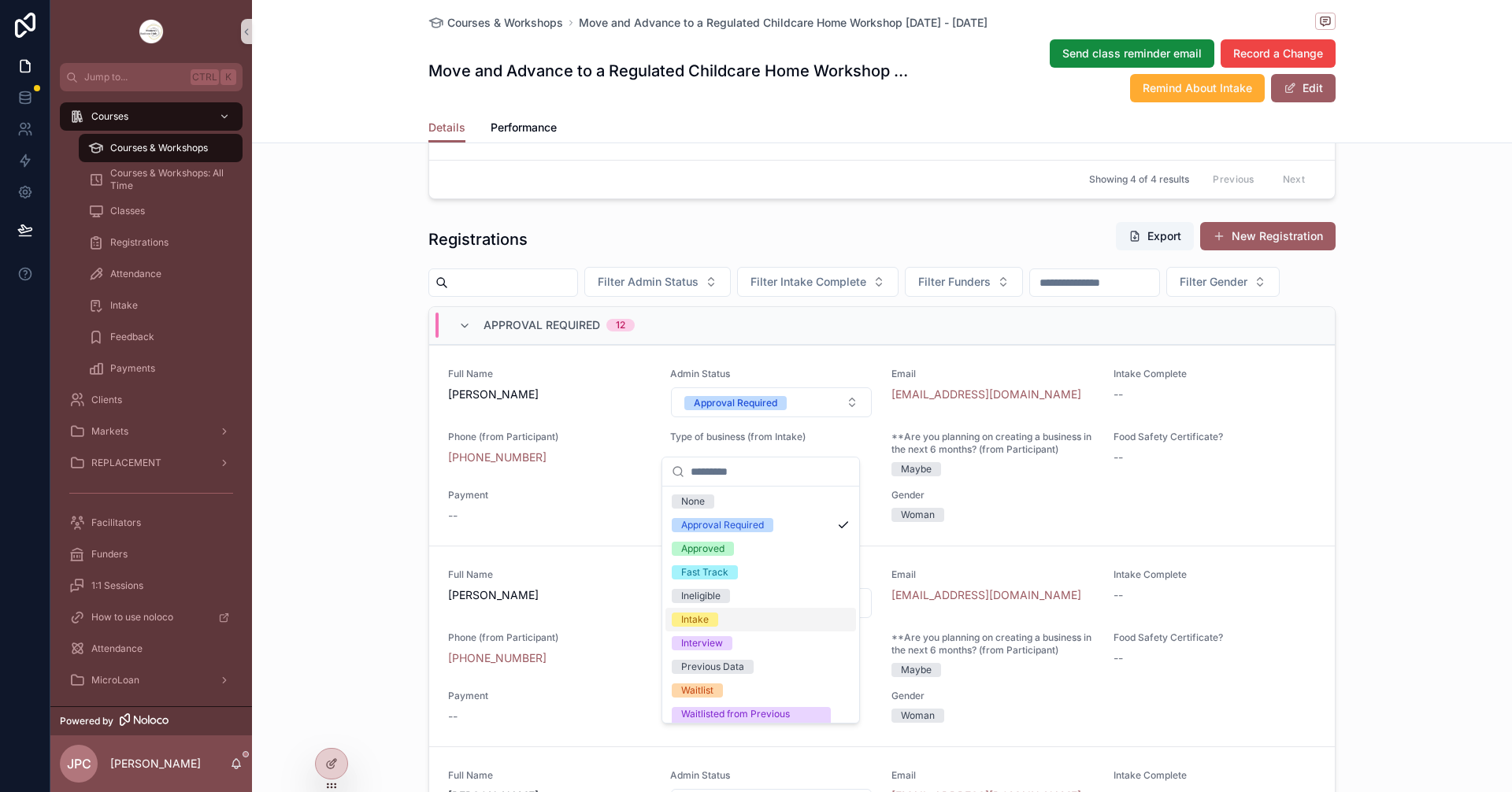
click at [694, 618] on div "Intake" at bounding box center [695, 620] width 27 height 14
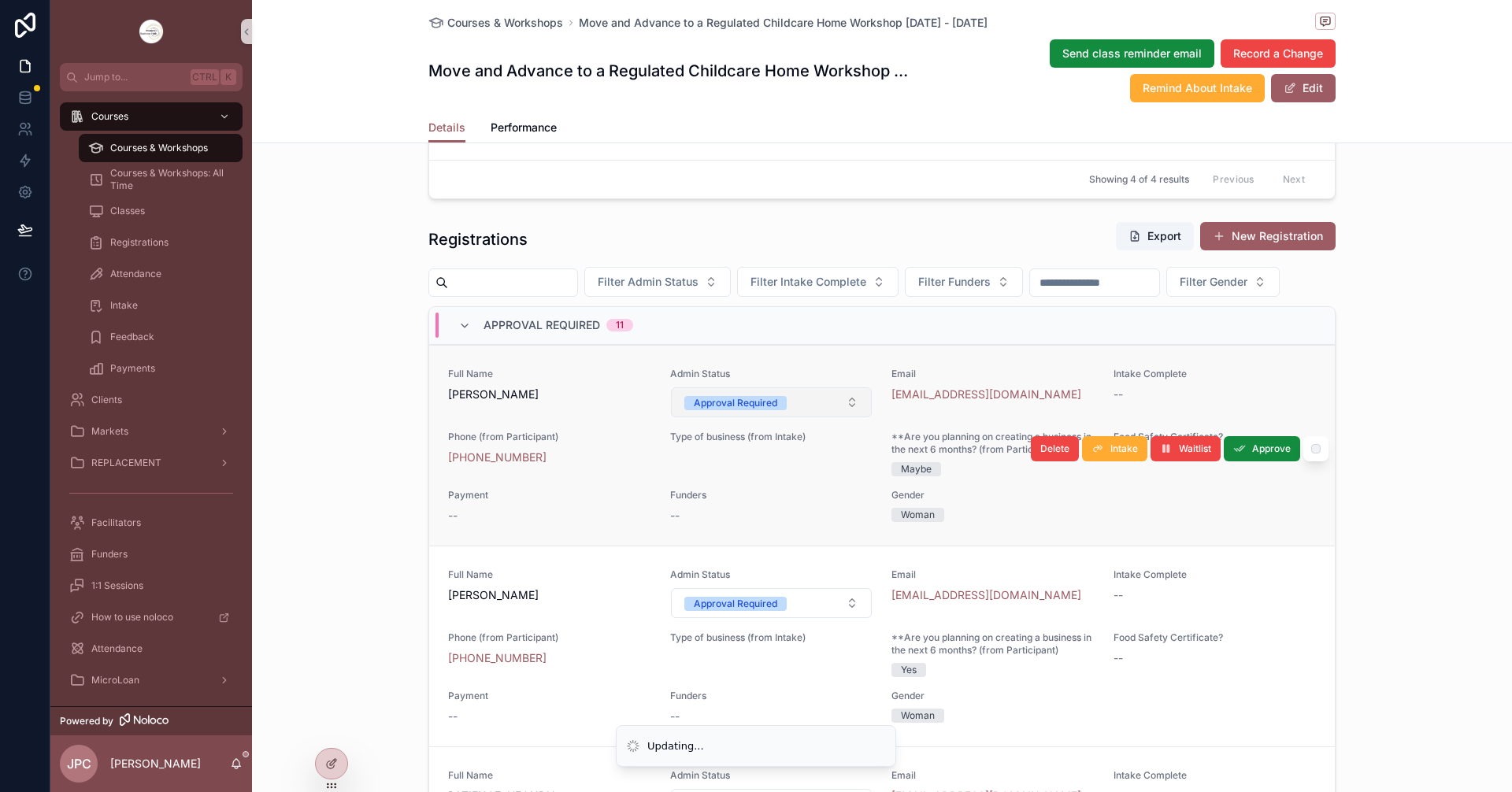
click at [816, 417] on button "Approval Required" at bounding box center [771, 402] width 202 height 30
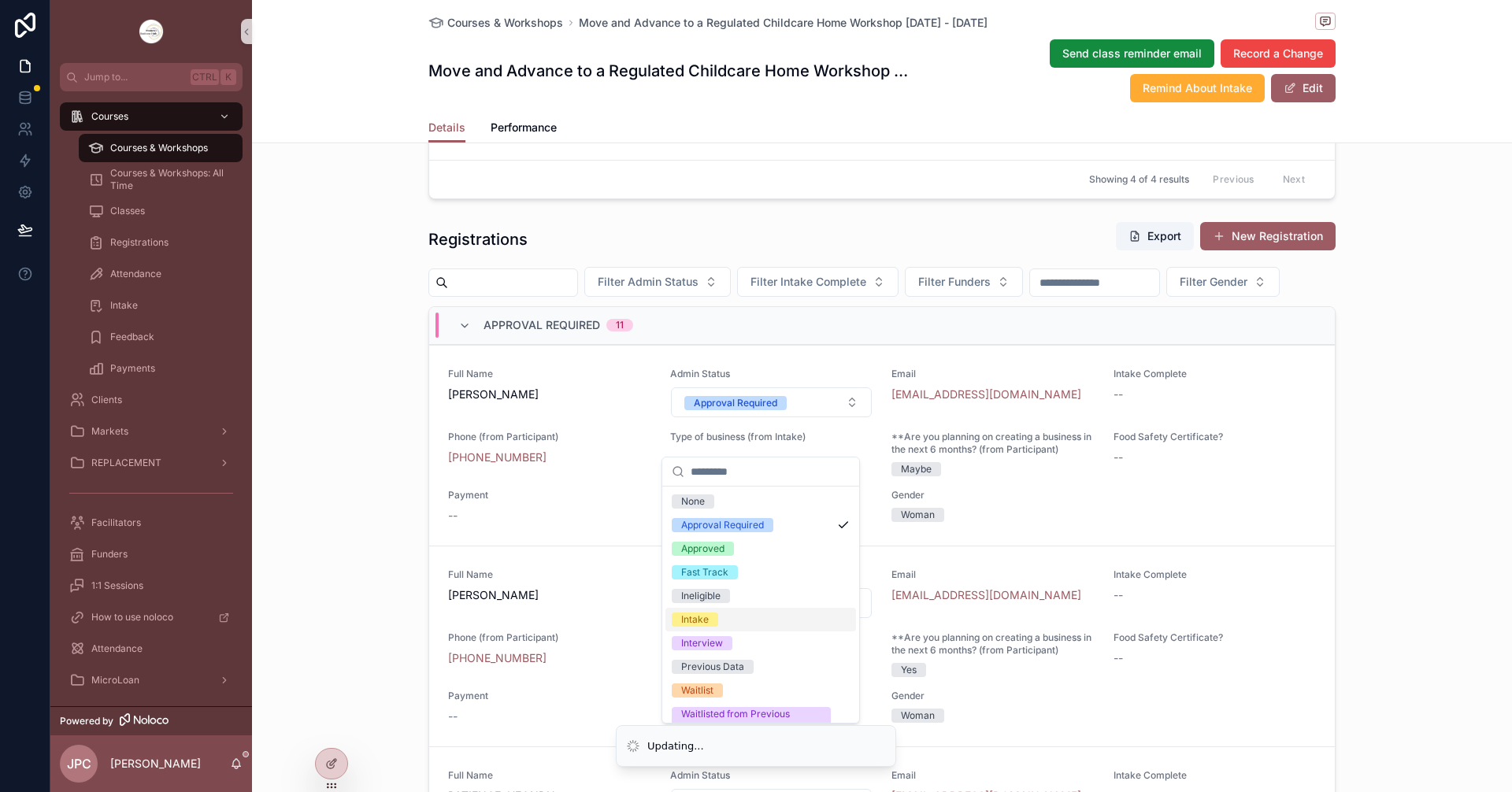
click at [707, 623] on div "Intake" at bounding box center [695, 620] width 27 height 14
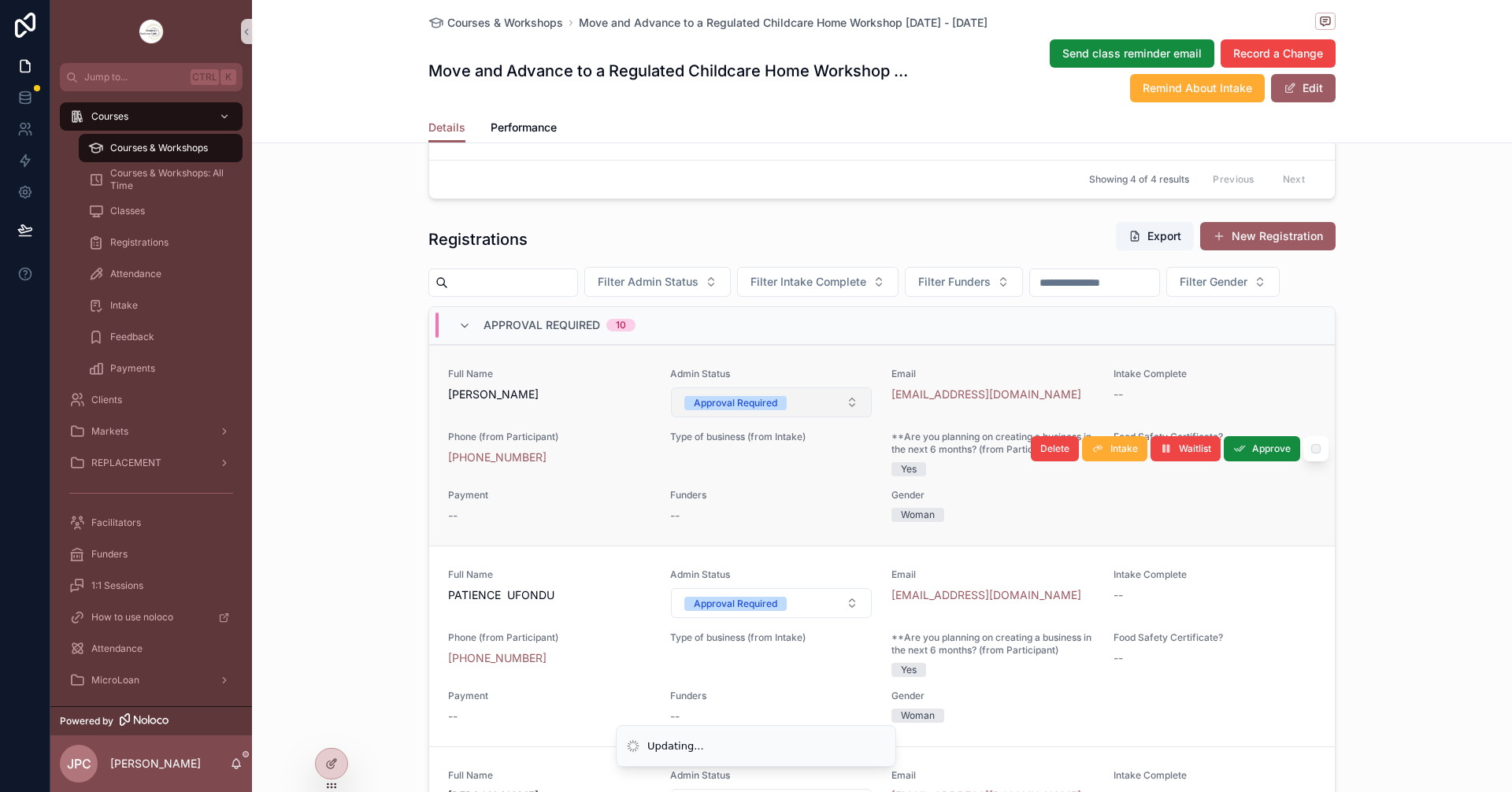
click at [777, 417] on button "Approval Required" at bounding box center [771, 402] width 202 height 30
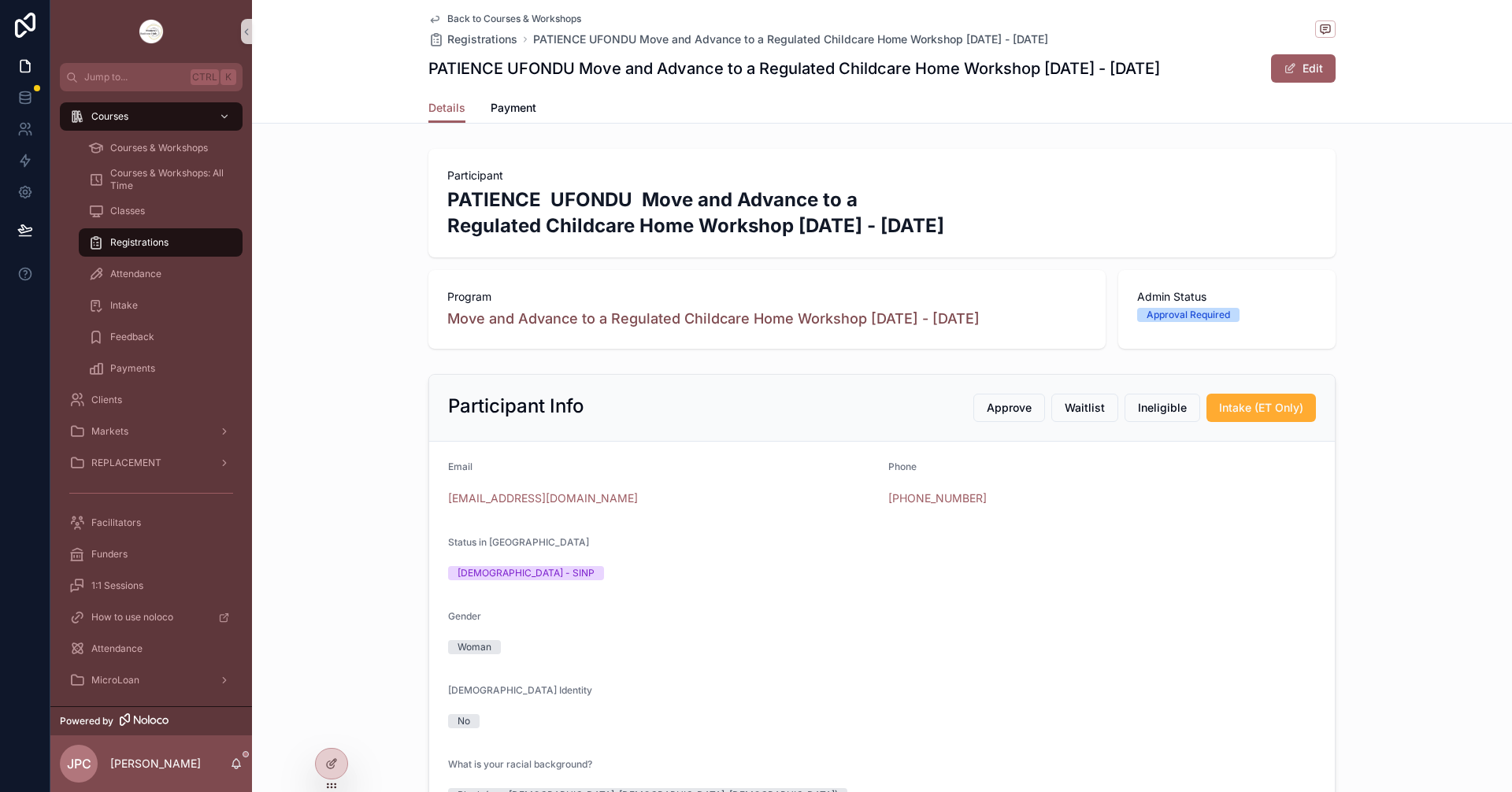
click at [493, 22] on span "Back to Courses & Workshops" at bounding box center [514, 18] width 134 height 12
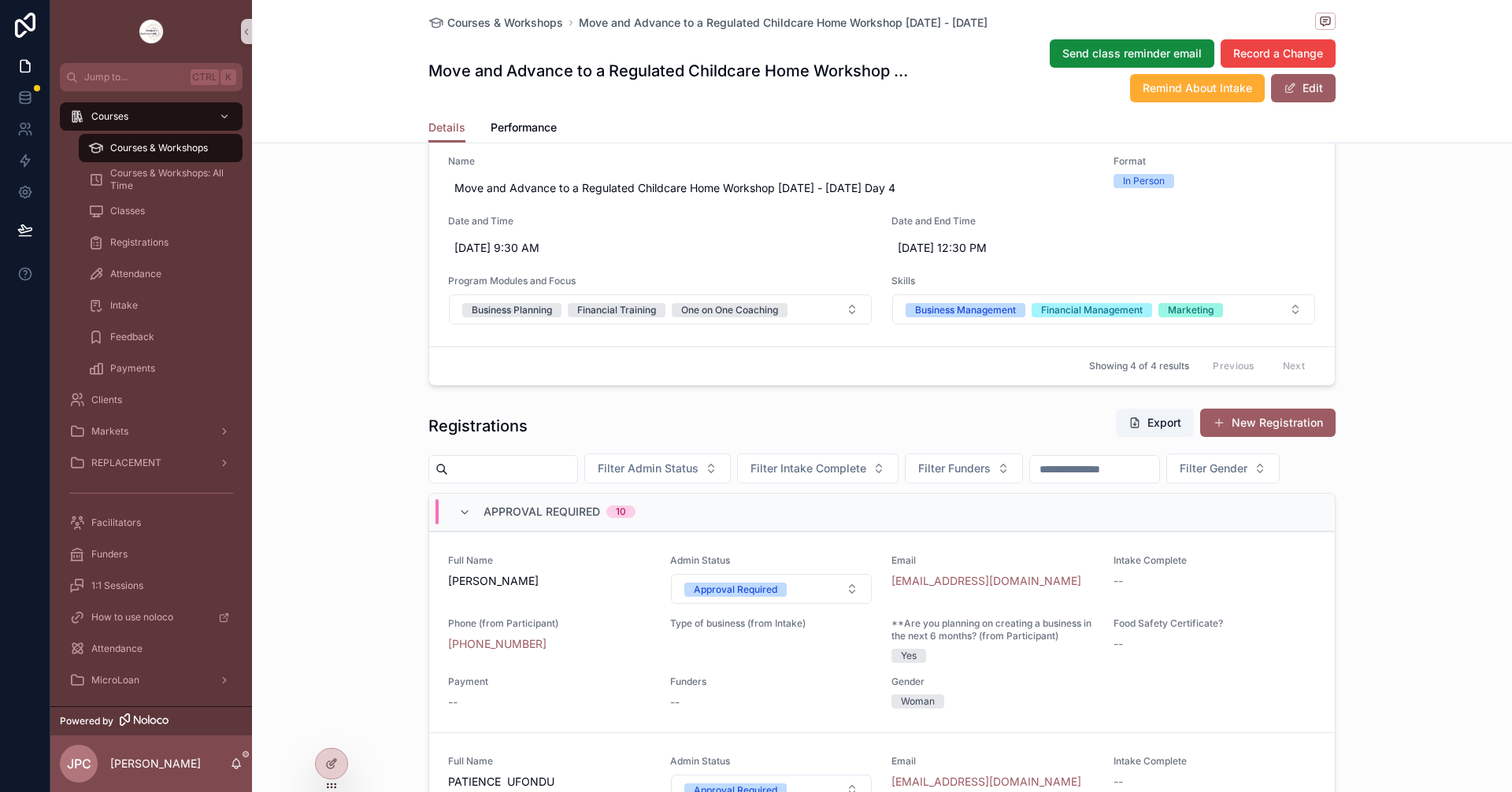
scroll to position [1181, 0]
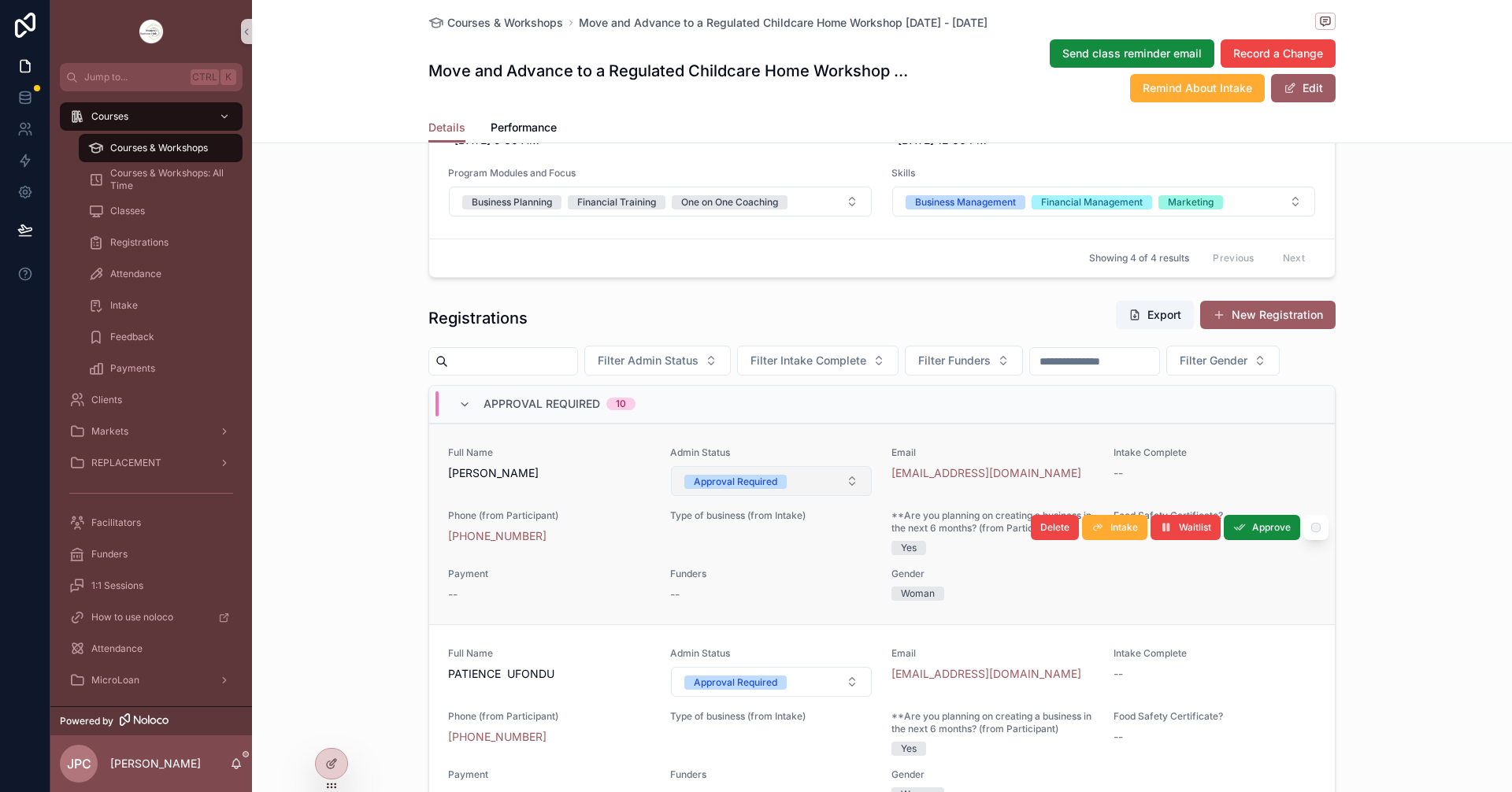
click at [737, 489] on div "Approval Required" at bounding box center [735, 482] width 83 height 14
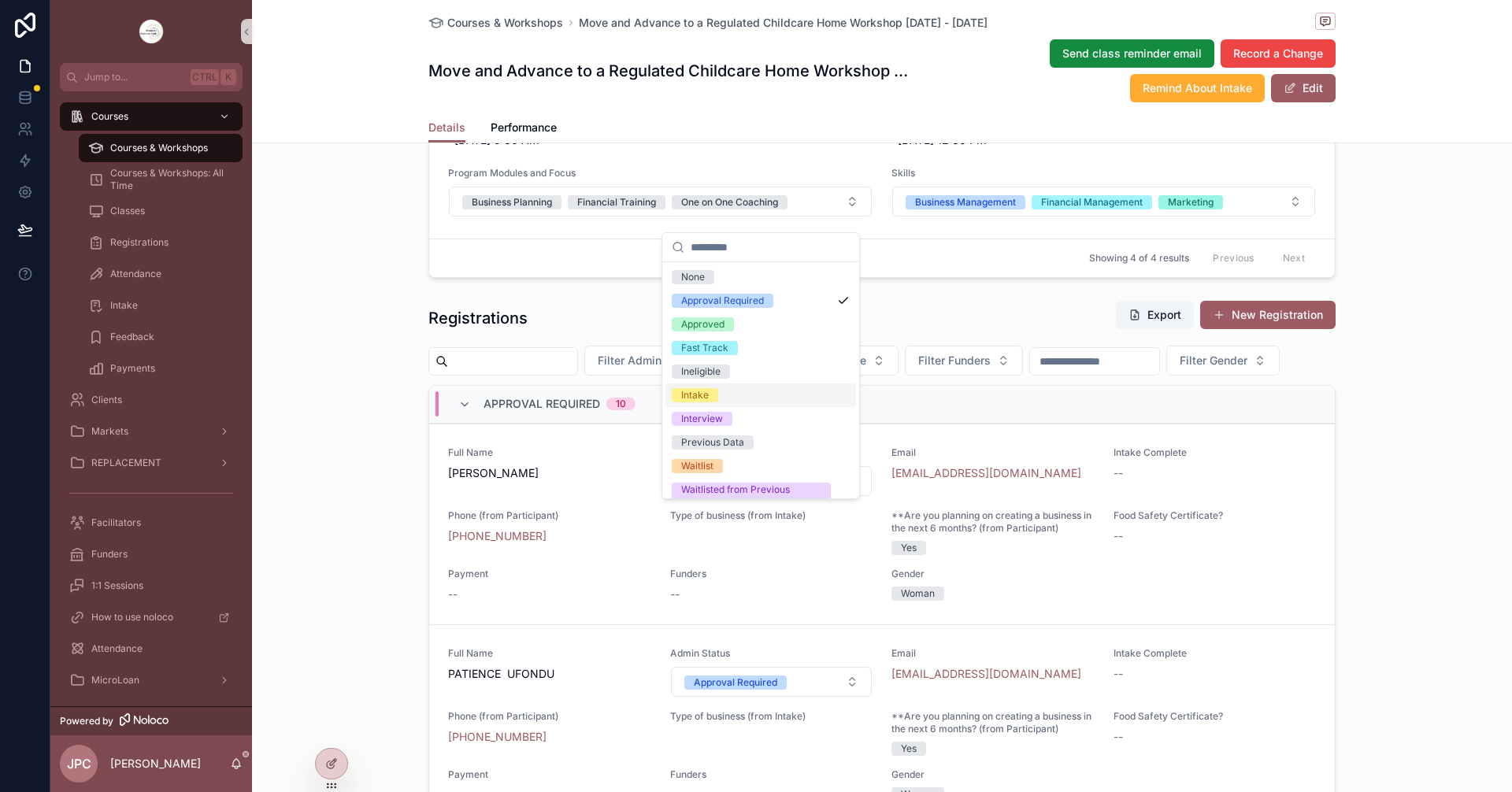
click at [701, 392] on div "Intake" at bounding box center [695, 395] width 27 height 14
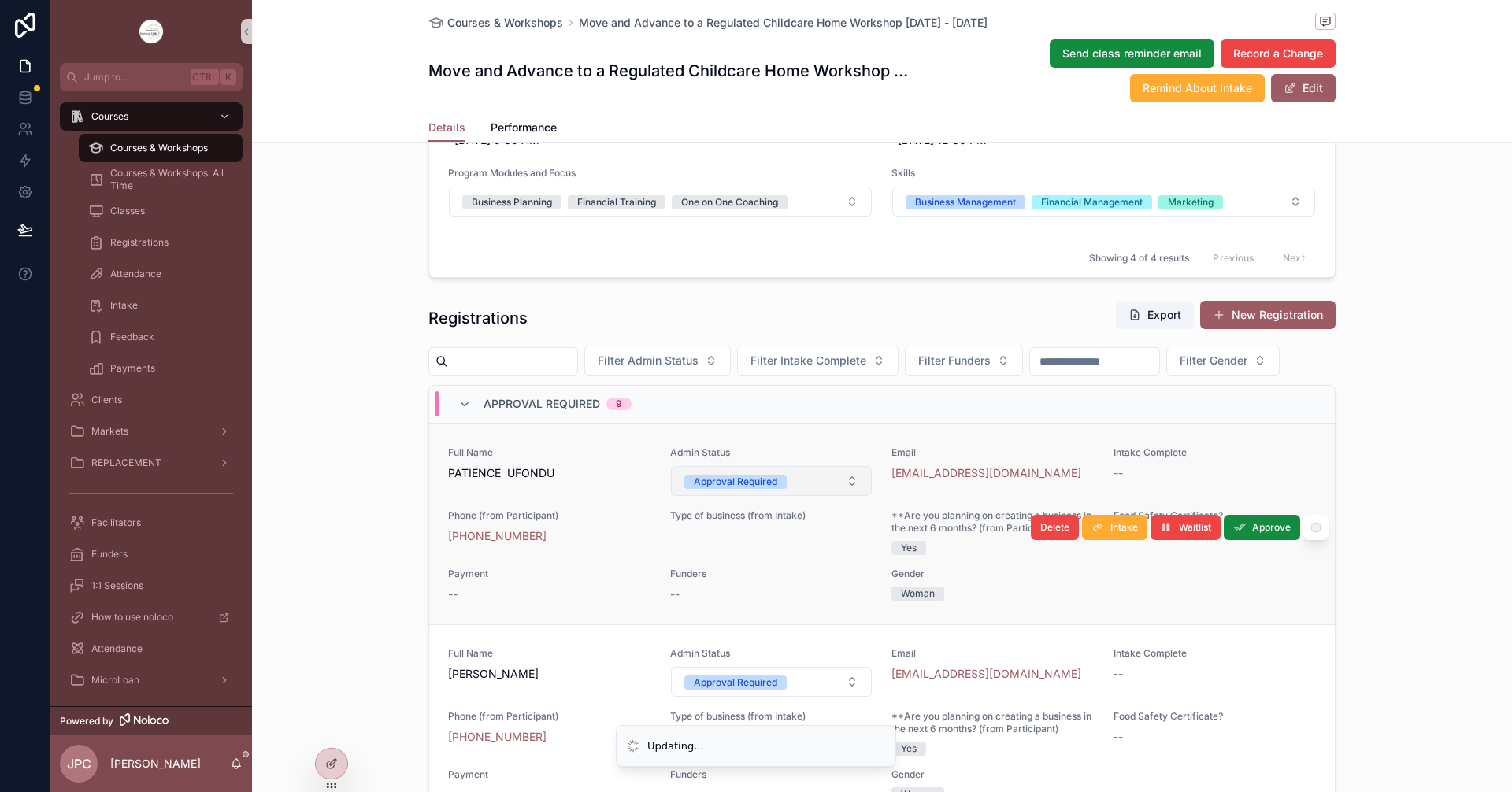
click at [745, 489] on div "Approval Required" at bounding box center [735, 482] width 83 height 14
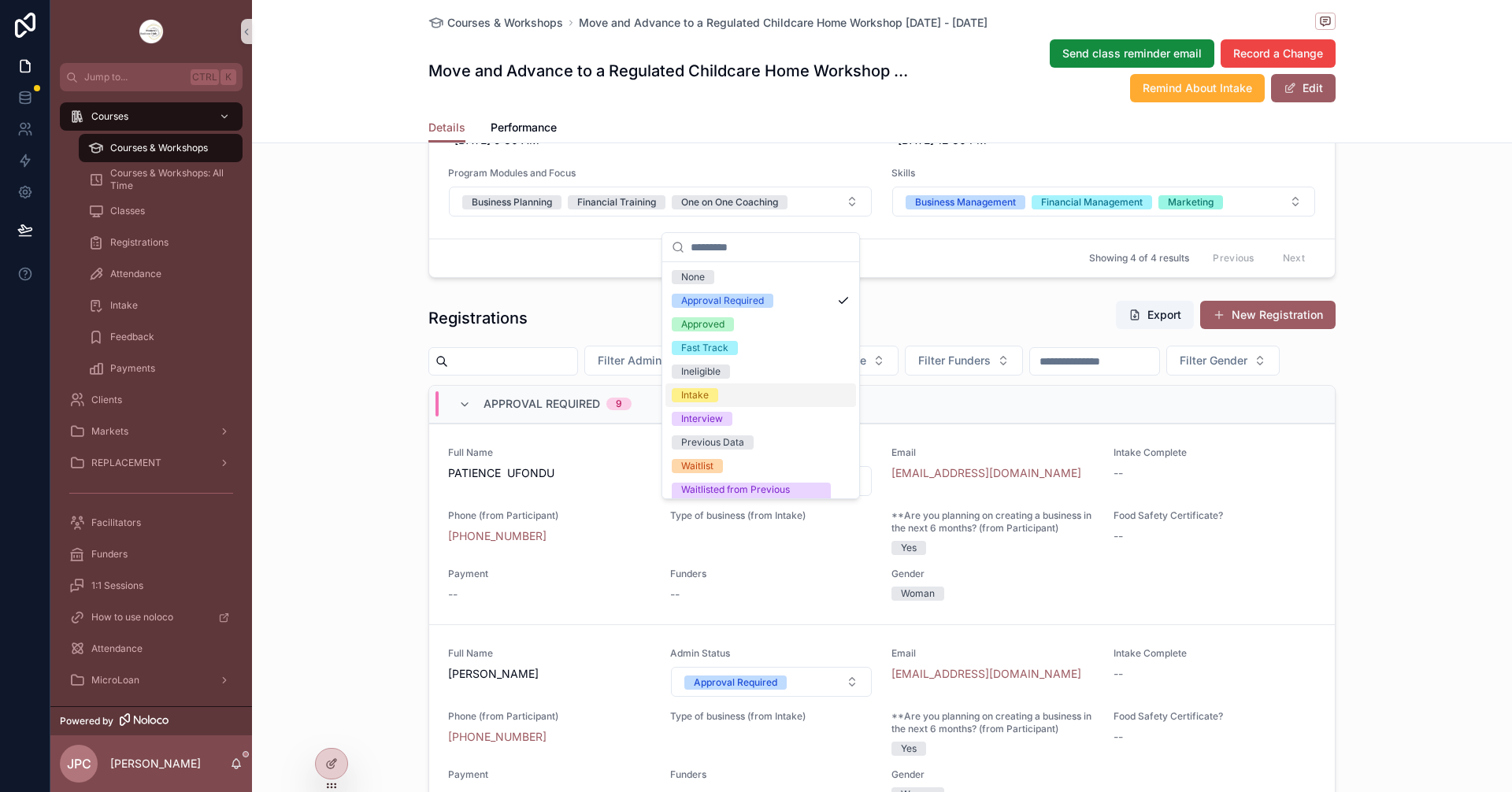
click at [695, 397] on div "Intake" at bounding box center [695, 395] width 27 height 14
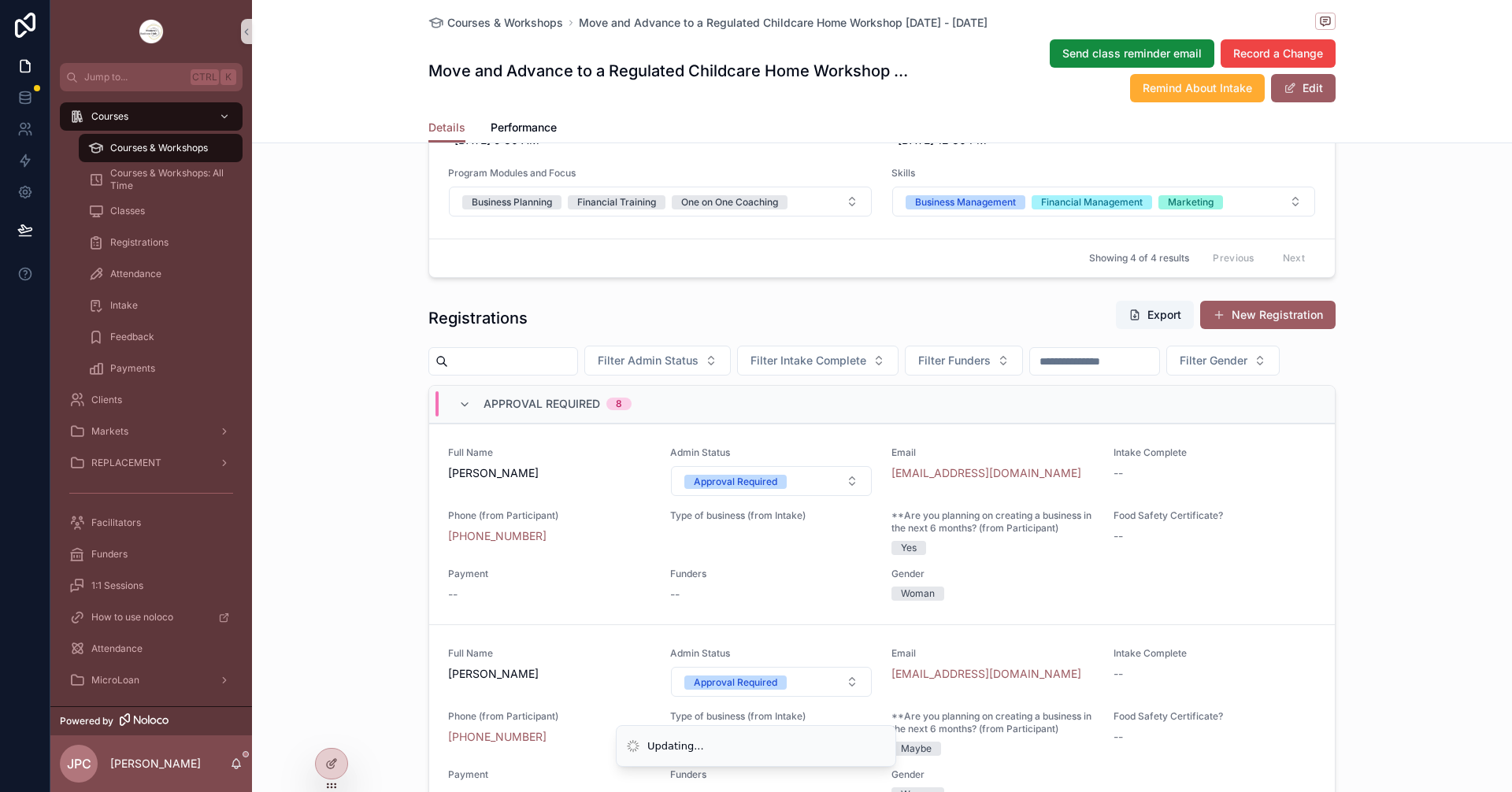
click at [728, 489] on div "Approval Required" at bounding box center [735, 482] width 83 height 14
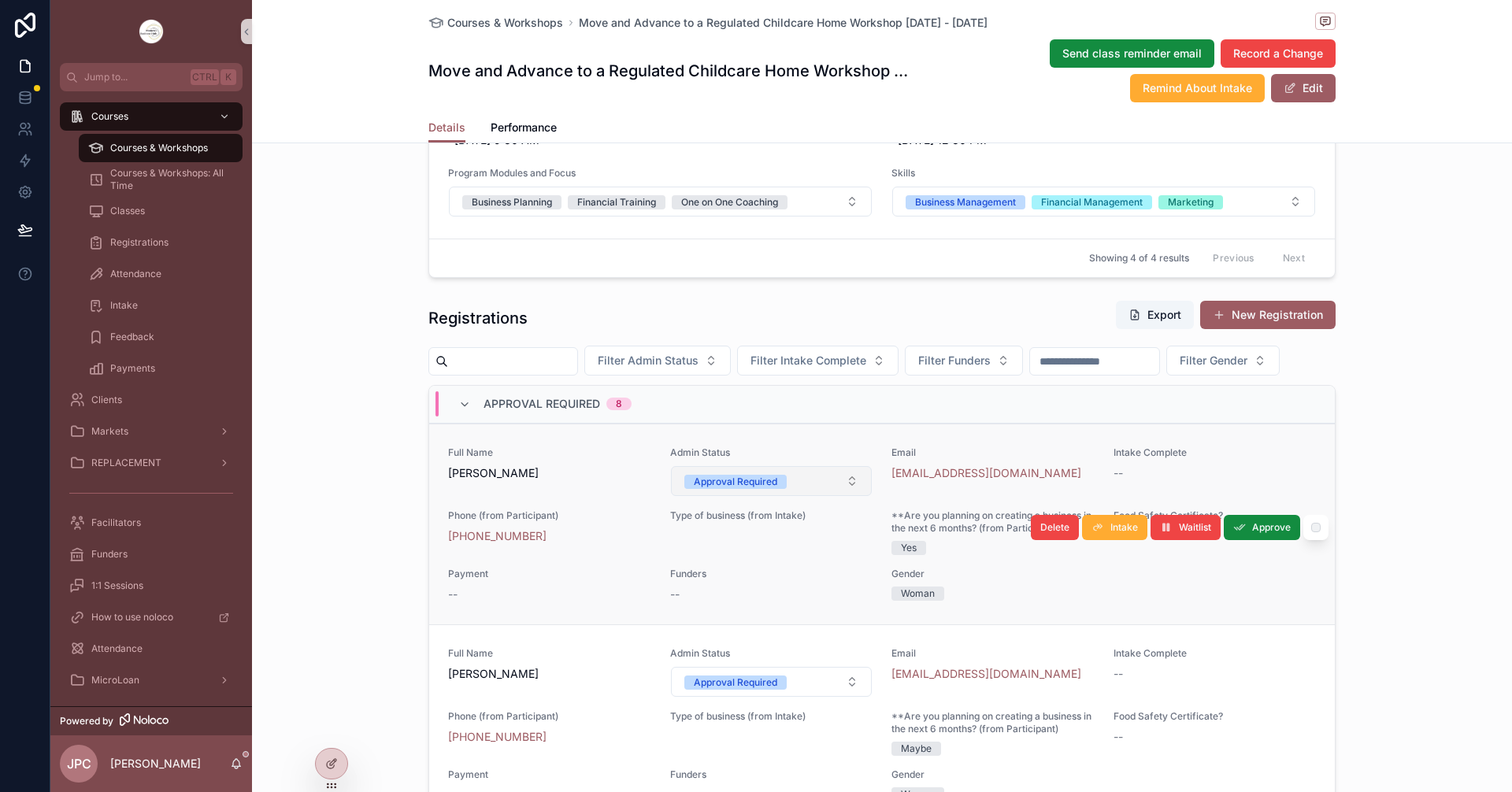
click at [711, 489] on div "Approval Required" at bounding box center [735, 482] width 83 height 14
click at [706, 496] on button "Approval Required" at bounding box center [771, 481] width 202 height 30
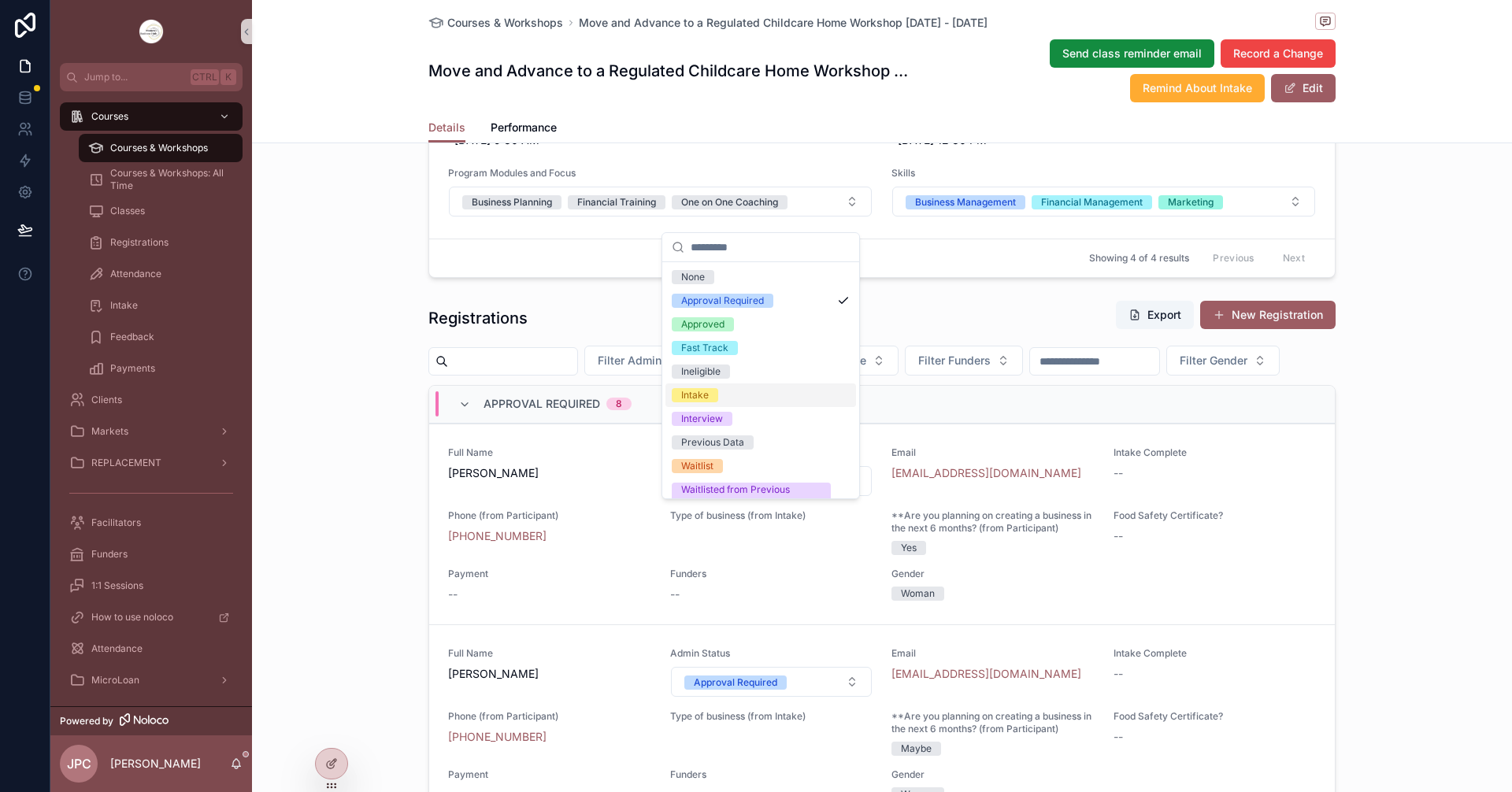
click at [690, 400] on div "Intake" at bounding box center [695, 395] width 27 height 14
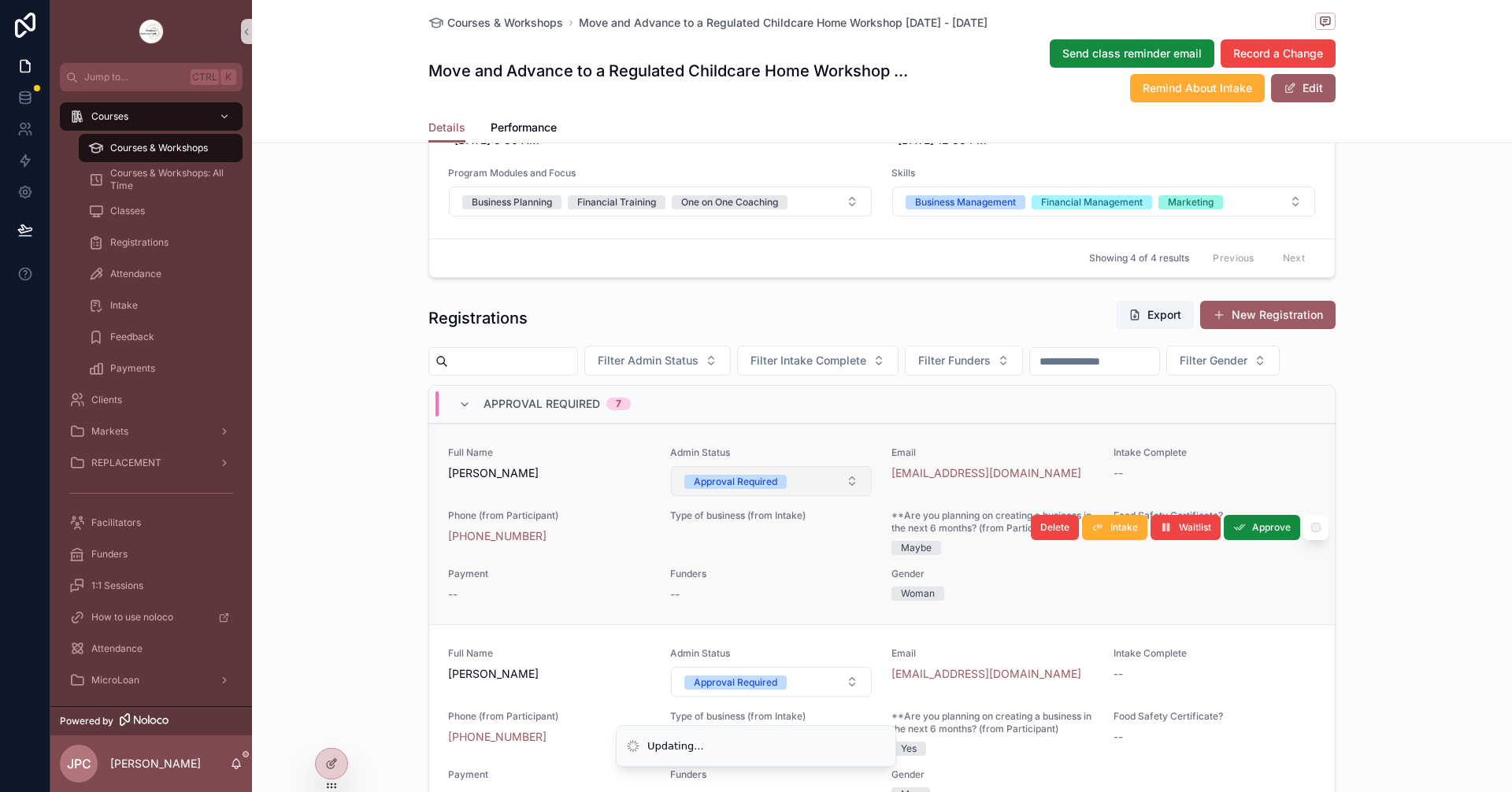
drag, startPoint x: 690, startPoint y: 400, endPoint x: 727, endPoint y: 515, distance: 120.8
click at [727, 489] on div "Approval Required" at bounding box center [735, 482] width 83 height 14
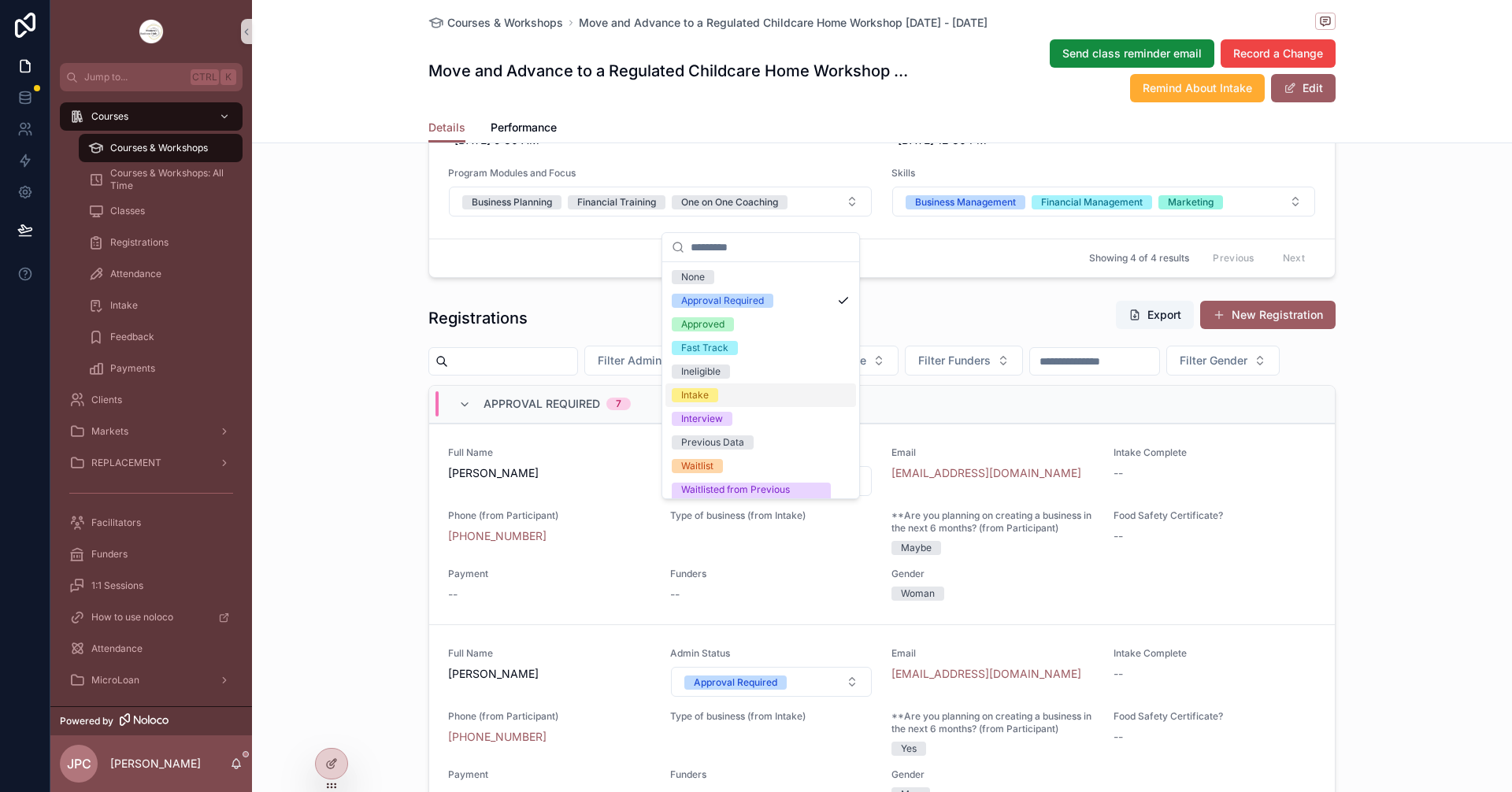
click at [697, 396] on div "Intake" at bounding box center [695, 395] width 27 height 14
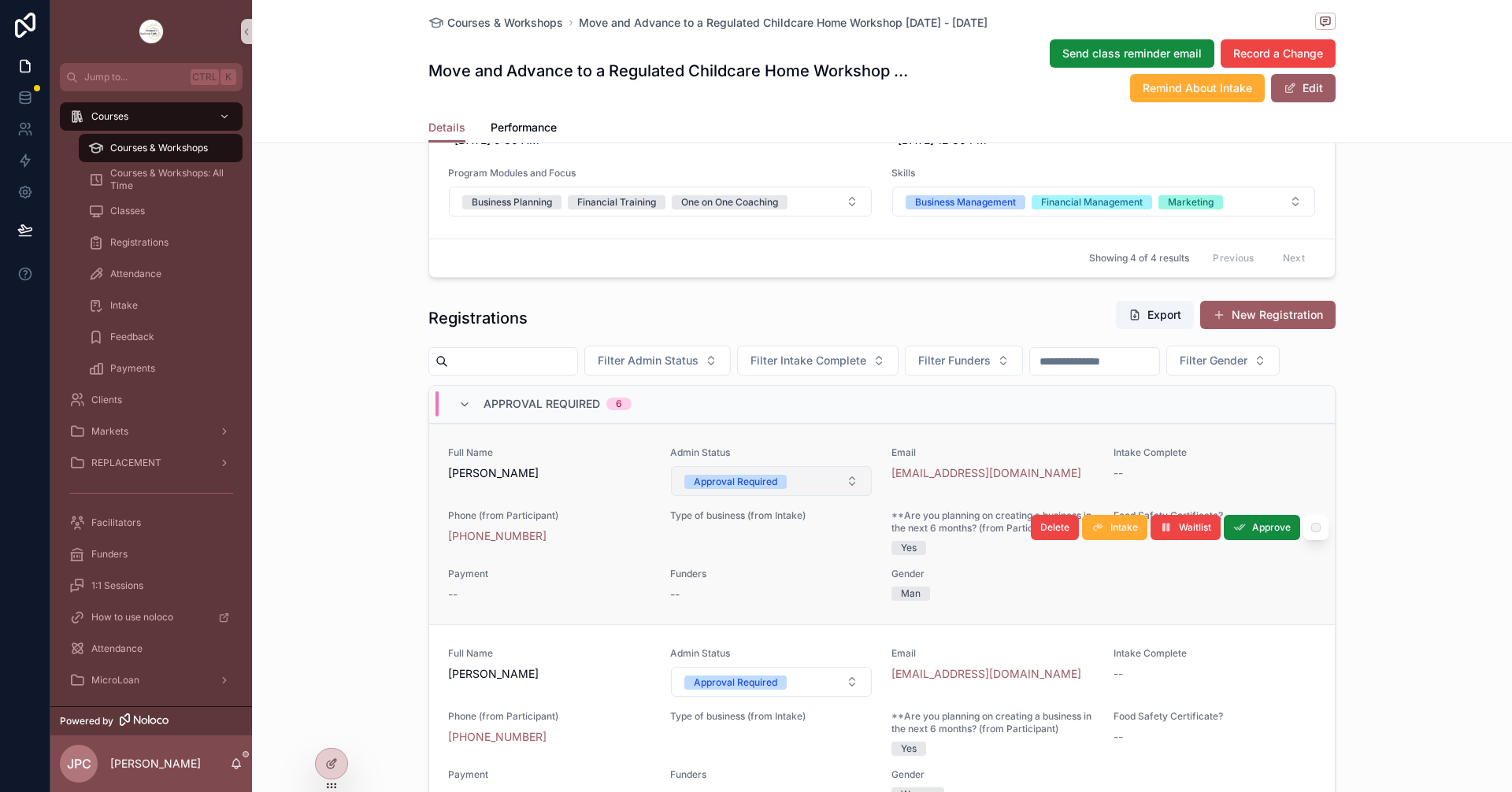
click at [731, 489] on div "Approval Required" at bounding box center [735, 482] width 83 height 14
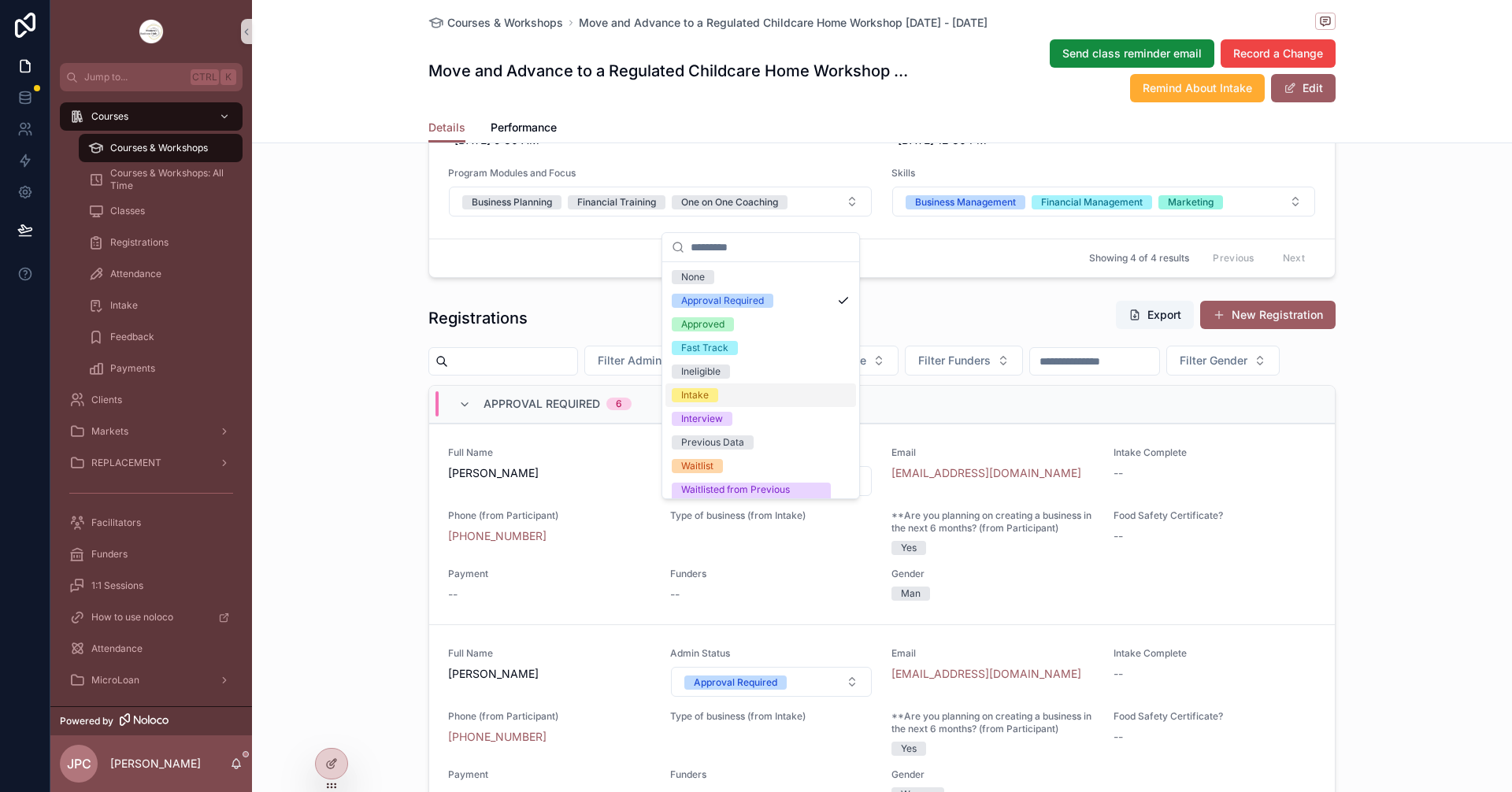
click at [701, 398] on div "Intake" at bounding box center [695, 395] width 27 height 14
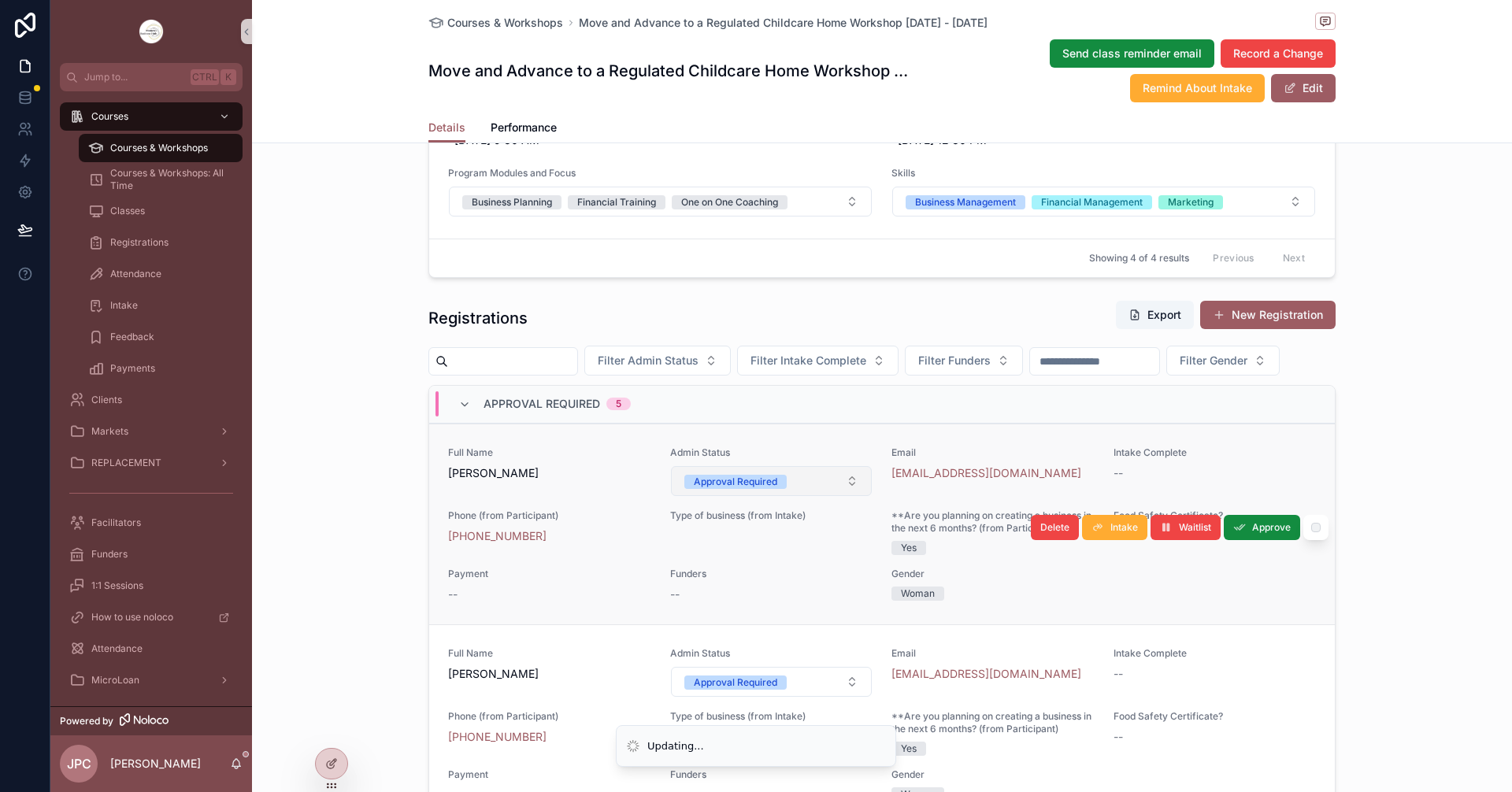
click at [740, 489] on div "Approval Required" at bounding box center [735, 482] width 83 height 14
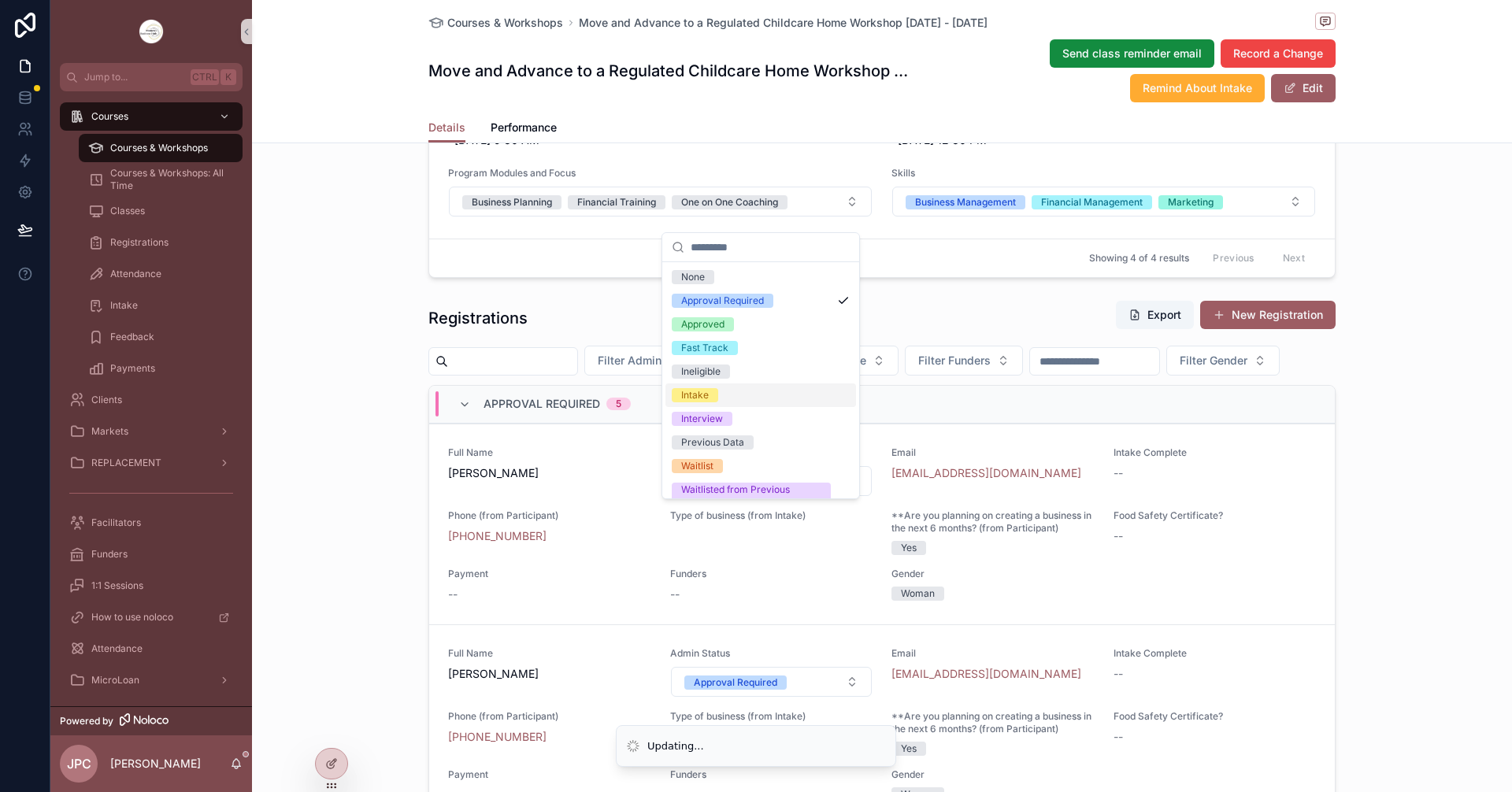
click at [700, 397] on div "Intake" at bounding box center [695, 395] width 27 height 14
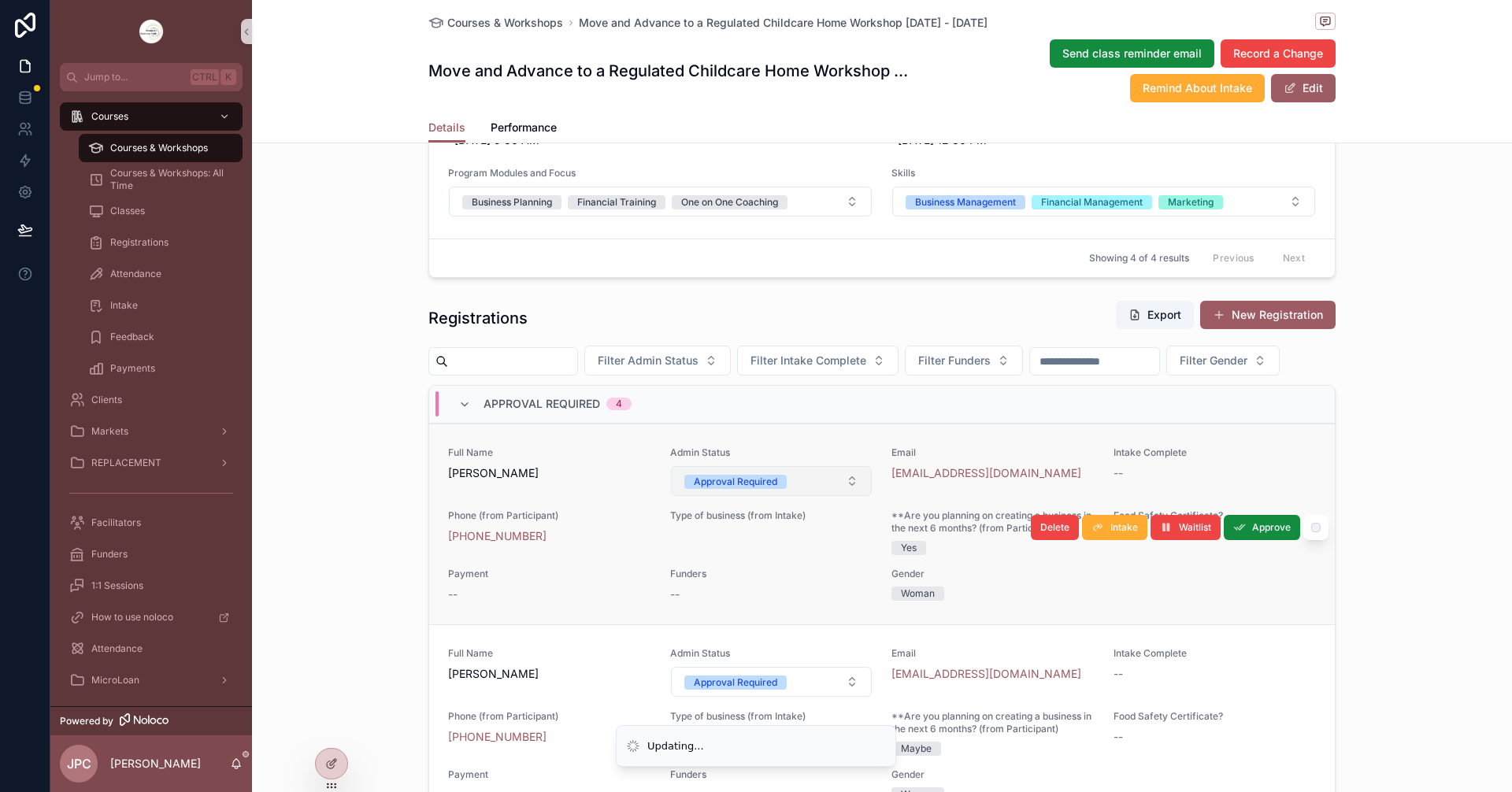
click at [719, 489] on div "Approval Required" at bounding box center [735, 482] width 83 height 14
click at [716, 489] on div "Approval Required" at bounding box center [735, 482] width 83 height 14
click at [715, 489] on div "Approval Required" at bounding box center [735, 482] width 83 height 14
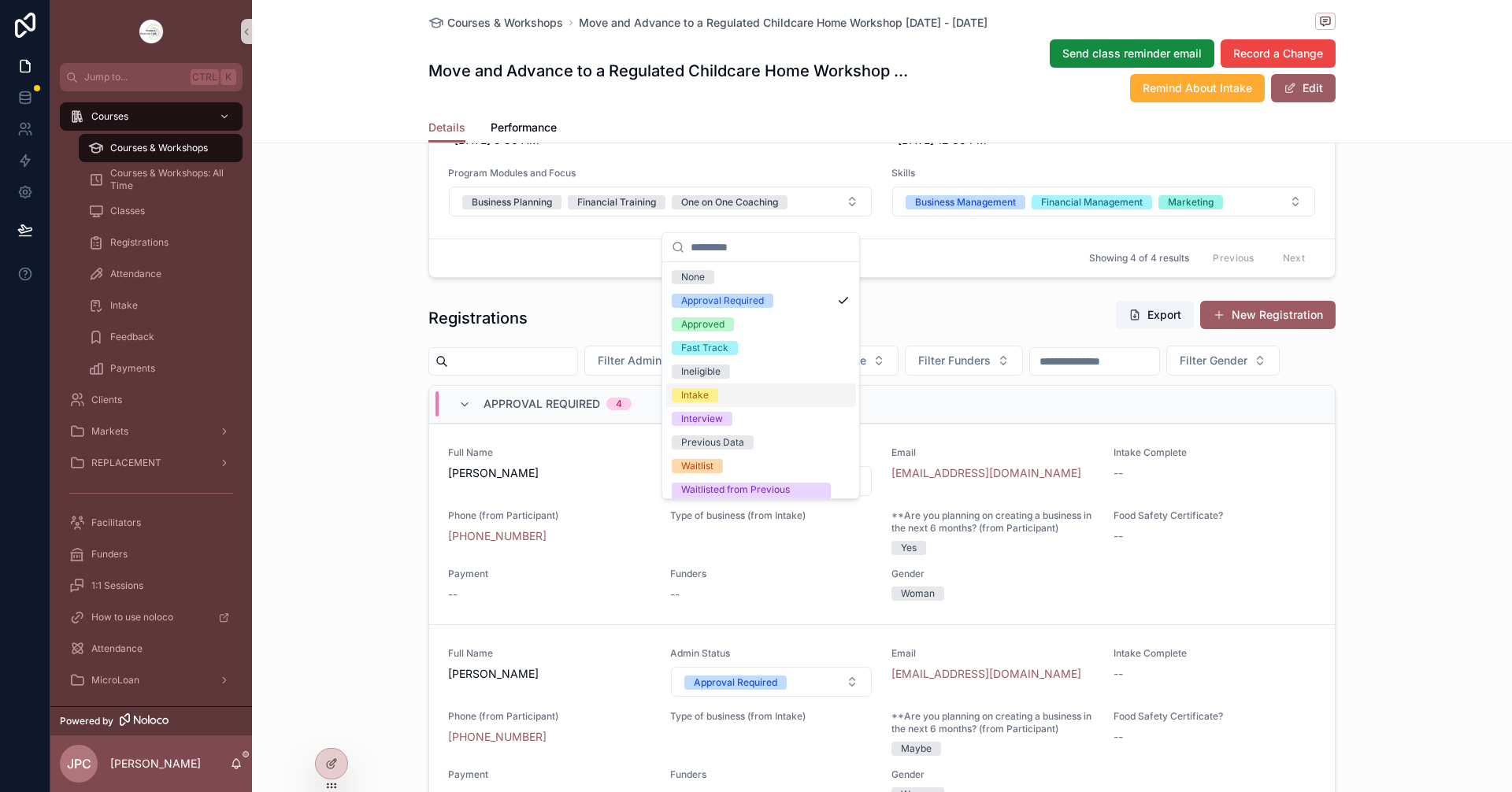
click at [701, 396] on div "Intake" at bounding box center [695, 395] width 27 height 14
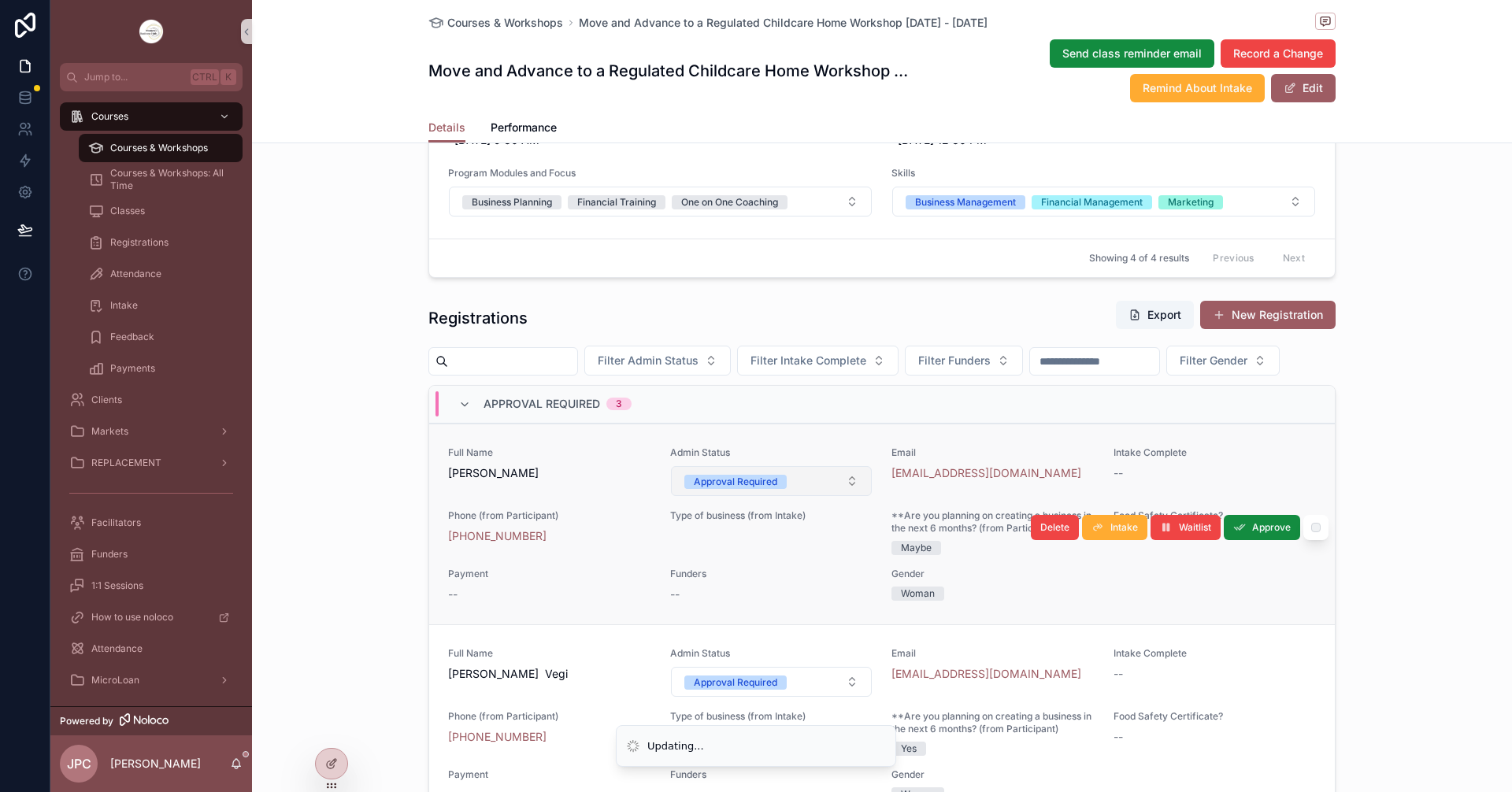
click at [733, 489] on div "Approval Required" at bounding box center [735, 482] width 83 height 14
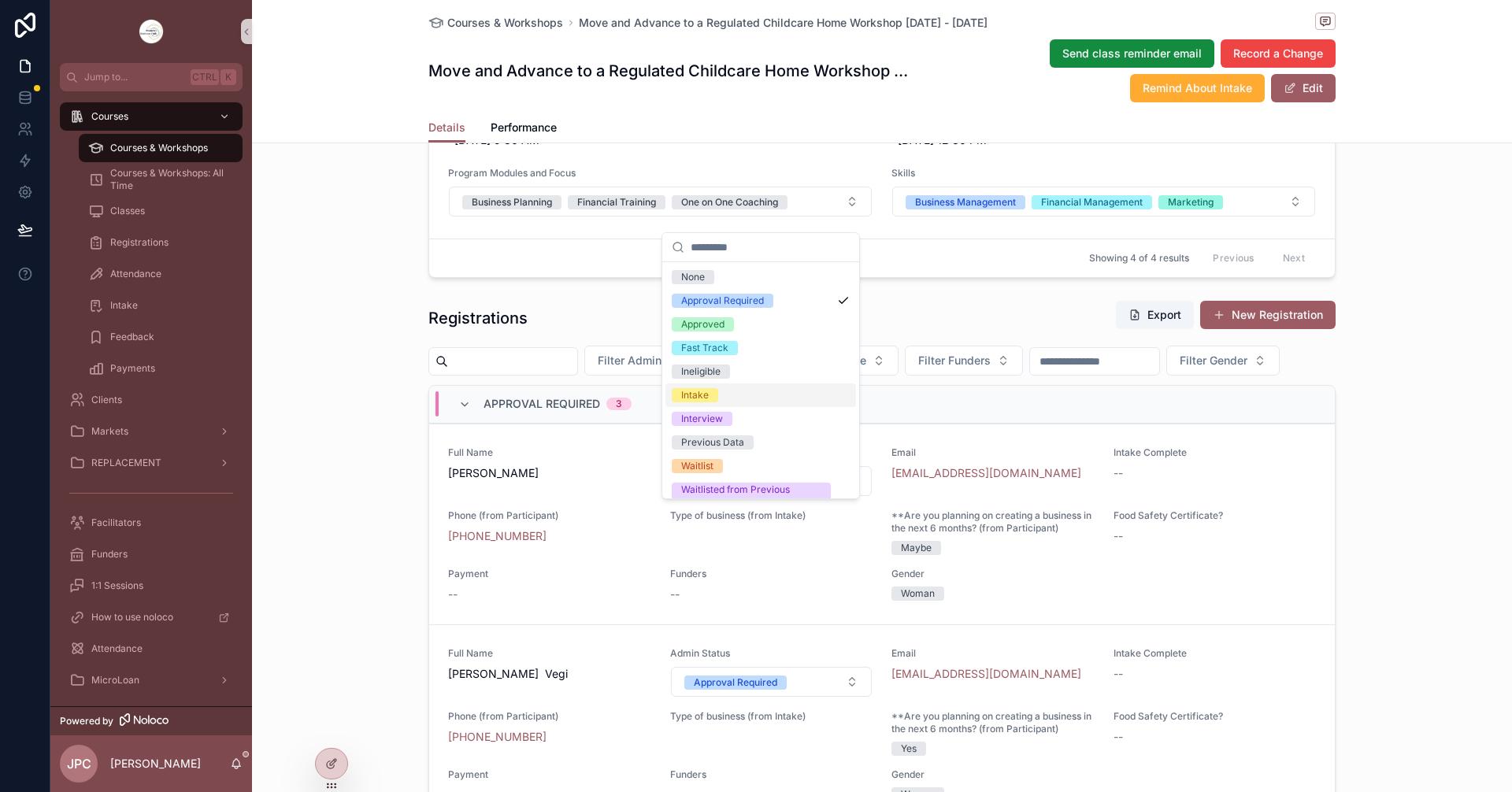
click at [696, 396] on div "Intake" at bounding box center [695, 395] width 27 height 14
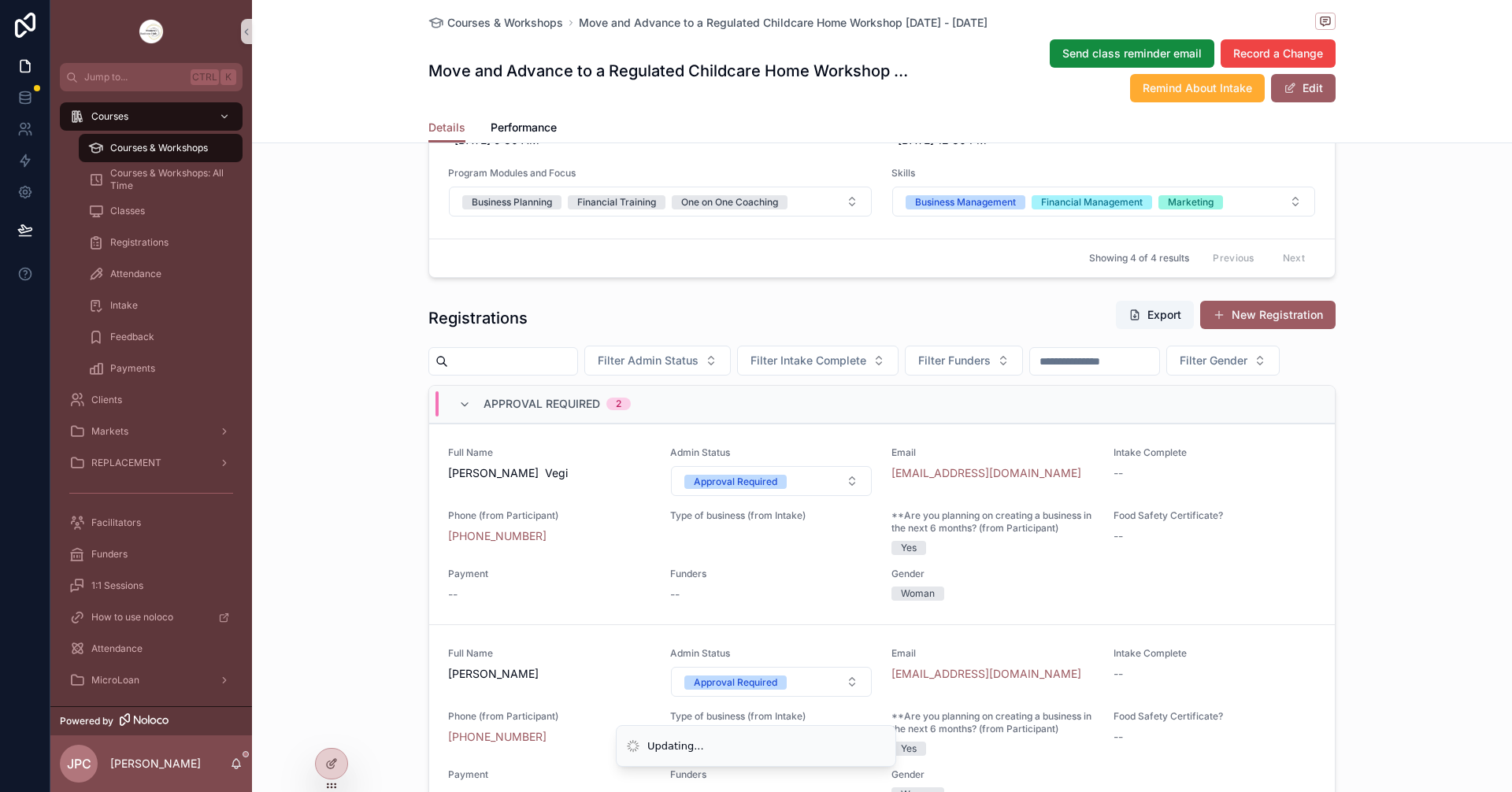
click at [732, 489] on div "Approval Required" at bounding box center [735, 482] width 83 height 14
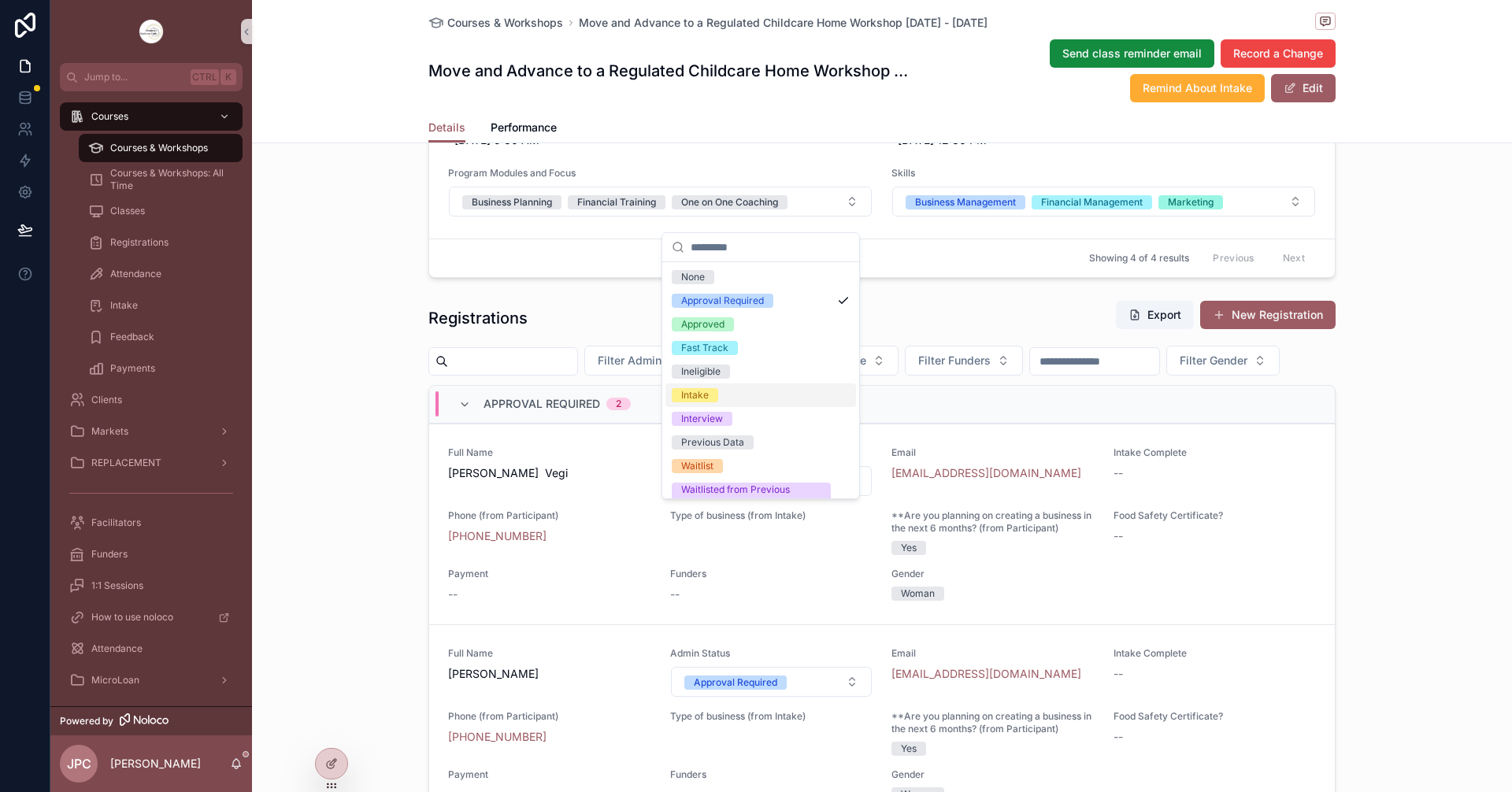
click at [700, 398] on div "Intake" at bounding box center [695, 395] width 27 height 14
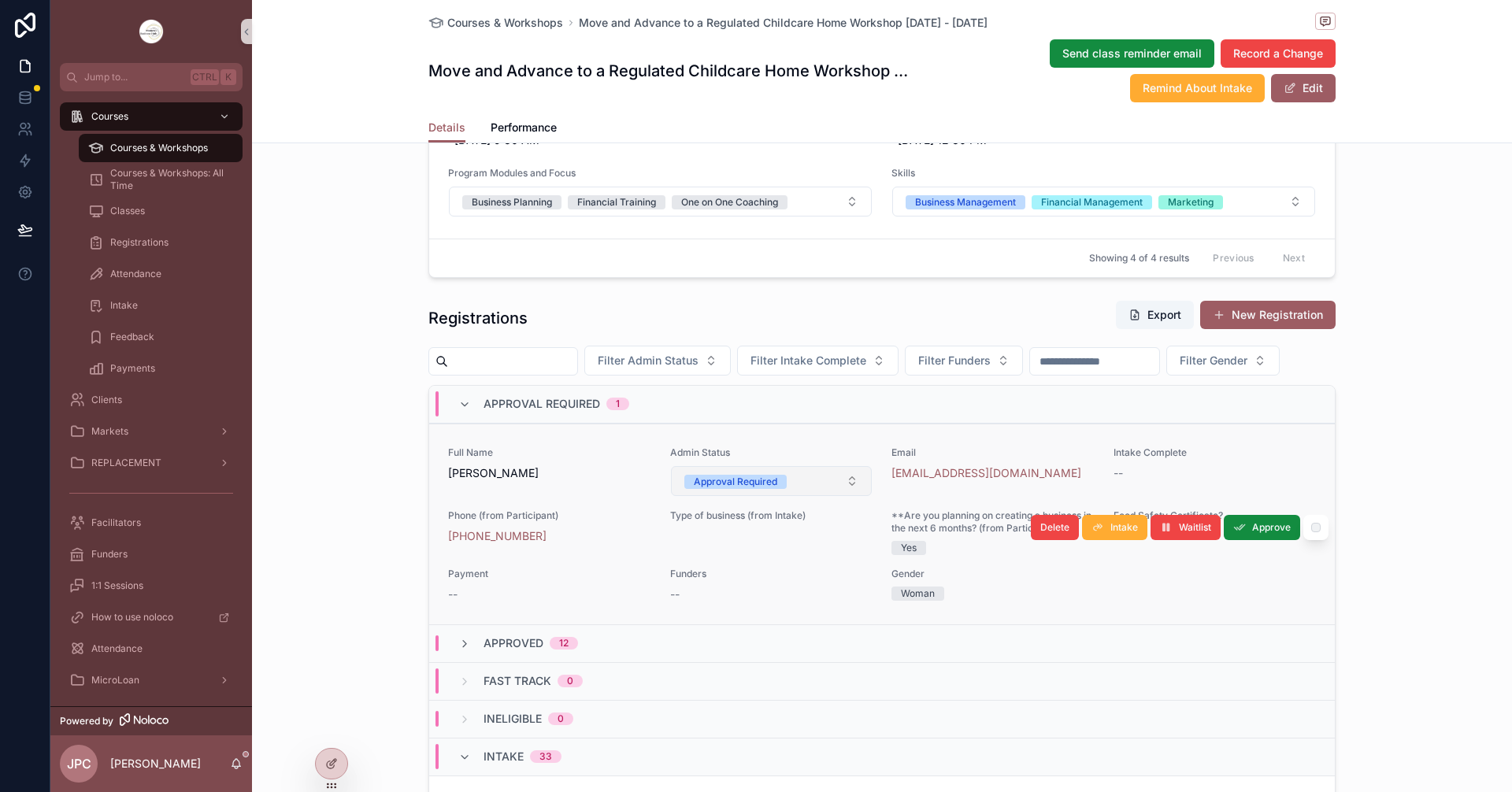
click at [724, 489] on div "Approval Required" at bounding box center [735, 482] width 83 height 14
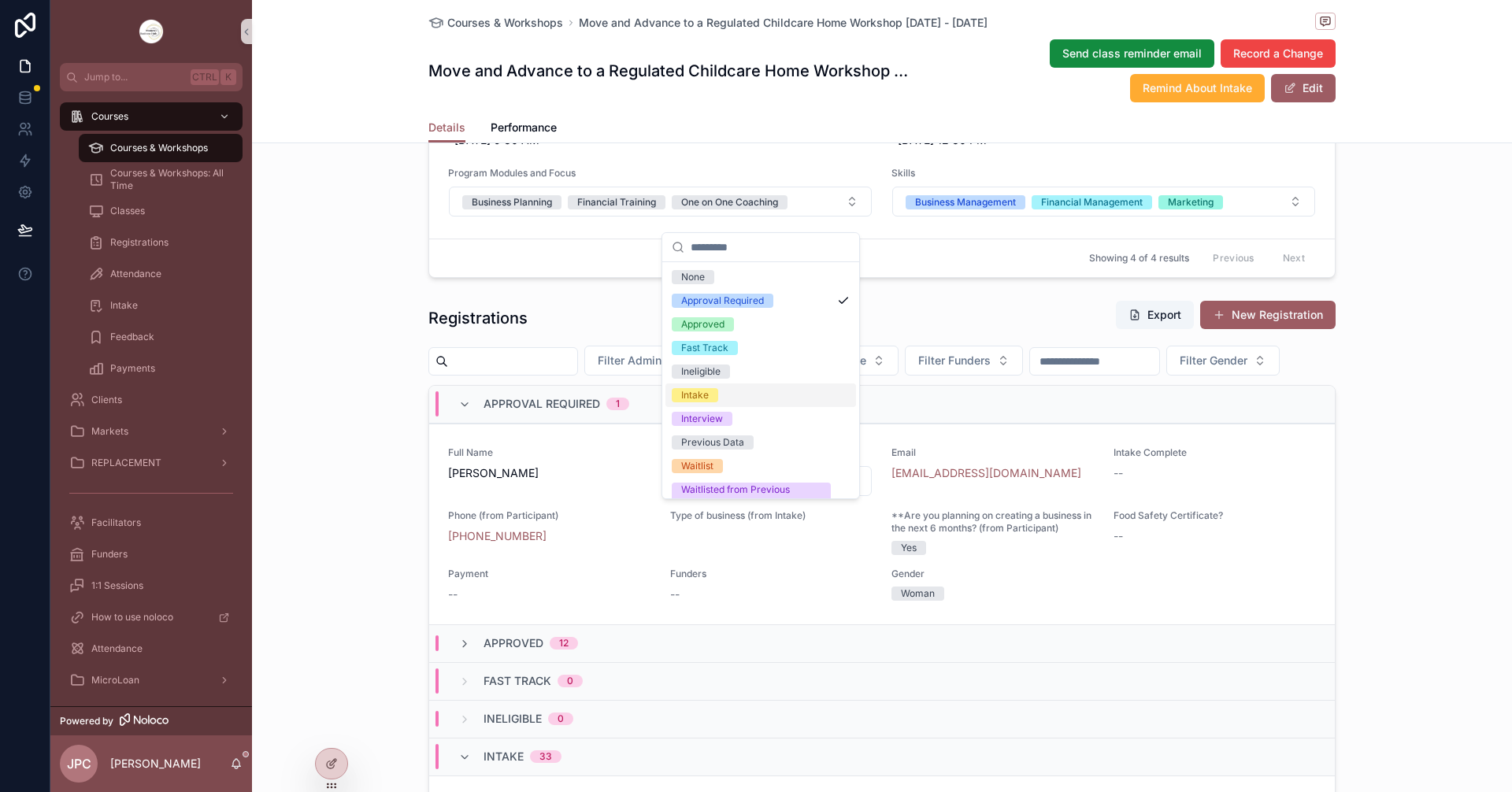
click at [697, 400] on div "Intake" at bounding box center [695, 395] width 27 height 14
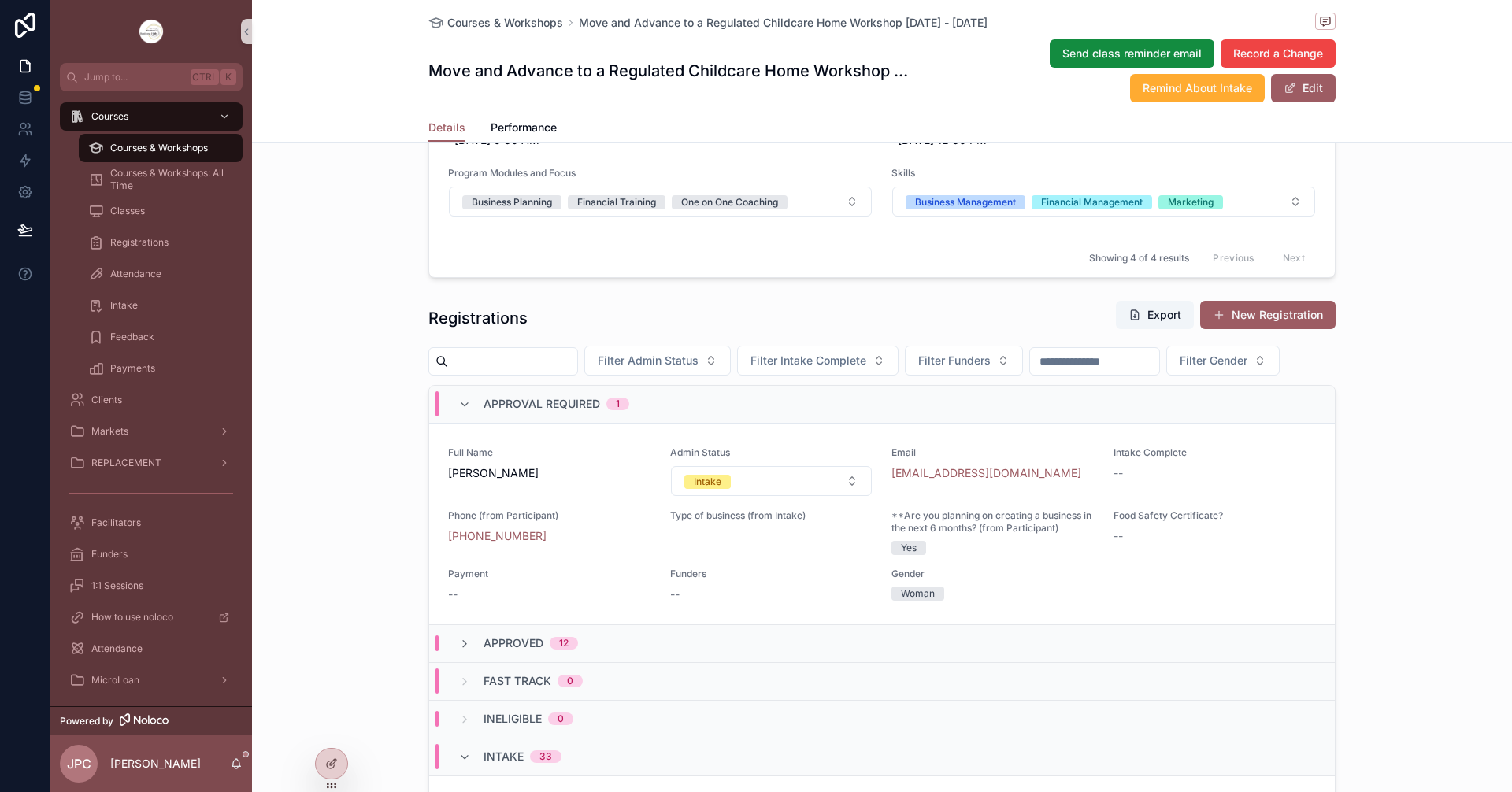
scroll to position [1496, 0]
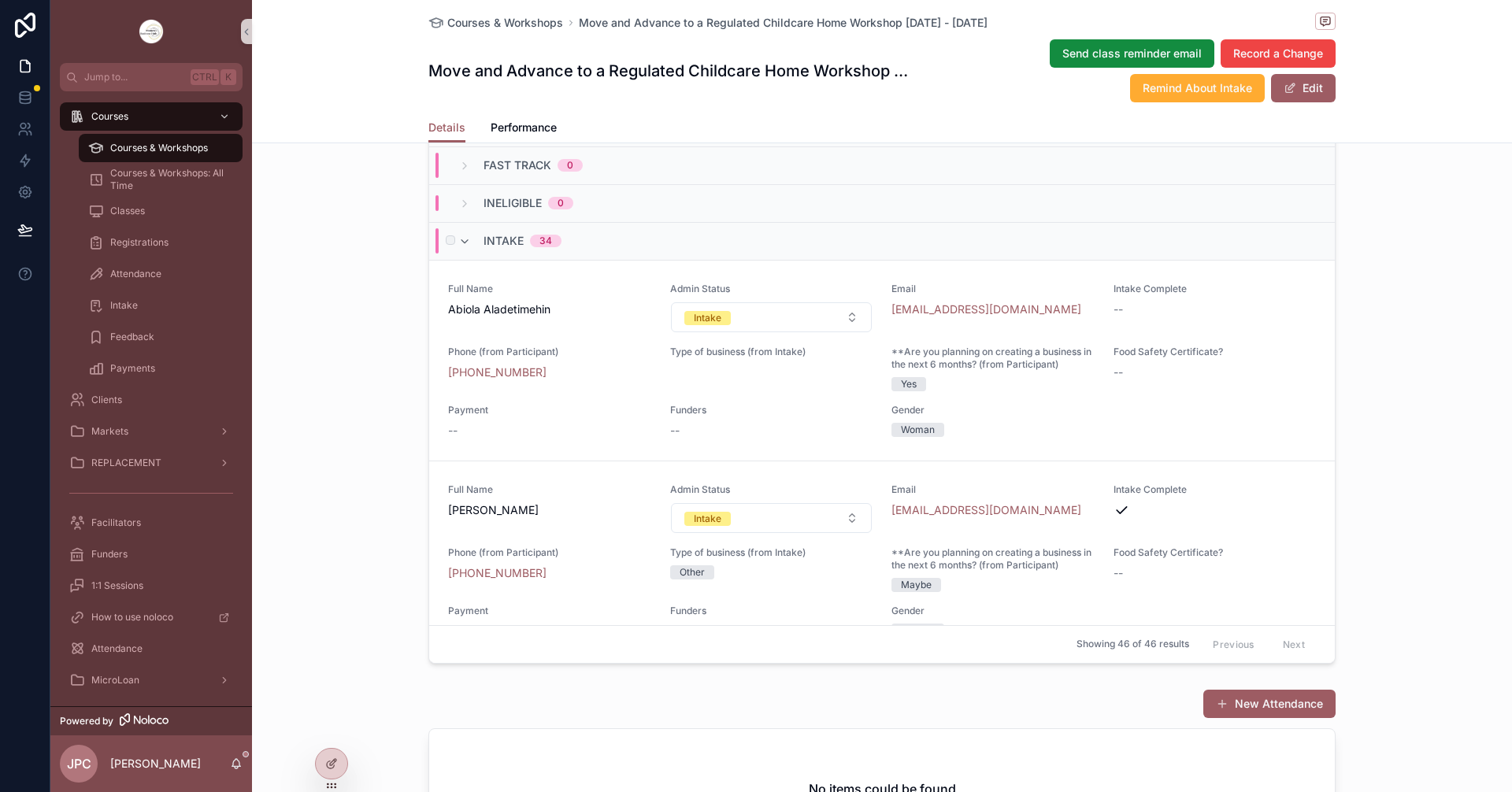
click at [460, 253] on div "Intake 34" at bounding box center [510, 241] width 103 height 25
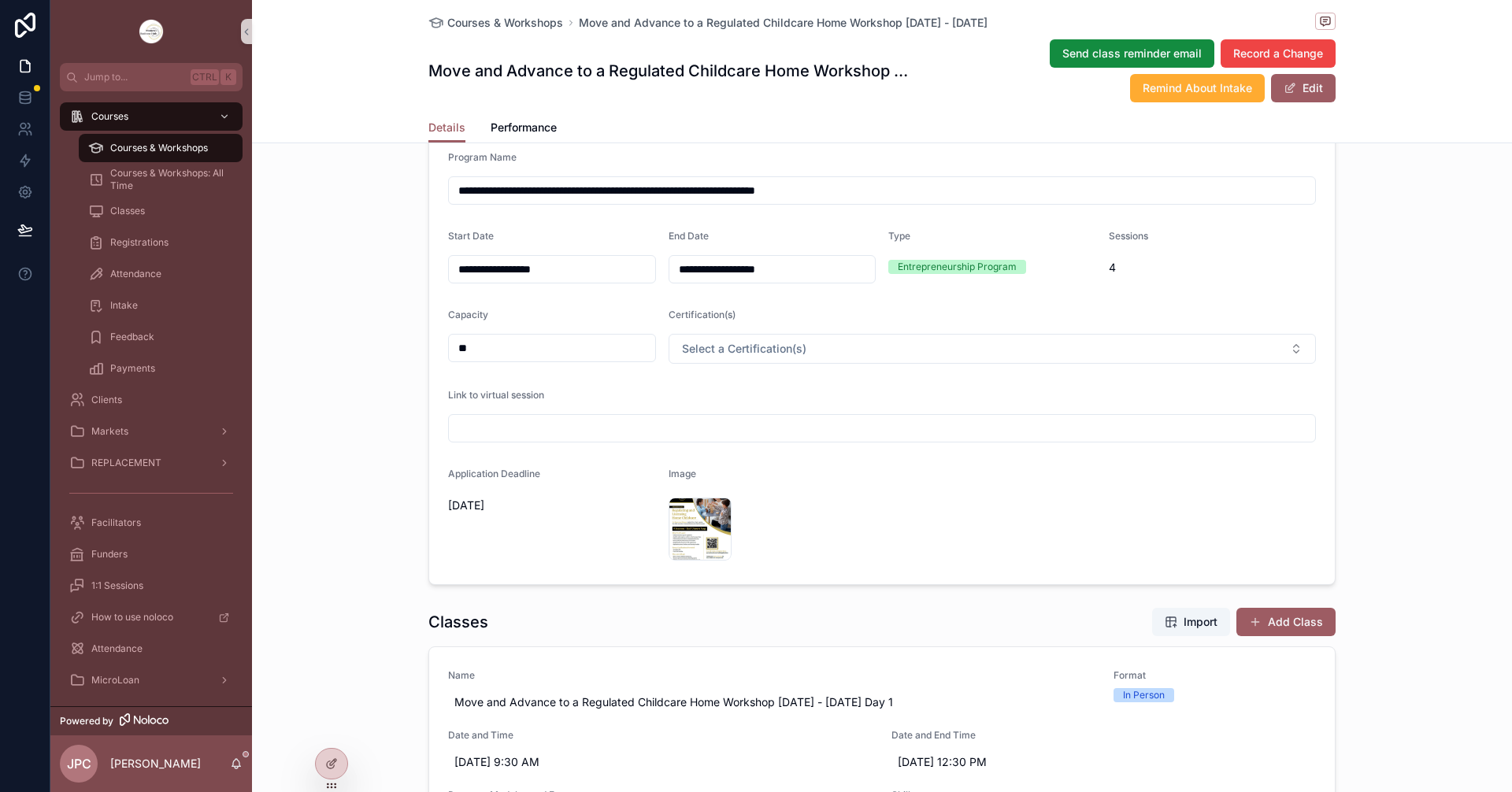
scroll to position [0, 0]
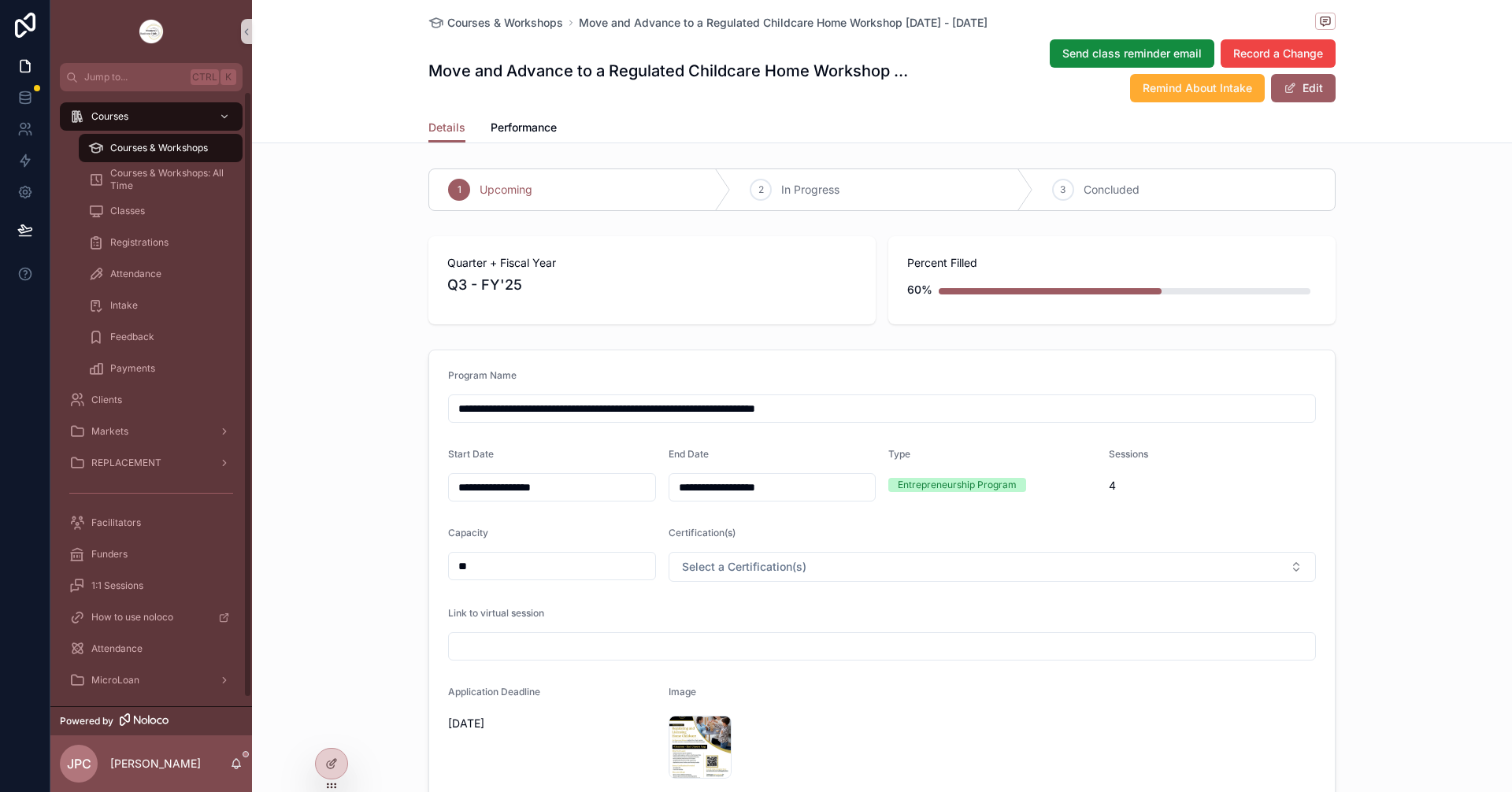
click at [219, 151] on div "Courses & Workshops" at bounding box center [160, 147] width 145 height 25
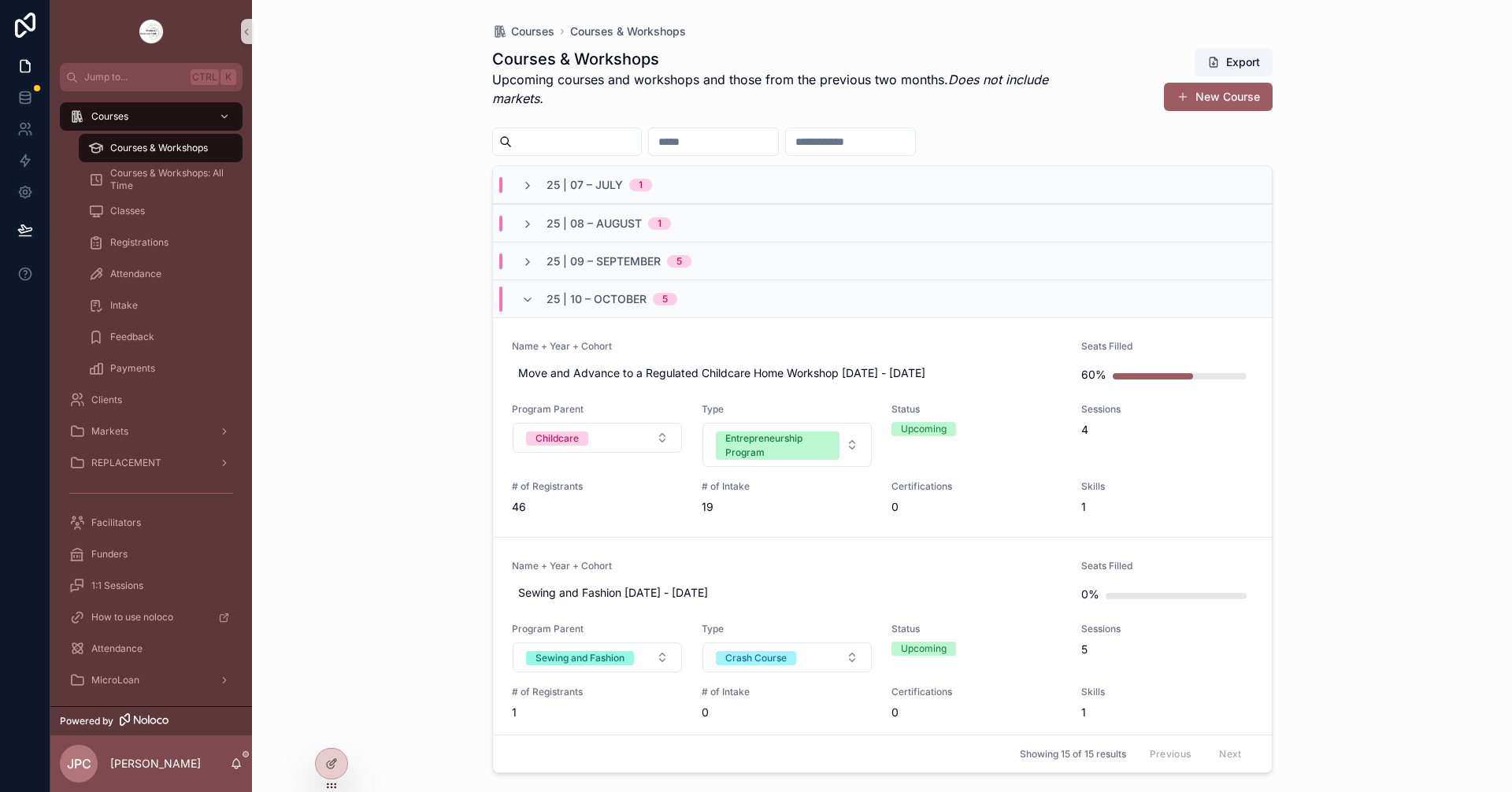
click at [517, 298] on div "25 | 10 – [DATE]" at bounding box center [599, 299] width 194 height 25
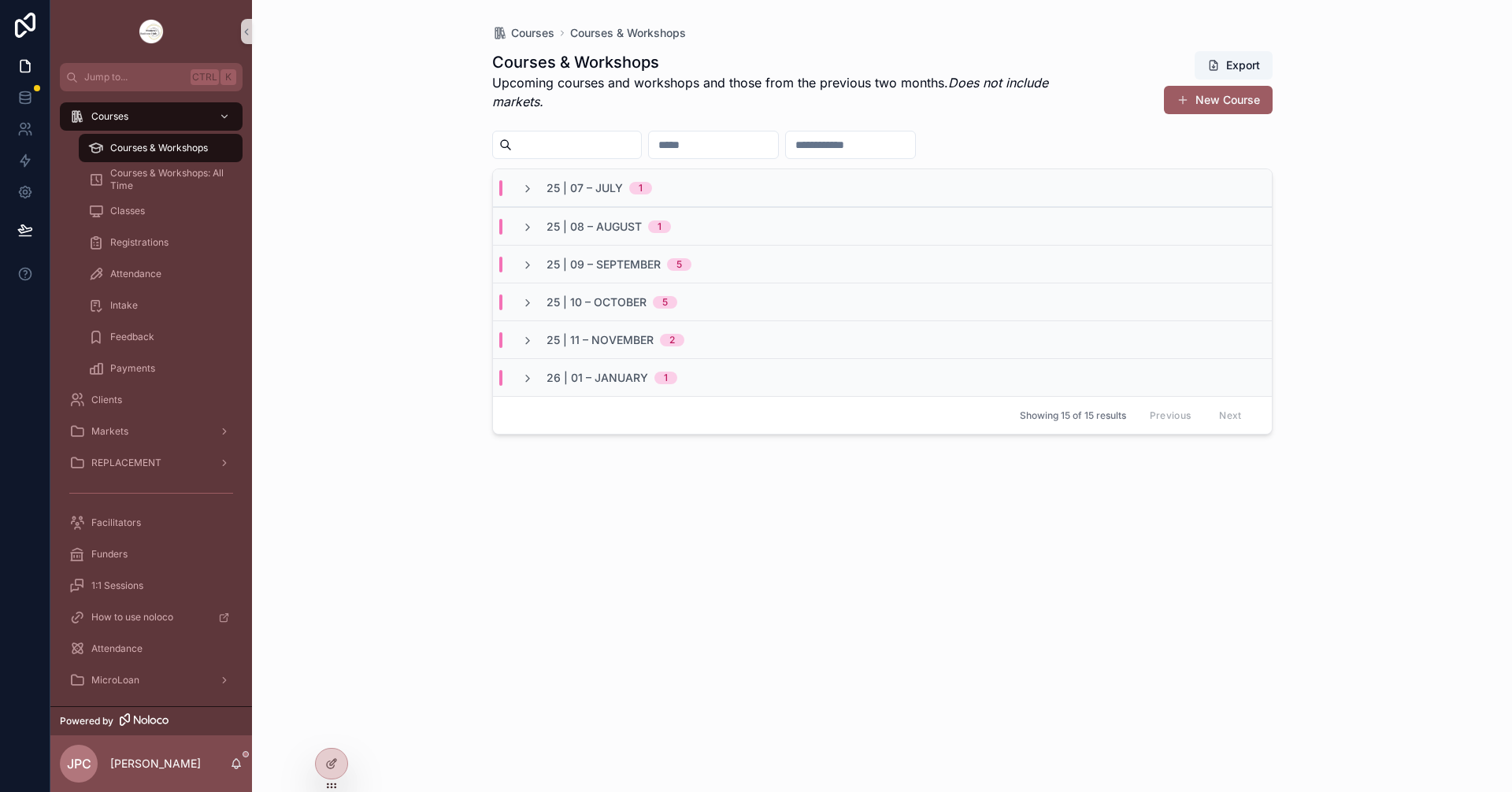
click at [548, 340] on span "25 | 11 – November" at bounding box center [600, 340] width 107 height 16
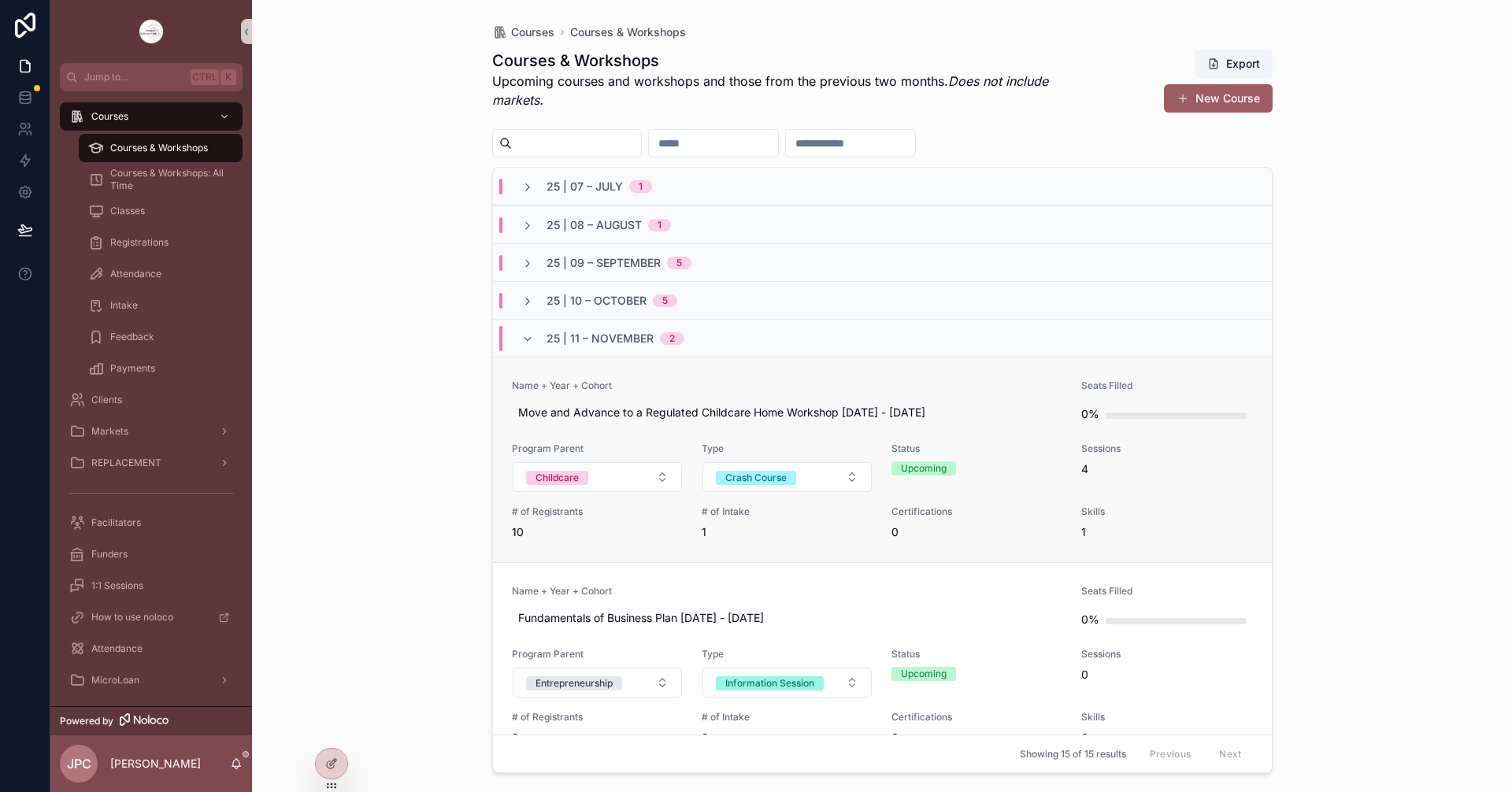
click at [711, 386] on span "Name + Year + Cohort" at bounding box center [787, 385] width 551 height 12
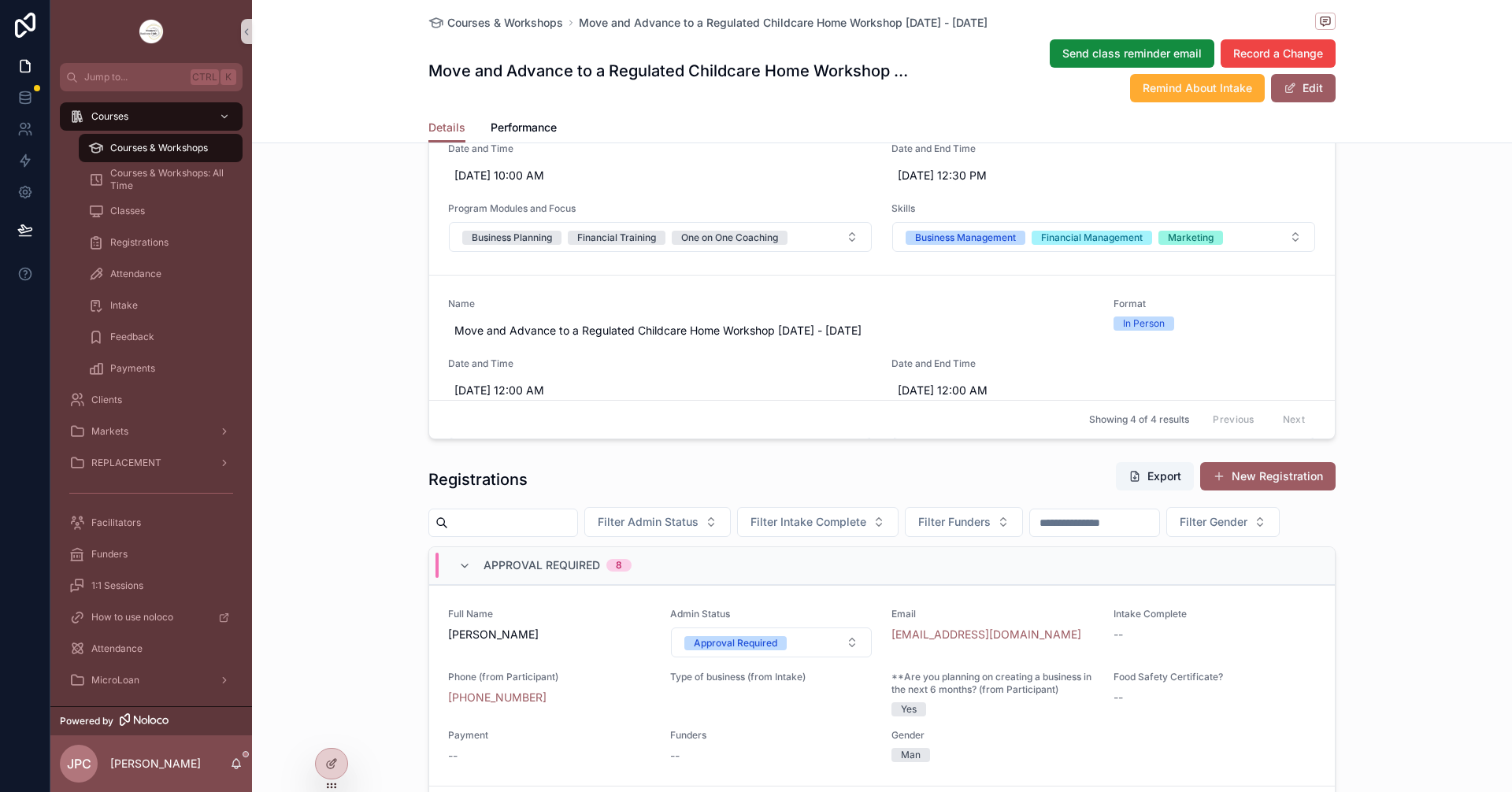
scroll to position [1260, 0]
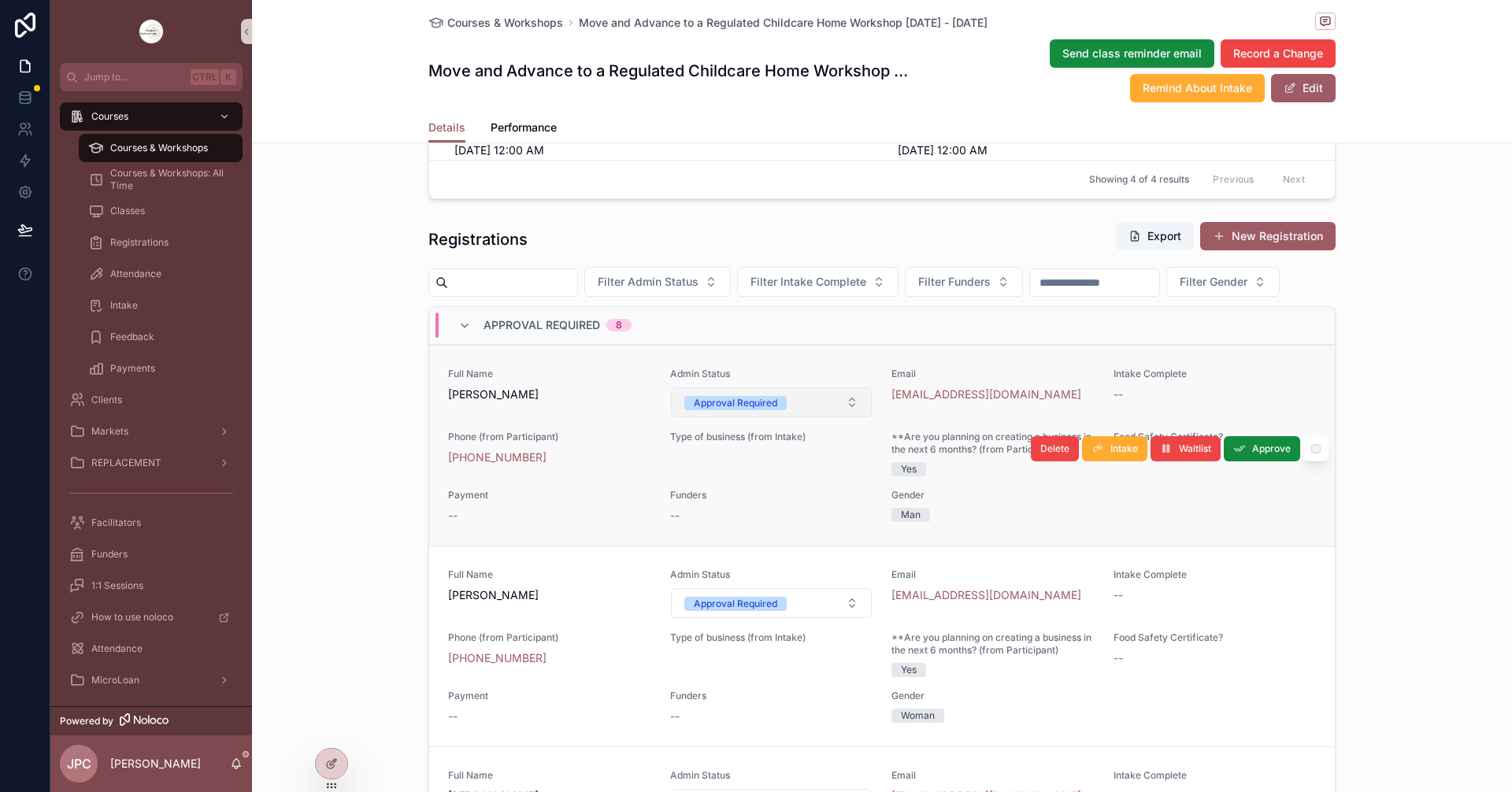
click at [786, 417] on button "Approval Required" at bounding box center [771, 402] width 202 height 30
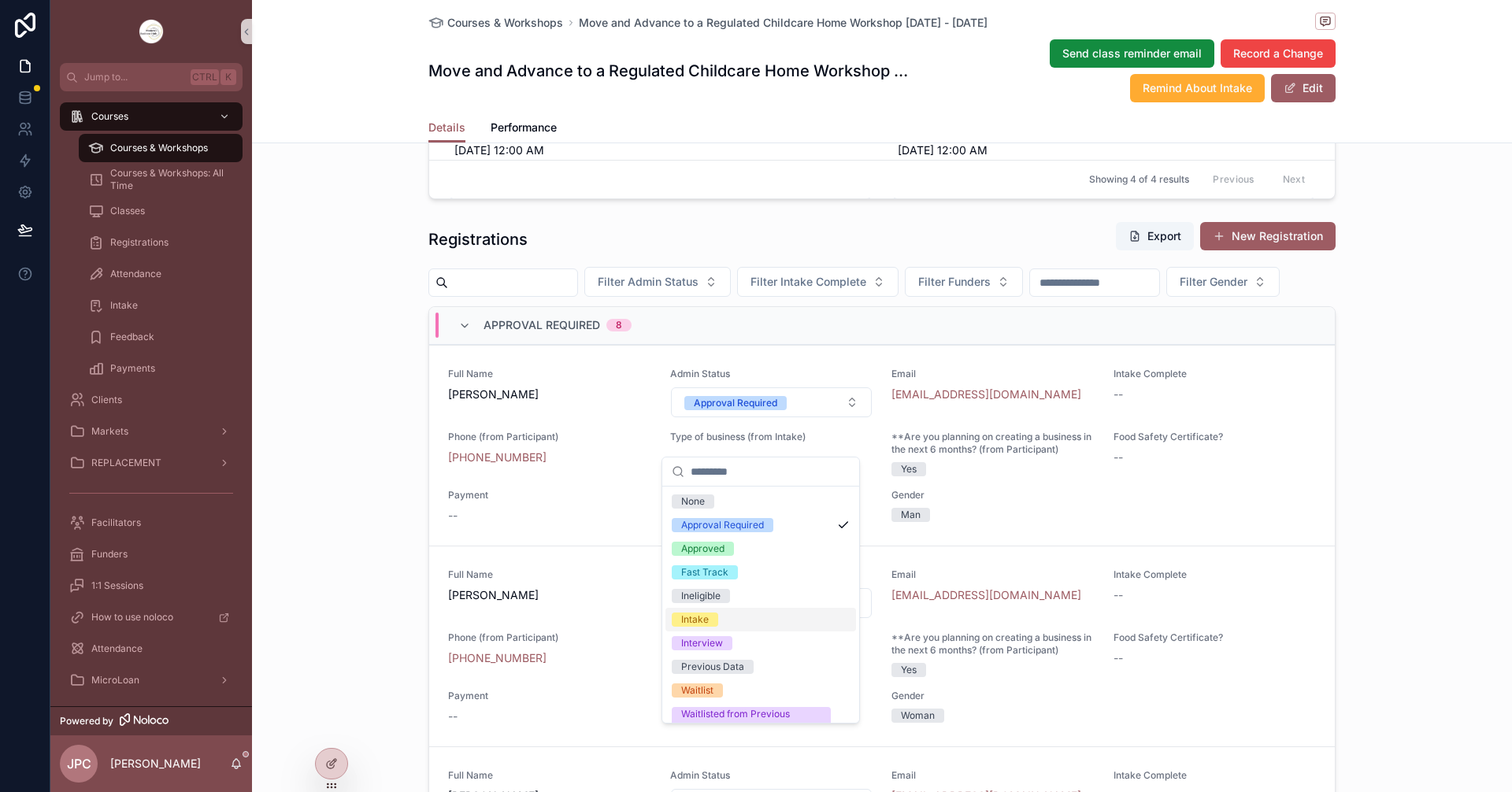
click at [682, 619] on div "Intake" at bounding box center [695, 620] width 27 height 14
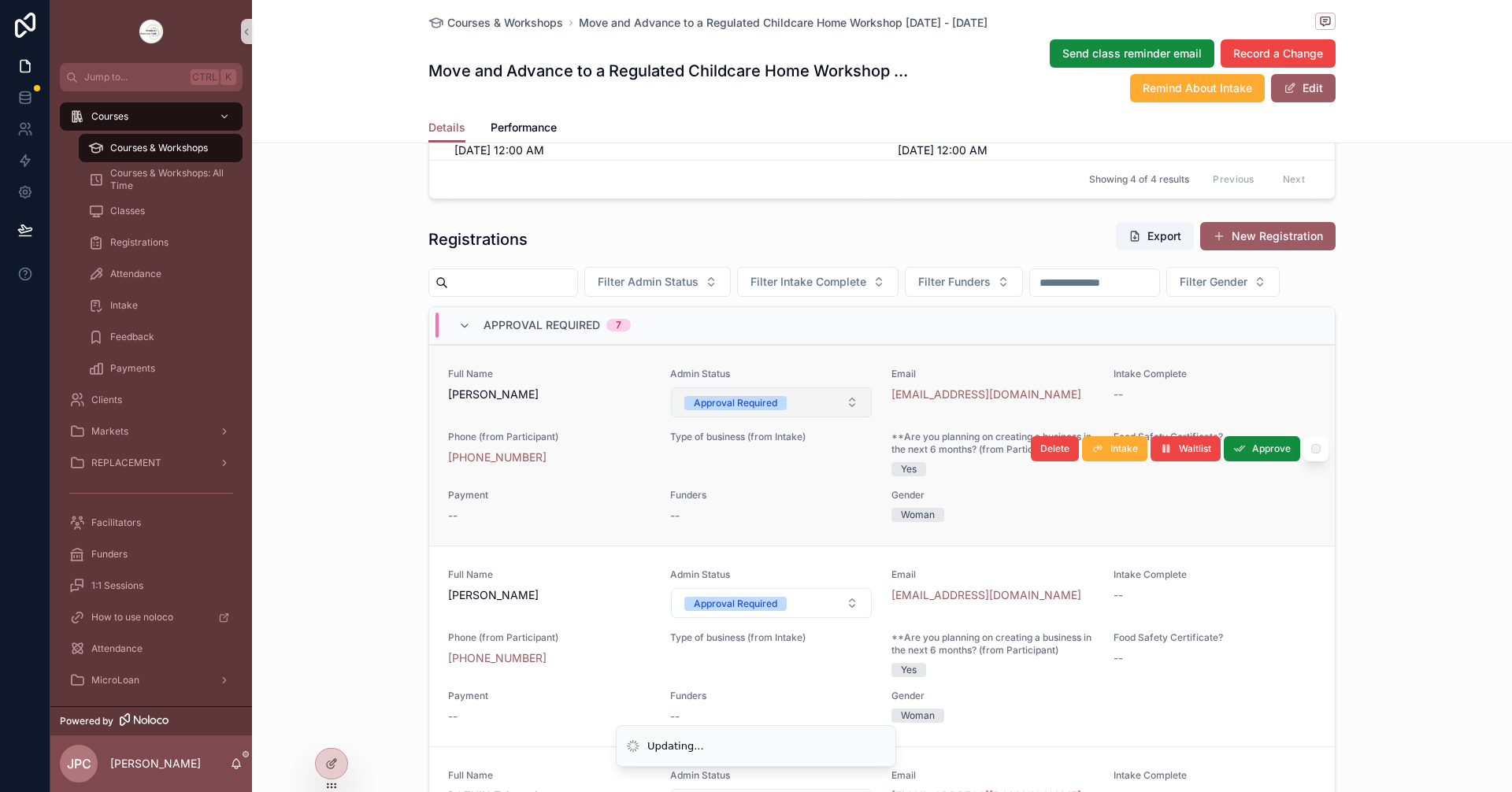
click at [822, 417] on button "Approval Required" at bounding box center [771, 402] width 202 height 30
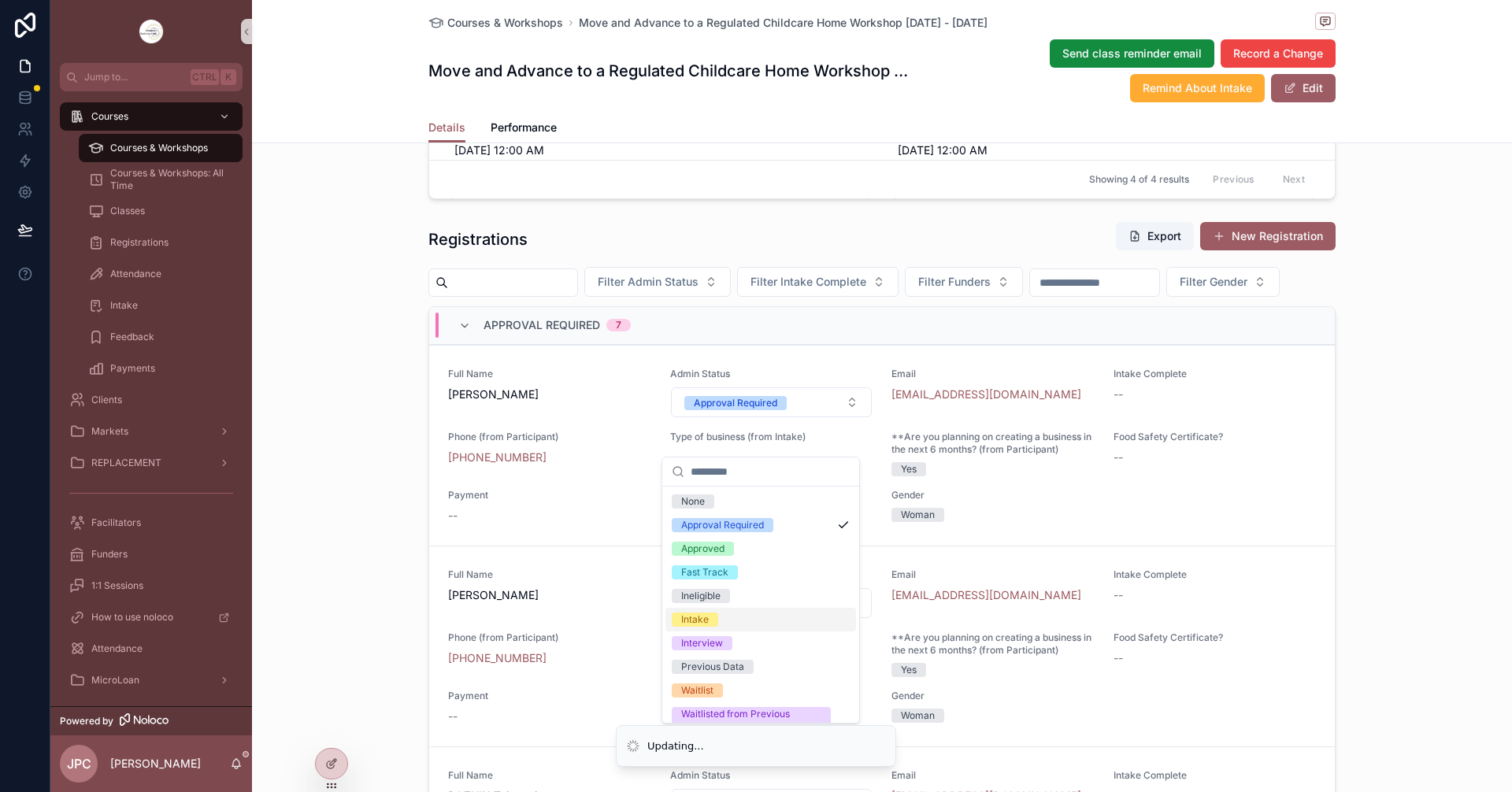
click at [692, 618] on div "Intake" at bounding box center [695, 620] width 27 height 14
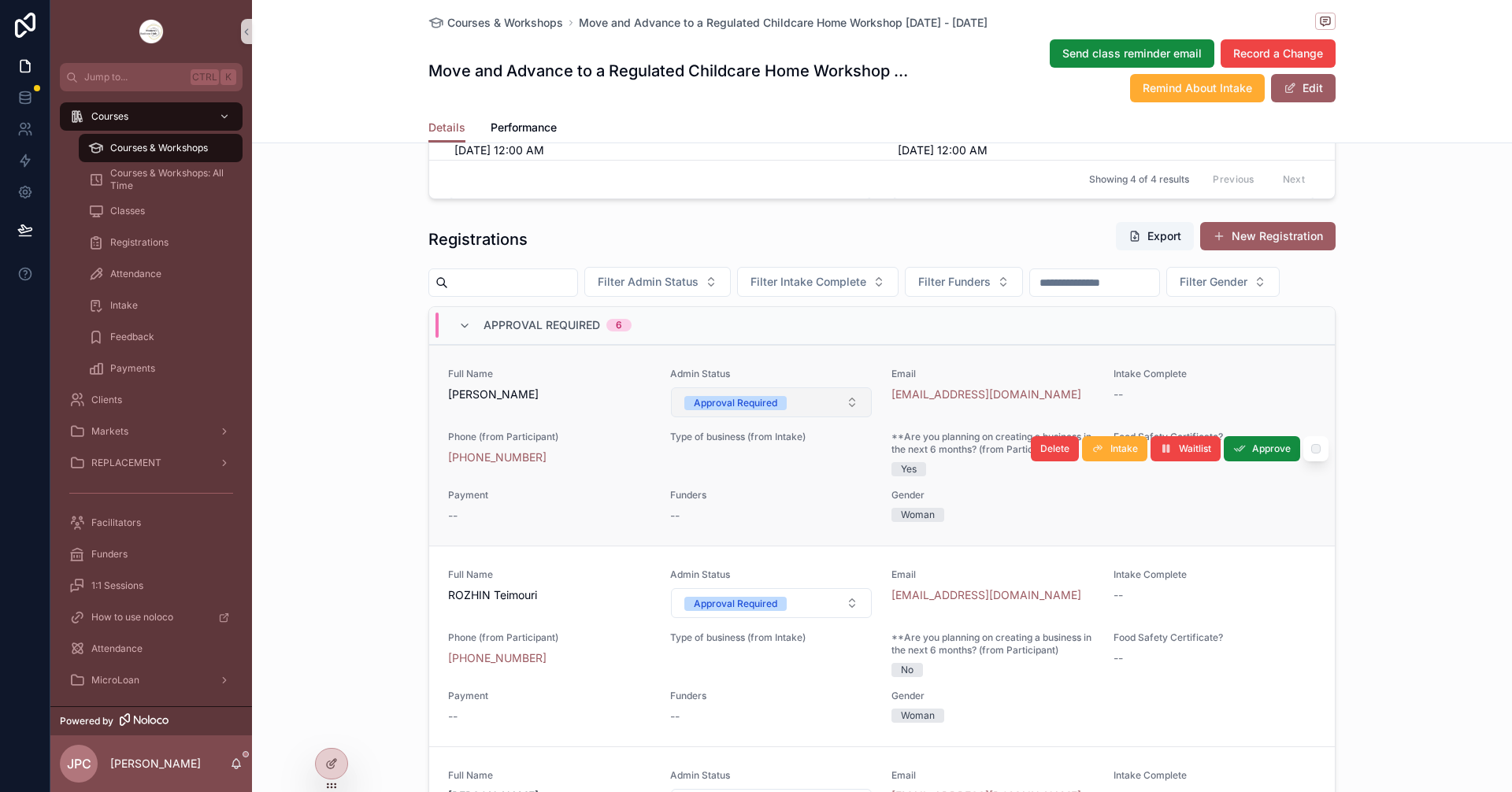
click at [779, 417] on button "Approval Required" at bounding box center [771, 402] width 202 height 30
drag, startPoint x: 701, startPoint y: 608, endPoint x: 696, endPoint y: 616, distance: 9.4
click at [696, 581] on span "Admin Status" at bounding box center [771, 575] width 203 height 12
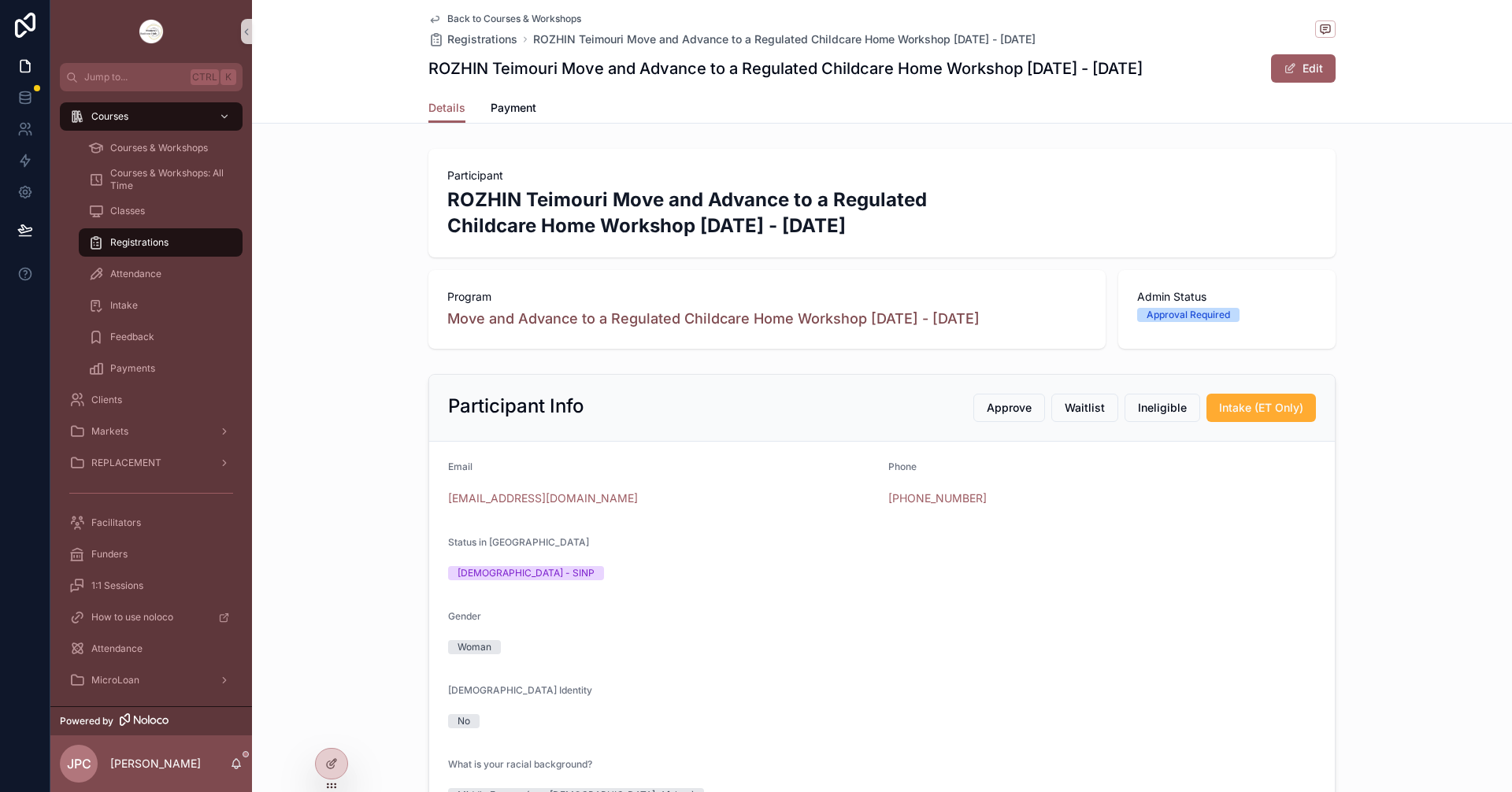
click at [500, 12] on span "Back to Courses & Workshops" at bounding box center [514, 18] width 134 height 12
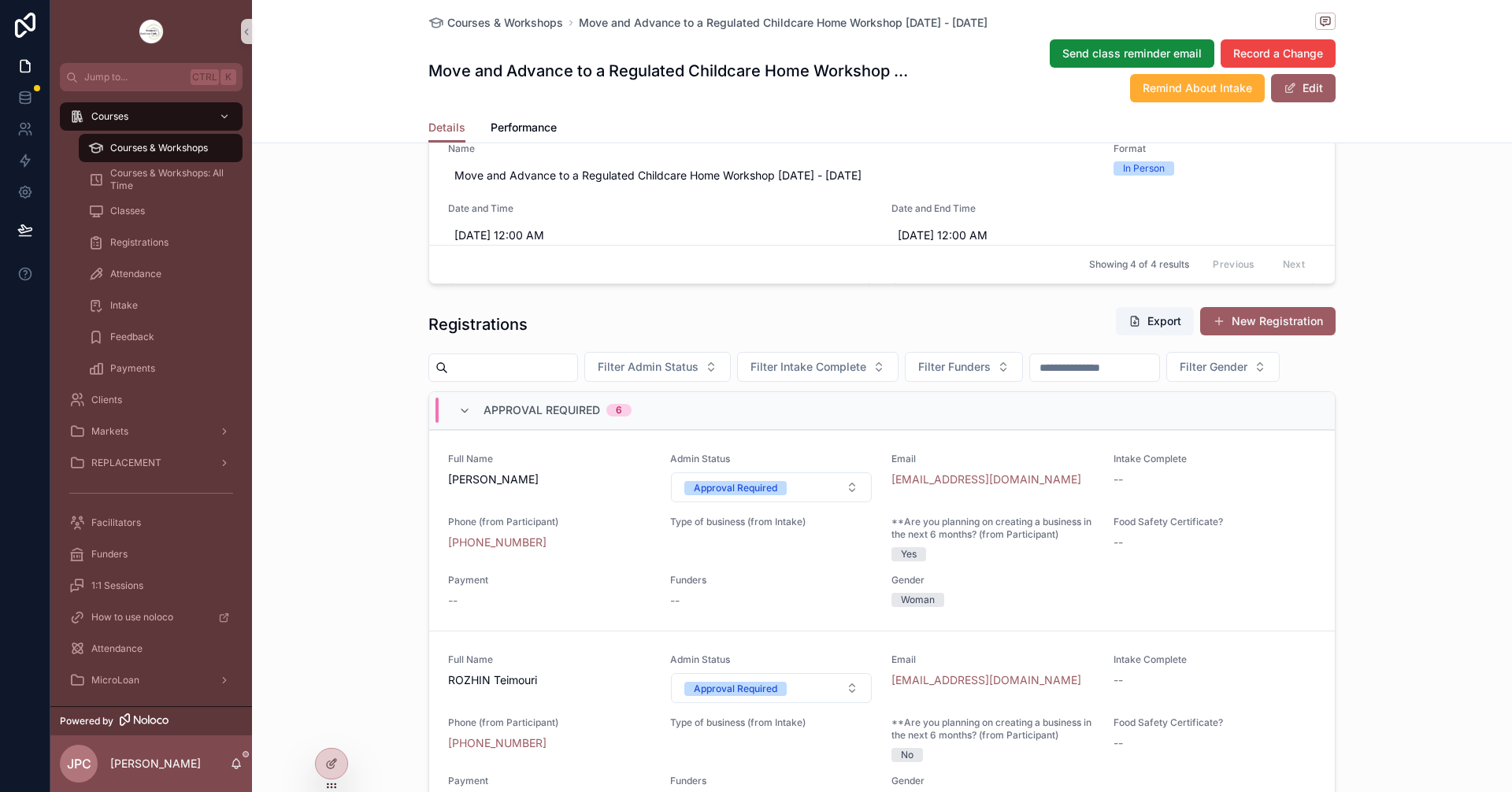
scroll to position [1181, 0]
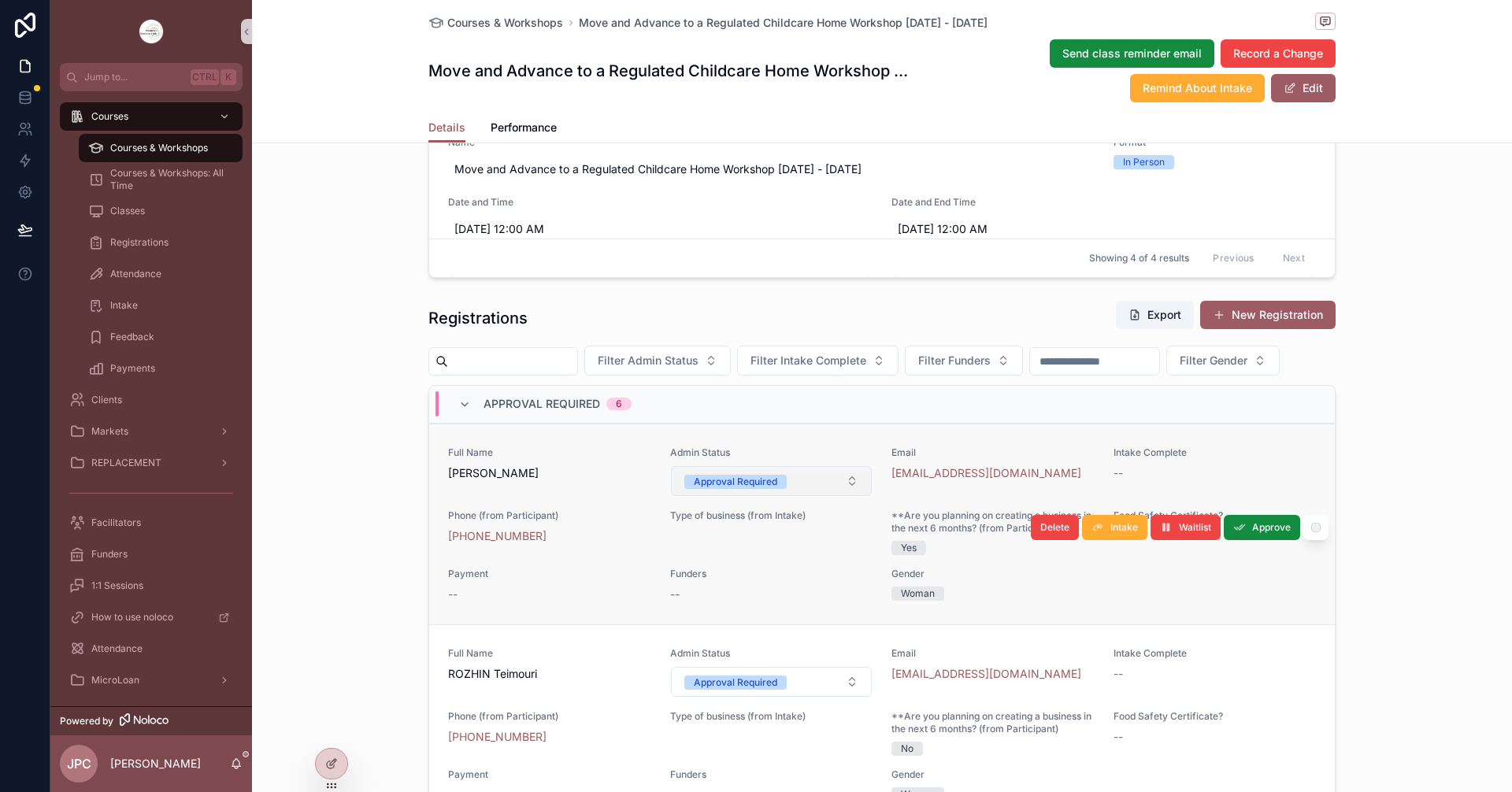
click at [817, 496] on button "Approval Required" at bounding box center [771, 481] width 202 height 30
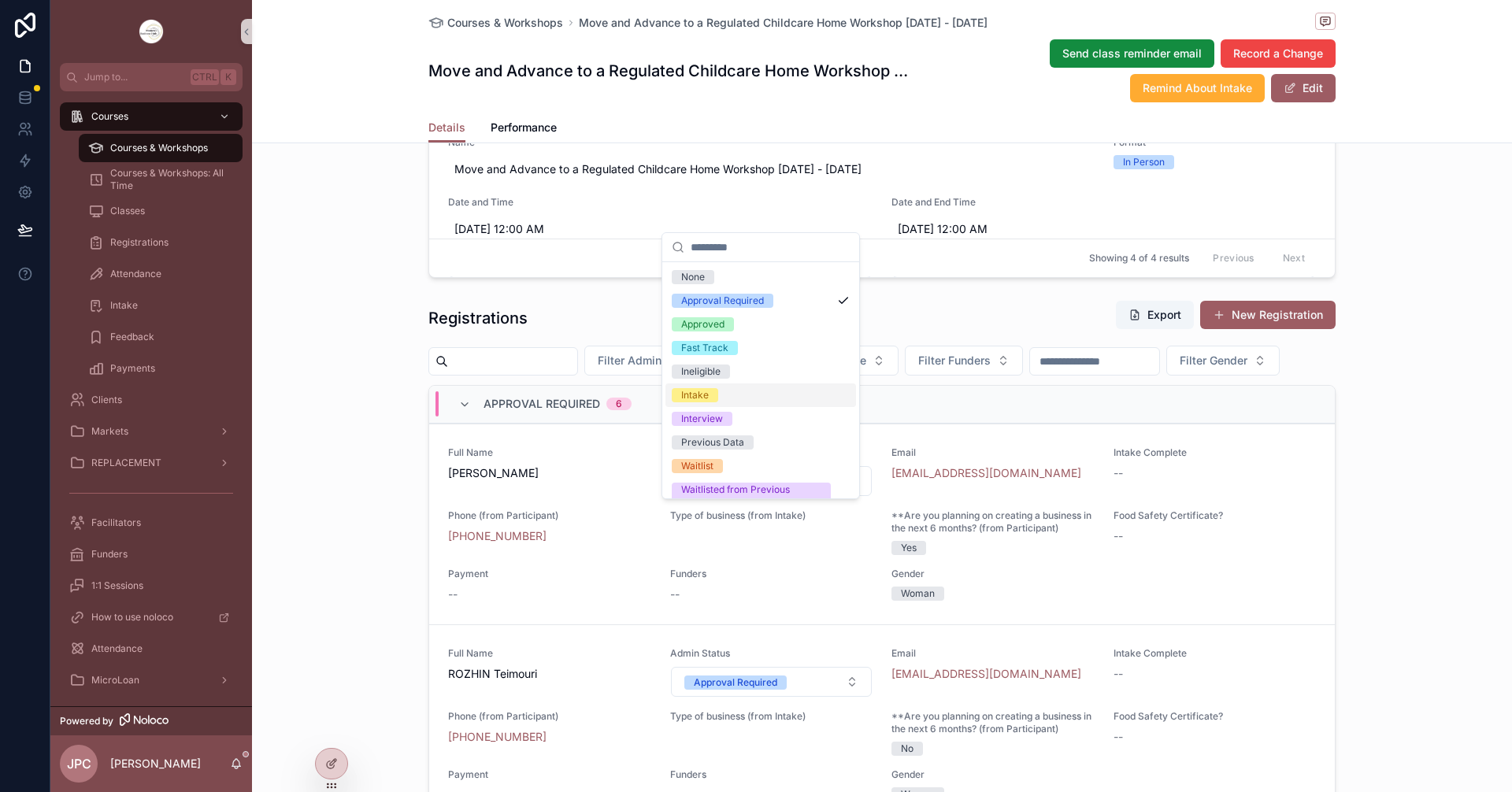
click at [698, 396] on div "Intake" at bounding box center [695, 395] width 27 height 14
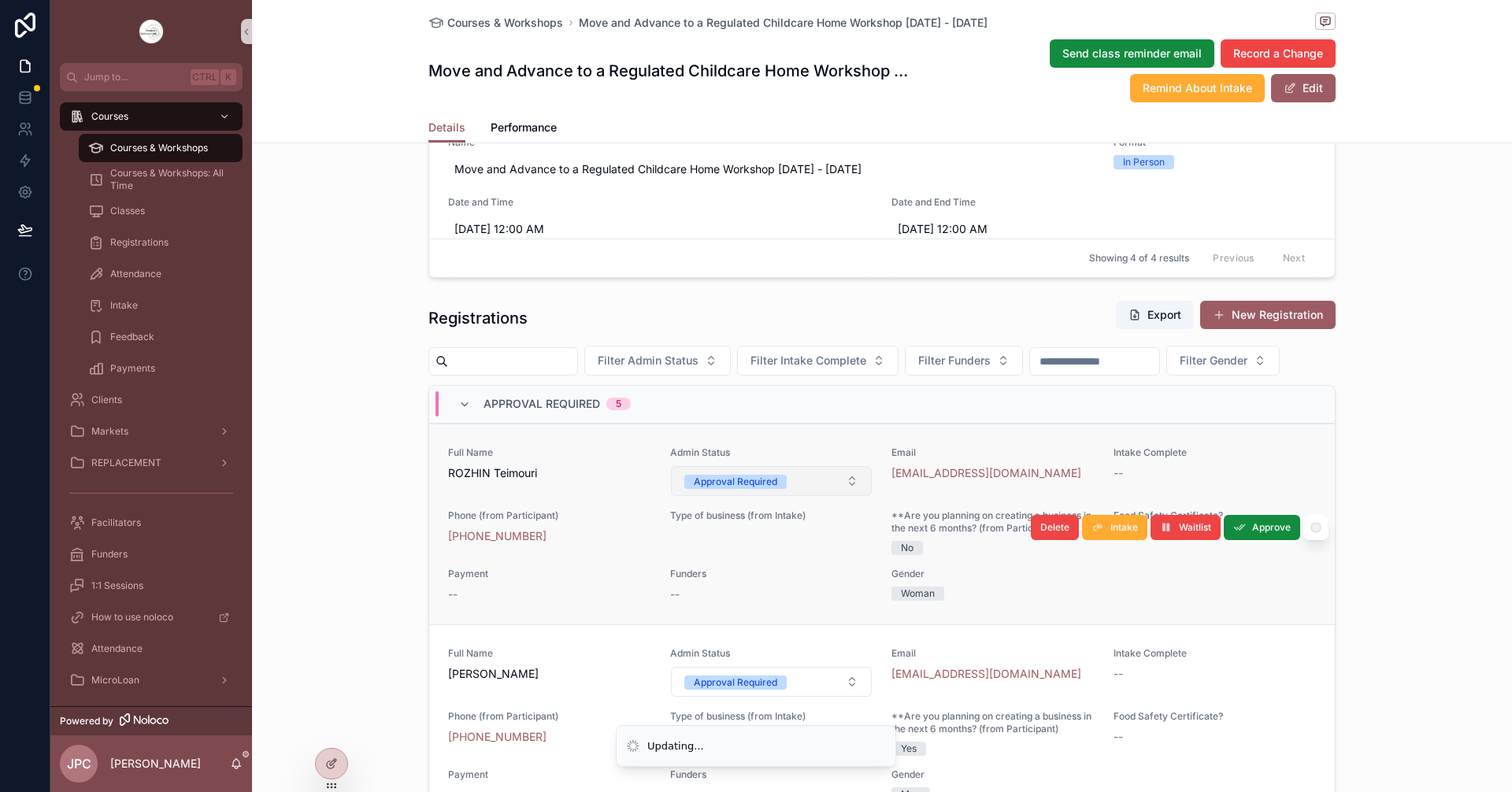
click at [723, 489] on div "Approval Required" at bounding box center [735, 482] width 83 height 14
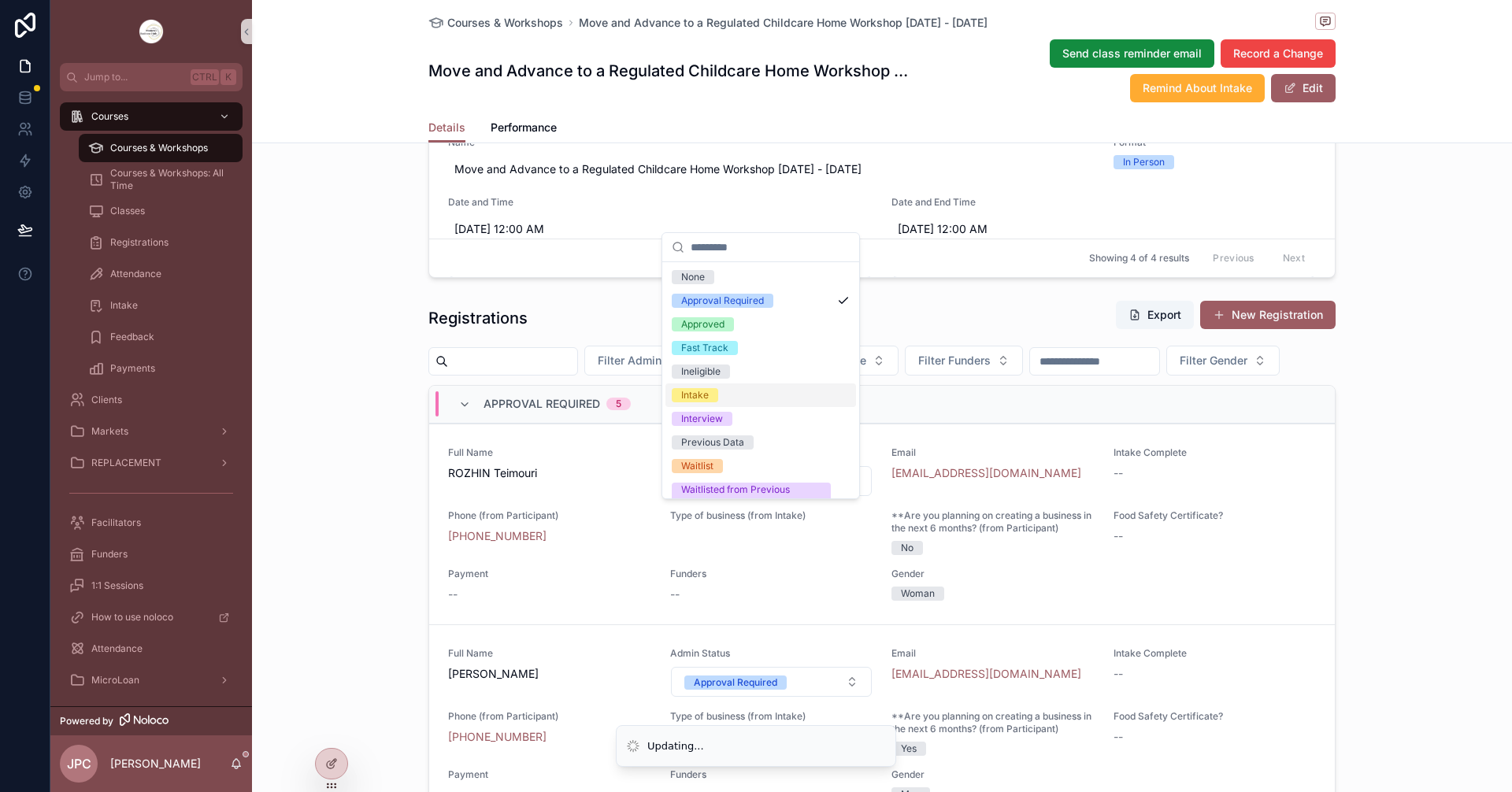
click at [693, 396] on div "Intake" at bounding box center [695, 395] width 27 height 14
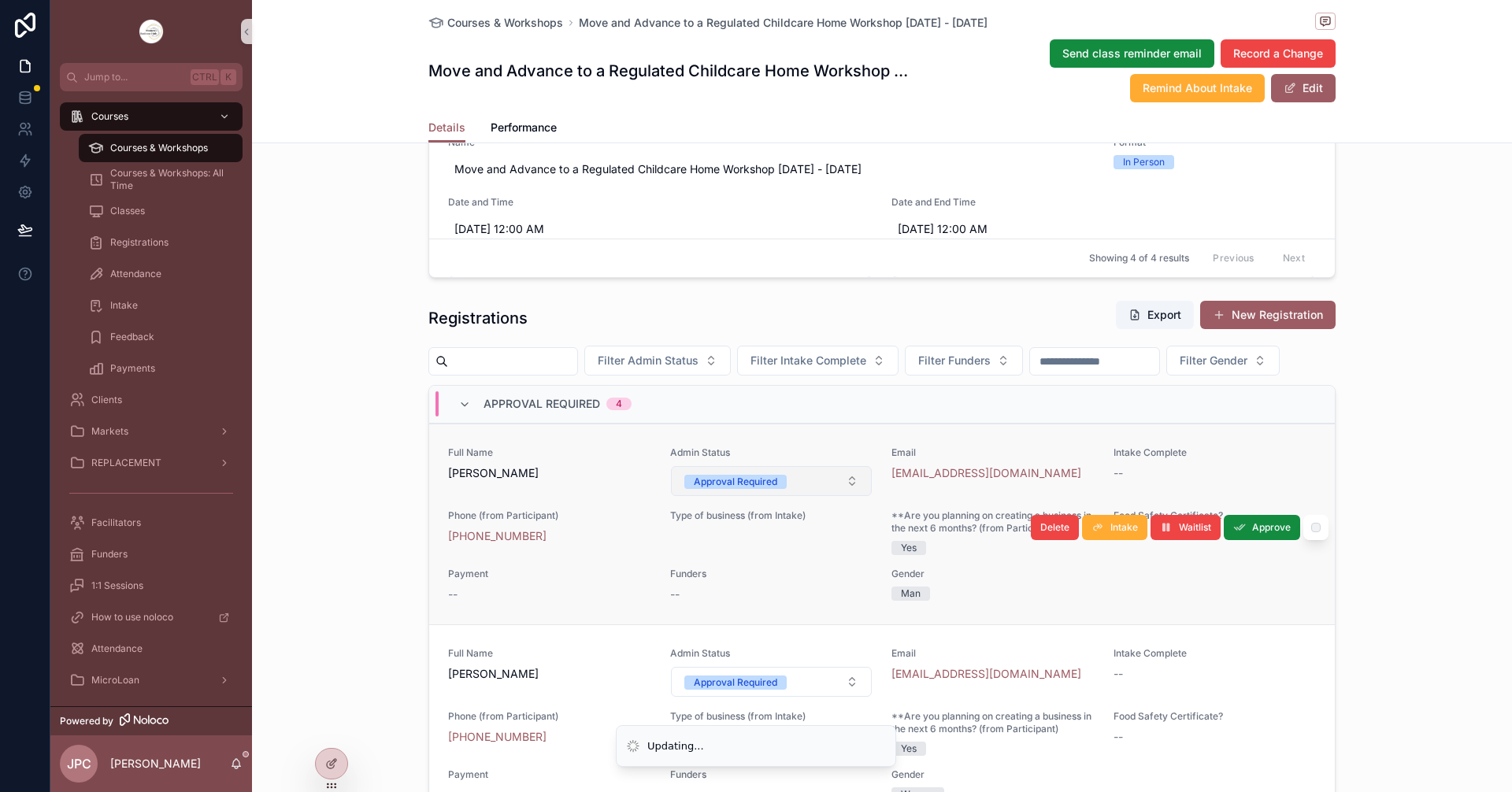
click at [700, 496] on button "Approval Required" at bounding box center [771, 481] width 202 height 30
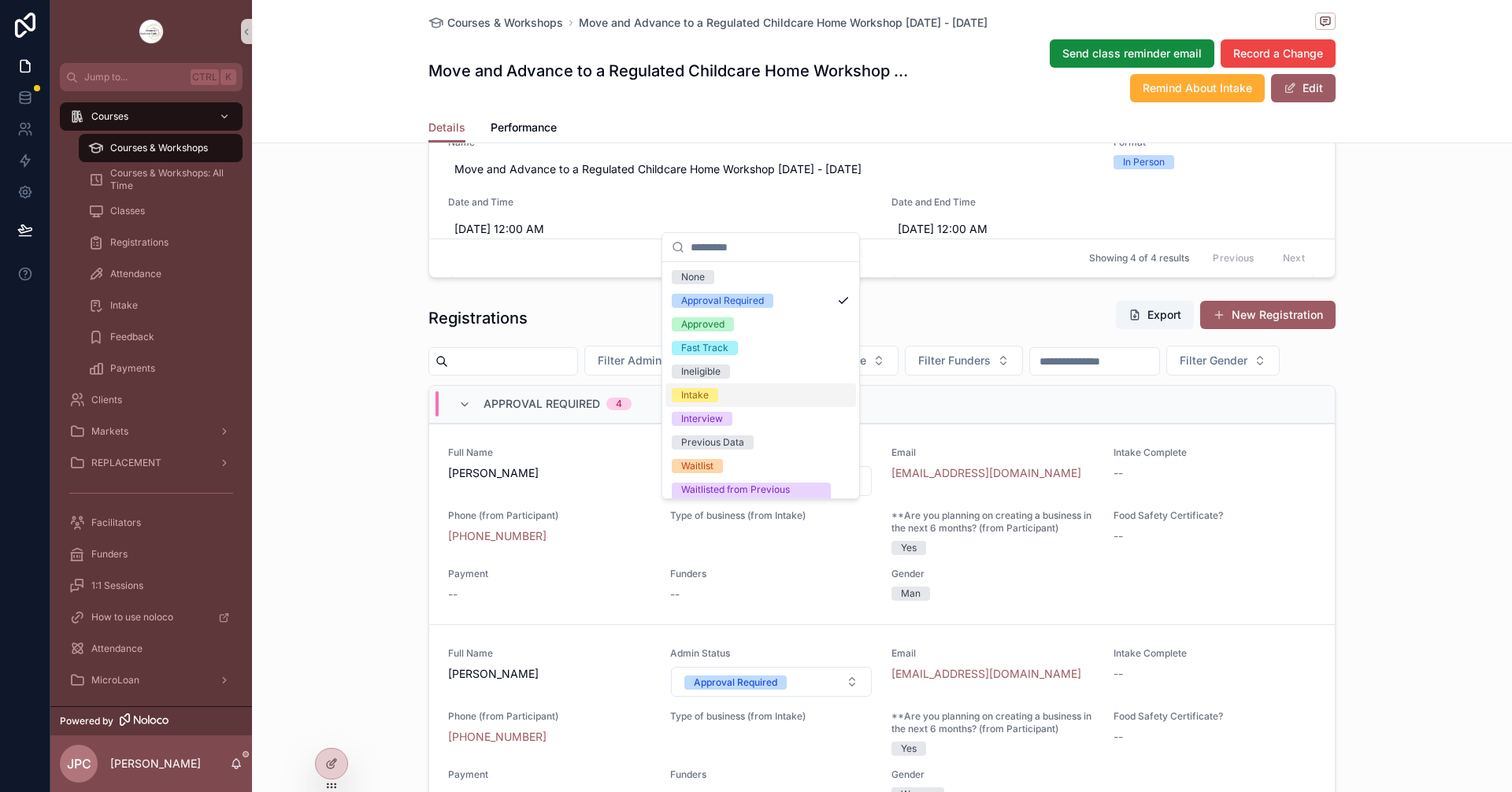
click at [704, 376] on div "Filter Admin Status Filter Intake Complete Filter Funders Filter Gender" at bounding box center [882, 361] width 907 height 30
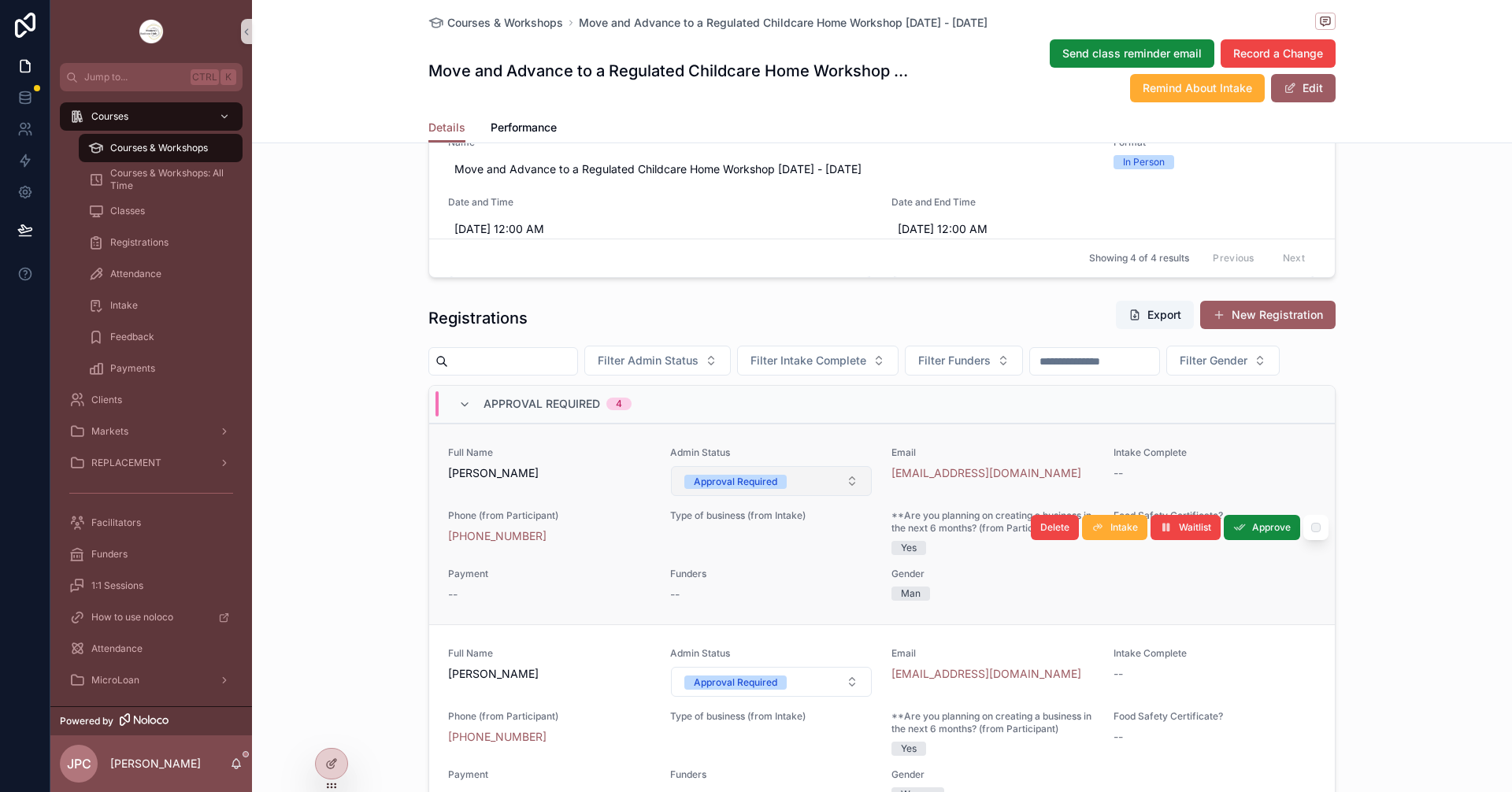
click at [790, 496] on button "Approval Required" at bounding box center [771, 481] width 202 height 30
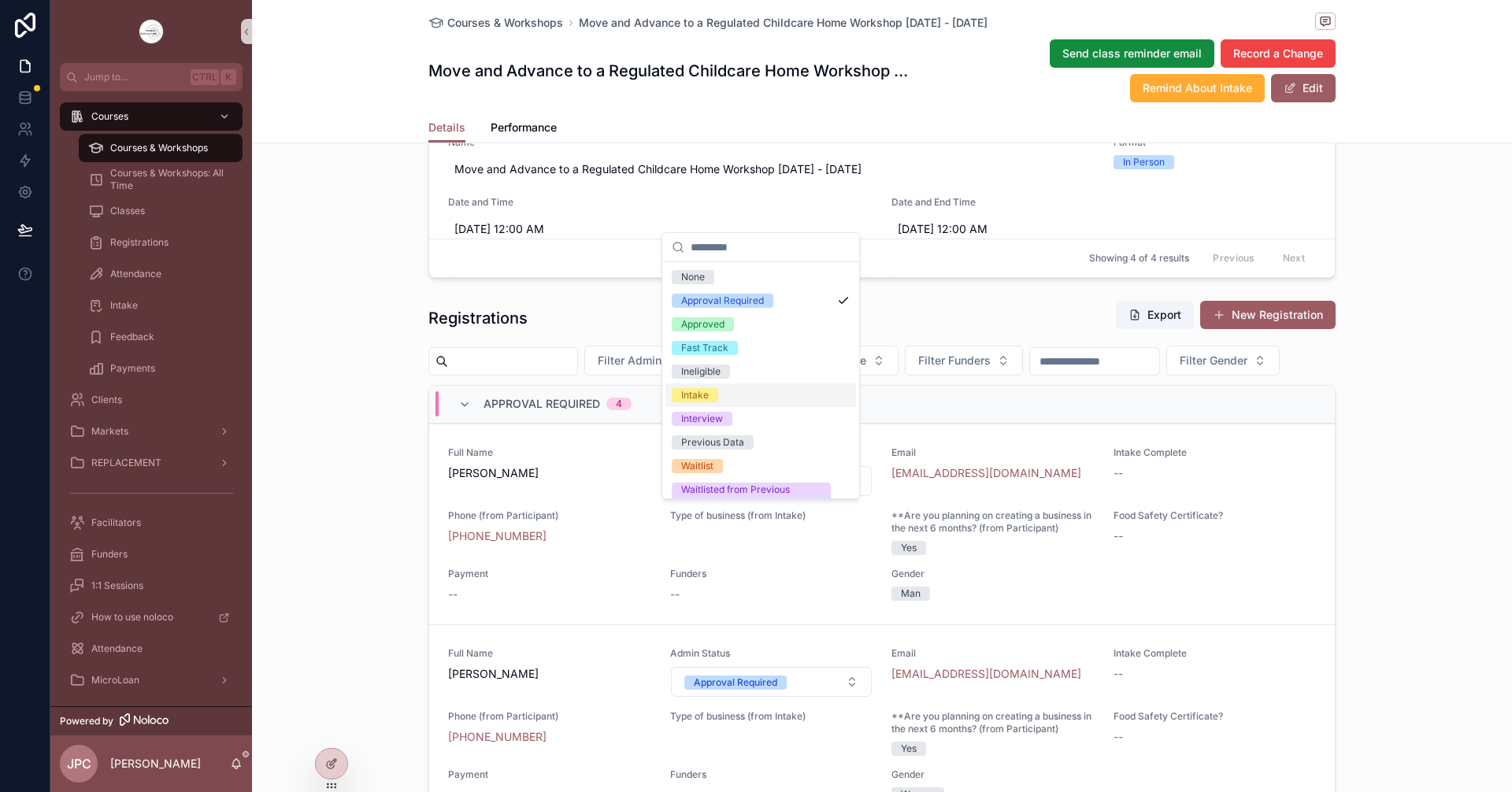
click at [713, 394] on span "Intake" at bounding box center [696, 395] width 47 height 14
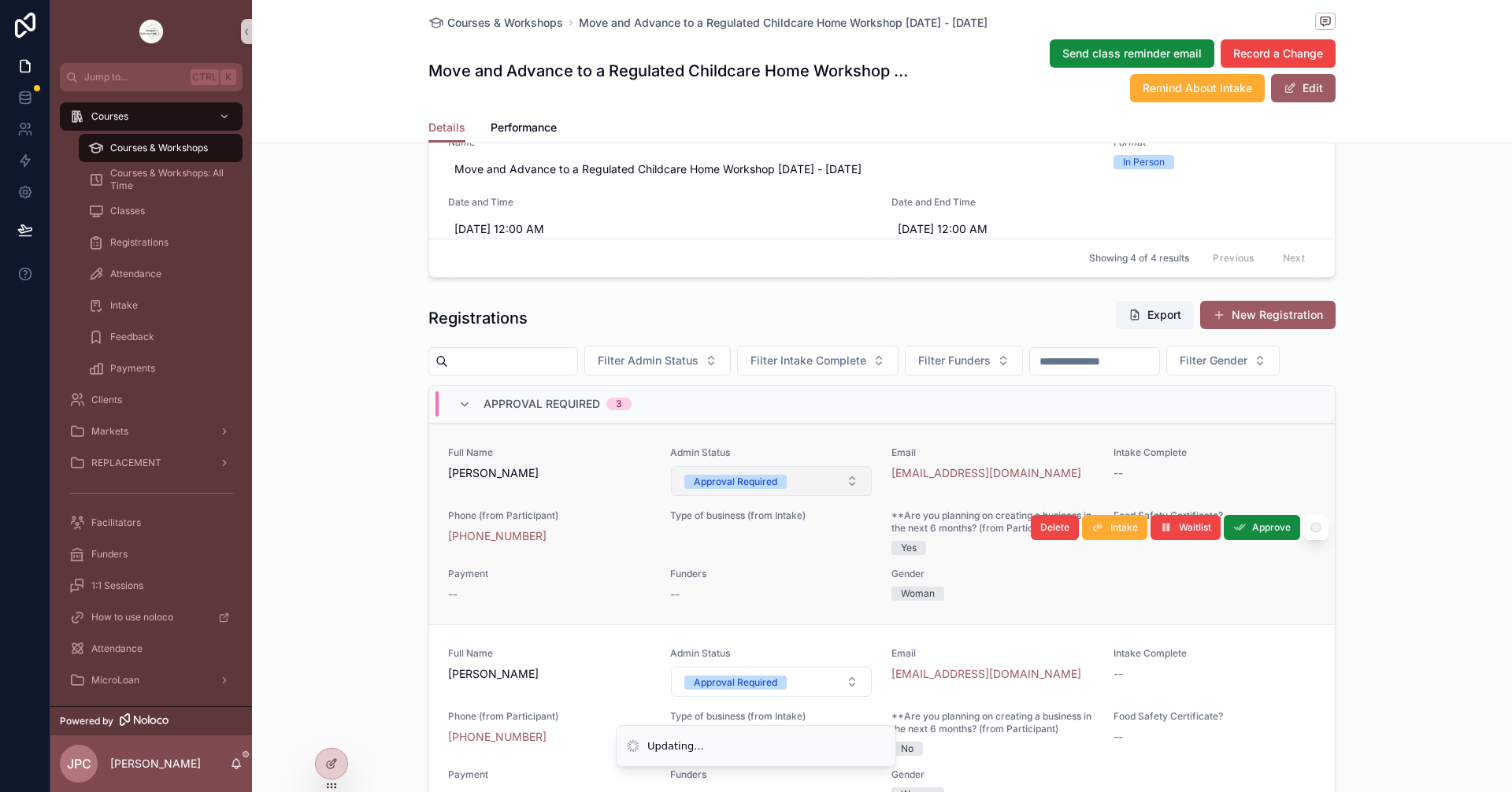
click at [729, 489] on div "Approval Required" at bounding box center [735, 482] width 83 height 14
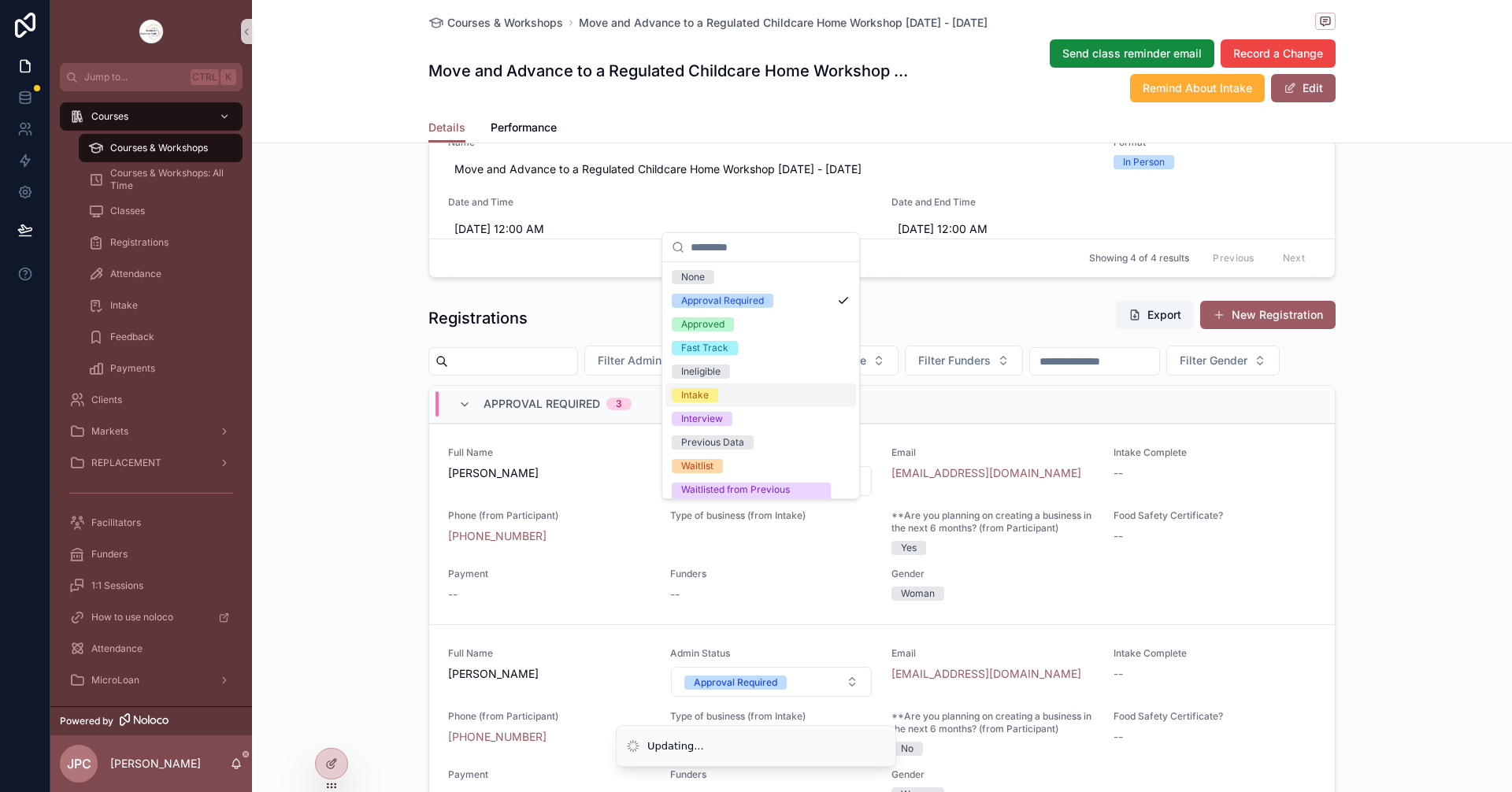
click at [693, 396] on div "Intake" at bounding box center [695, 395] width 27 height 14
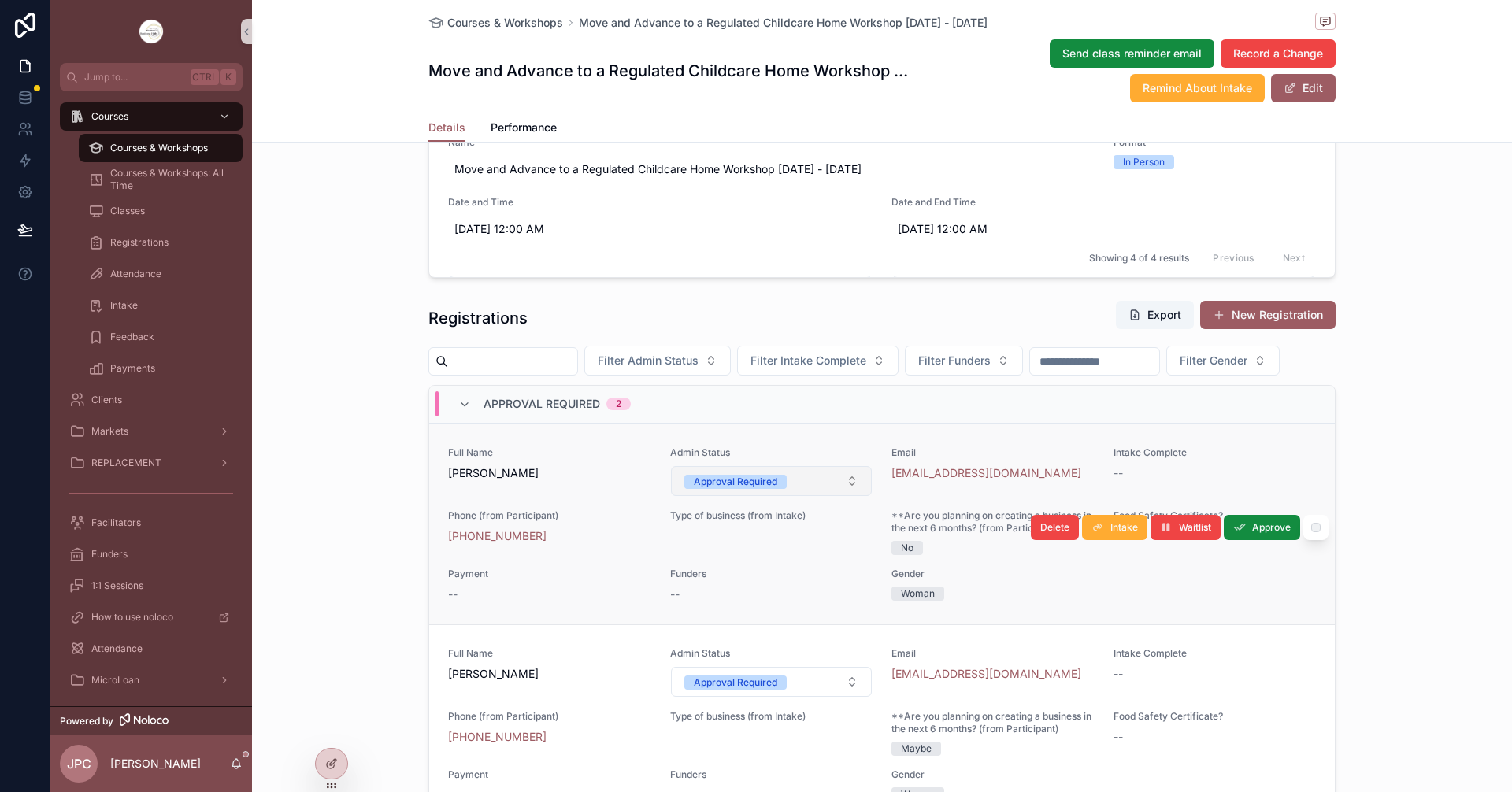
click at [710, 489] on div "Approval Required" at bounding box center [735, 482] width 83 height 14
click at [702, 489] on div "Approval Required" at bounding box center [735, 482] width 83 height 14
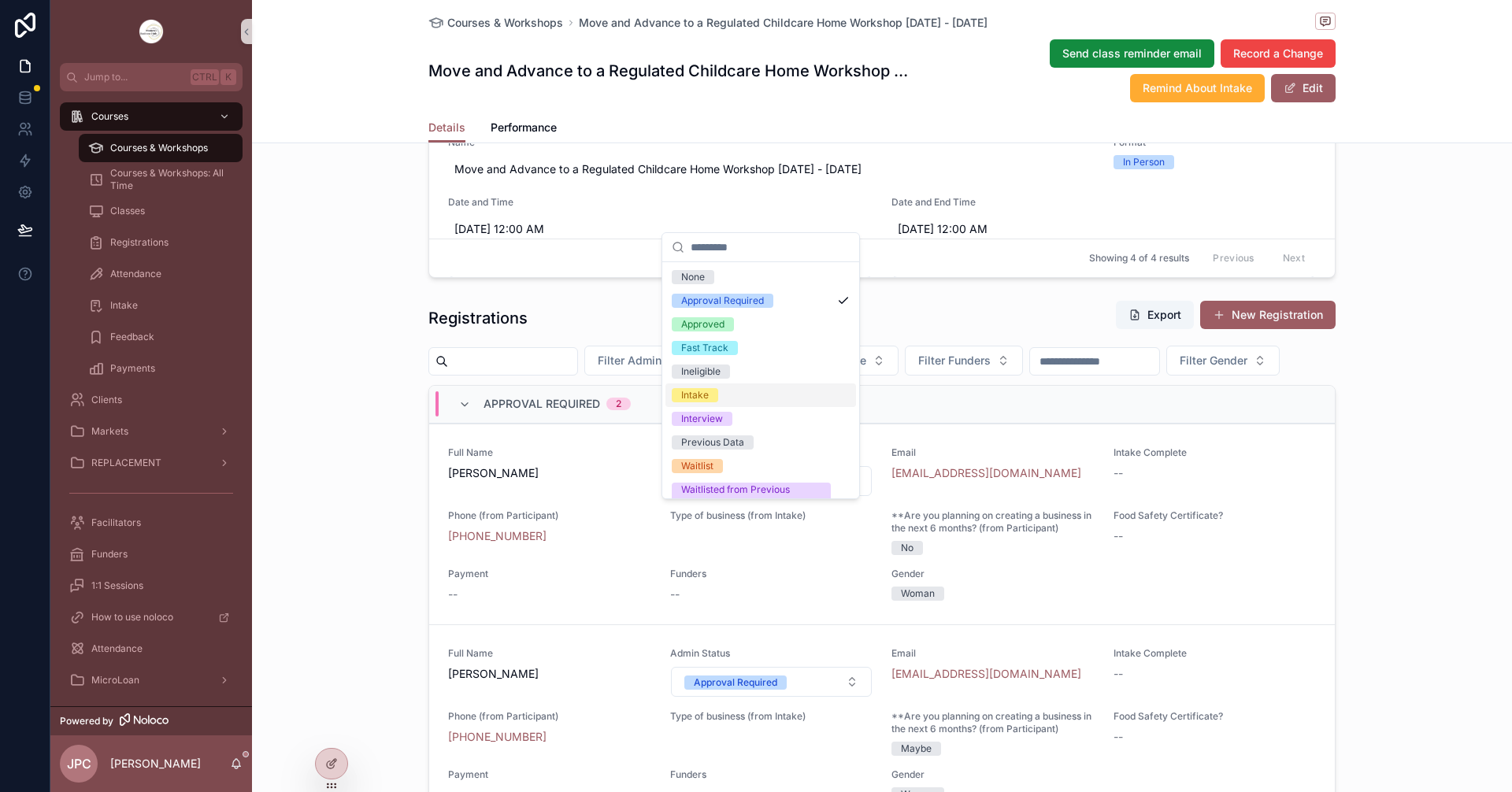
click at [700, 396] on div "Intake" at bounding box center [695, 395] width 27 height 14
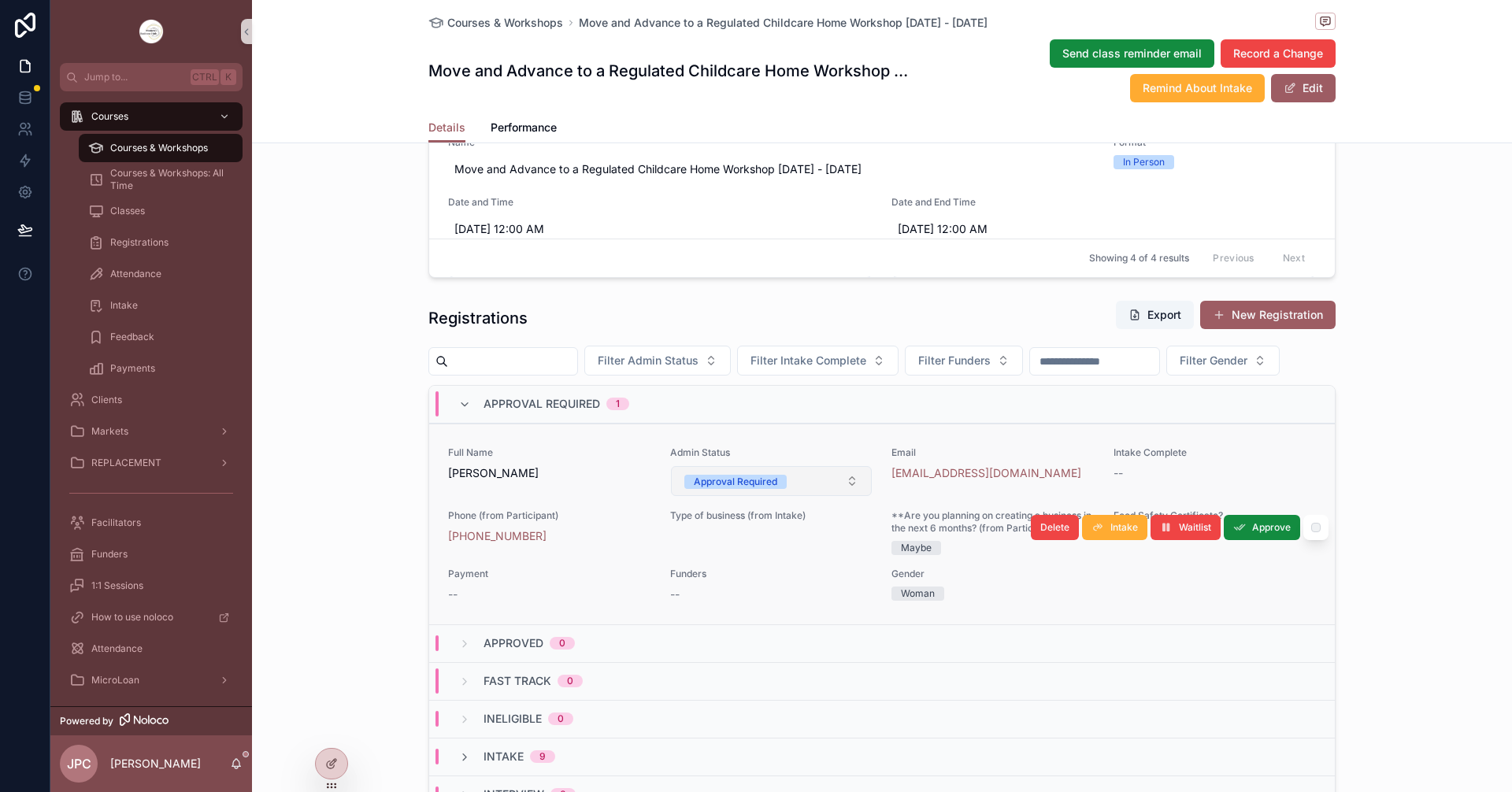
click at [720, 489] on div "Approval Required" at bounding box center [735, 482] width 83 height 14
click at [702, 496] on button "Approval Required" at bounding box center [771, 481] width 202 height 30
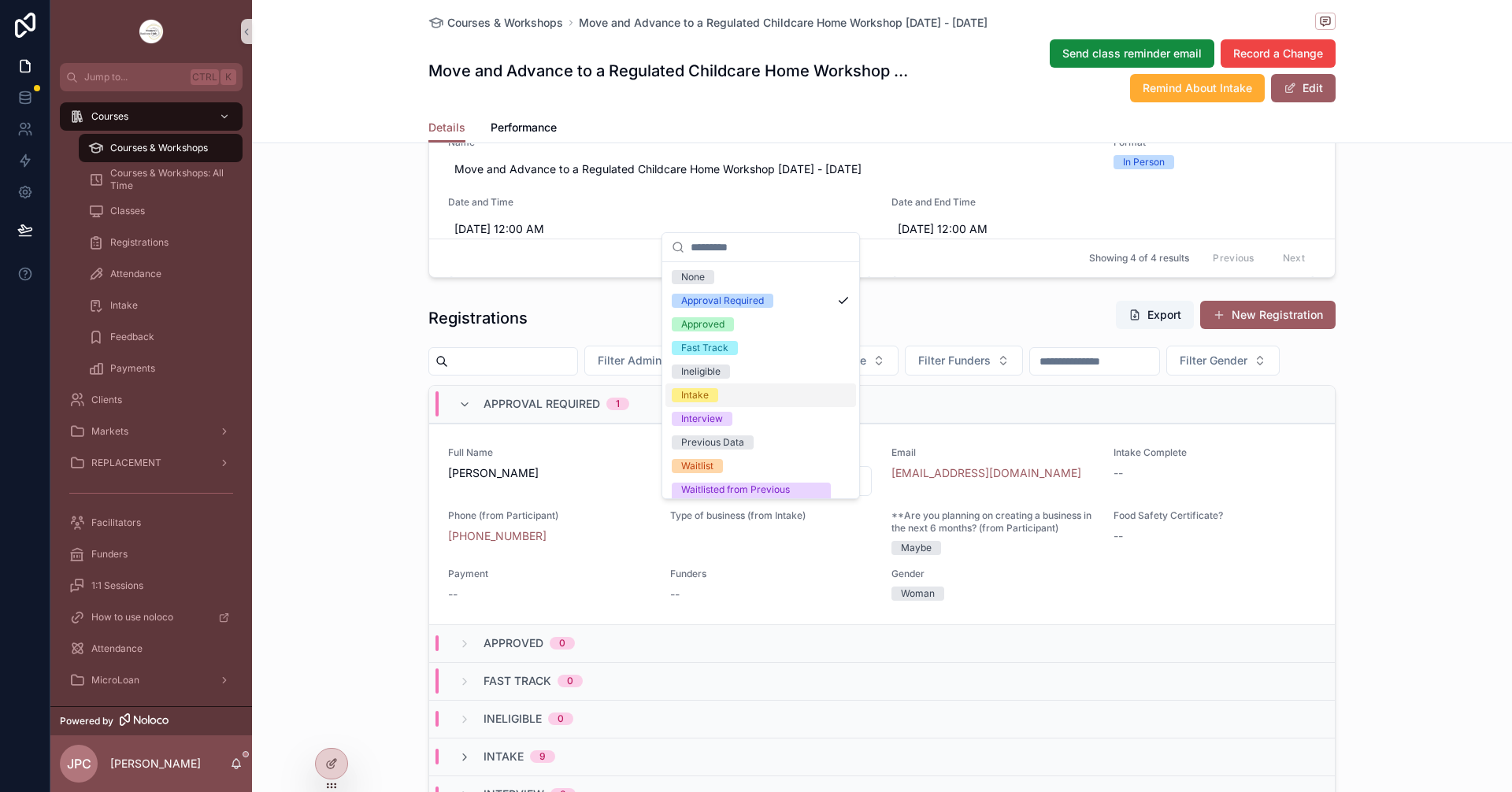
click at [696, 394] on div "Intake" at bounding box center [695, 395] width 27 height 14
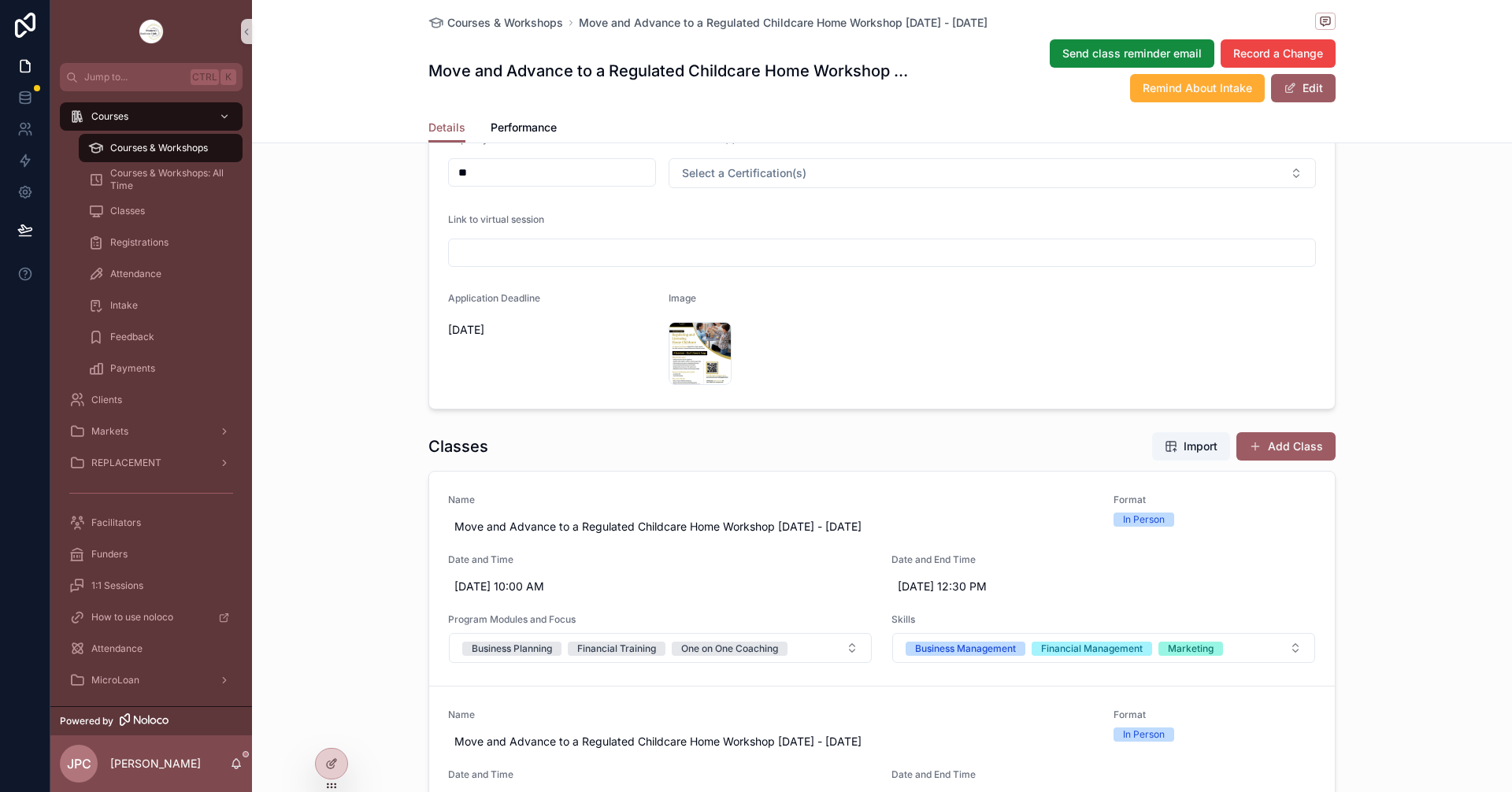
scroll to position [0, 0]
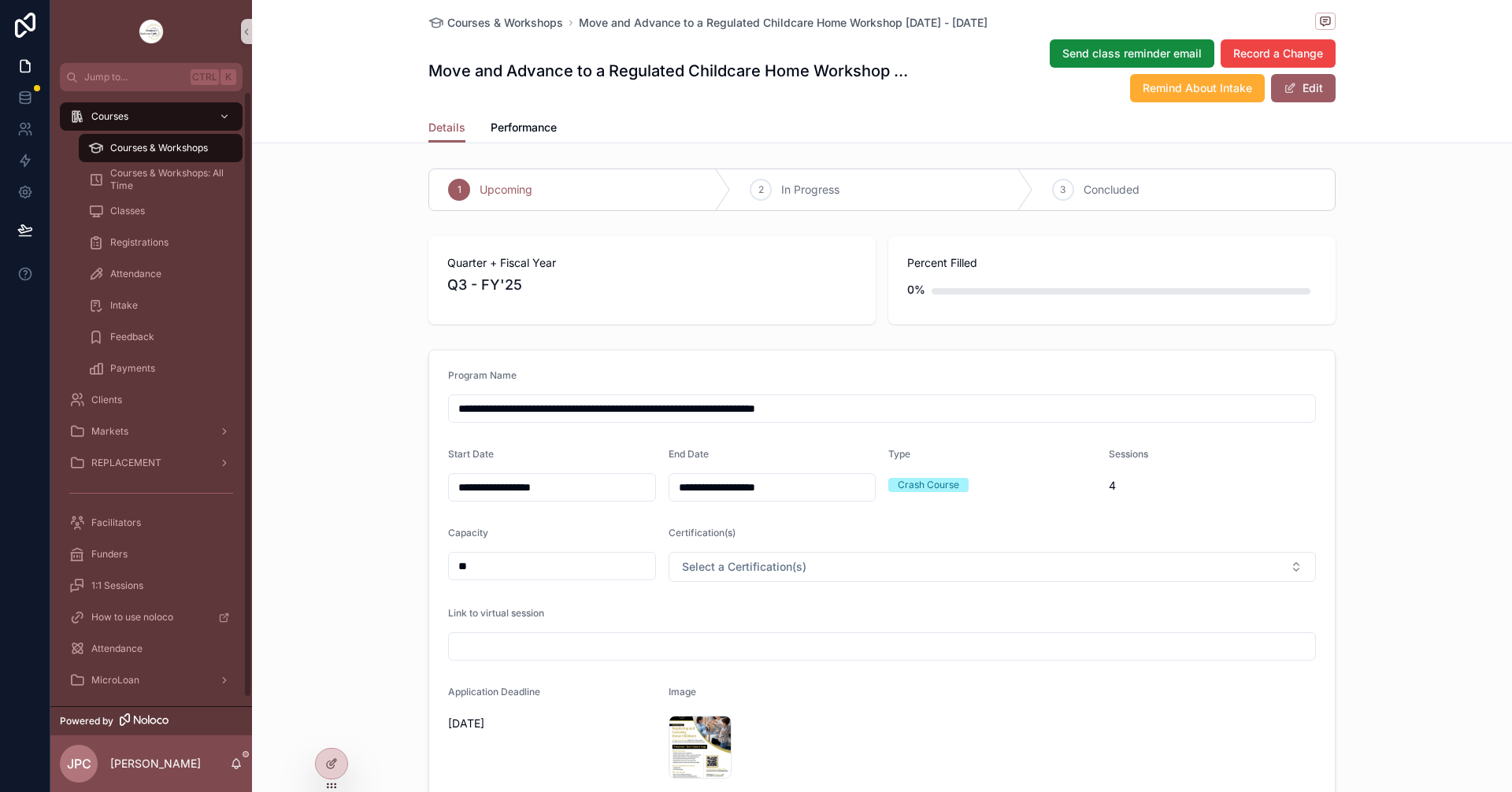
click at [170, 154] on span "Courses & Workshops" at bounding box center [159, 147] width 97 height 12
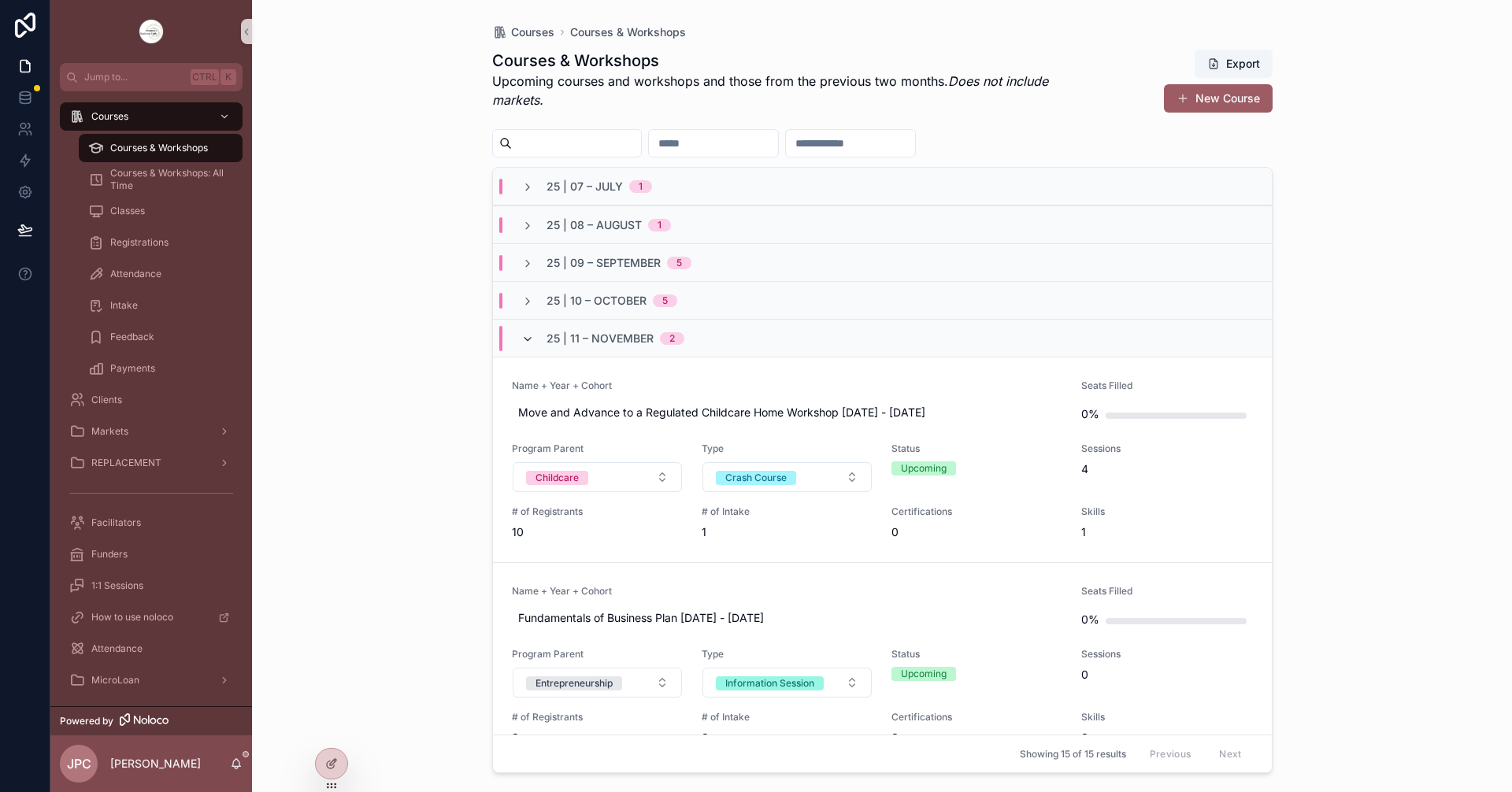
click at [524, 340] on icon "scrollable content" at bounding box center [527, 338] width 12 height 12
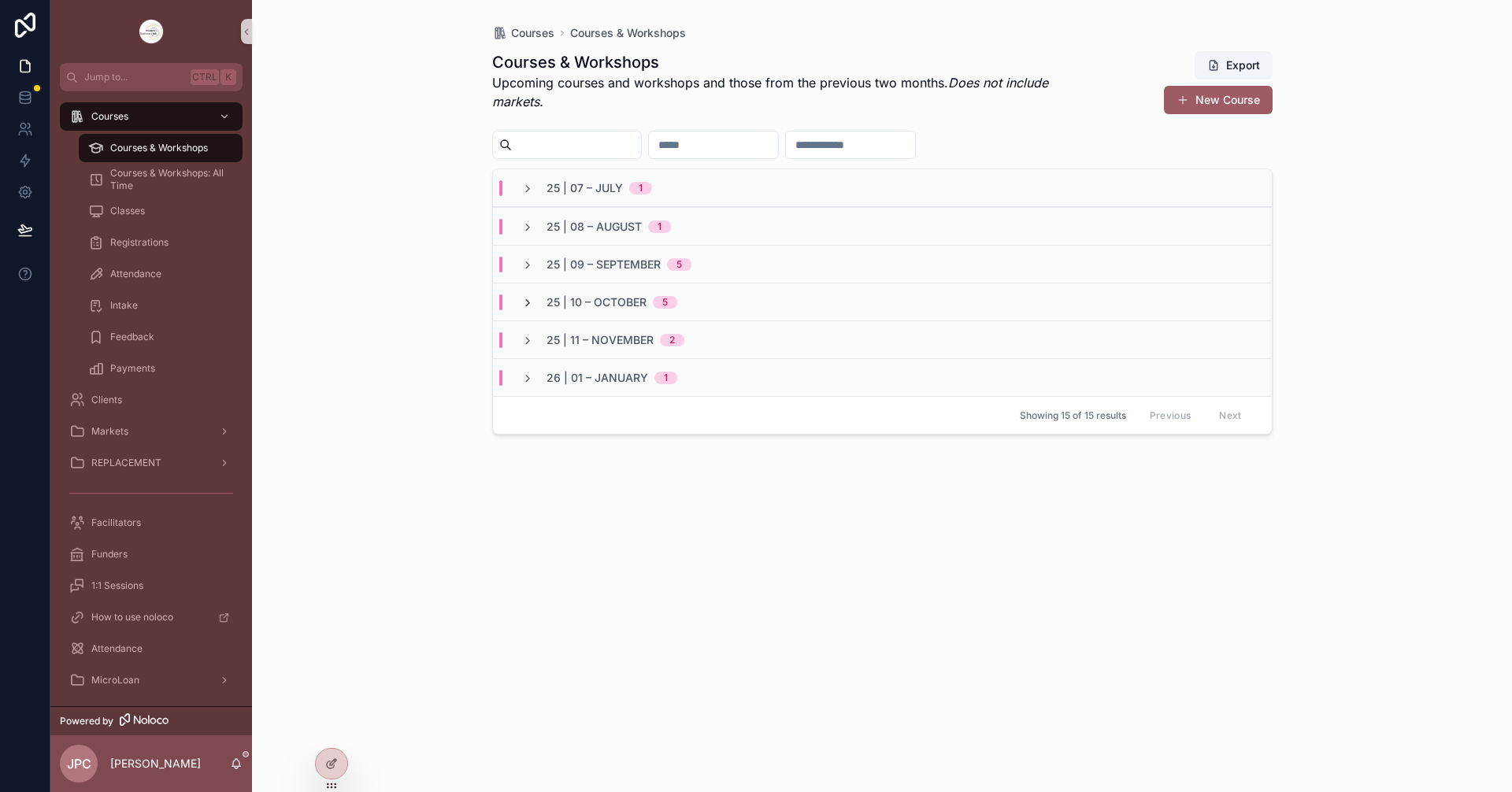
click at [530, 302] on icon "scrollable content" at bounding box center [527, 303] width 12 height 12
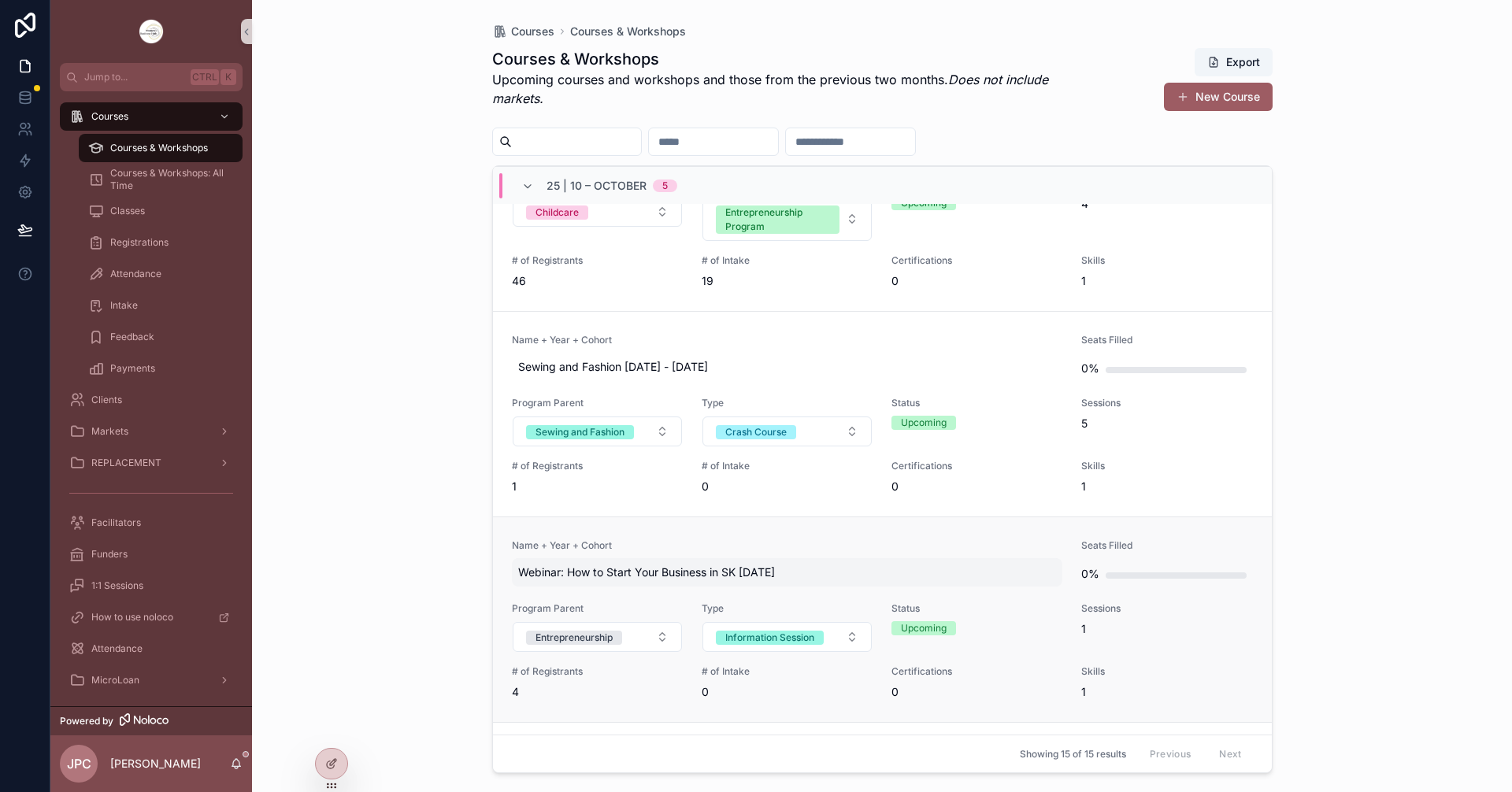
scroll to position [236, 0]
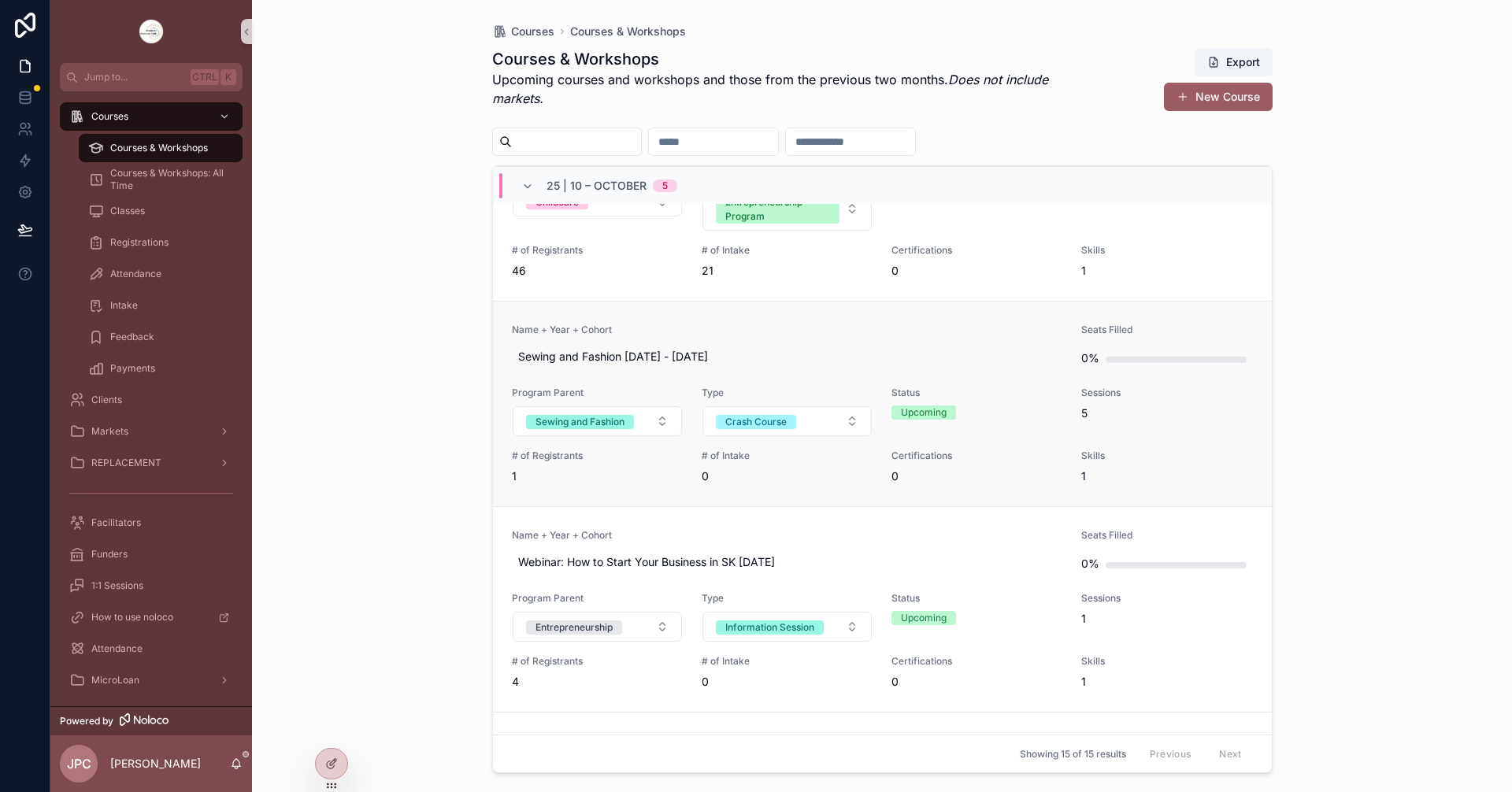
click at [834, 312] on link "Name + Year + Cohort Sewing and Fashion [DATE] - [DATE] Seats Filled 0% Program…" at bounding box center [882, 403] width 779 height 205
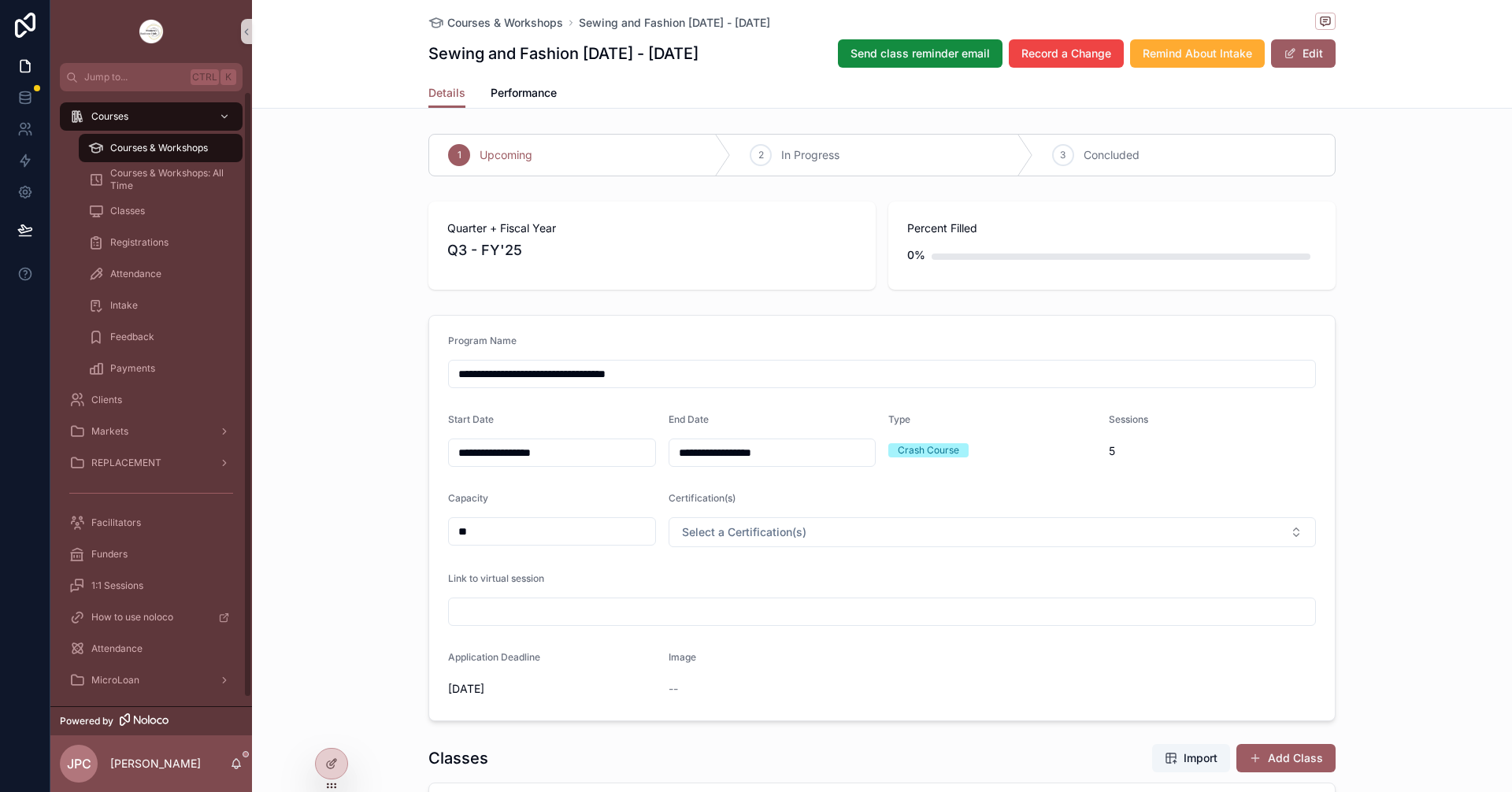
click at [462, 37] on div "Courses & Workshops Sewing and Fashion [DATE] - [DATE] Sewing and Fashion [DATE…" at bounding box center [882, 38] width 907 height 78
click at [460, 32] on div "Courses & Workshops Sewing and Fashion [DATE] - [DATE] Sewing and Fashion [DATE…" at bounding box center [882, 38] width 907 height 78
drag, startPoint x: 457, startPoint y: 26, endPoint x: 445, endPoint y: 112, distance: 86.8
click at [457, 24] on span "Courses & Workshops" at bounding box center [504, 22] width 115 height 16
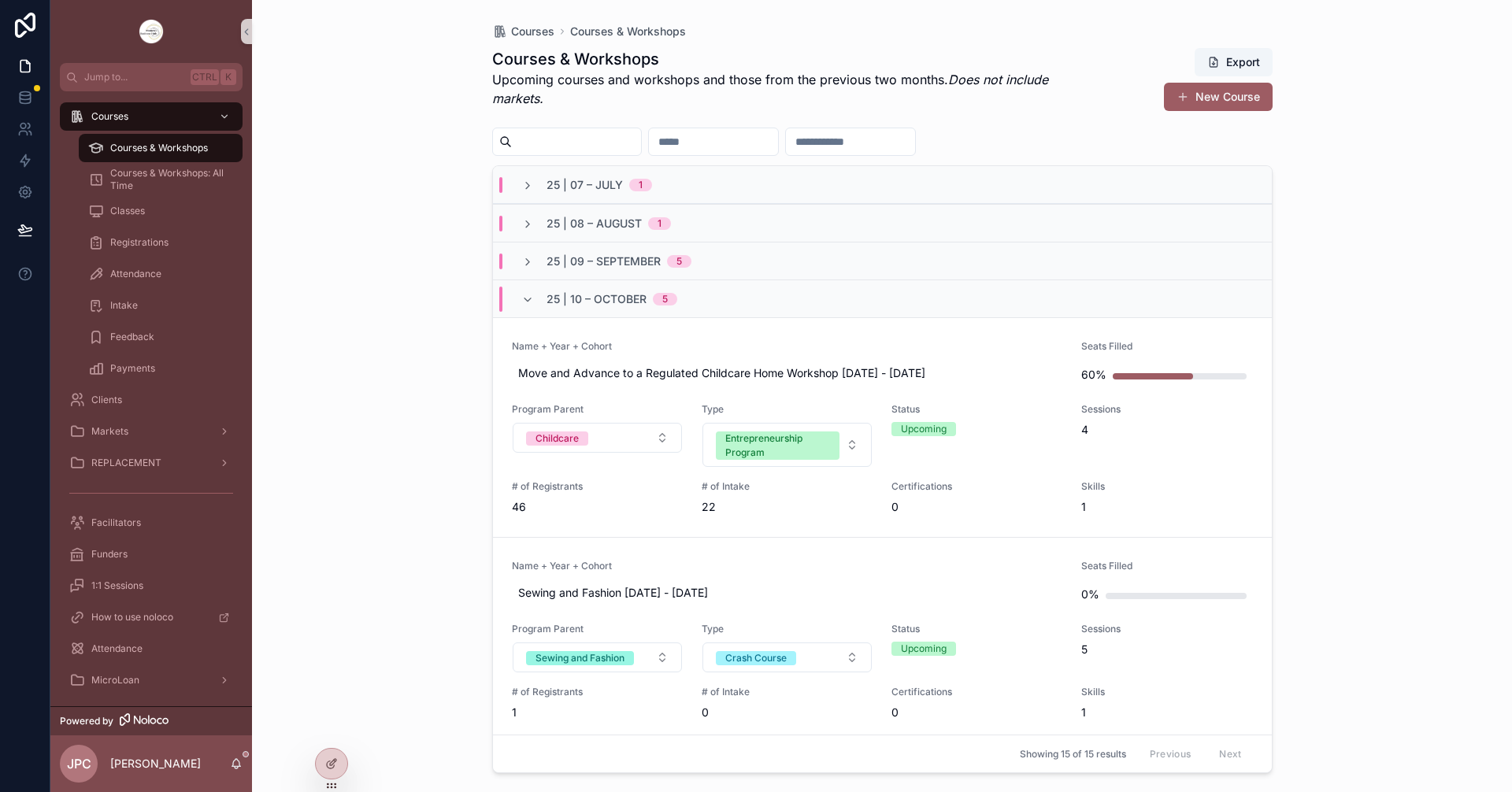
click at [536, 310] on div "25 | 10 – [DATE]" at bounding box center [599, 299] width 156 height 25
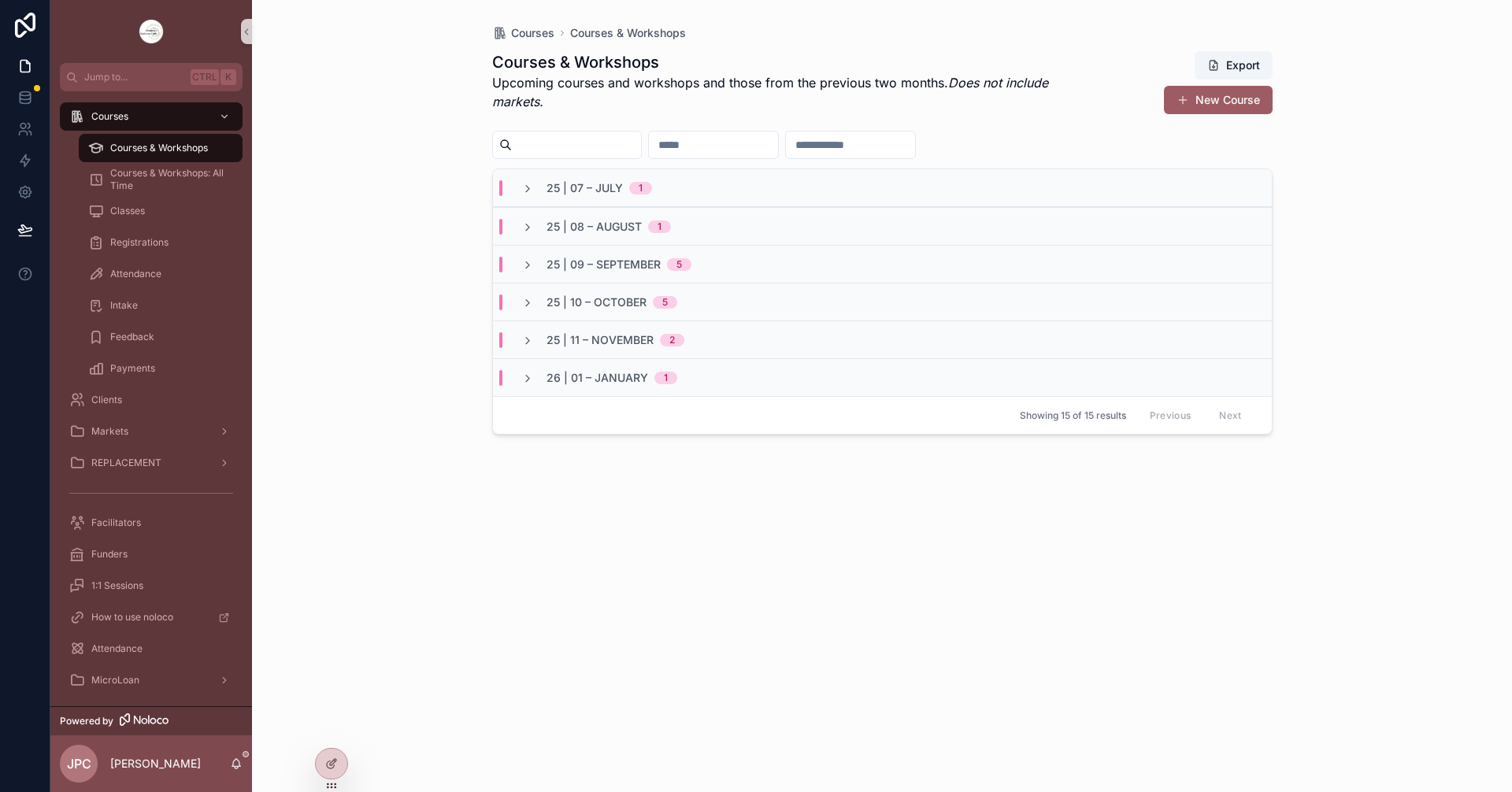
click at [536, 267] on div "25 | 09 – [DATE]" at bounding box center [606, 264] width 170 height 16
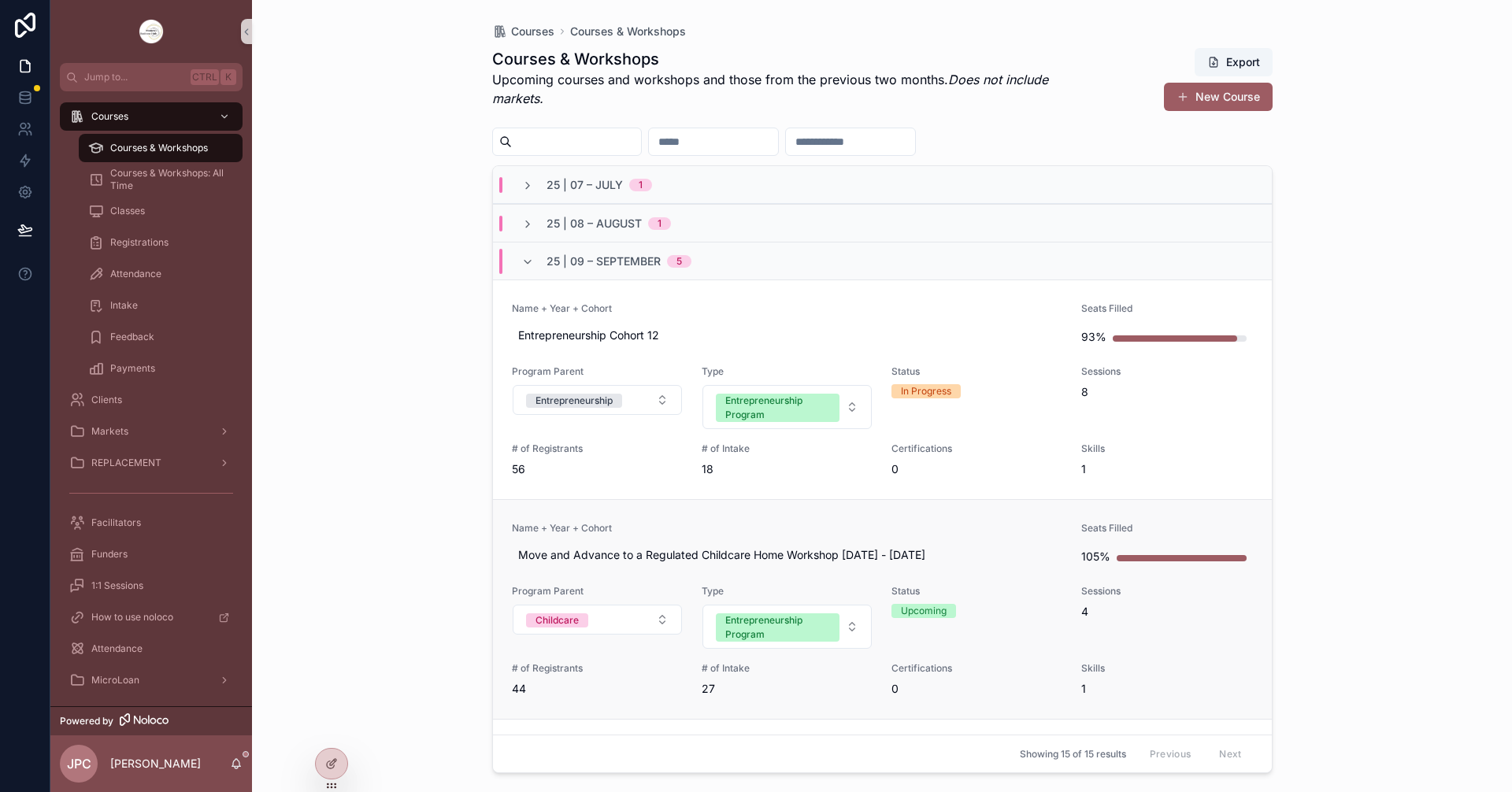
scroll to position [157, 0]
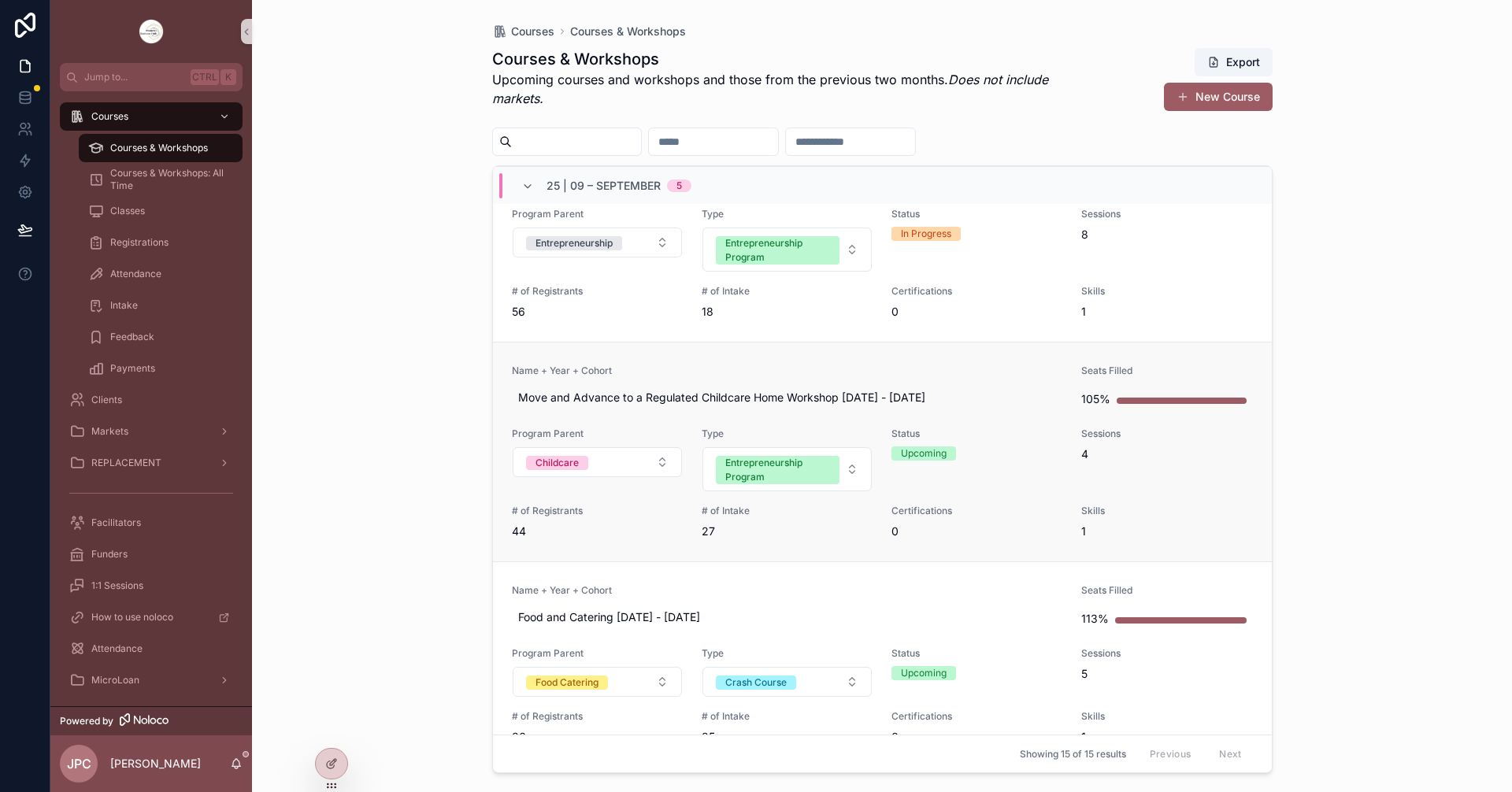
click at [657, 366] on span "Name + Year + Cohort" at bounding box center [787, 370] width 551 height 12
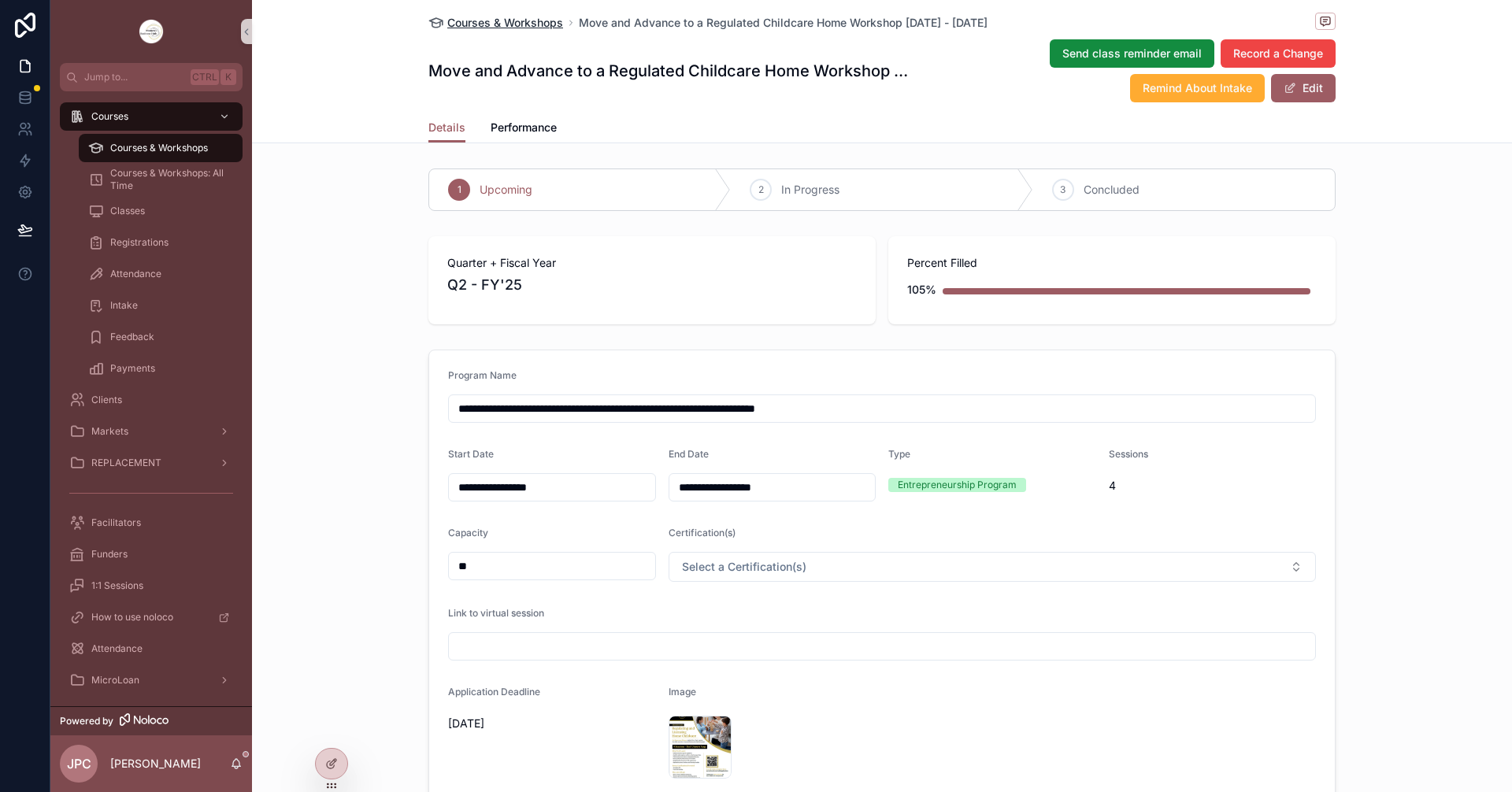
click at [486, 22] on span "Courses & Workshops" at bounding box center [504, 22] width 115 height 16
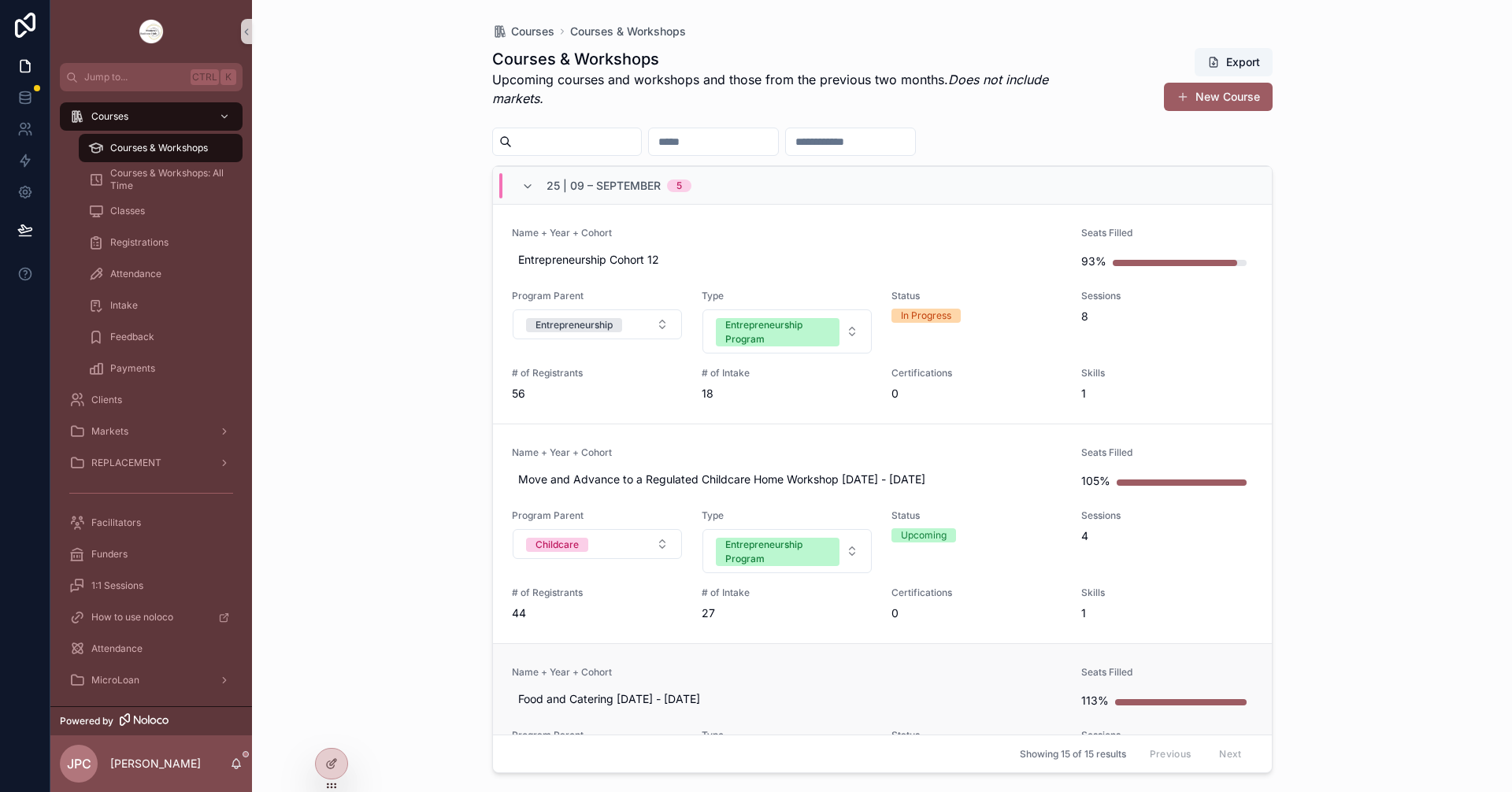
scroll to position [236, 0]
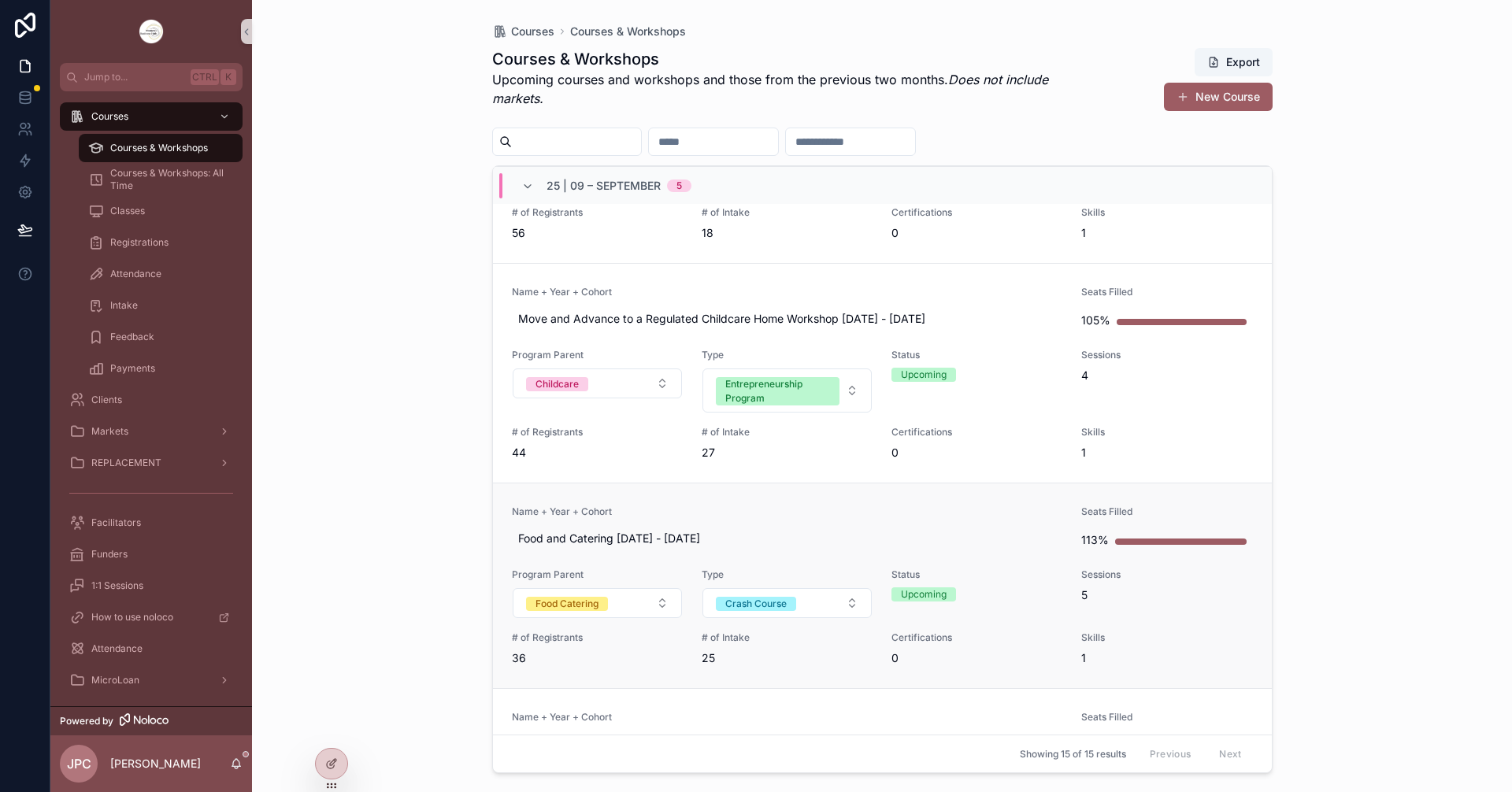
click at [682, 512] on span "Name + Year + Cohort" at bounding box center [787, 511] width 551 height 12
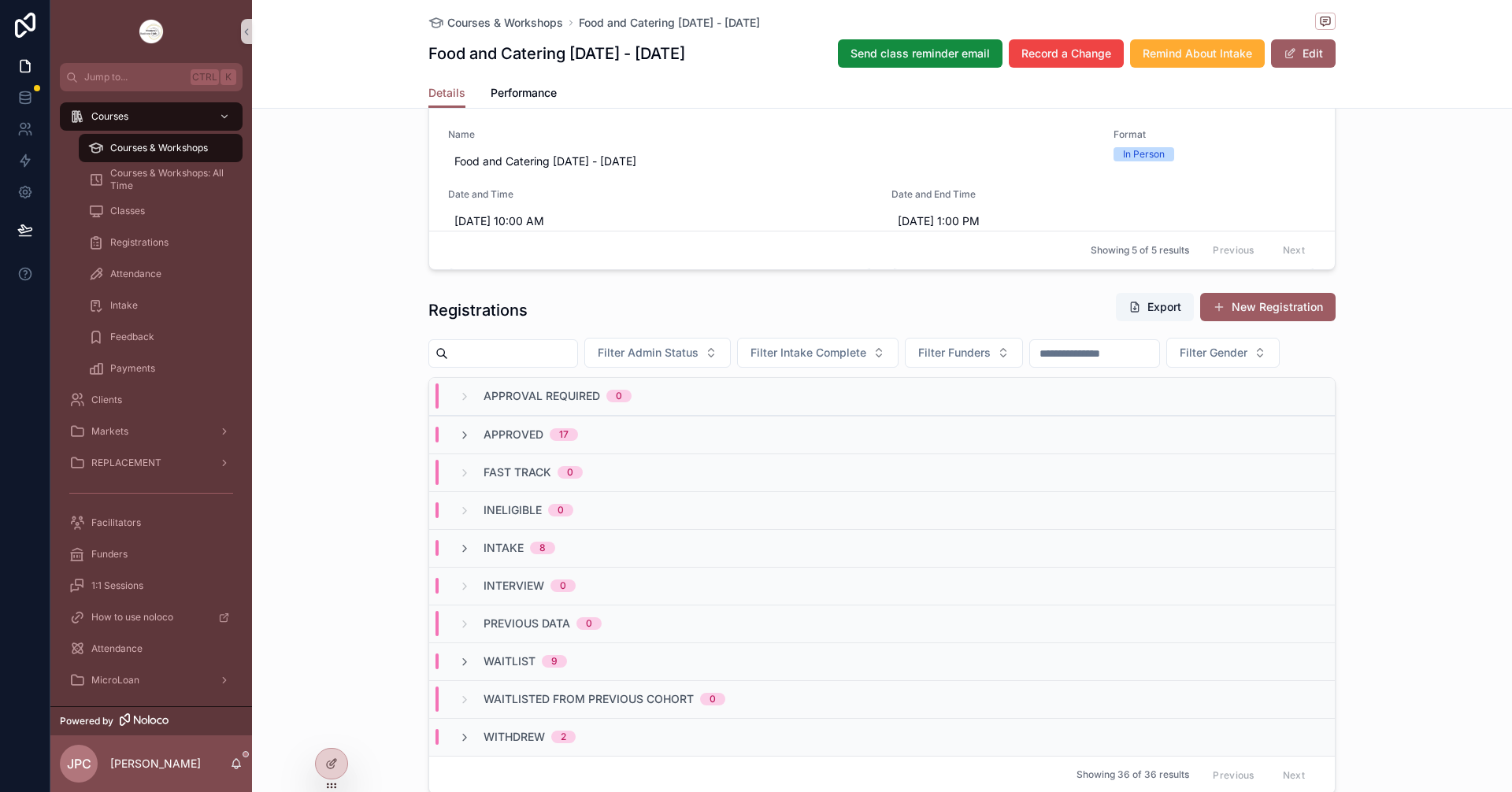
scroll to position [1338, 0]
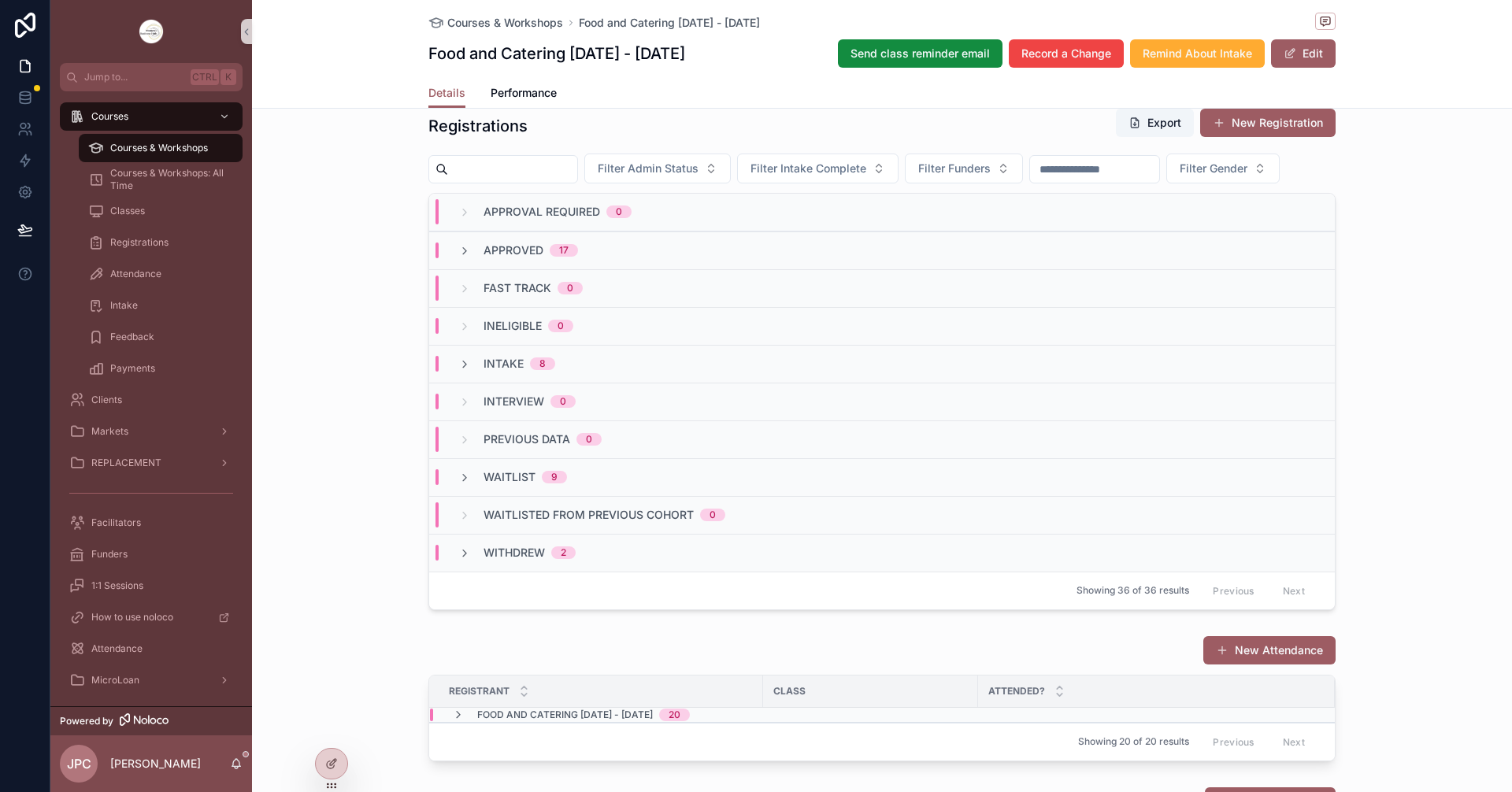
click at [494, 32] on div "Courses & Workshops Food and Catering [DATE] - [DATE] Food and Catering [DATE] …" at bounding box center [882, 38] width 907 height 78
click at [507, 28] on span "Courses & Workshops" at bounding box center [504, 22] width 115 height 16
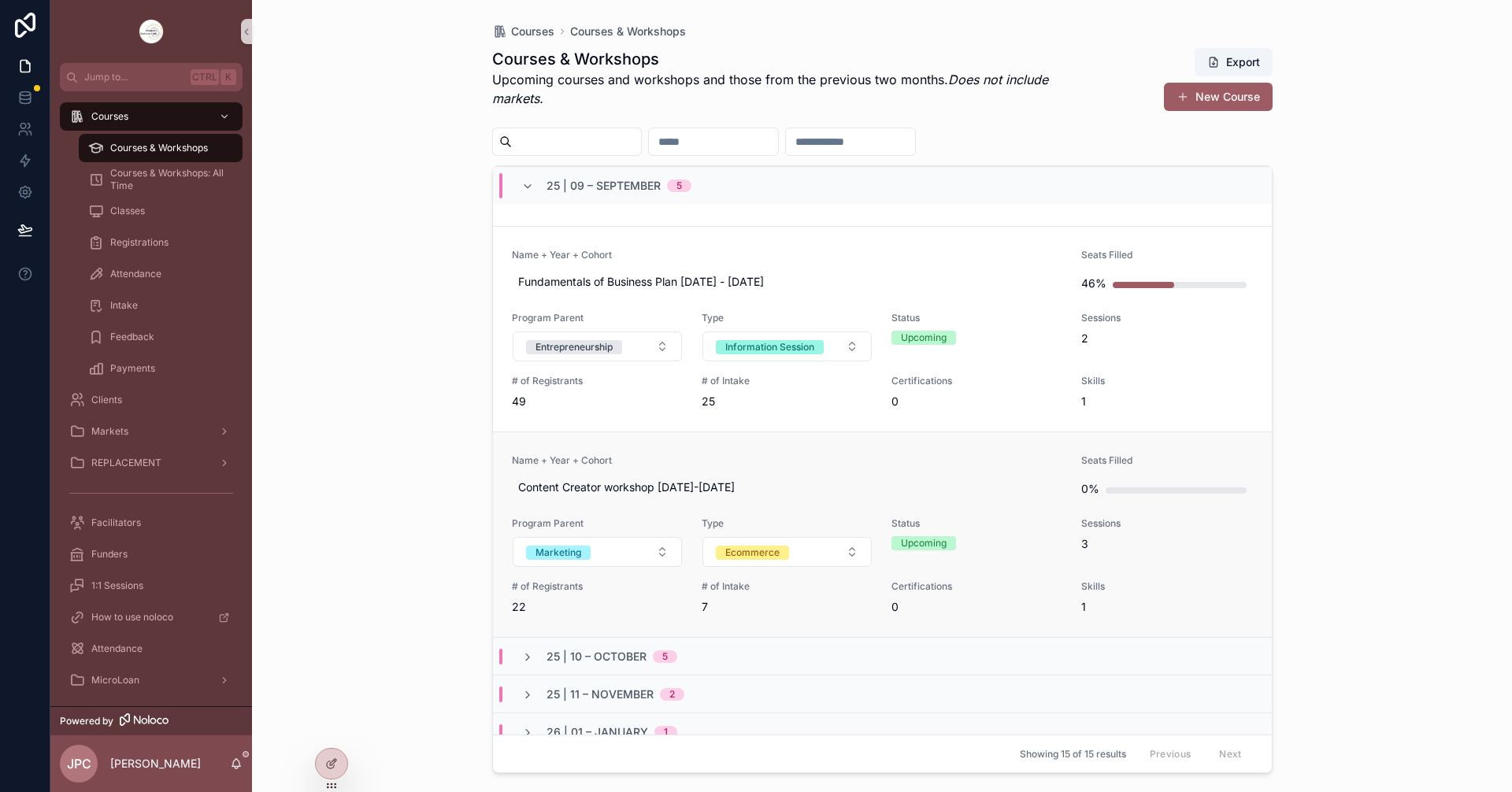
scroll to position [714, 0]
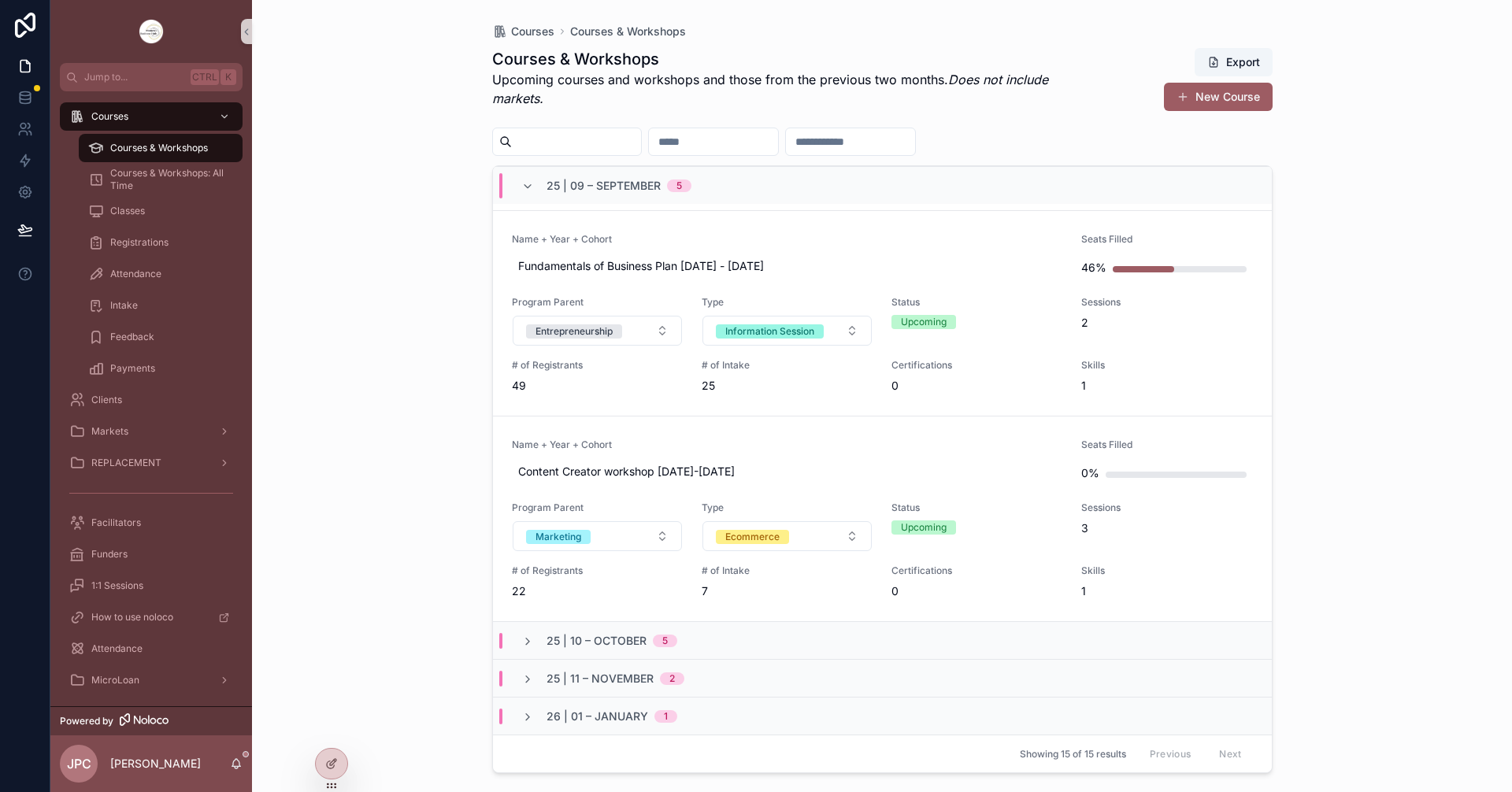
click at [531, 650] on div "25 | 10 – [DATE]" at bounding box center [882, 640] width 779 height 37
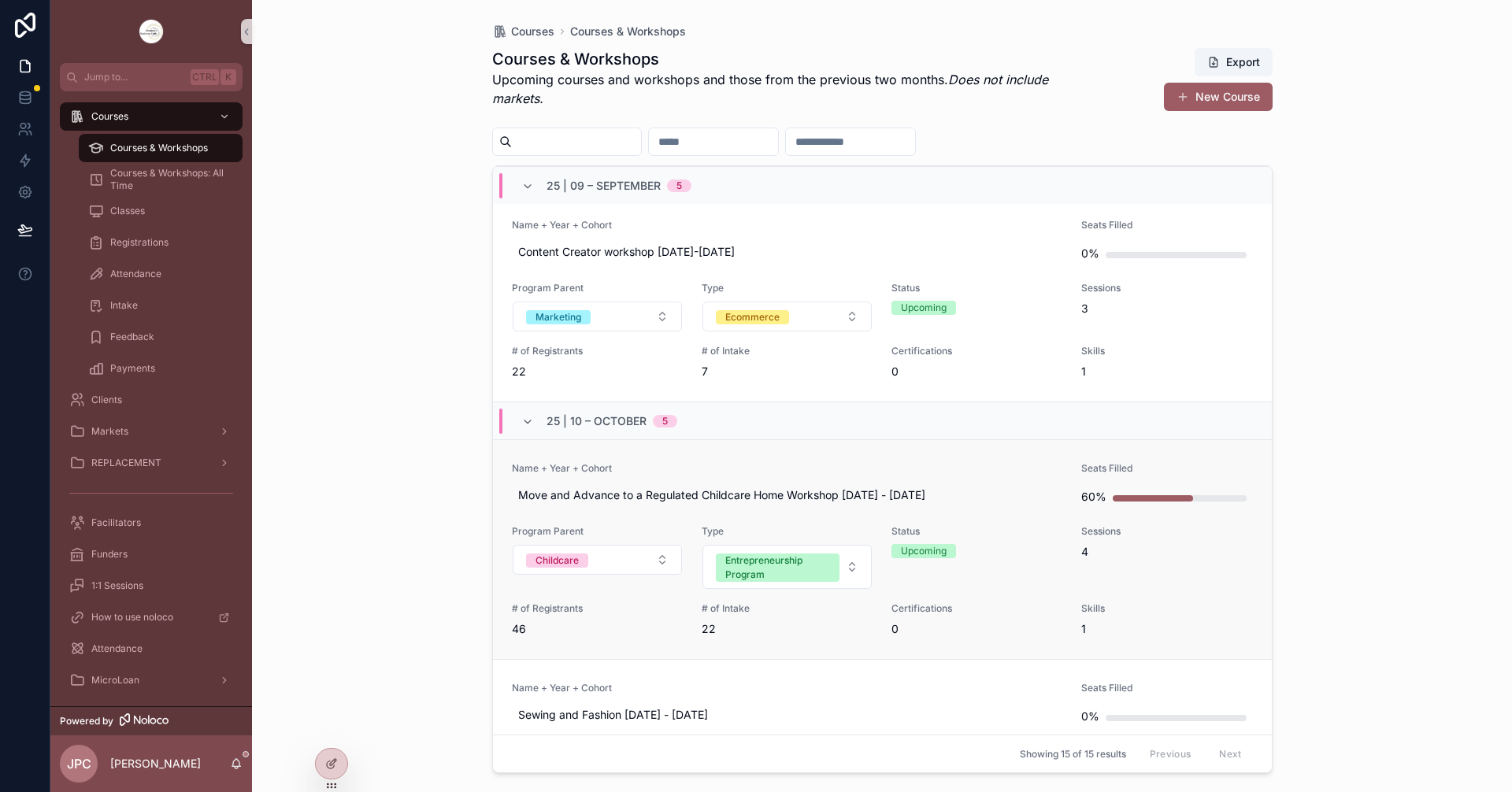
scroll to position [950, 0]
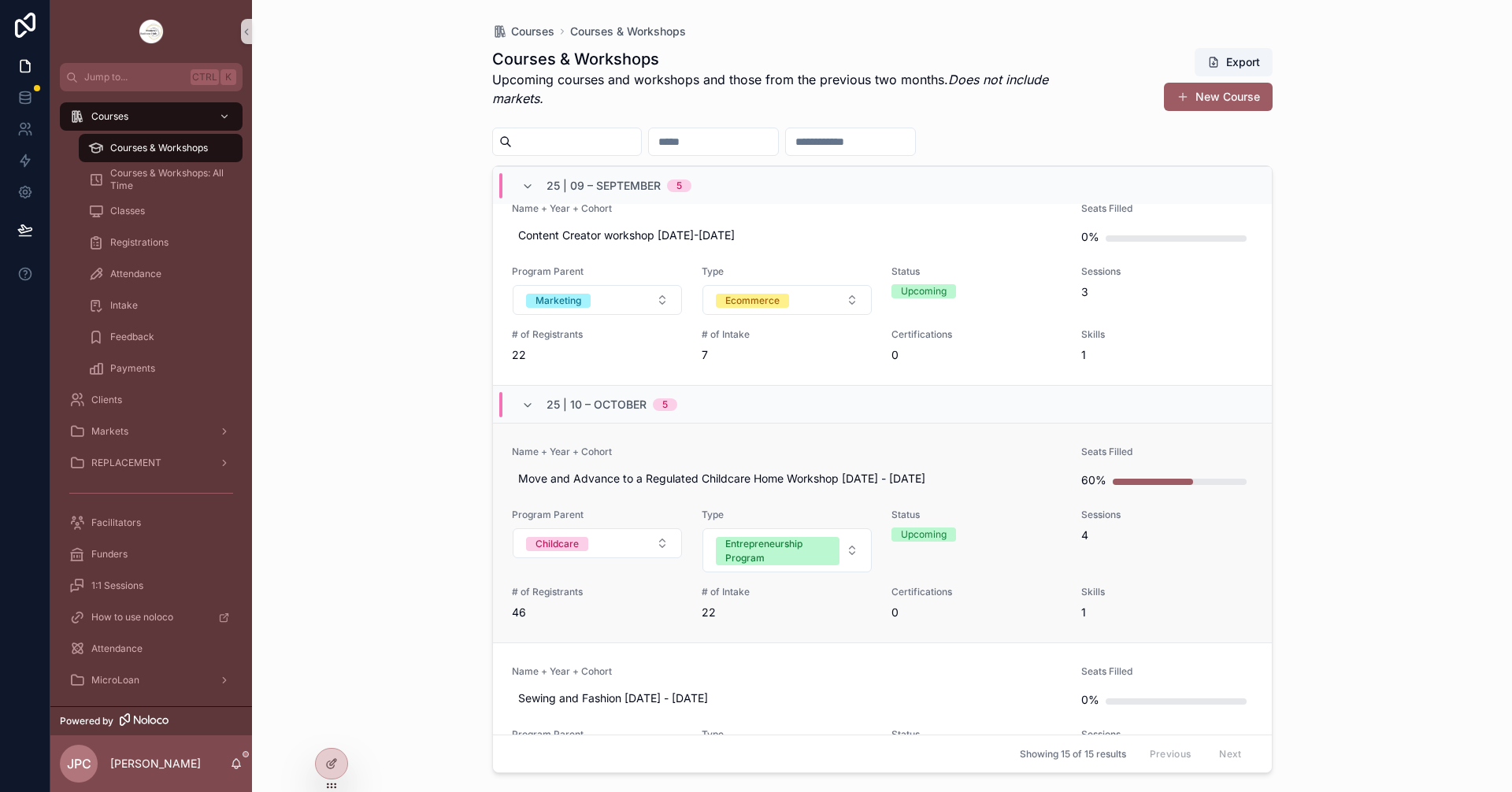
click at [807, 431] on link "Name + Year + Cohort Move and Advance to a Regulated Childcare Home Workshop [D…" at bounding box center [882, 532] width 779 height 219
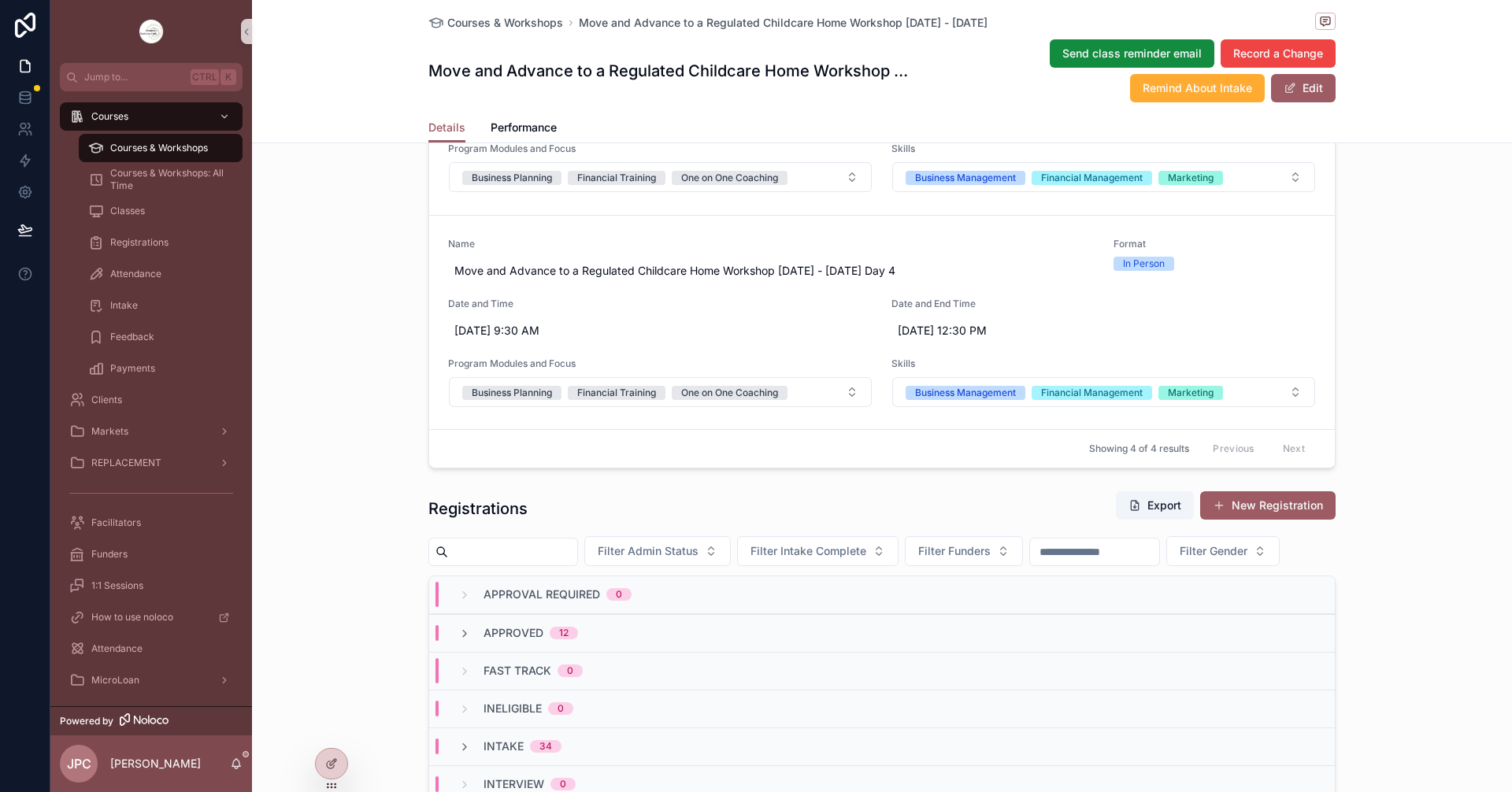
scroll to position [1338, 0]
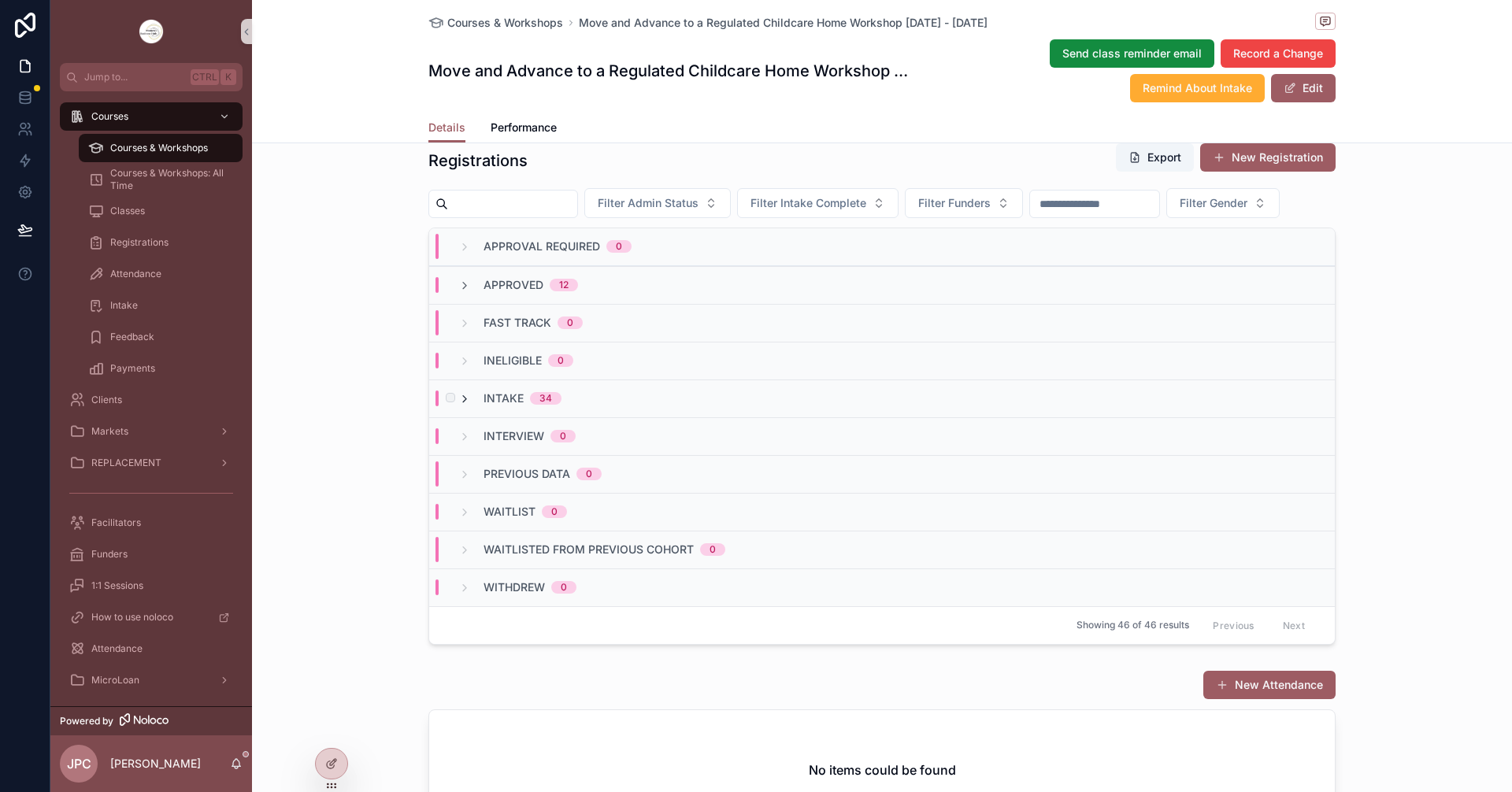
click at [460, 406] on icon "scrollable content" at bounding box center [464, 398] width 12 height 12
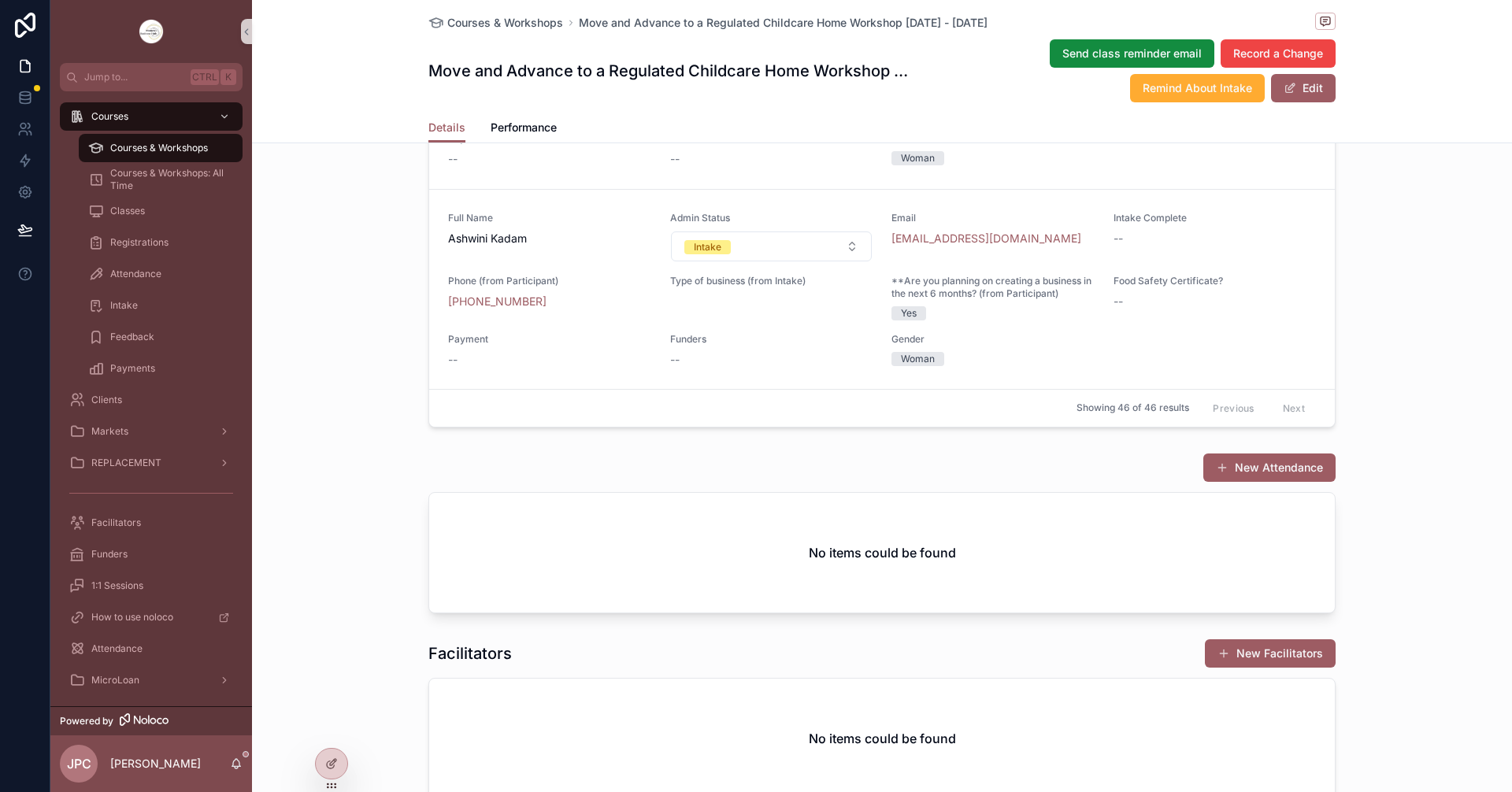
scroll to position [472, 0]
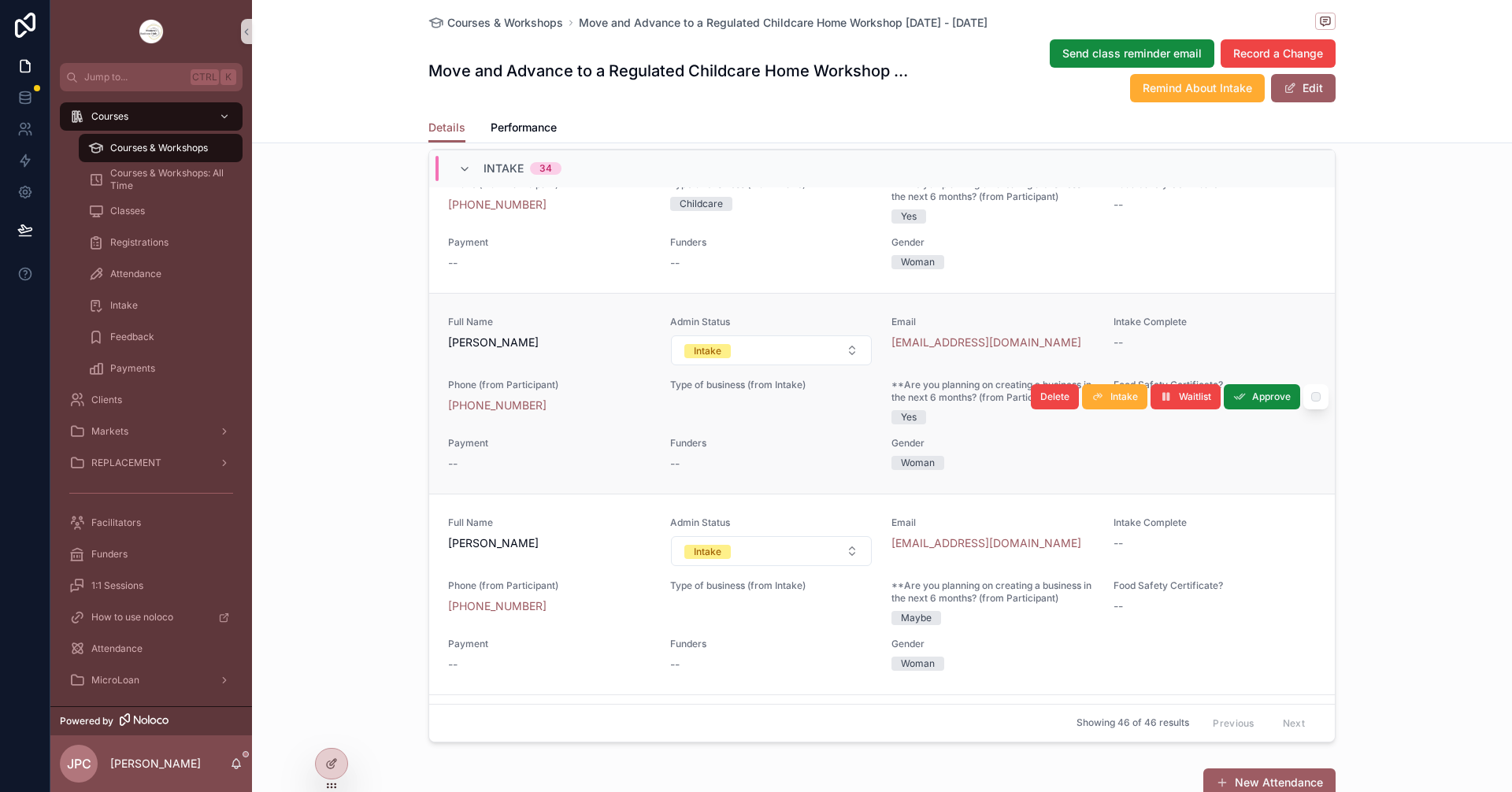
scroll to position [1496, 0]
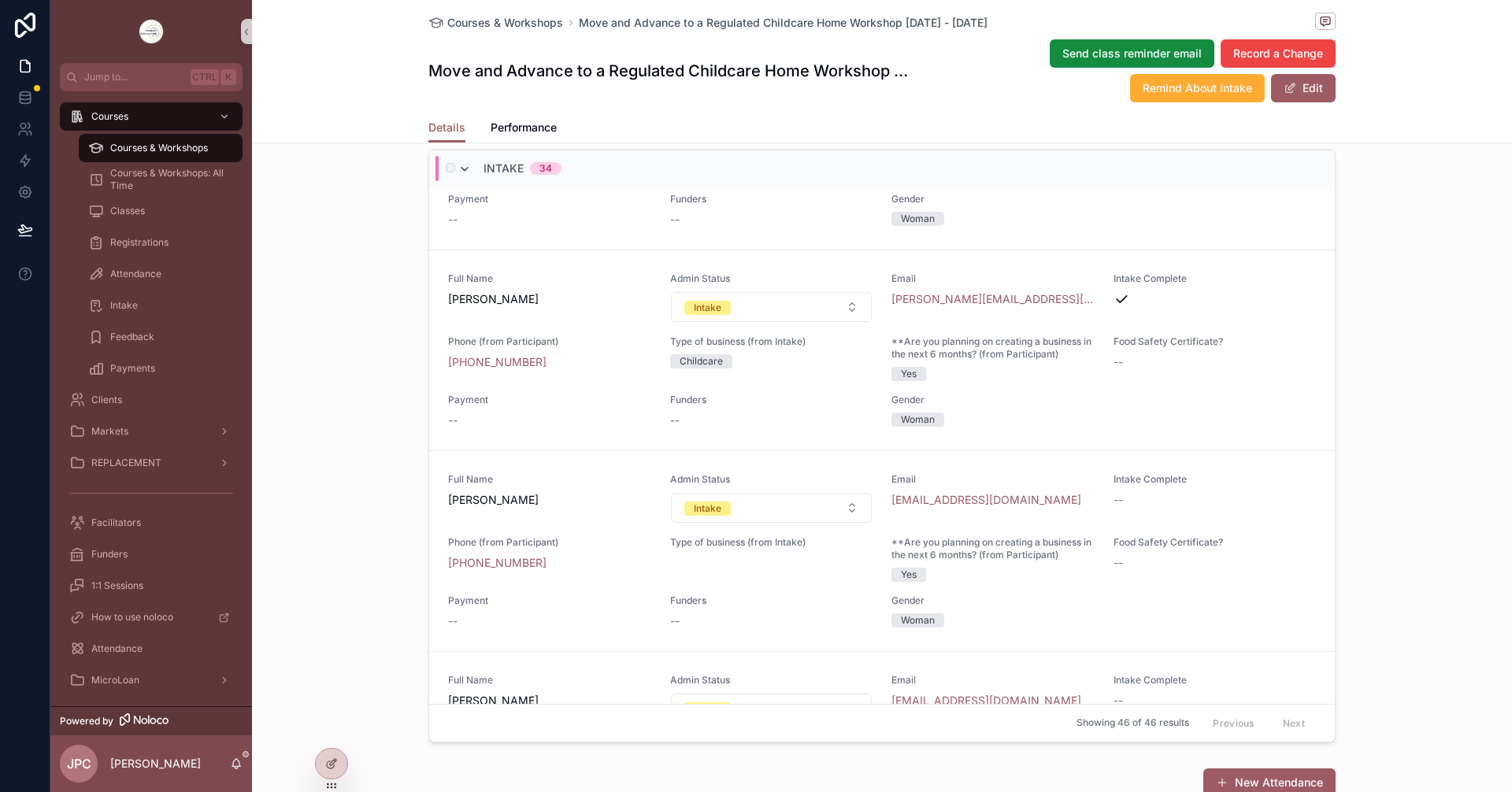
click at [465, 175] on icon "scrollable content" at bounding box center [464, 169] width 12 height 12
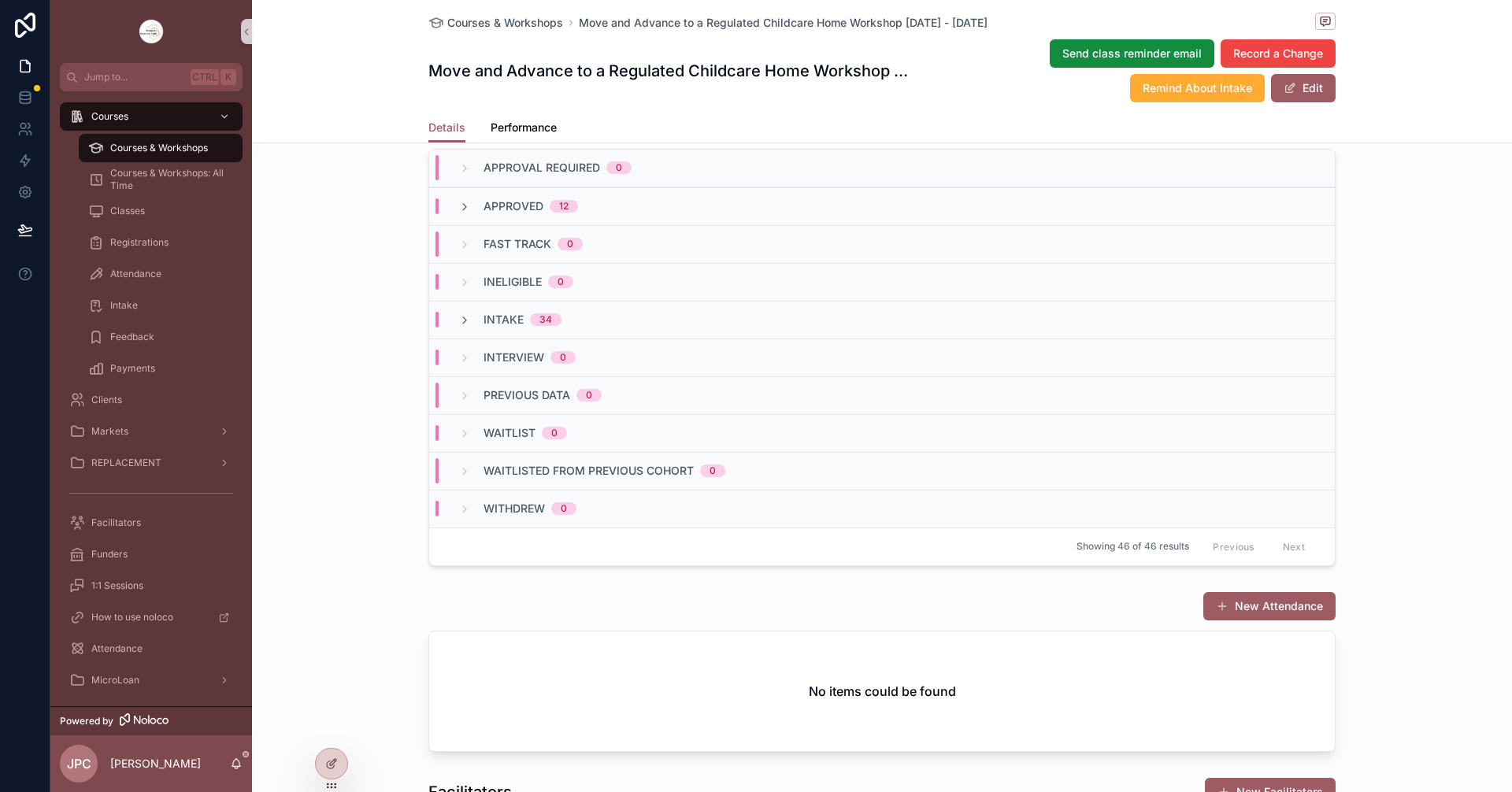
scroll to position [0, 0]
click at [465, 214] on div "Approved 12" at bounding box center [518, 206] width 120 height 16
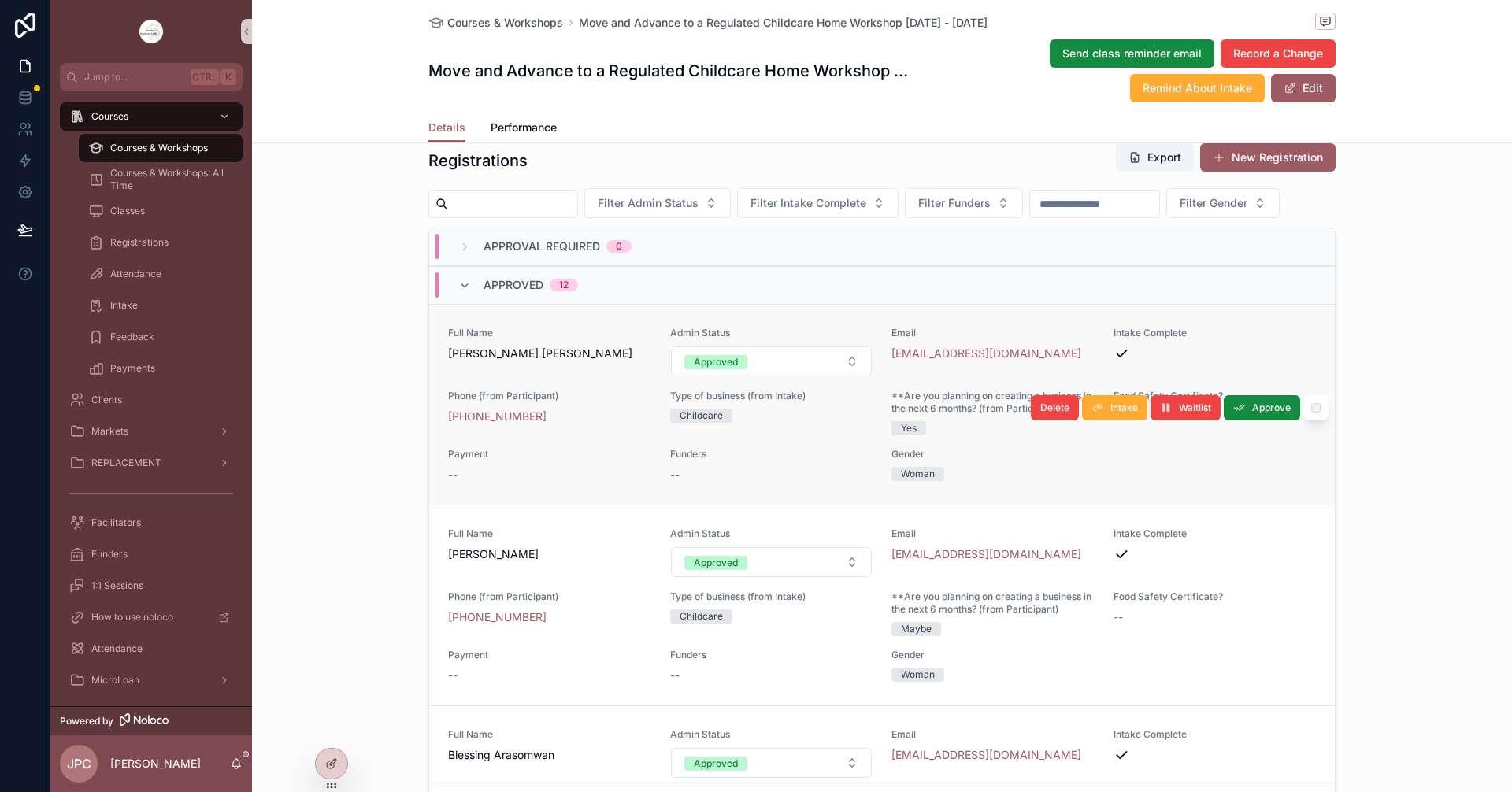
scroll to position [157, 0]
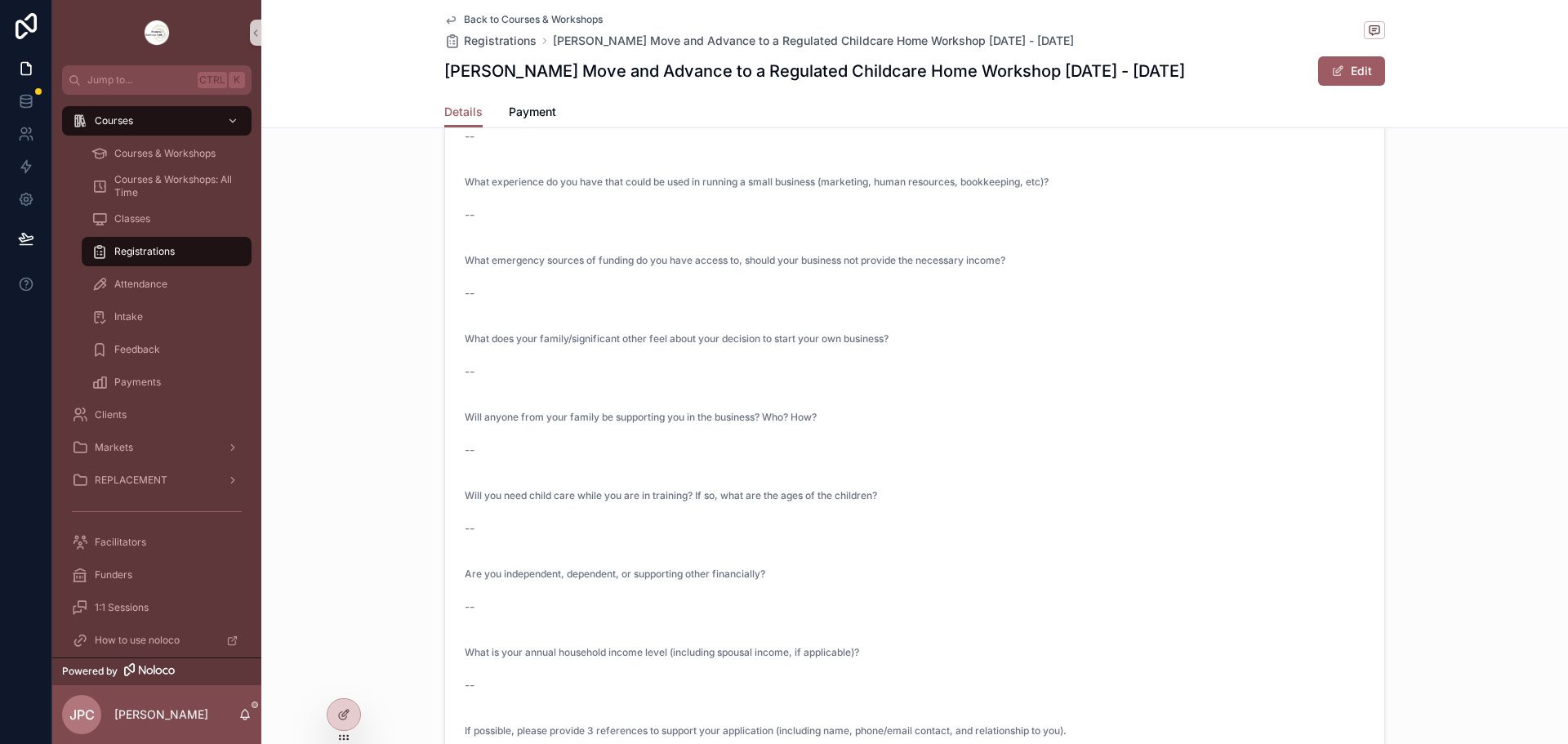
scroll to position [2941, 0]
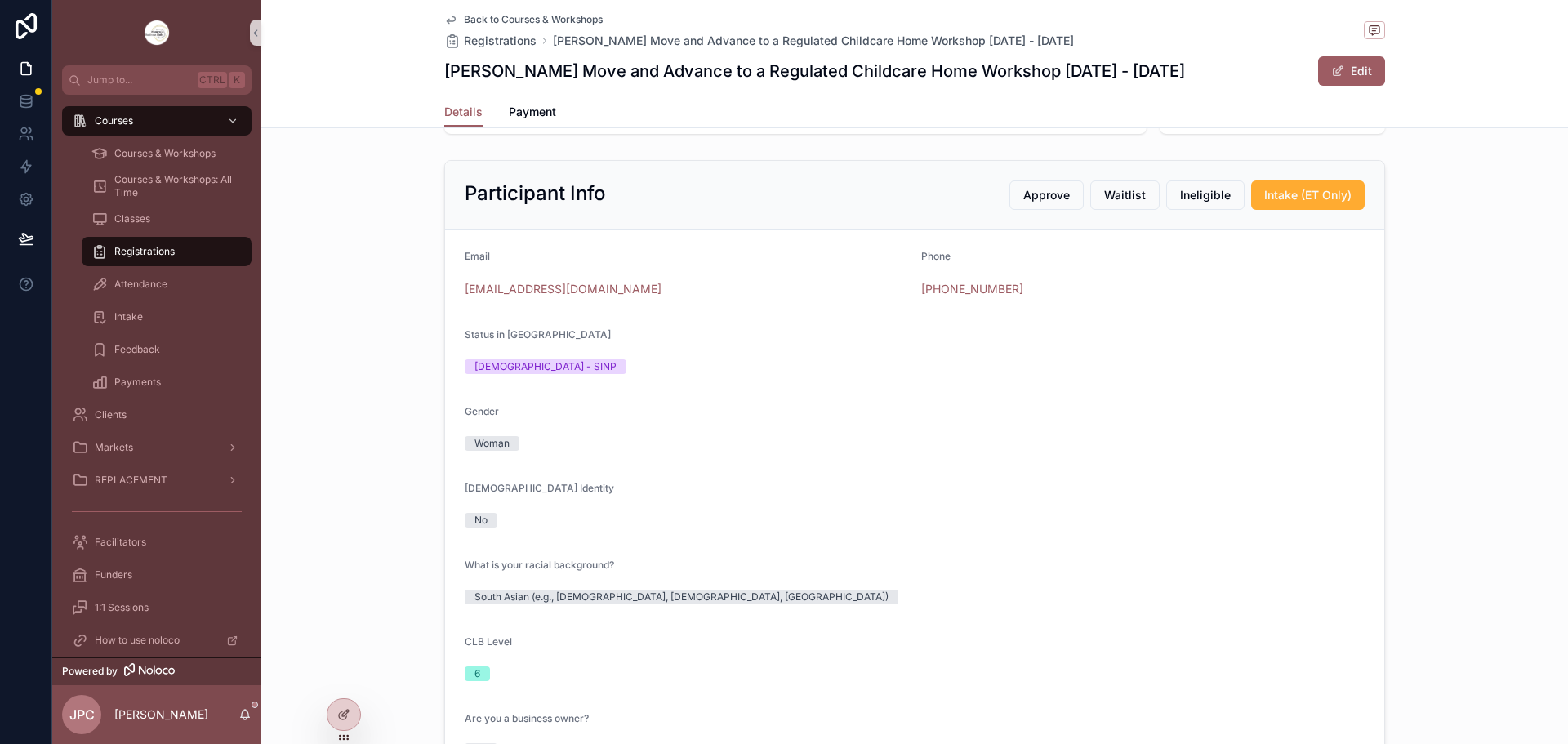
scroll to position [327, 0]
